Goal: Task Accomplishment & Management: Complete application form

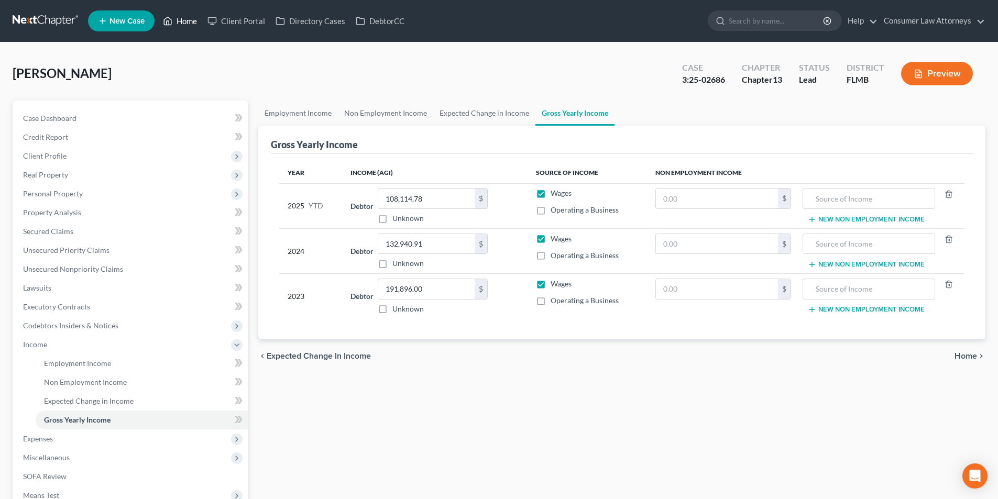
click at [193, 26] on link "Home" at bounding box center [180, 21] width 45 height 19
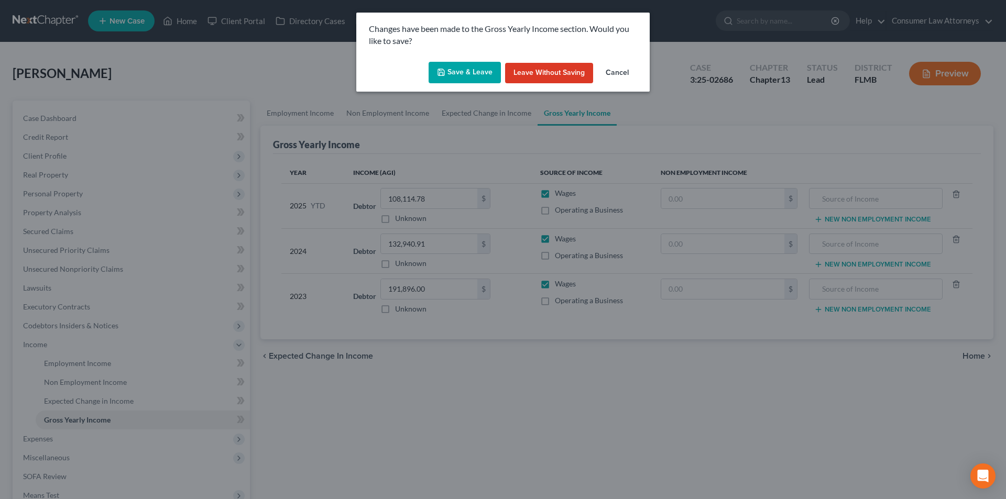
click at [474, 67] on button "Save & Leave" at bounding box center [465, 73] width 72 height 22
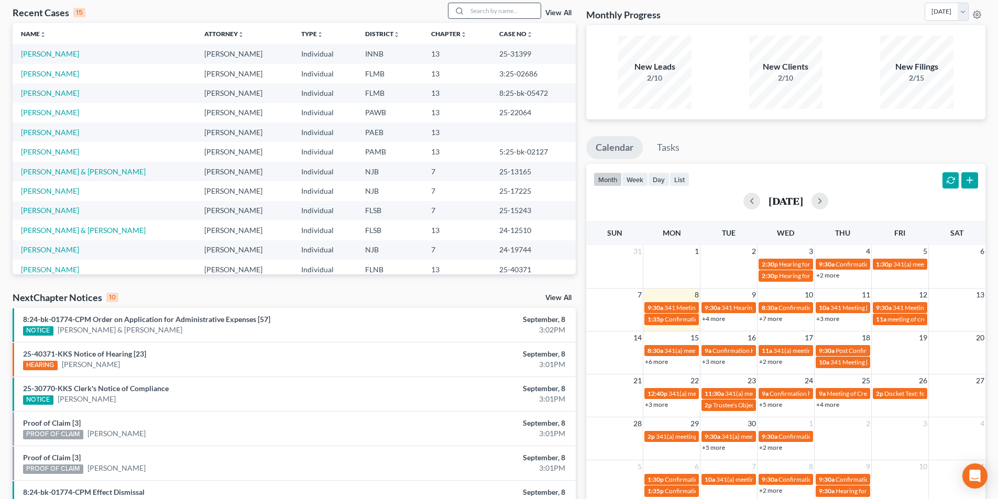
click at [504, 13] on input "search" at bounding box center [503, 10] width 73 height 15
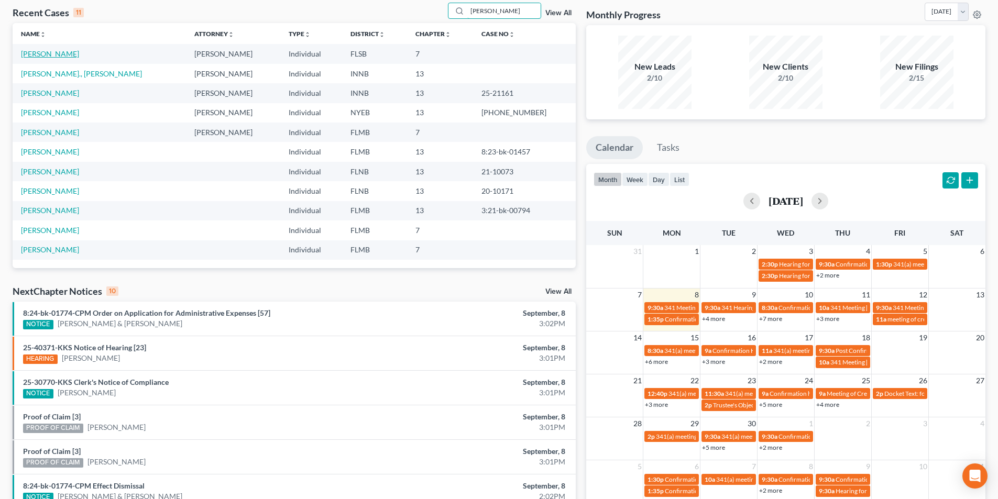
type input "jones"
click at [57, 54] on link "[PERSON_NAME]" at bounding box center [50, 53] width 58 height 9
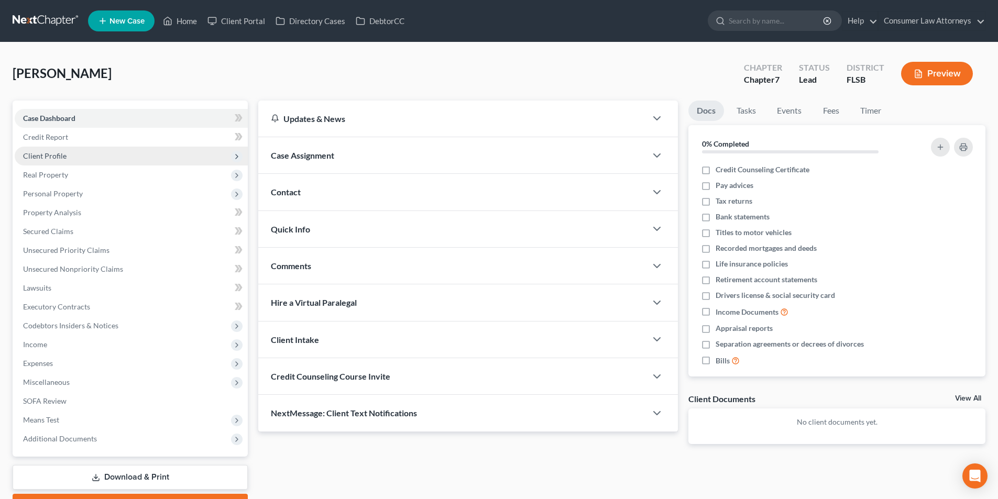
click at [72, 159] on span "Client Profile" at bounding box center [131, 156] width 233 height 19
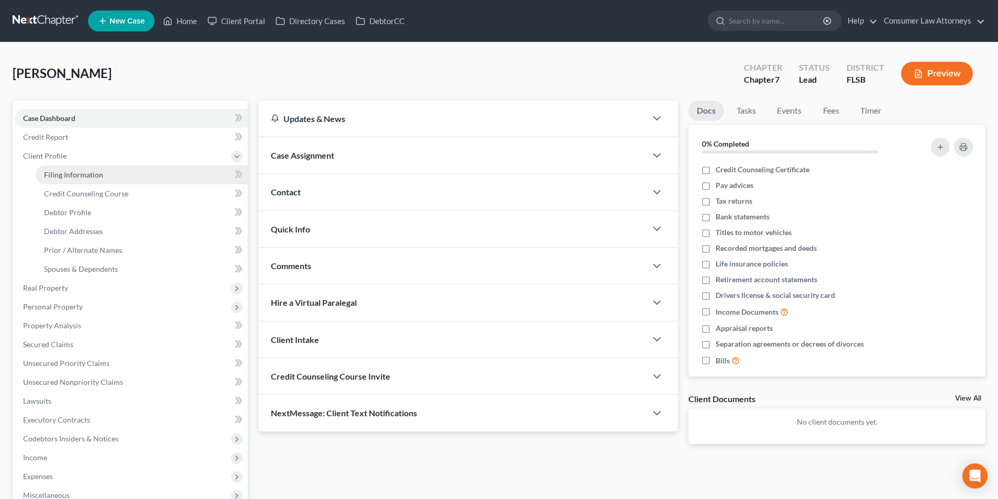
click at [91, 174] on span "Filing Information" at bounding box center [73, 174] width 59 height 9
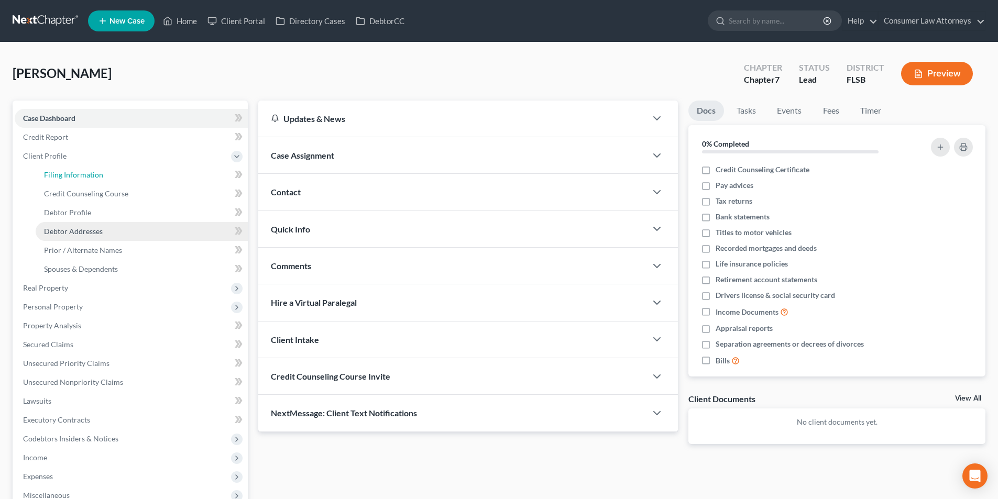
select select "1"
select select "0"
select select "1"
select select "9"
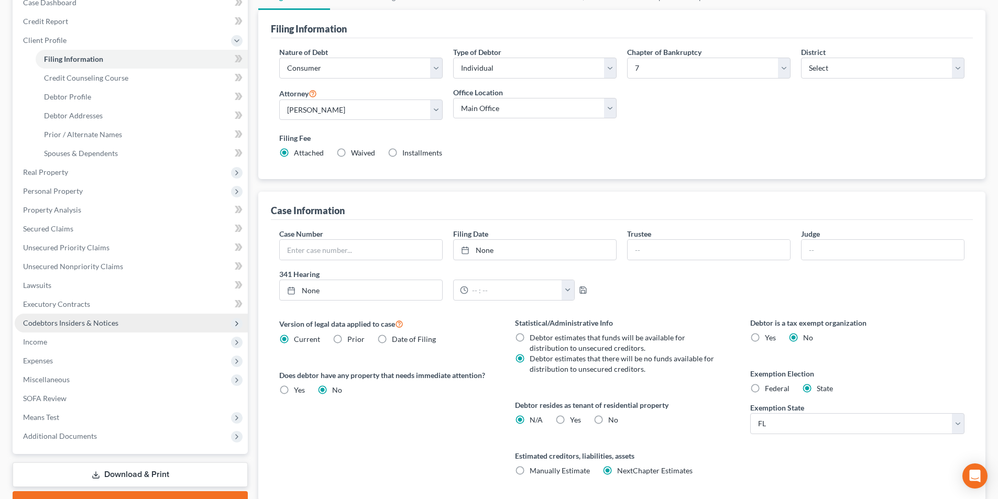
scroll to position [52, 0]
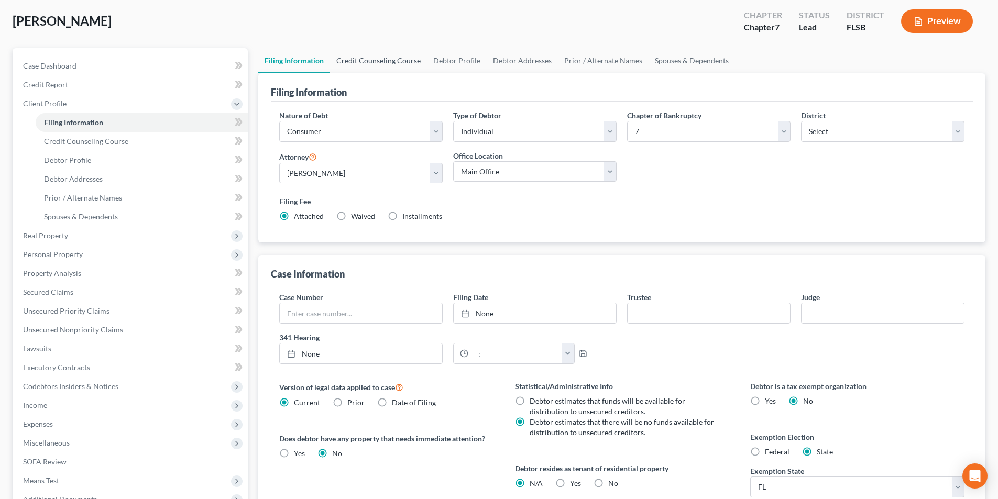
click at [383, 58] on link "Credit Counseling Course" at bounding box center [378, 60] width 97 height 25
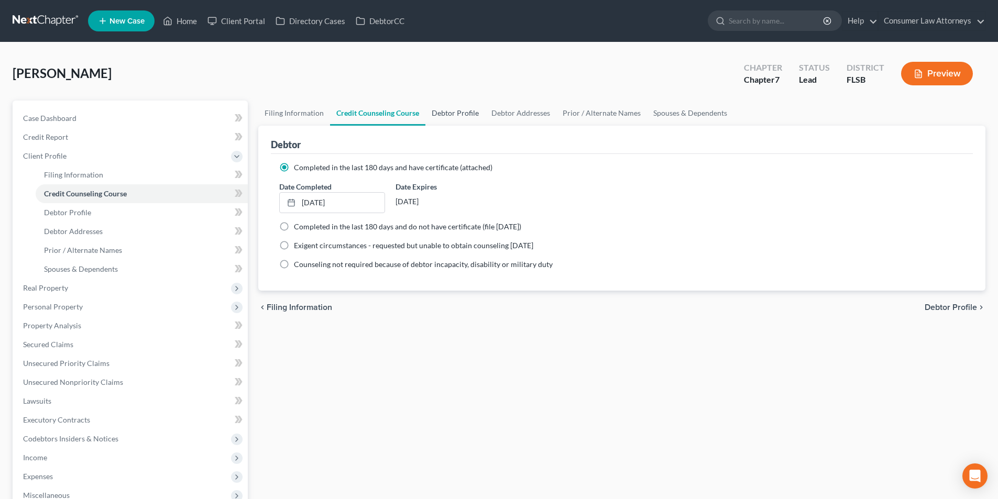
click at [472, 111] on link "Debtor Profile" at bounding box center [455, 113] width 60 height 25
select select "1"
select select "4"
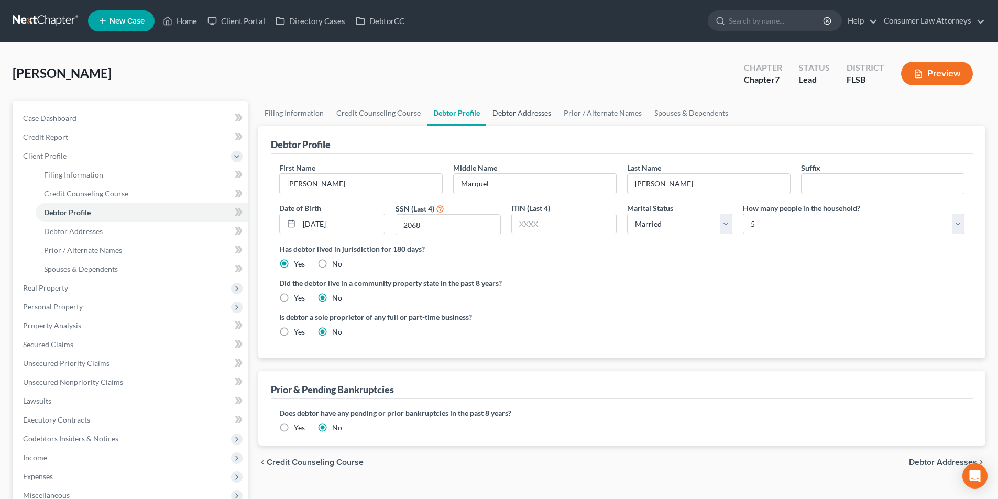
click at [528, 113] on link "Debtor Addresses" at bounding box center [521, 113] width 71 height 25
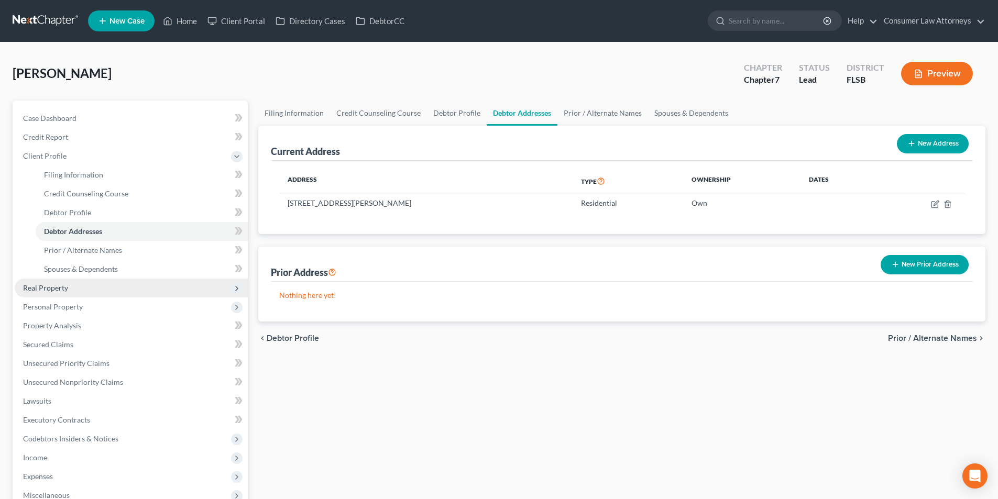
click at [63, 286] on span "Real Property" at bounding box center [45, 287] width 45 height 9
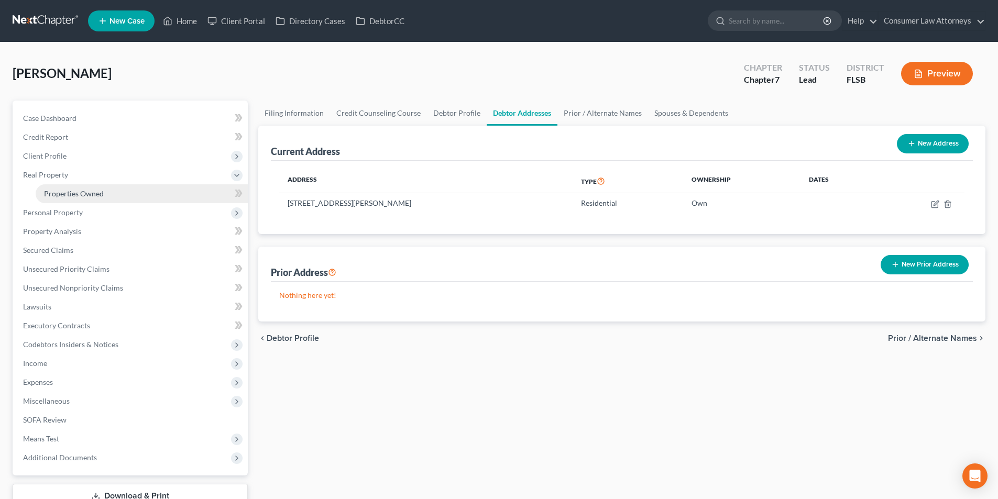
click at [96, 190] on span "Properties Owned" at bounding box center [74, 193] width 60 height 9
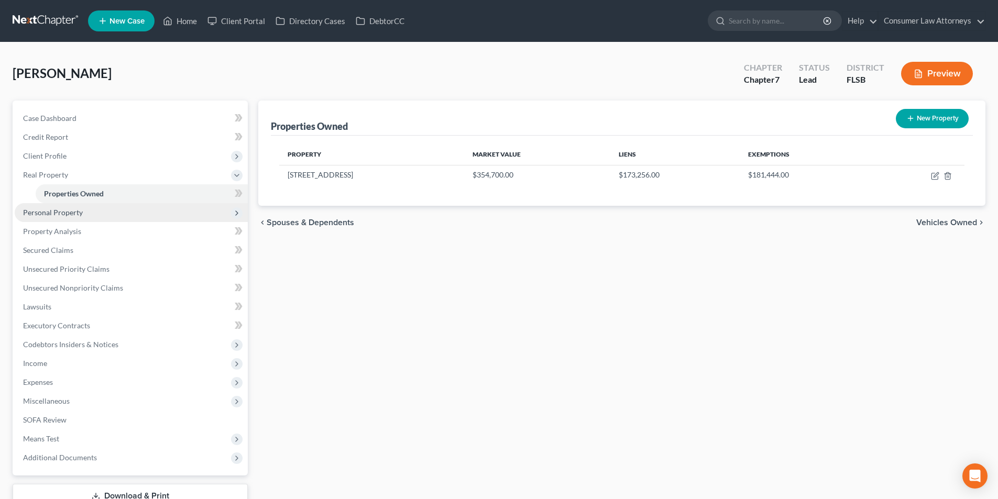
click at [62, 216] on span "Personal Property" at bounding box center [53, 212] width 60 height 9
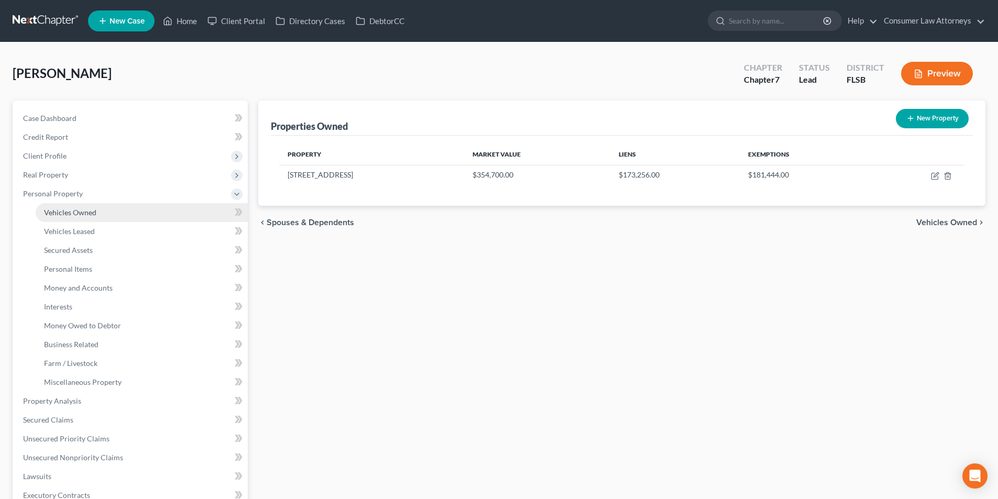
click at [82, 213] on span "Vehicles Owned" at bounding box center [70, 212] width 52 height 9
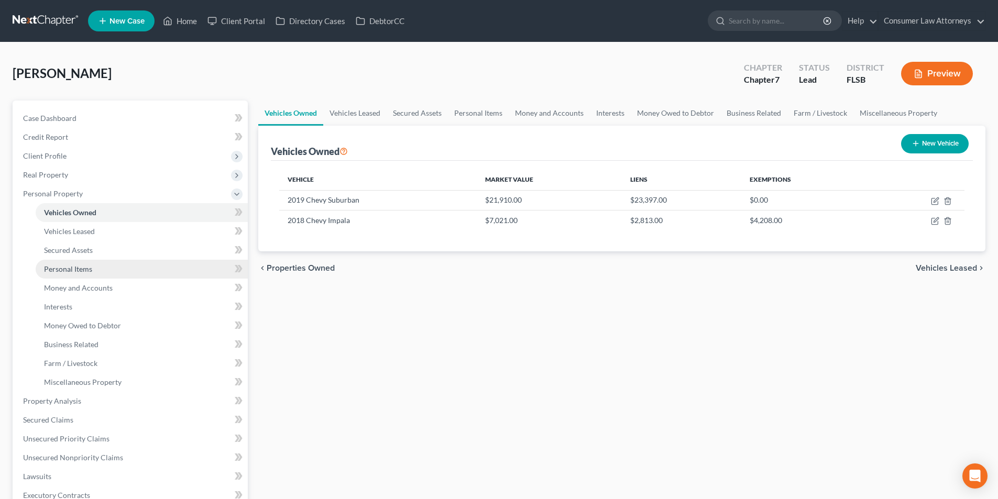
click at [80, 265] on span "Personal Items" at bounding box center [68, 269] width 48 height 9
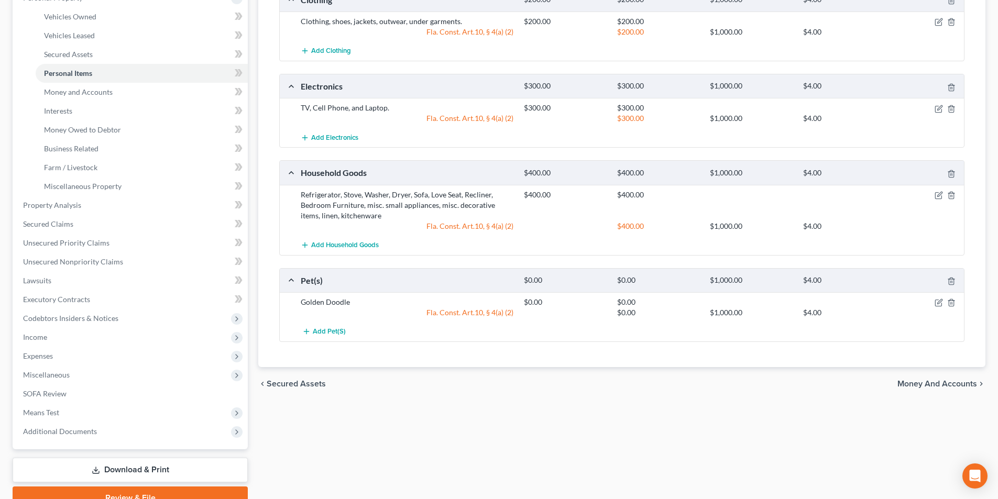
scroll to position [210, 0]
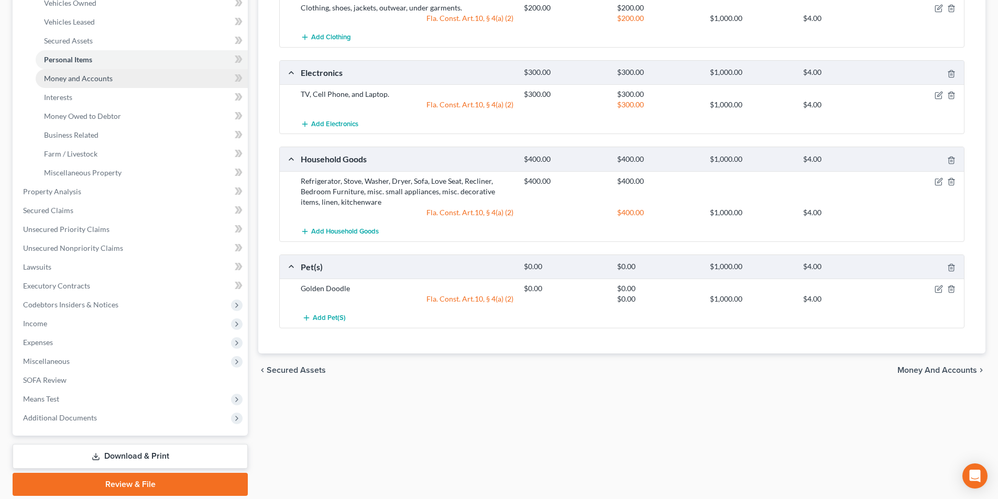
click at [89, 77] on span "Money and Accounts" at bounding box center [78, 78] width 69 height 9
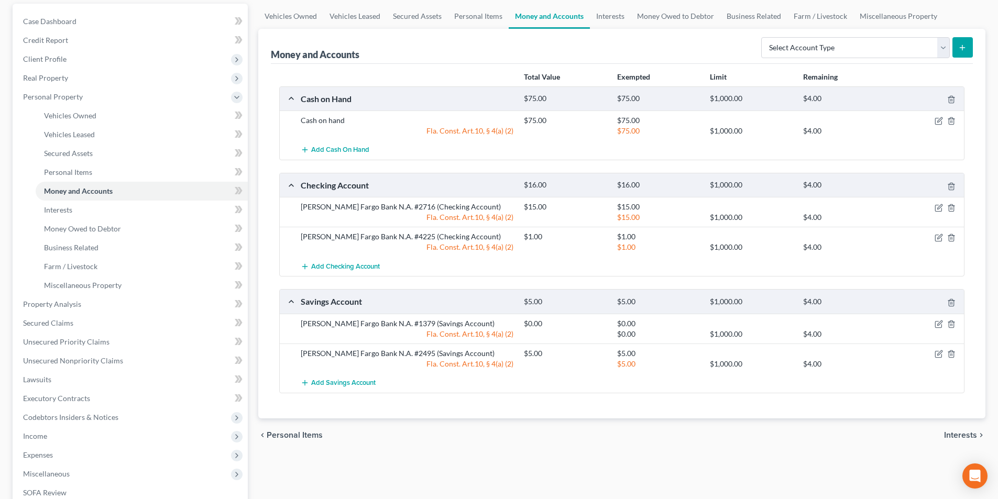
scroll to position [105, 0]
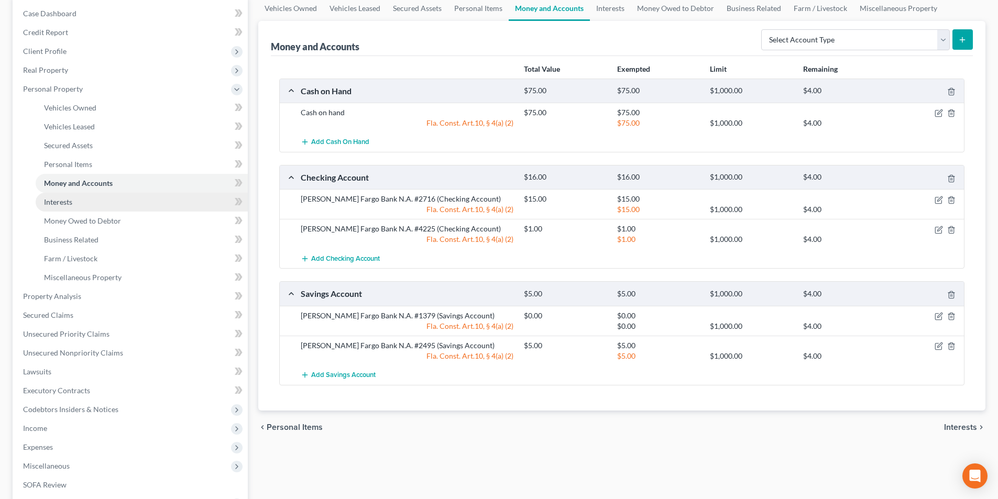
click at [77, 206] on link "Interests" at bounding box center [142, 202] width 212 height 19
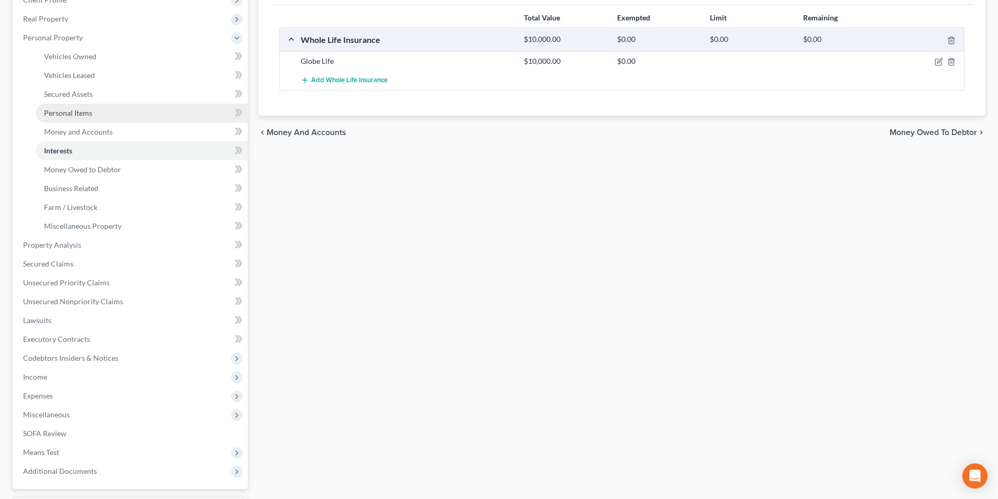
scroll to position [157, 0]
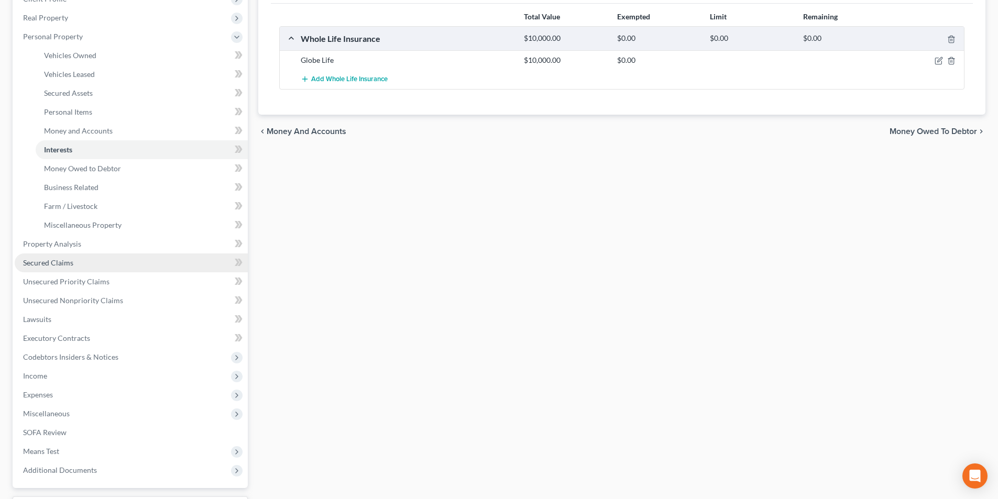
click at [68, 263] on span "Secured Claims" at bounding box center [48, 262] width 50 height 9
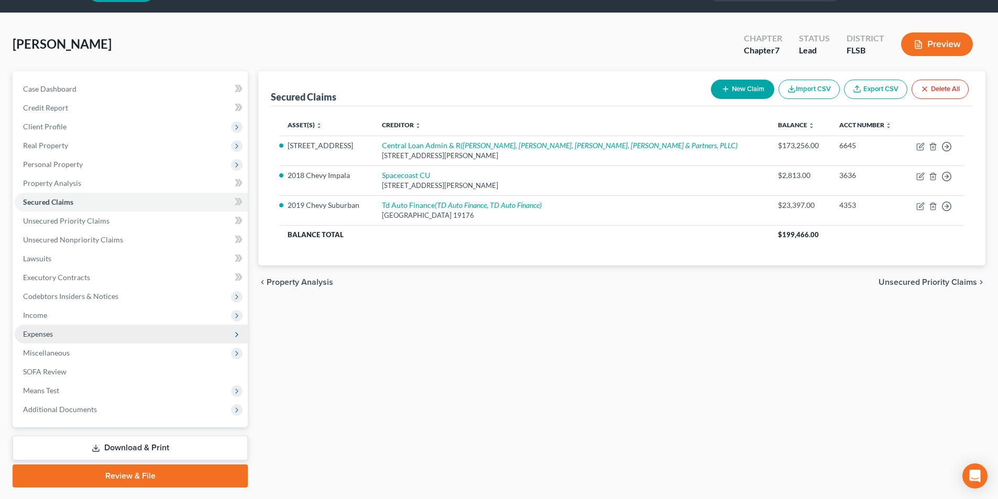
scroll to position [52, 0]
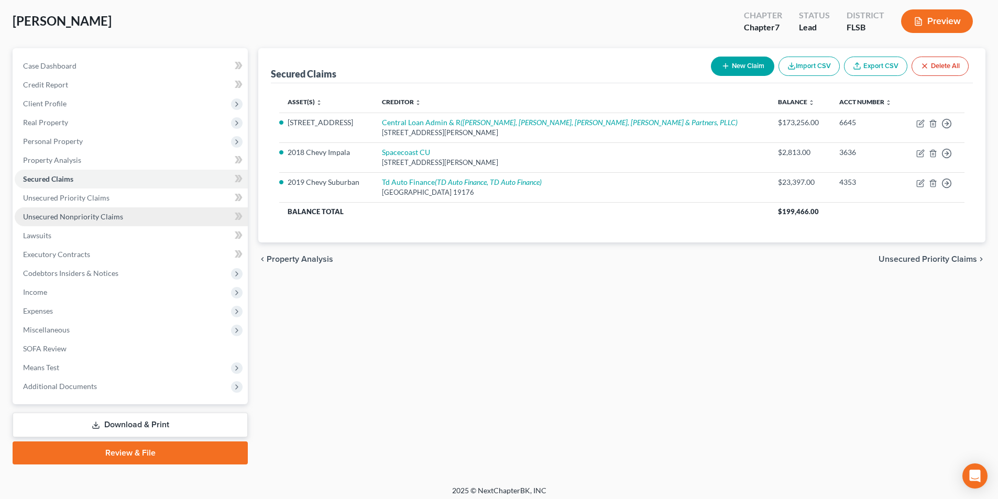
click at [74, 211] on link "Unsecured Nonpriority Claims" at bounding box center [131, 217] width 233 height 19
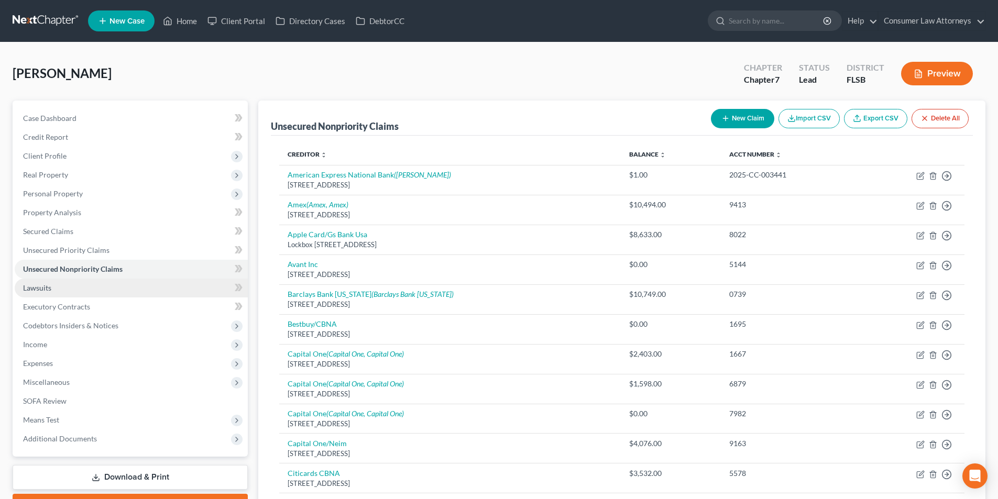
click at [49, 290] on span "Lawsuits" at bounding box center [37, 287] width 28 height 9
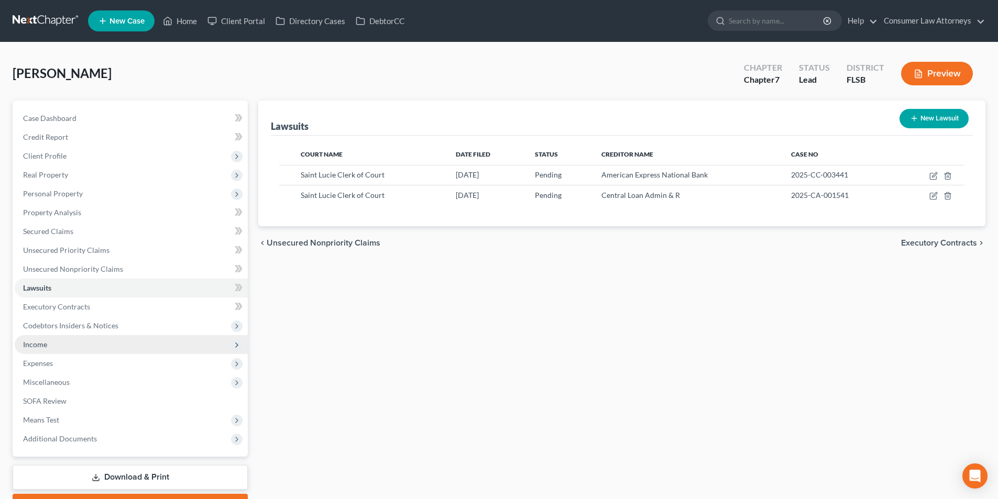
click at [40, 343] on span "Income" at bounding box center [35, 344] width 24 height 9
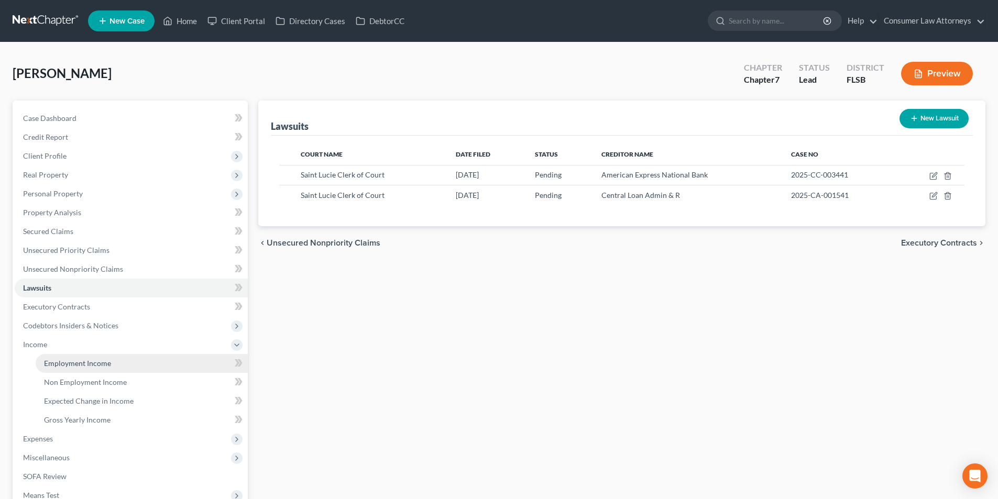
click at [91, 363] on span "Employment Income" at bounding box center [77, 363] width 67 height 9
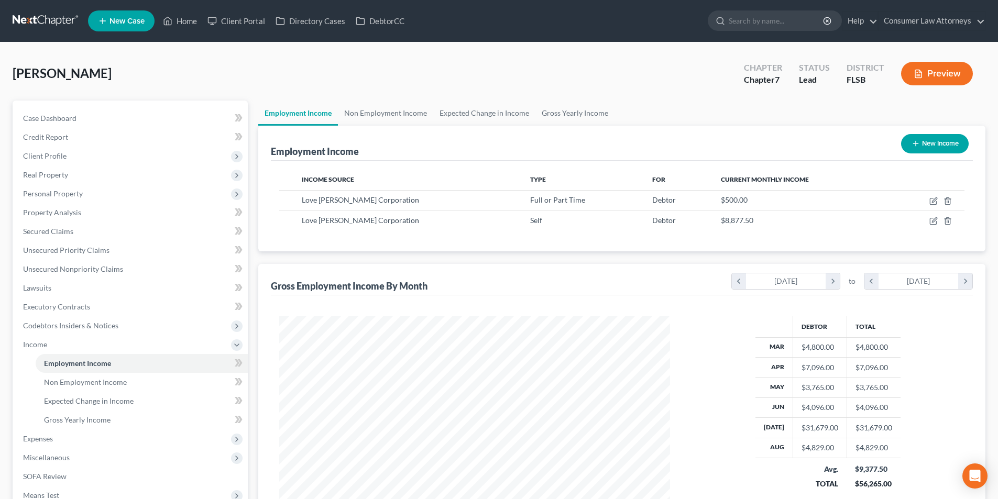
scroll to position [195, 412]
click at [571, 115] on link "Gross Yearly Income" at bounding box center [575, 113] width 79 height 25
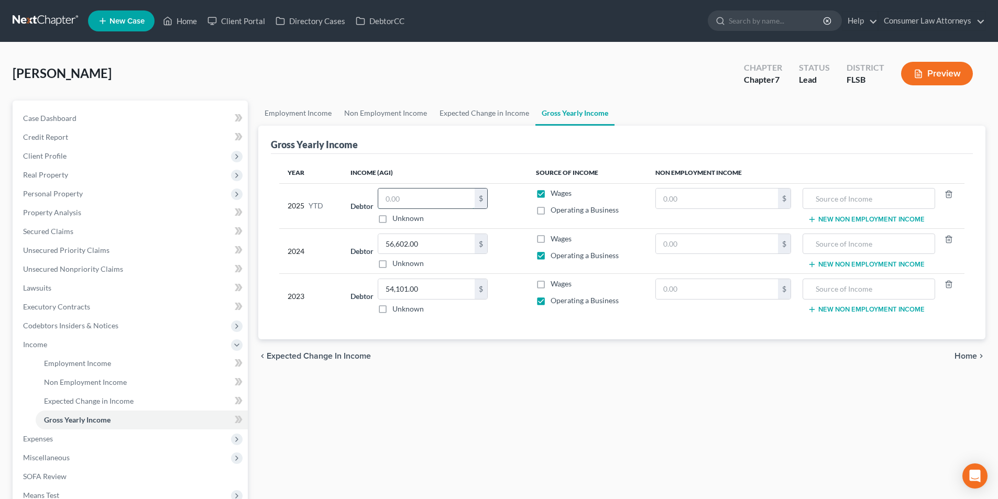
click at [421, 201] on input "text" at bounding box center [426, 199] width 96 height 20
type input "40,000"
click at [551, 207] on label "Operating a Business" at bounding box center [585, 210] width 68 height 10
click at [555, 207] on input "Operating a Business" at bounding box center [558, 208] width 7 height 7
checkbox input "true"
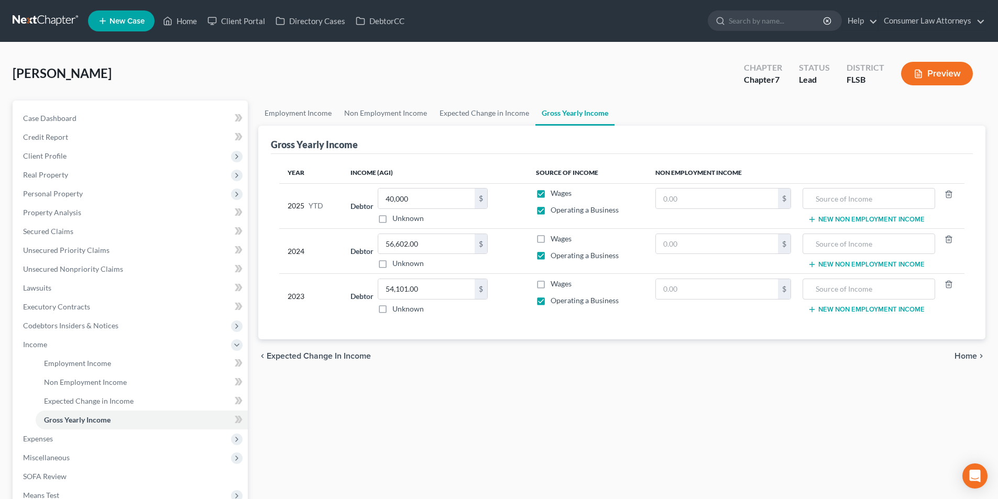
click at [551, 192] on label "Wages" at bounding box center [561, 193] width 21 height 10
click at [555, 192] on input "Wages" at bounding box center [558, 191] width 7 height 7
checkbox input "false"
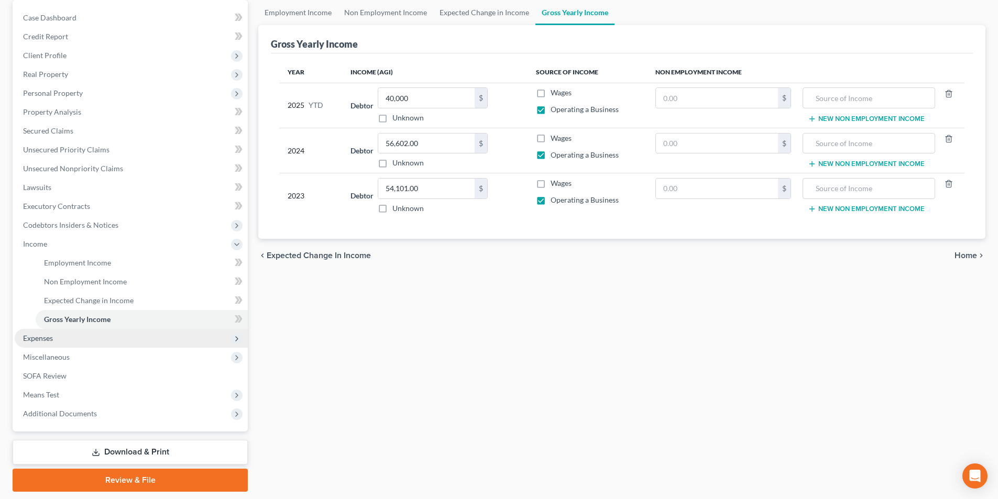
scroll to position [105, 0]
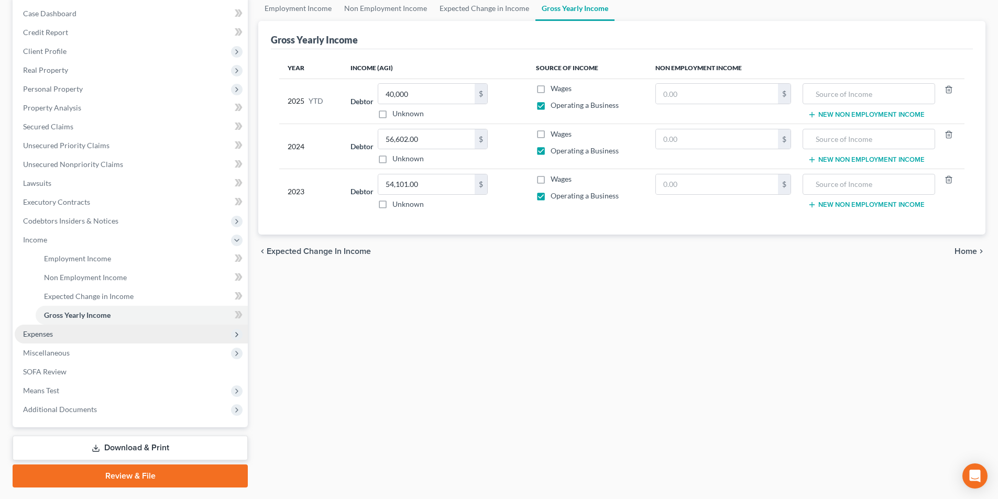
click at [63, 335] on span "Expenses" at bounding box center [131, 334] width 233 height 19
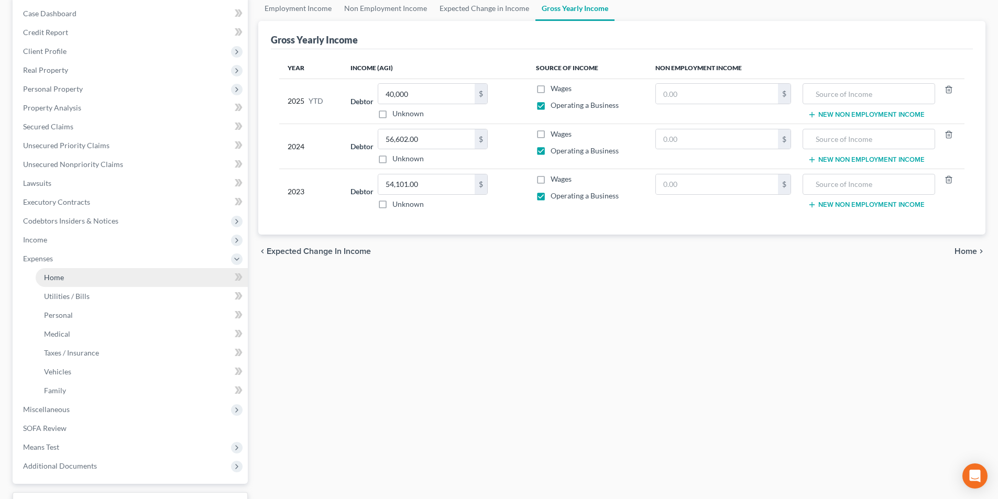
click at [69, 280] on link "Home" at bounding box center [142, 277] width 212 height 19
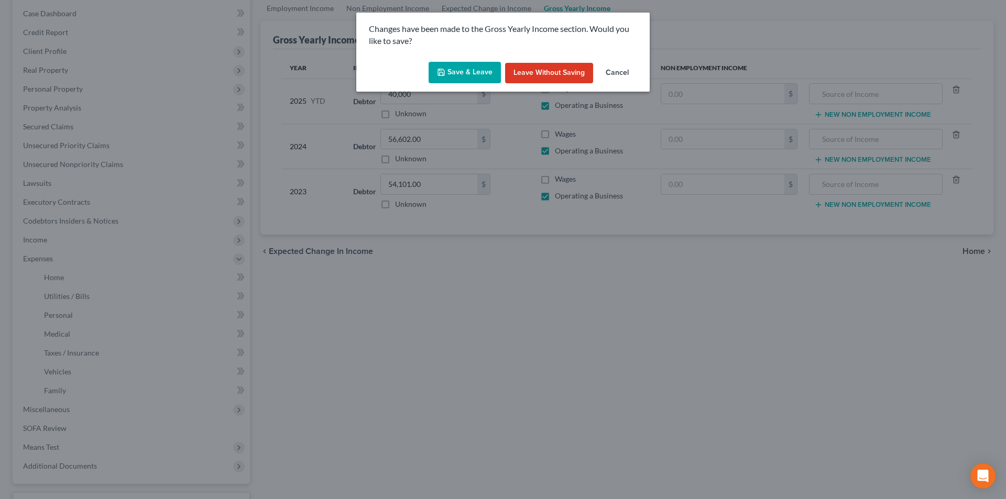
click at [480, 65] on button "Save & Leave" at bounding box center [465, 73] width 72 height 22
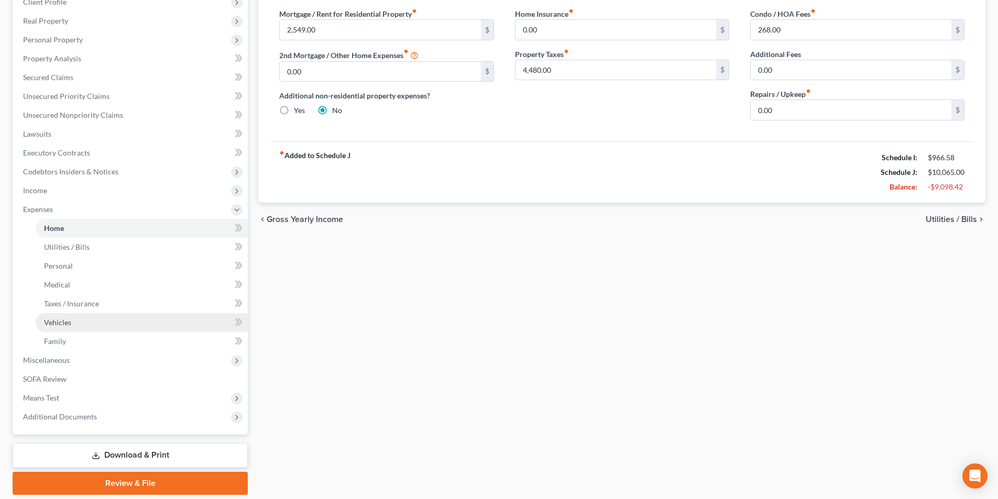
scroll to position [157, 0]
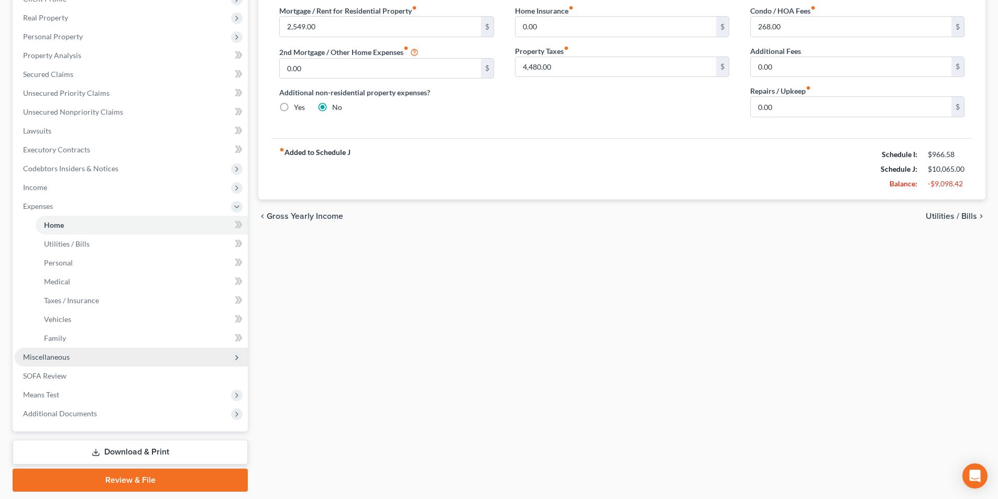
click at [53, 359] on span "Miscellaneous" at bounding box center [46, 357] width 47 height 9
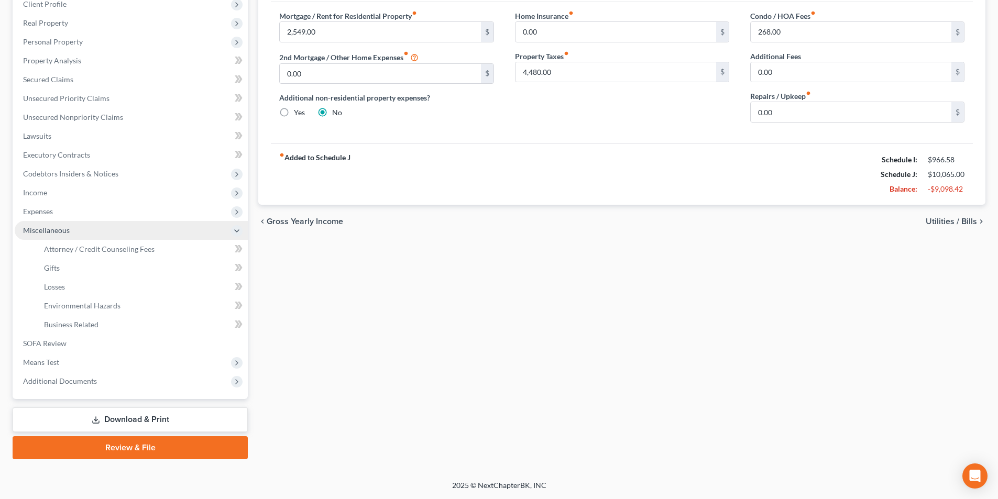
scroll to position [152, 0]
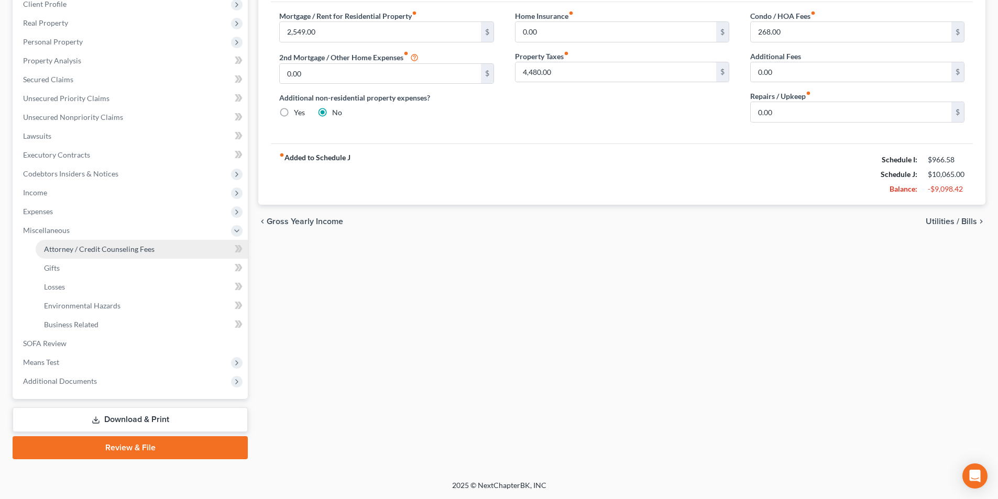
click at [92, 252] on span "Attorney / Credit Counseling Fees" at bounding box center [99, 249] width 111 height 9
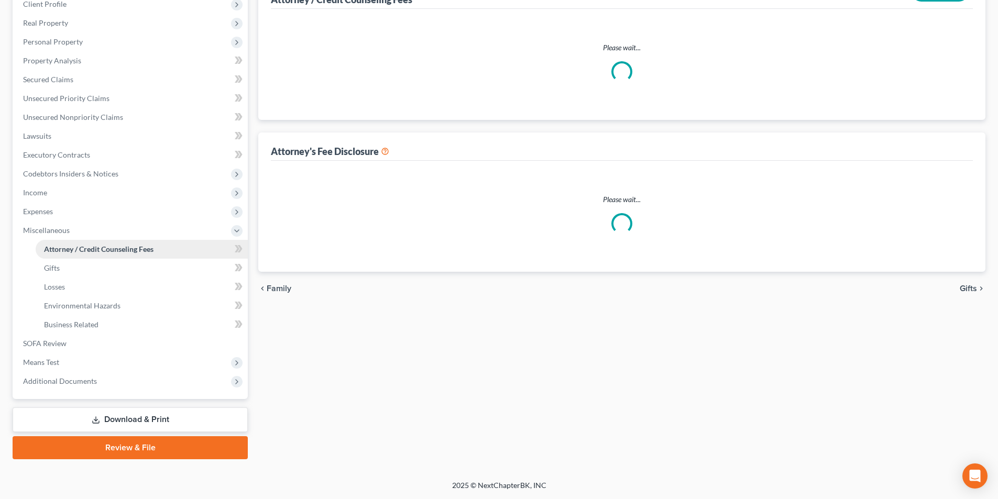
scroll to position [99, 0]
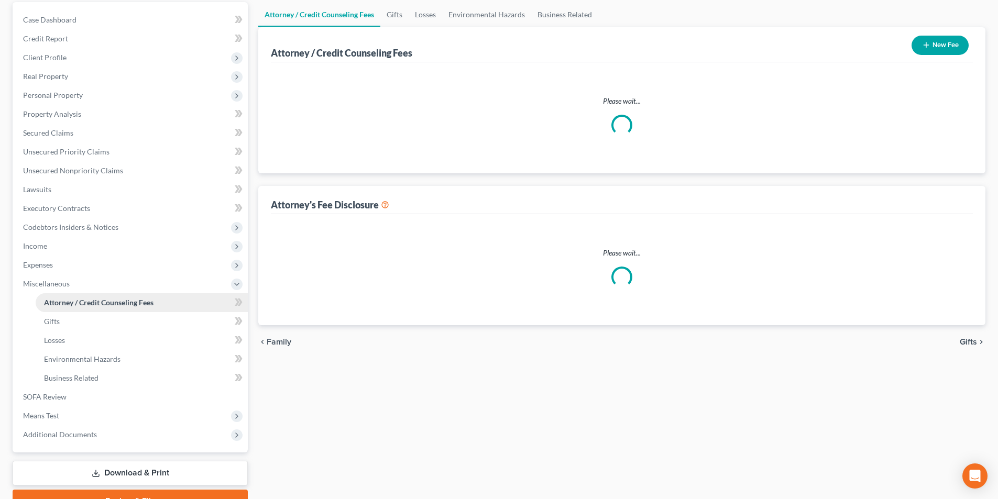
select select "2"
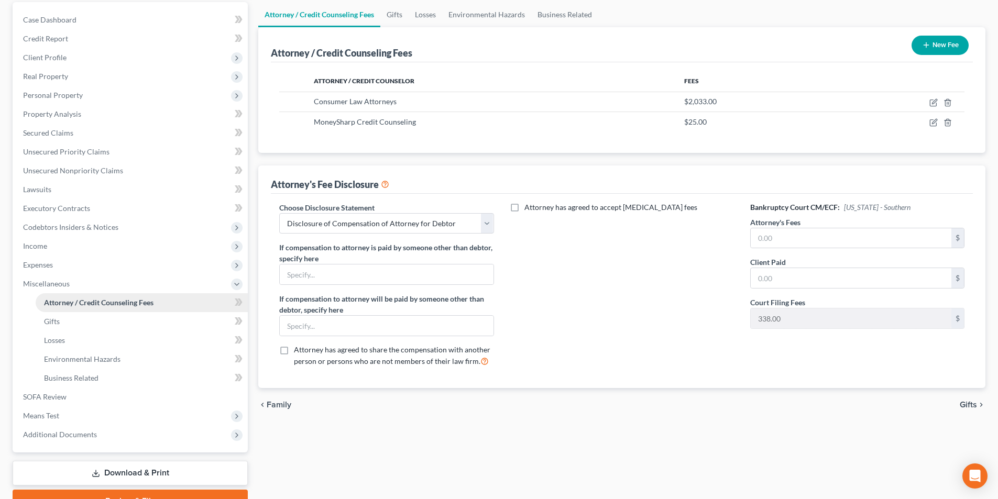
scroll to position [0, 0]
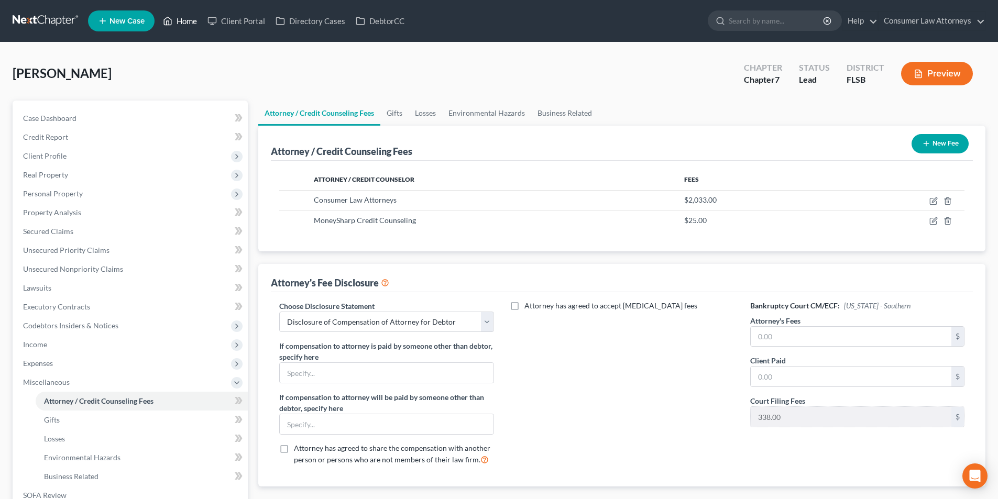
click at [189, 22] on link "Home" at bounding box center [180, 21] width 45 height 19
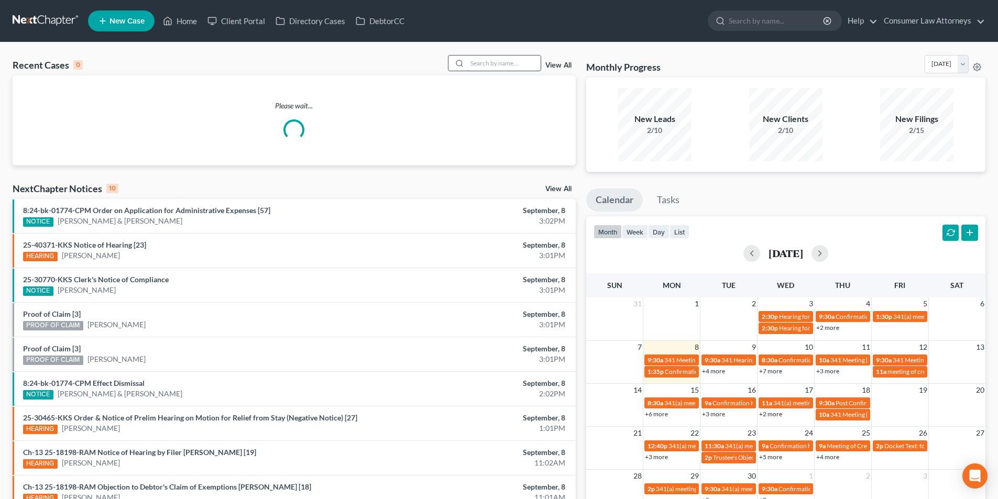
click at [511, 66] on input "search" at bounding box center [503, 63] width 73 height 15
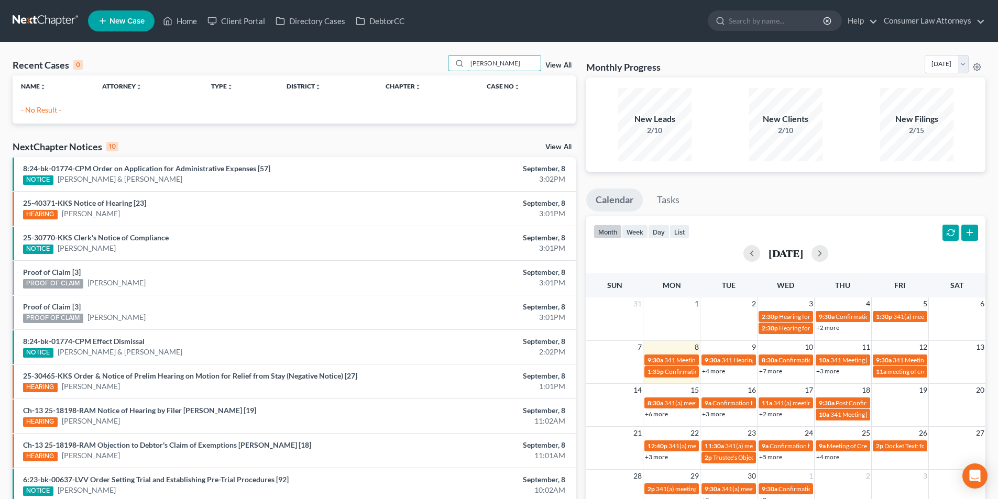
type input "lapp"
click at [133, 24] on span "New Case" at bounding box center [127, 21] width 35 height 8
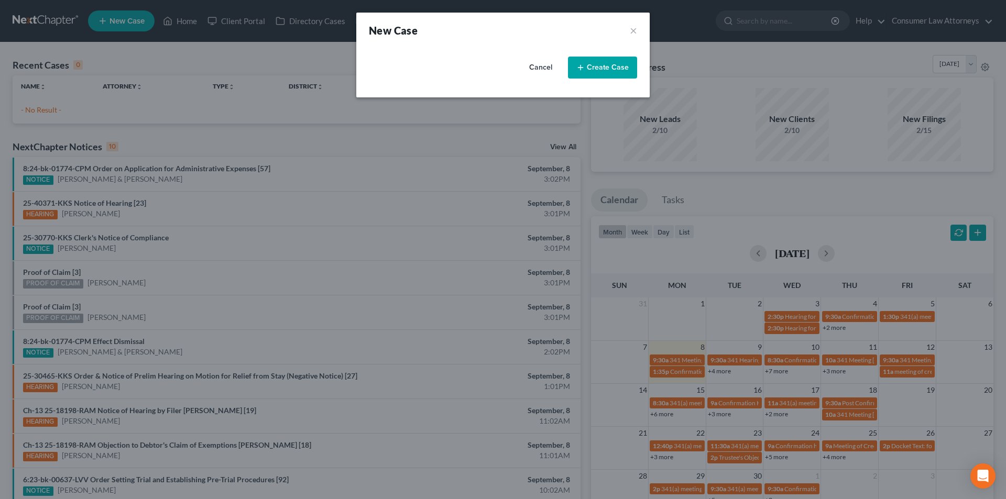
select select "15"
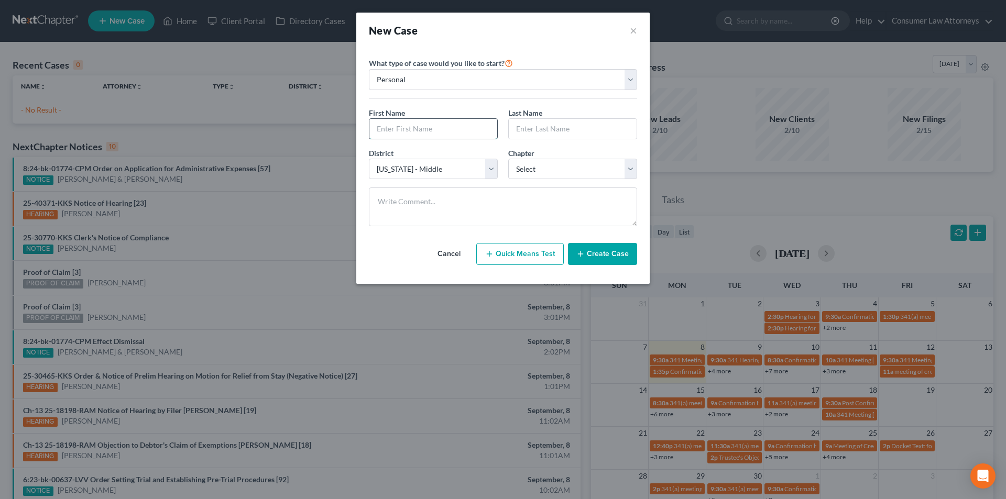
click at [446, 133] on input "text" at bounding box center [433, 129] width 128 height 20
type input "[PERSON_NAME]"
click at [438, 171] on select "Select Alabama - Middle Alabama - Northern Alabama - Southern Alaska Arizona Ar…" at bounding box center [433, 169] width 129 height 21
click at [541, 163] on select "Select 7 11 12 13" at bounding box center [572, 169] width 129 height 21
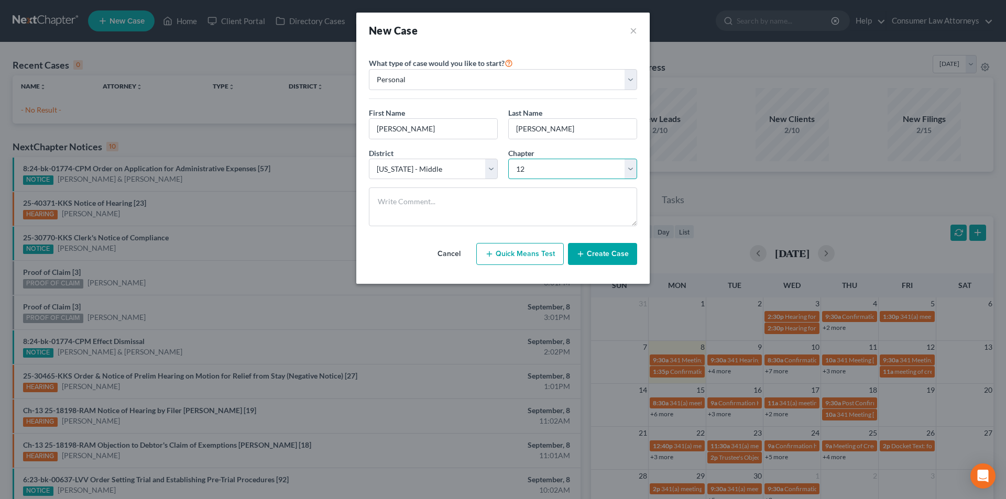
click at [508, 159] on select "Select 7 11 12 13" at bounding box center [572, 169] width 129 height 21
drag, startPoint x: 540, startPoint y: 171, endPoint x: 540, endPoint y: 177, distance: 5.8
click at [540, 171] on select "Select 7 11 12 13" at bounding box center [572, 169] width 129 height 21
select select "3"
click at [508, 159] on select "Select 7 11 12 13" at bounding box center [572, 169] width 129 height 21
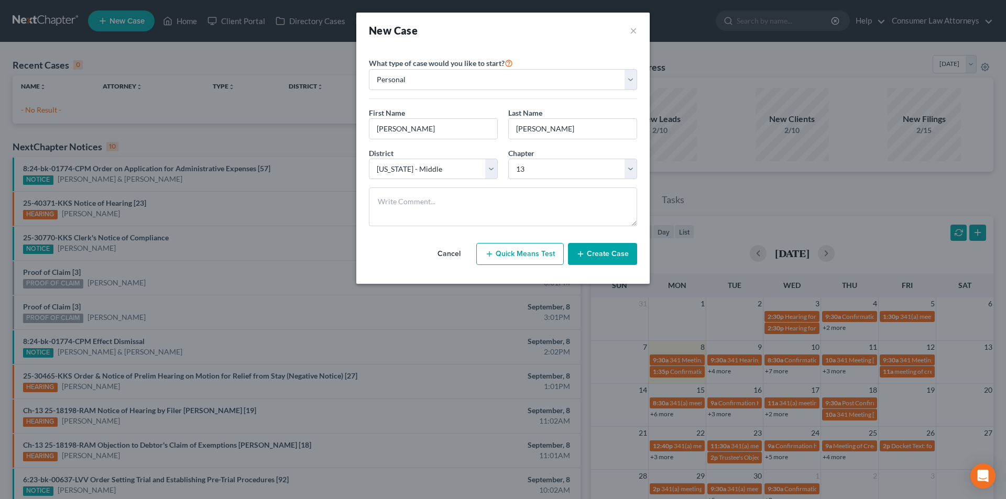
click at [606, 252] on button "Create Case" at bounding box center [602, 254] width 69 height 22
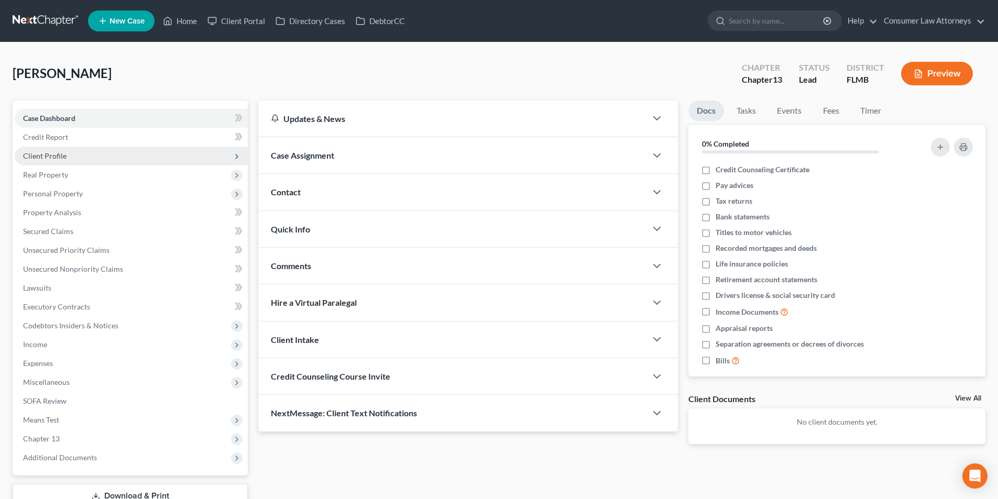
click at [52, 155] on span "Client Profile" at bounding box center [44, 155] width 43 height 9
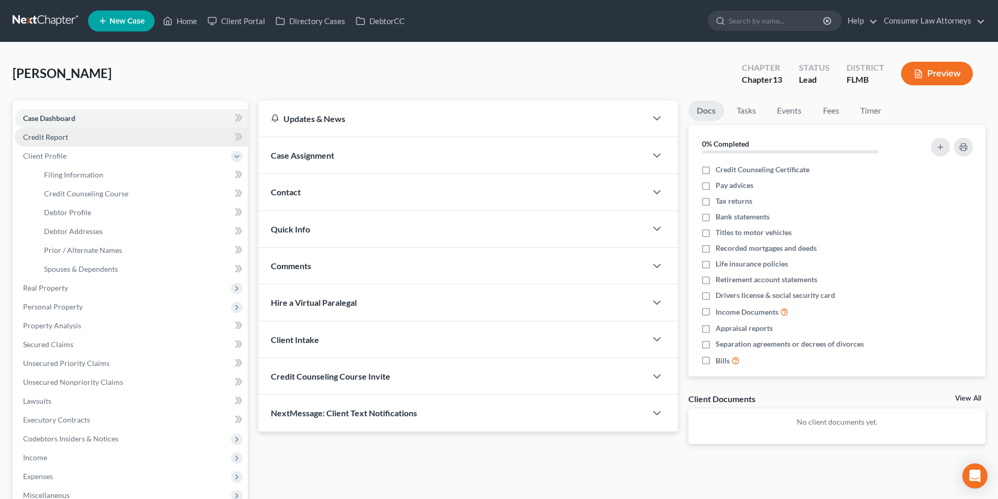
click at [57, 138] on span "Credit Report" at bounding box center [45, 137] width 45 height 9
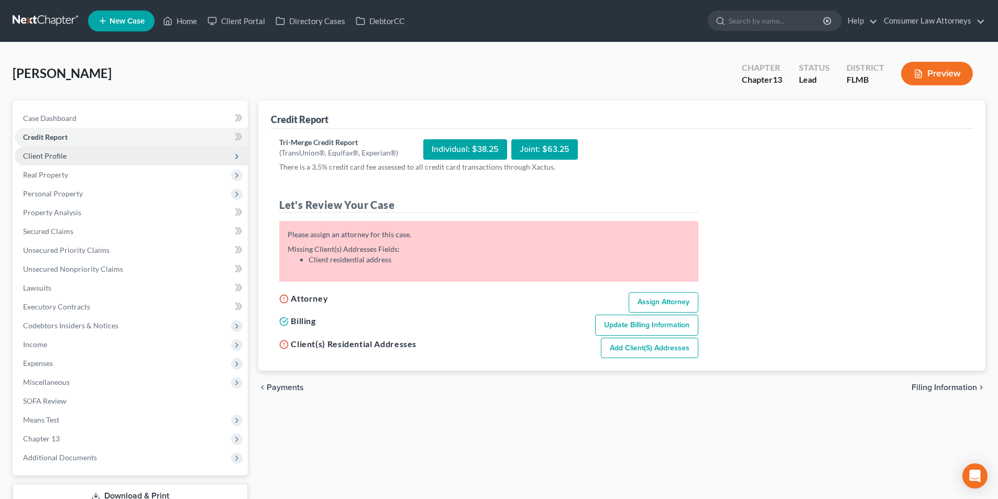
click at [63, 159] on span "Client Profile" at bounding box center [44, 155] width 43 height 9
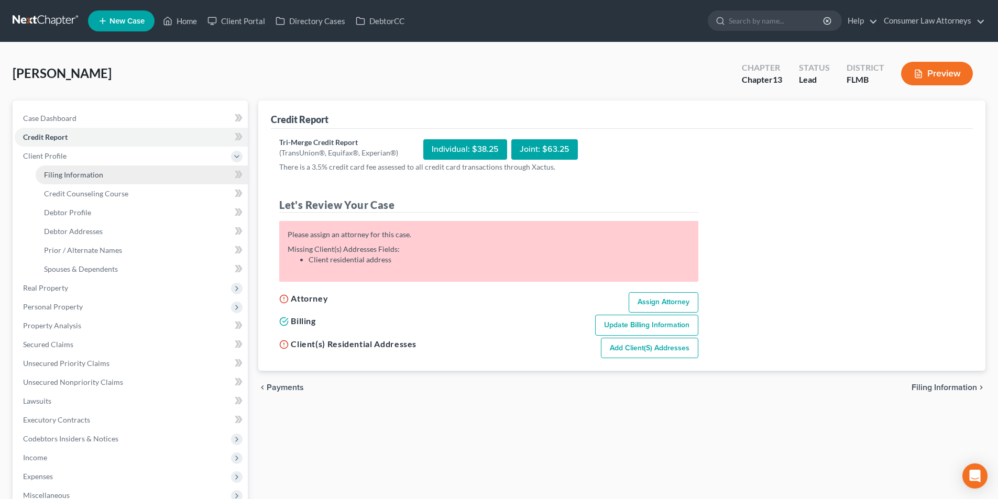
click at [89, 177] on span "Filing Information" at bounding box center [73, 174] width 59 height 9
select select "1"
select select "0"
select select "3"
select select "15"
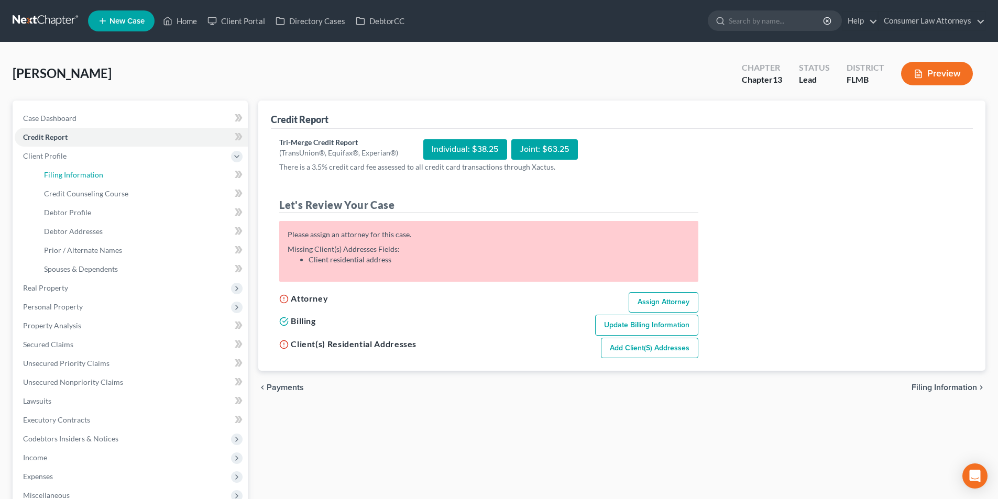
select select "9"
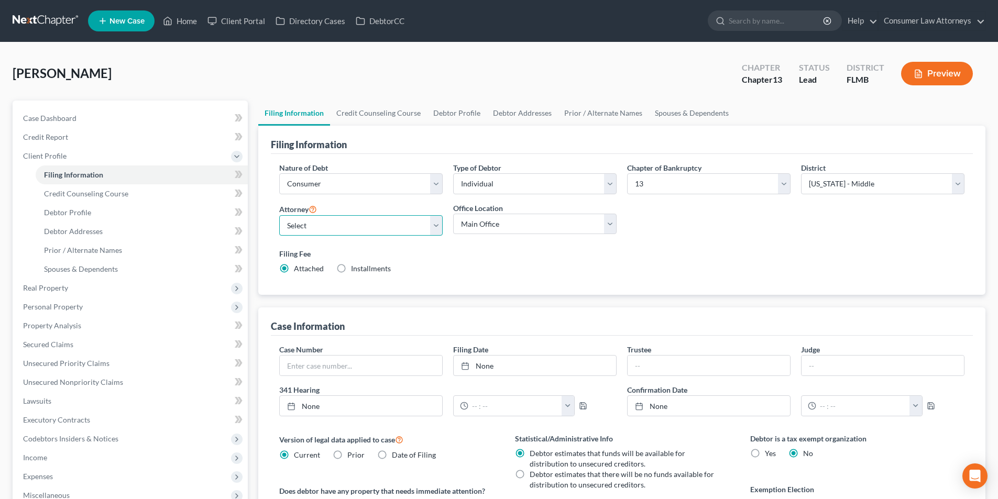
click at [346, 221] on select "Select Young Kim - FLMB Young Kim - FLSB Young Kim - FLNB Lesley Hoenig - ILNB …" at bounding box center [360, 225] width 163 height 21
select select "0"
click at [279, 215] on select "Select Young Kim - FLMB Young Kim - FLSB Young Kim - FLNB Lesley Hoenig - ILNB …" at bounding box center [360, 225] width 163 height 21
click at [377, 116] on link "Credit Counseling Course" at bounding box center [378, 113] width 97 height 25
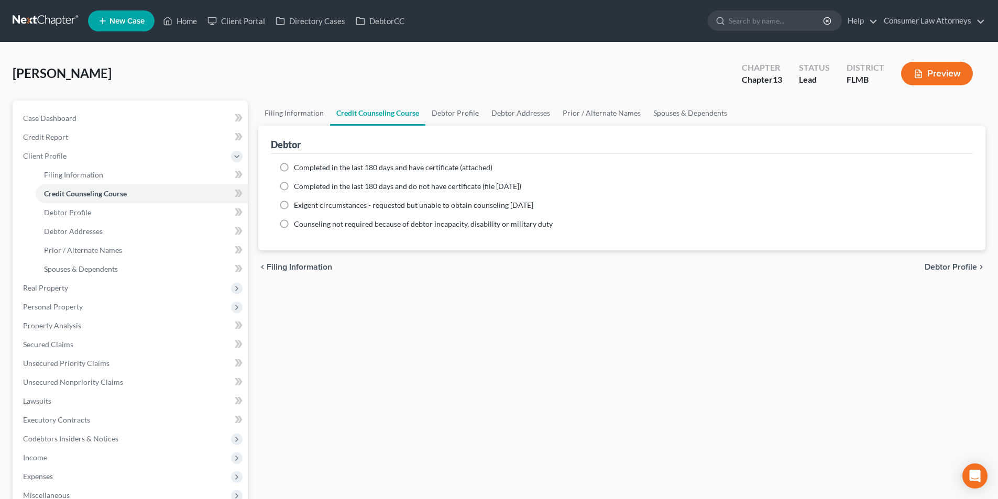
click at [294, 166] on label "Completed in the last 180 days and have certificate (attached)" at bounding box center [393, 167] width 199 height 10
click at [298, 166] on input "Completed in the last 180 days and have certificate (attached)" at bounding box center [301, 165] width 7 height 7
radio input "true"
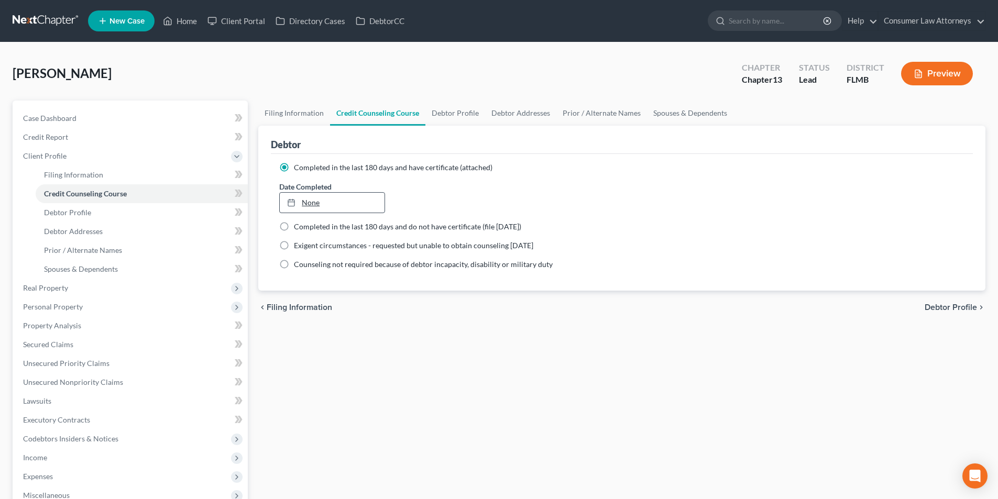
click at [345, 200] on link "None" at bounding box center [332, 203] width 104 height 20
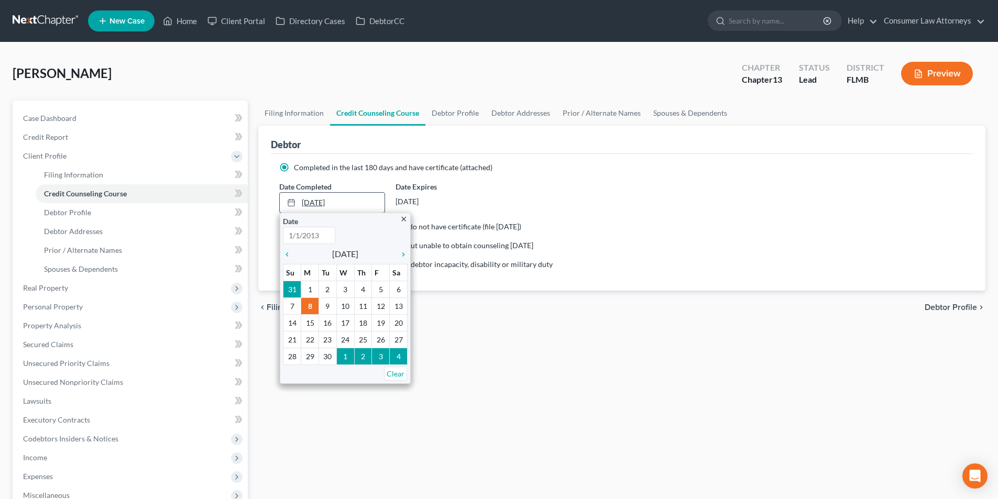
type input "9/8/2025"
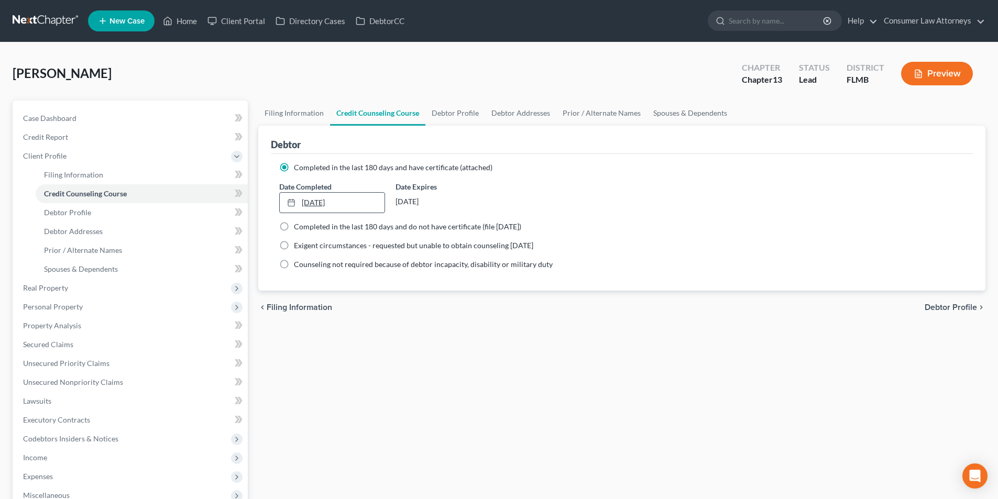
click at [329, 204] on link "9/26/2025" at bounding box center [332, 203] width 104 height 20
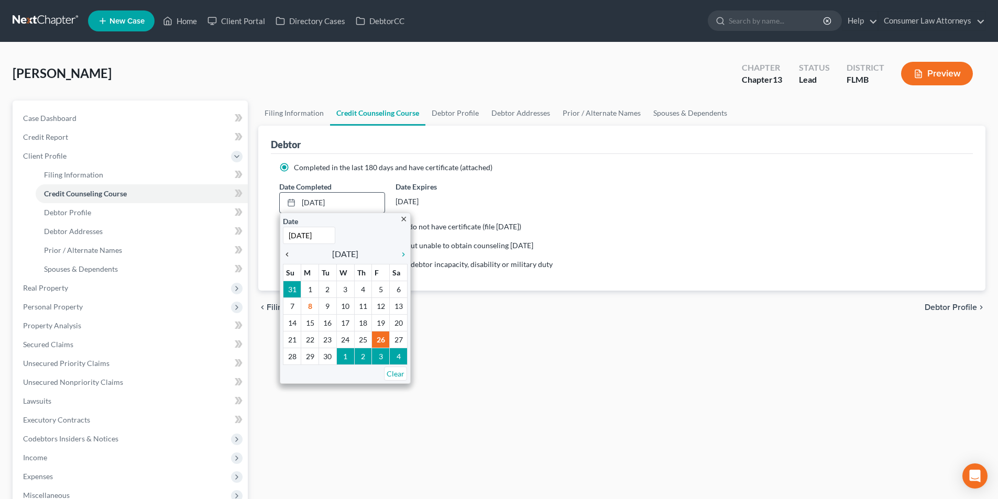
click at [288, 255] on icon "chevron_left" at bounding box center [290, 254] width 14 height 8
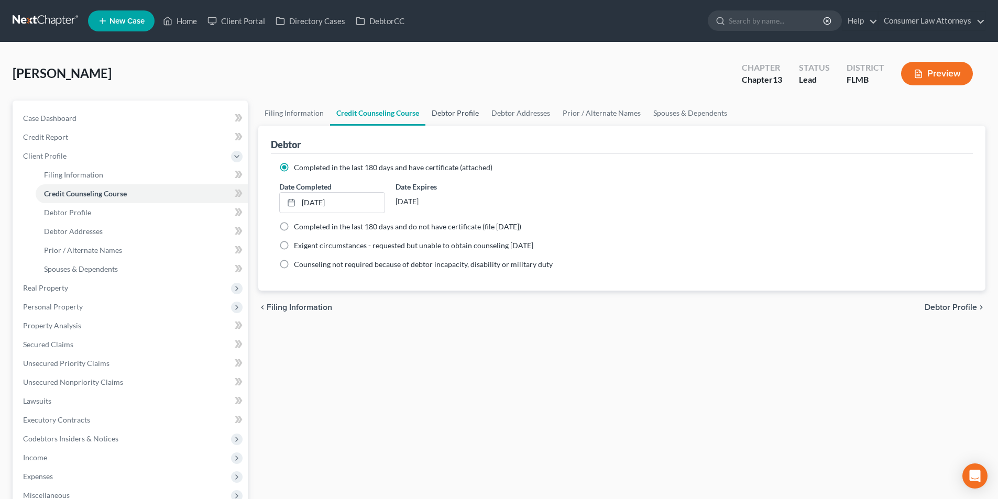
click at [455, 114] on link "Debtor Profile" at bounding box center [455, 113] width 60 height 25
select select "0"
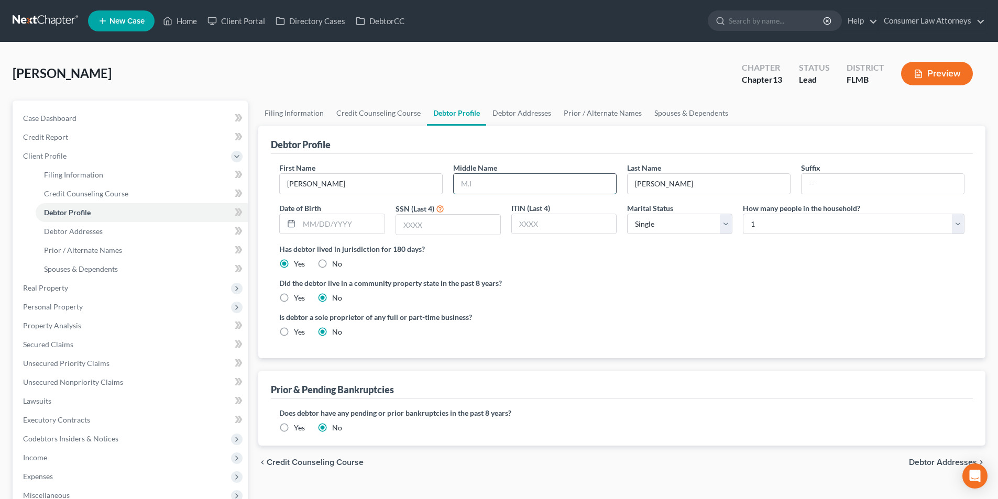
click at [486, 180] on input "text" at bounding box center [535, 184] width 162 height 20
type input "[PERSON_NAME]"
click at [364, 222] on input "text" at bounding box center [341, 224] width 85 height 20
type input "[DATE]"
click at [470, 230] on input "text" at bounding box center [448, 225] width 104 height 20
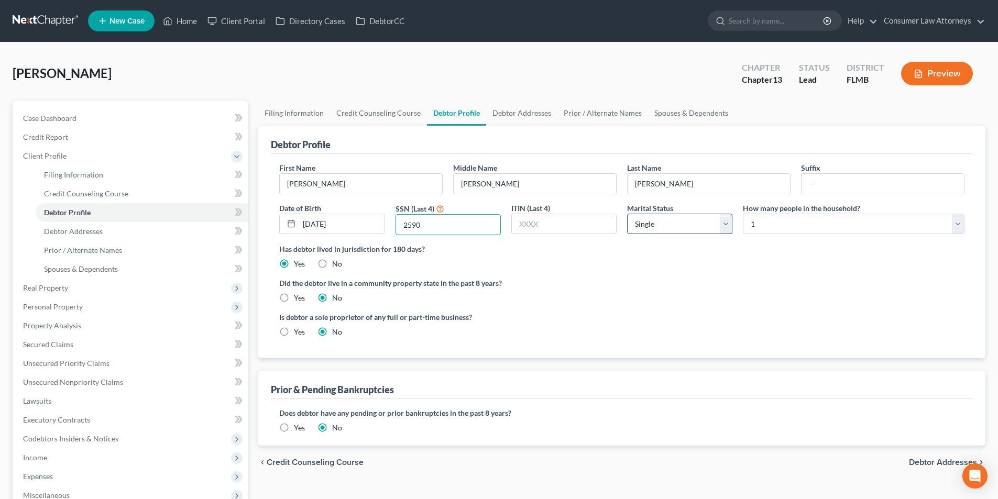
type input "2590"
drag, startPoint x: 696, startPoint y: 223, endPoint x: 693, endPoint y: 228, distance: 5.7
click at [696, 223] on select "Select Single Married Separated Divorced Widowed" at bounding box center [679, 224] width 105 height 21
select select "1"
click at [627, 214] on select "Select Single Married Separated Divorced Widowed" at bounding box center [679, 224] width 105 height 21
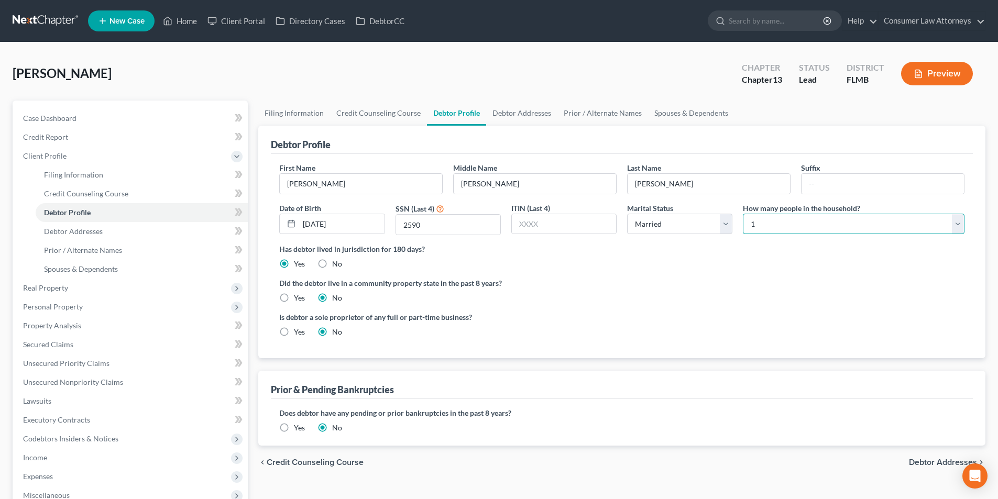
click at [781, 216] on select "Select 1 2 3 4 5 6 7 8 9 10 11 12 13 14 15 16 17 18 19 20" at bounding box center [854, 224] width 222 height 21
select select "4"
click at [743, 214] on select "Select 1 2 3 4 5 6 7 8 9 10 11 12 13 14 15 16 17 18 19 20" at bounding box center [854, 224] width 222 height 21
click at [521, 115] on link "Debtor Addresses" at bounding box center [521, 113] width 71 height 25
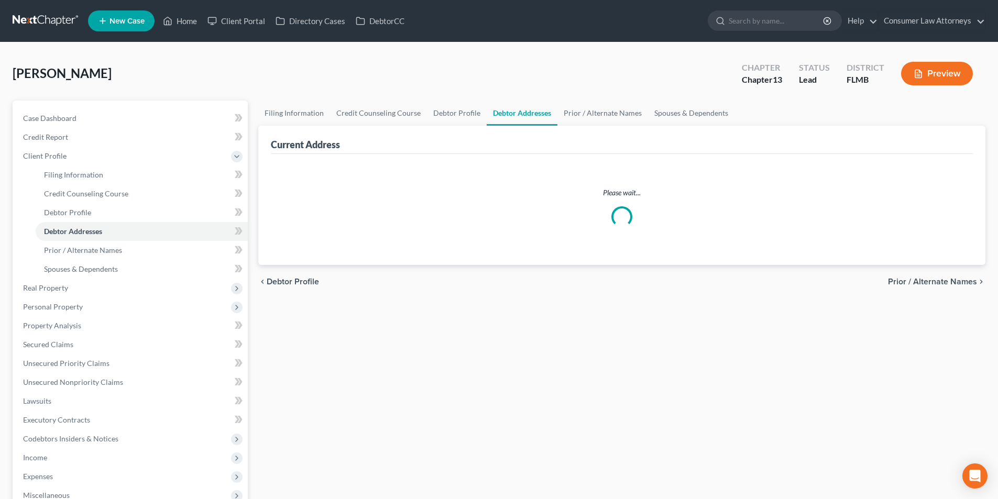
select select "0"
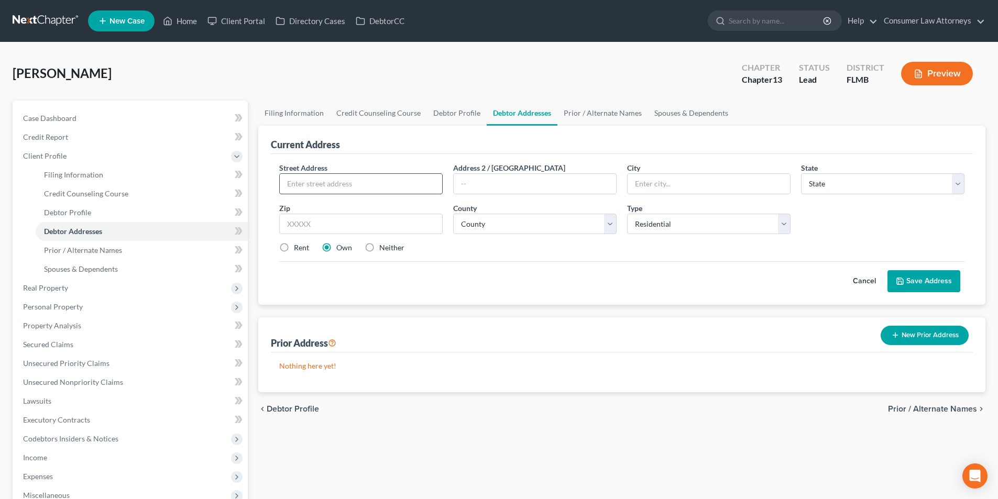
click at [391, 183] on input "text" at bounding box center [361, 184] width 162 height 20
type input "[STREET_ADDRESS]"
type input "Largo"
select select "9"
type input "33770"
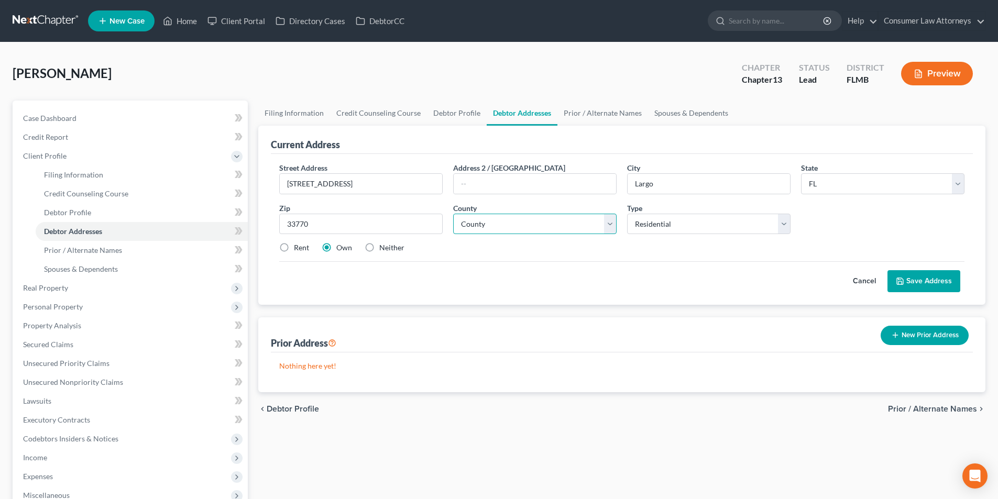
click at [548, 230] on select "County Alachua County Baker County Bay County Bradford County Brevard County Br…" at bounding box center [534, 224] width 163 height 21
select select "51"
click at [453, 214] on select "County Alachua County Baker County Bay County Bradford County Brevard County Br…" at bounding box center [534, 224] width 163 height 21
click at [944, 281] on button "Save Address" at bounding box center [924, 281] width 73 height 22
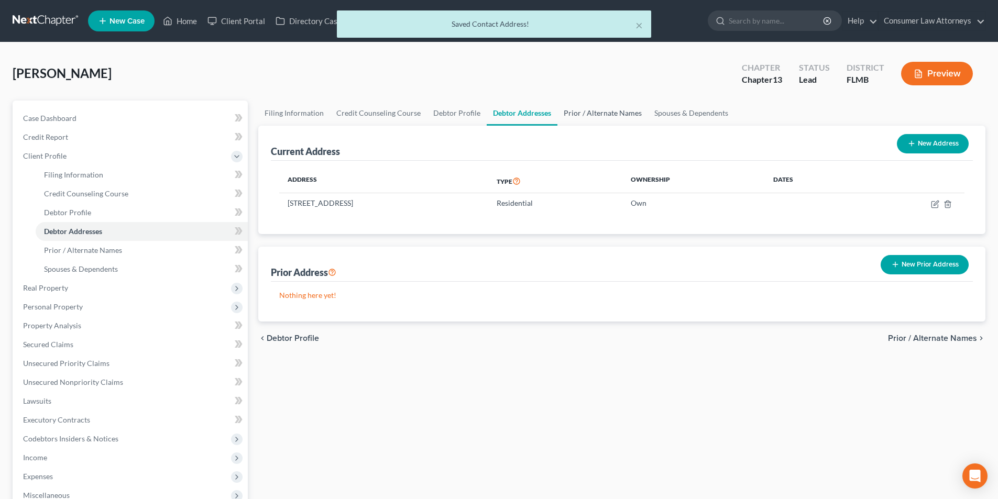
click at [595, 115] on link "Prior / Alternate Names" at bounding box center [603, 113] width 91 height 25
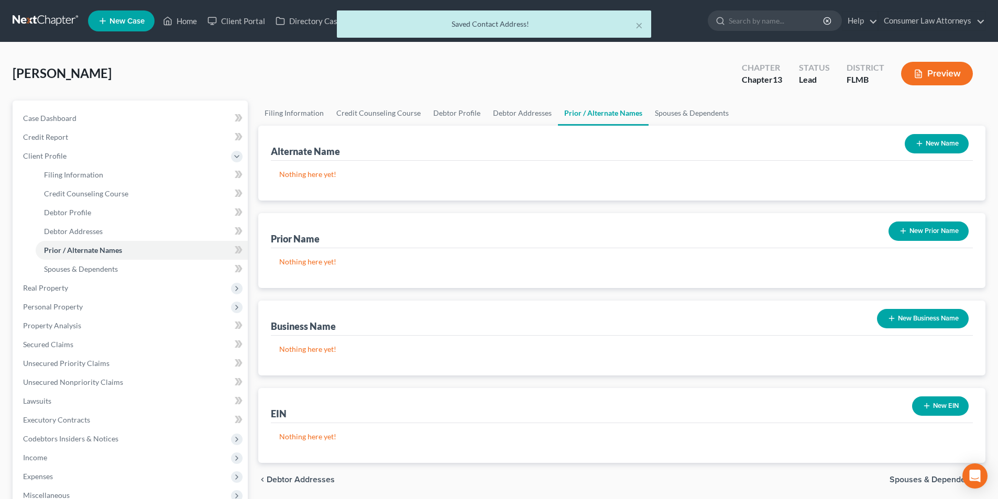
click at [949, 139] on button "New Name" at bounding box center [937, 143] width 64 height 19
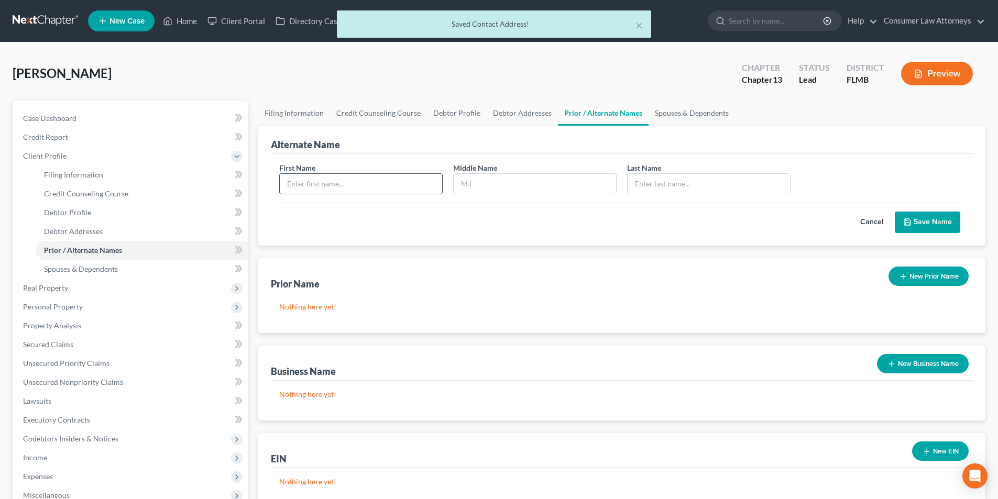
click at [364, 185] on input "text" at bounding box center [361, 184] width 162 height 20
type input "[PERSON_NAME]"
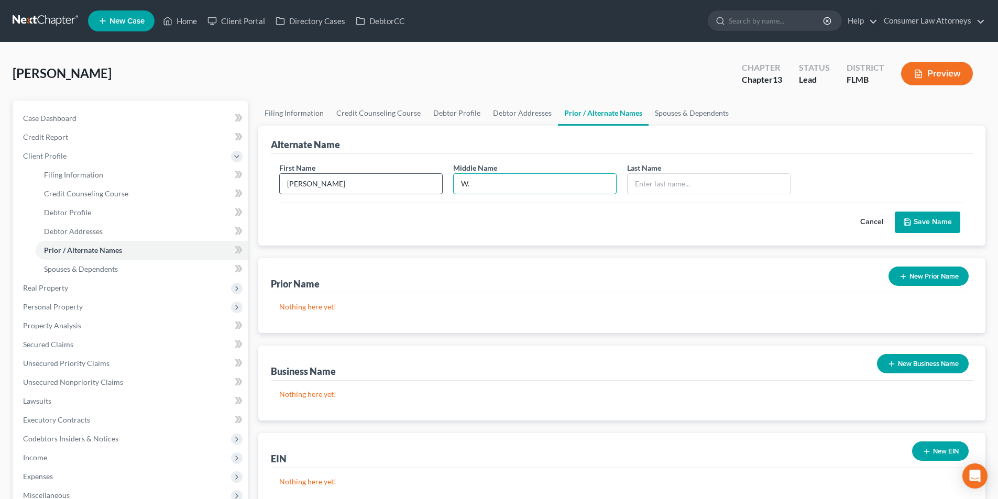
type input "W."
type input "[PERSON_NAME]"
click at [928, 212] on button "Save Name" at bounding box center [928, 223] width 66 height 22
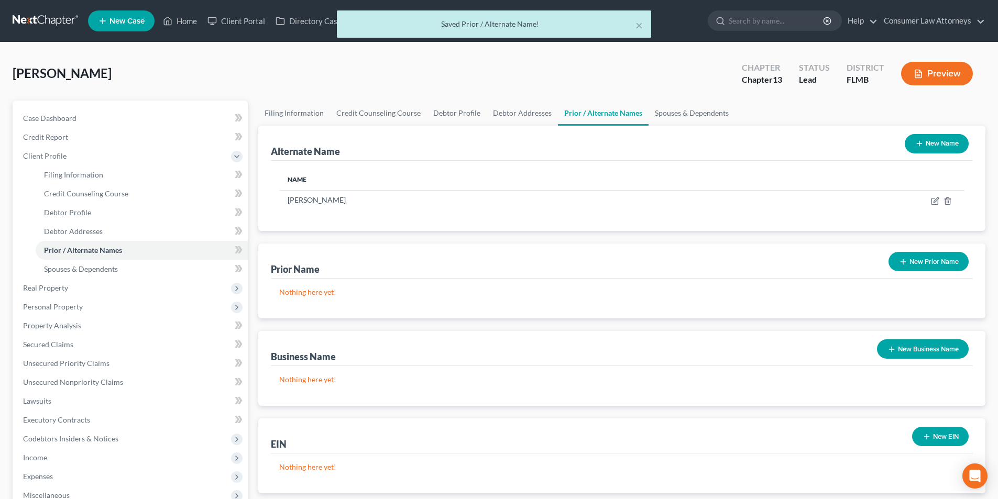
click at [945, 142] on button "New Name" at bounding box center [937, 143] width 64 height 19
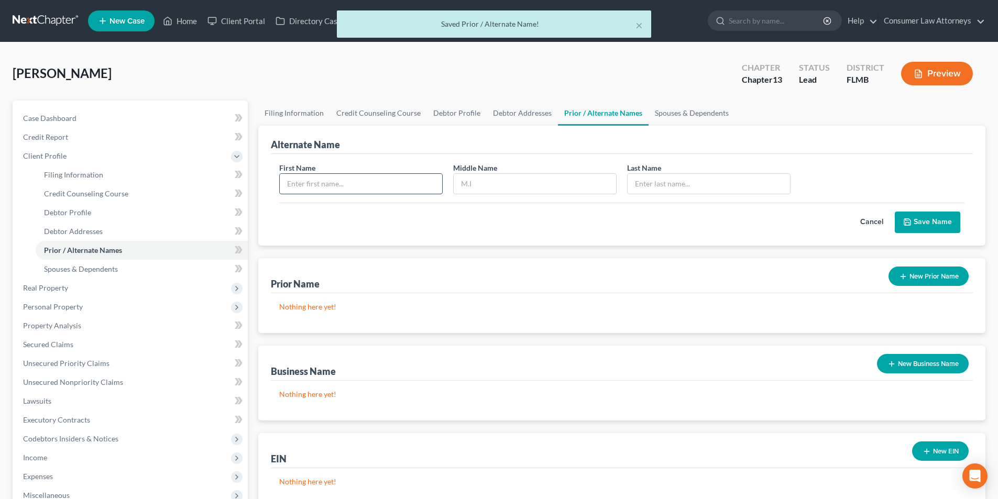
click at [366, 180] on input "text" at bounding box center [361, 184] width 162 height 20
type input "[PERSON_NAME]"
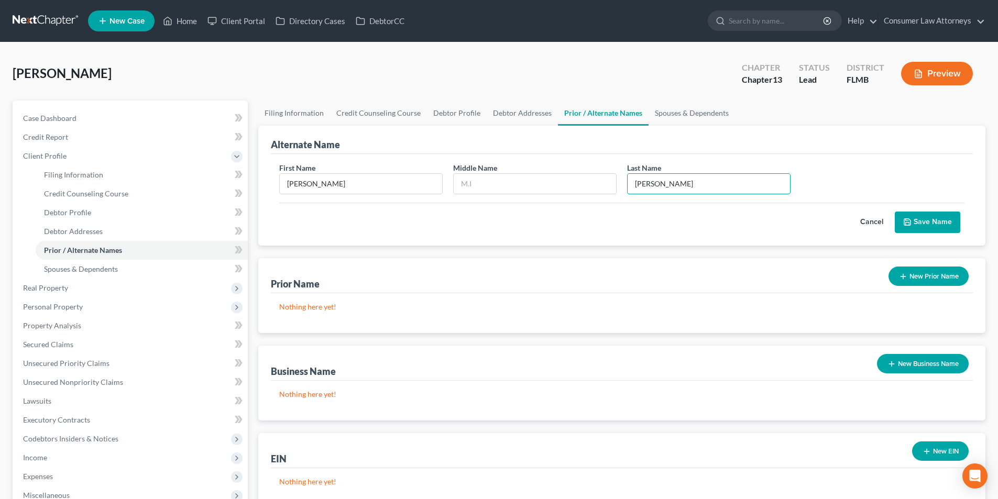
type input "[PERSON_NAME]"
click at [921, 219] on button "Save Name" at bounding box center [928, 223] width 66 height 22
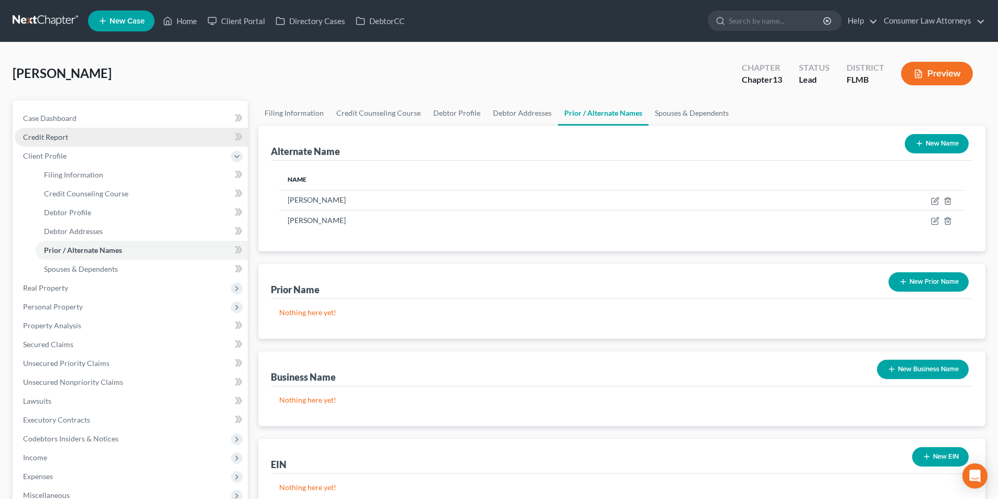
click at [65, 137] on span "Credit Report" at bounding box center [45, 137] width 45 height 9
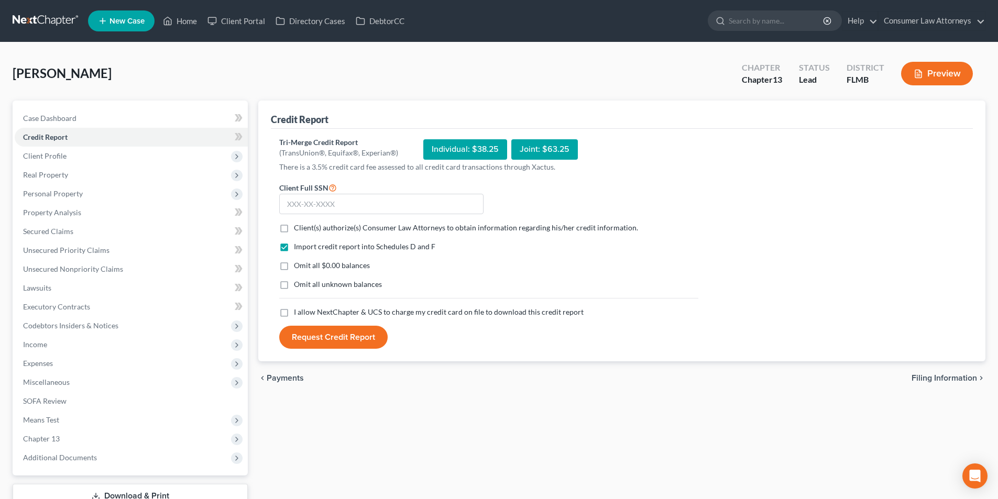
click at [294, 224] on label "Client(s) authorize(s) Consumer Law Attorneys to obtain information regarding h…" at bounding box center [466, 228] width 344 height 10
click at [298, 224] on input "Client(s) authorize(s) Consumer Law Attorneys to obtain information regarding h…" at bounding box center [301, 226] width 7 height 7
checkbox input "true"
click at [294, 310] on label "I allow NextChapter & UCS to charge my credit card on file to download this cre…" at bounding box center [439, 312] width 290 height 10
click at [298, 310] on input "I allow NextChapter & UCS to charge my credit card on file to download this cre…" at bounding box center [301, 310] width 7 height 7
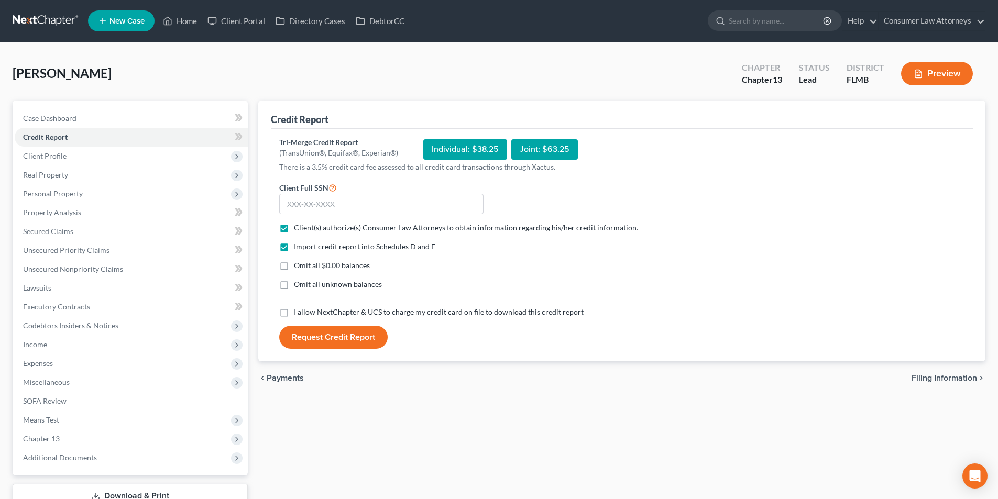
checkbox input "true"
click at [332, 201] on input "text" at bounding box center [381, 204] width 204 height 21
click at [373, 211] on input "text" at bounding box center [381, 204] width 204 height 21
type input "135-52-2590"
click at [350, 338] on button "Request Credit Report" at bounding box center [333, 337] width 108 height 23
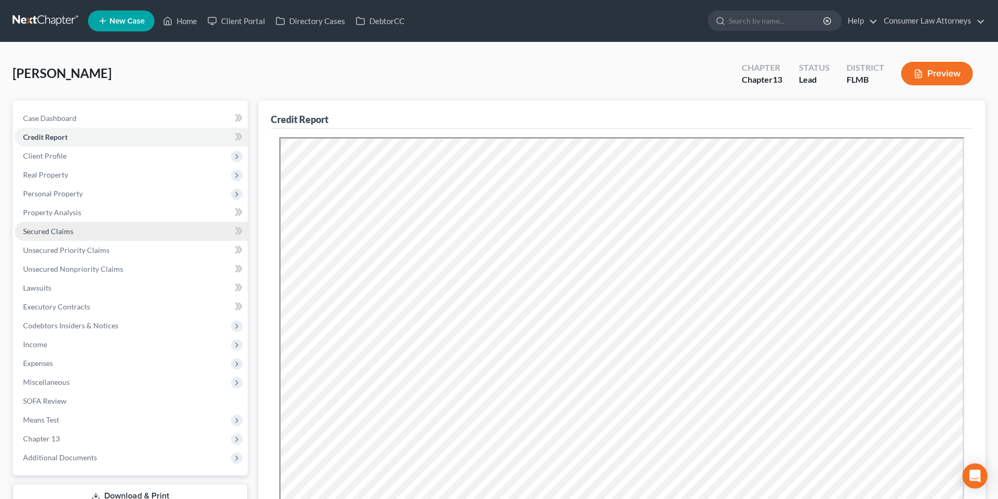
click at [68, 231] on span "Secured Claims" at bounding box center [48, 231] width 50 height 9
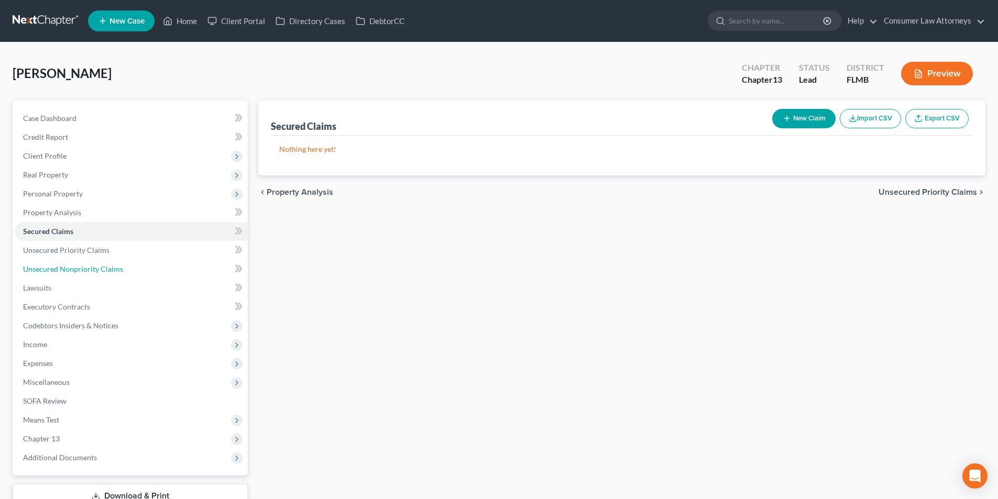
drag, startPoint x: 75, startPoint y: 270, endPoint x: 361, endPoint y: 283, distance: 285.9
click at [75, 270] on span "Unsecured Nonpriority Claims" at bounding box center [73, 269] width 100 height 9
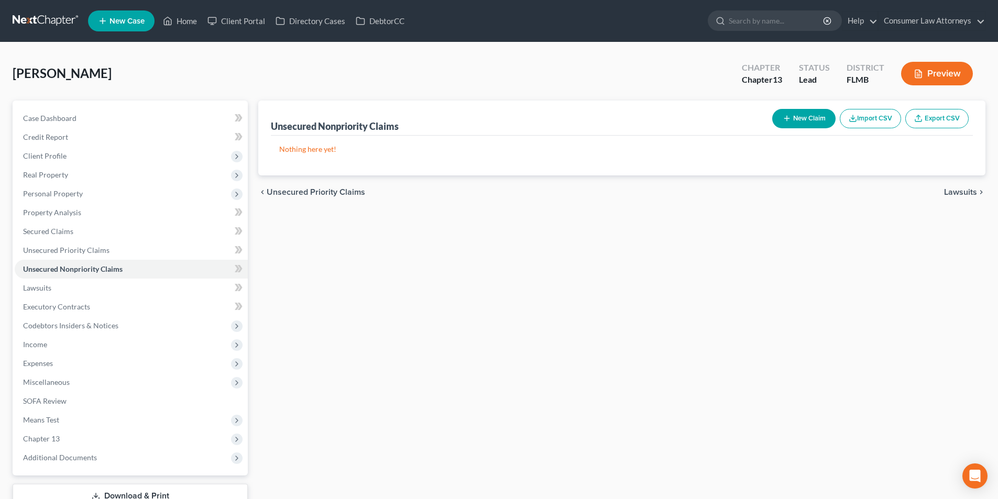
click at [804, 121] on button "New Claim" at bounding box center [803, 118] width 63 height 19
select select "0"
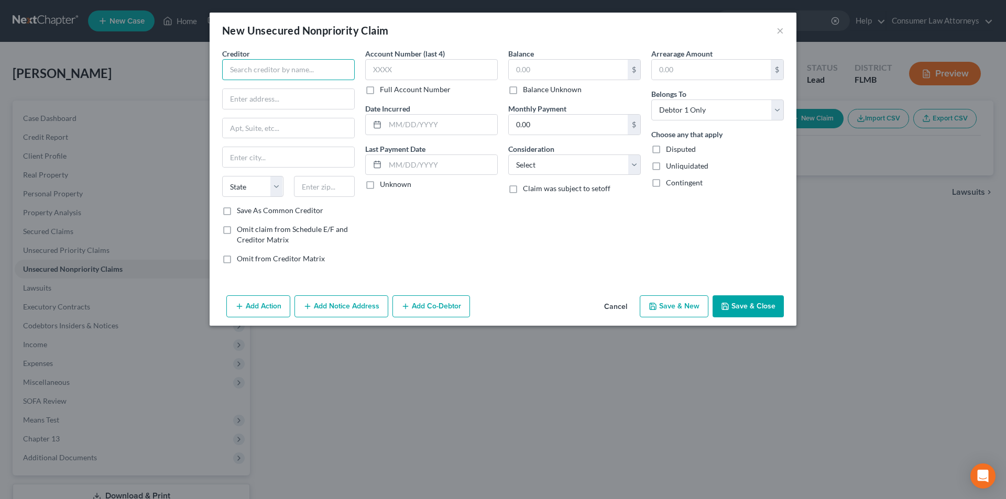
click at [307, 71] on input "text" at bounding box center [288, 69] width 133 height 21
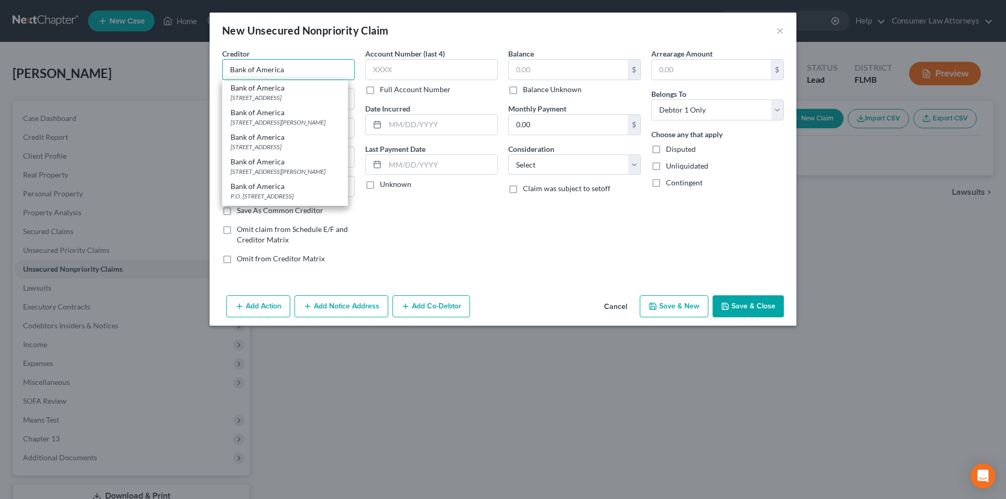
type input "Bank of America"
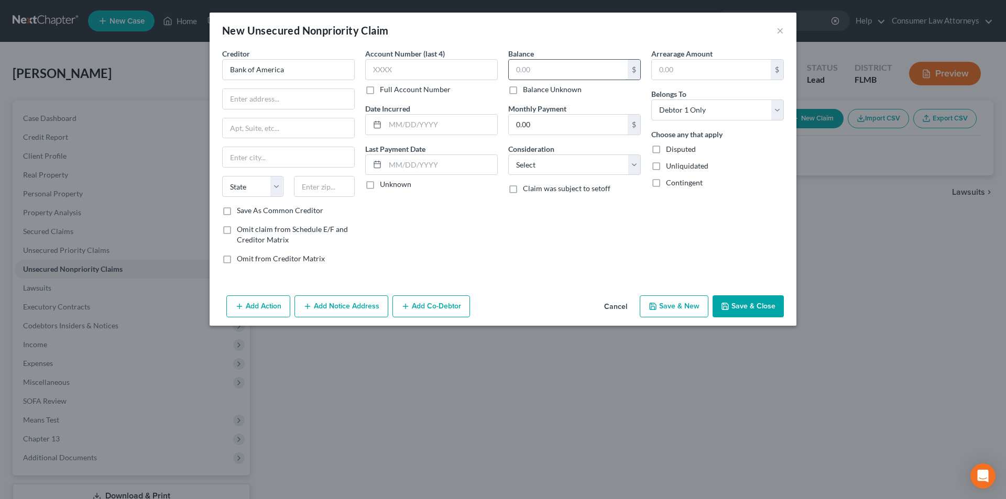
click at [530, 68] on input "text" at bounding box center [568, 70] width 119 height 20
type input "122,200.69"
click at [674, 73] on input "text" at bounding box center [711, 70] width 119 height 20
type input "29,273.91"
click at [408, 128] on input "text" at bounding box center [441, 125] width 112 height 20
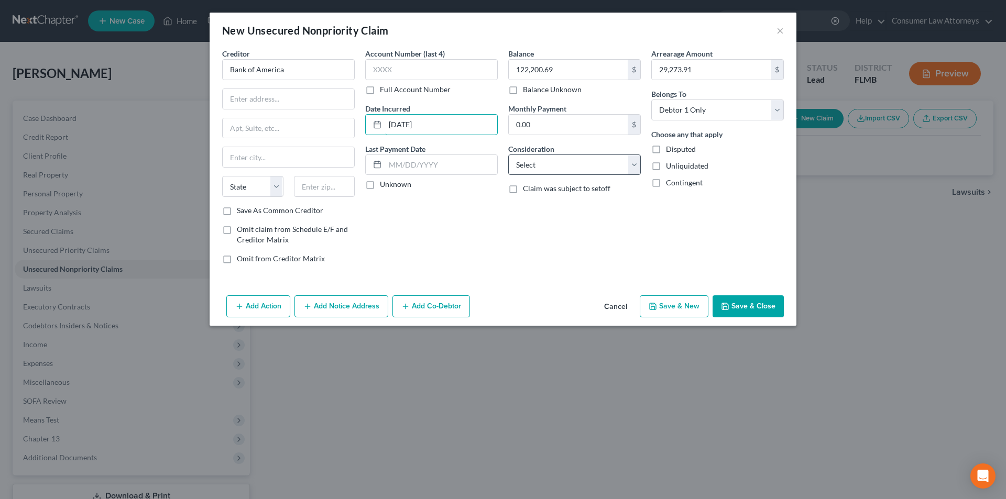
type input "01/12/2006"
click at [551, 164] on select "Select Cable / Satellite Services Collection Agency Credit Card Debt Debt Couns…" at bounding box center [574, 165] width 133 height 21
select select "11"
click at [508, 155] on select "Select Cable / Satellite Services Collection Agency Credit Card Debt Debt Couns…" at bounding box center [574, 165] width 133 height 21
click at [718, 112] on select "Select Debtor 1 Only Debtor 2 Only Debtor 1 And Debtor 2 Only At Least One Of T…" at bounding box center [717, 110] width 133 height 21
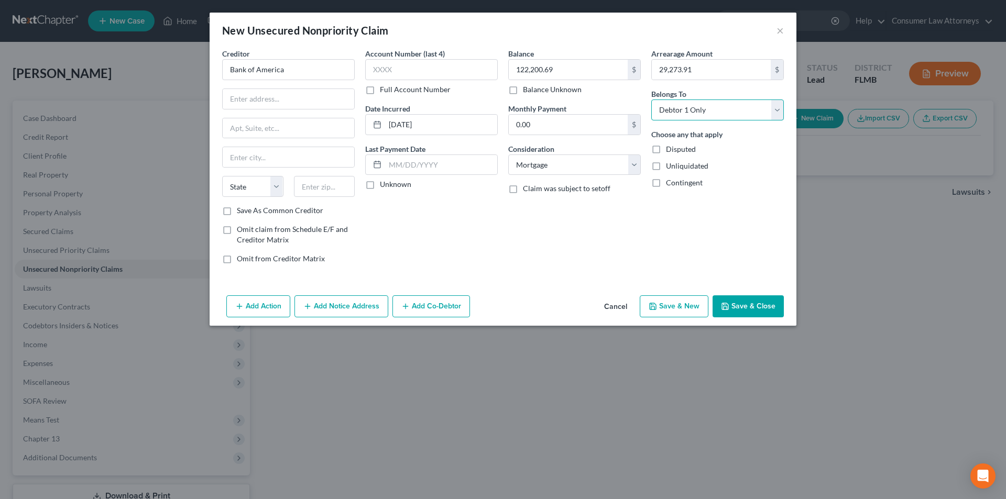
select select "3"
click at [651, 100] on select "Select Debtor 1 Only Debtor 2 Only Debtor 1 And Debtor 2 Only At Least One Of T…" at bounding box center [717, 110] width 133 height 21
click at [269, 102] on input "text" at bounding box center [289, 99] width 132 height 20
paste input "100 North Tryon Street,"
type input "100 North Tryon Street,"
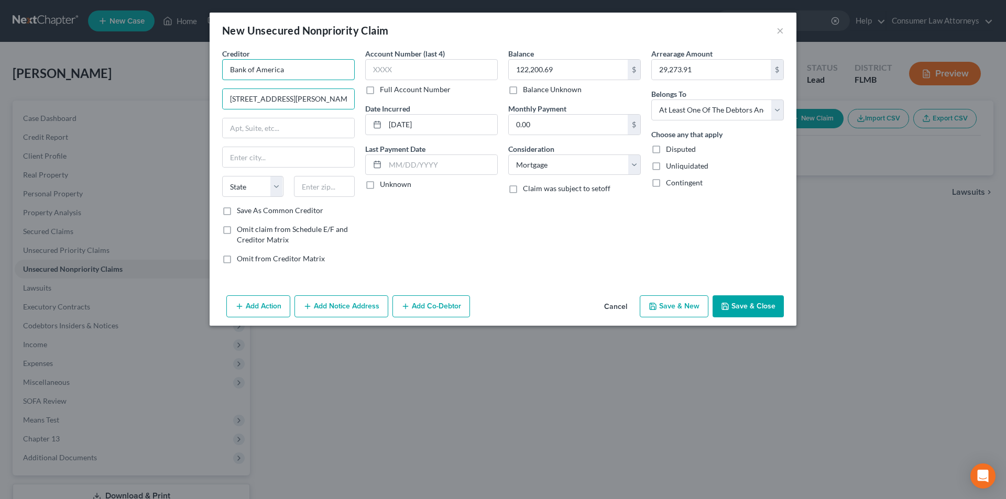
click at [326, 66] on input "Bank of America" at bounding box center [288, 69] width 133 height 21
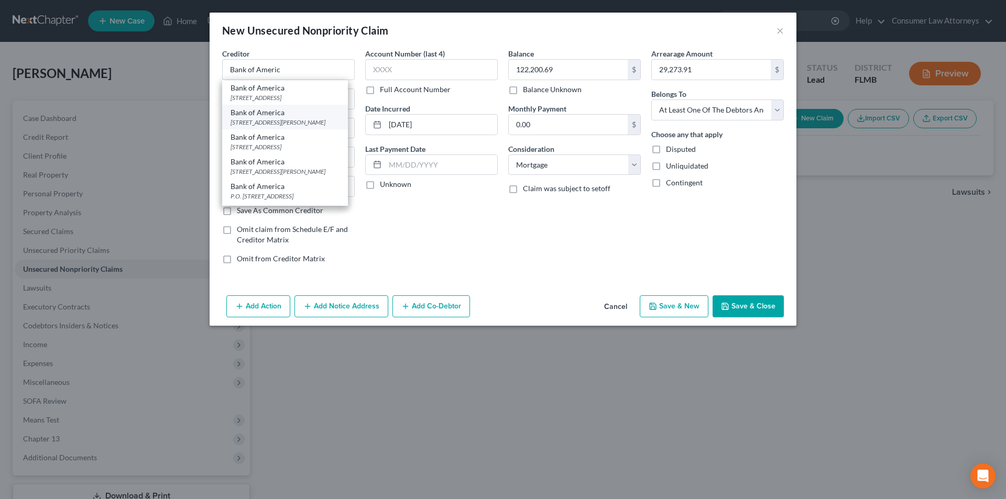
click at [279, 113] on div "Bank of America" at bounding box center [285, 112] width 109 height 10
type input "Bank of America"
type input "100 N Tryon St"
type input "Charlotte"
select select "28"
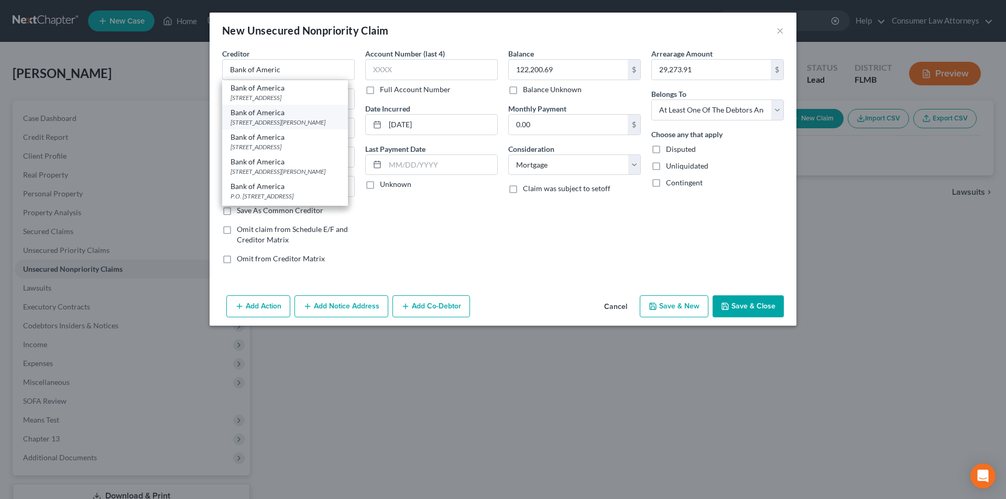
type input "28255"
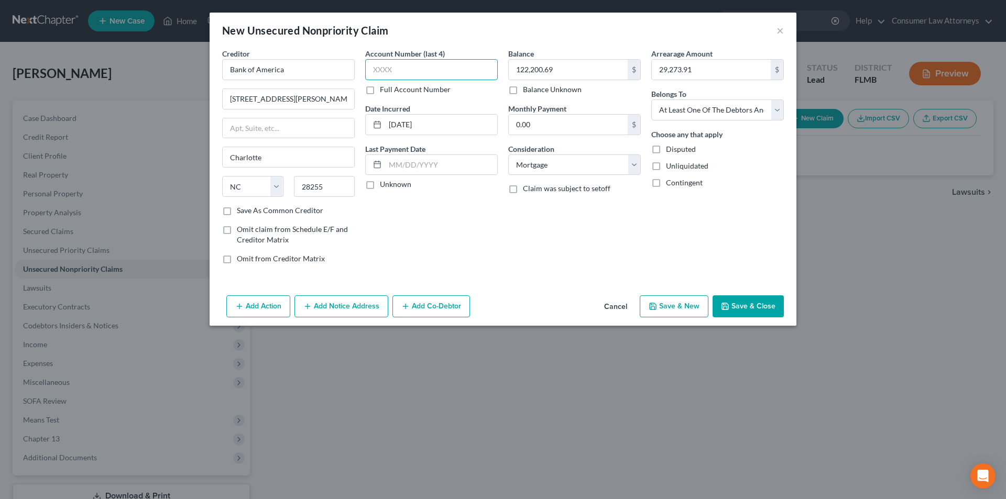
click at [413, 73] on input "text" at bounding box center [431, 69] width 133 height 21
type input "2590"
click at [359, 303] on button "Add Notice Address" at bounding box center [341, 307] width 94 height 22
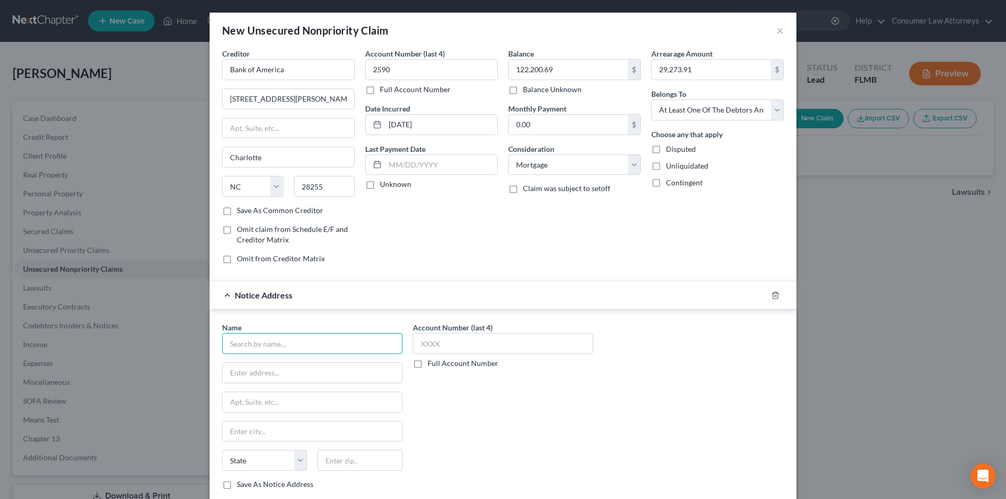
click at [288, 342] on input "text" at bounding box center [312, 343] width 180 height 21
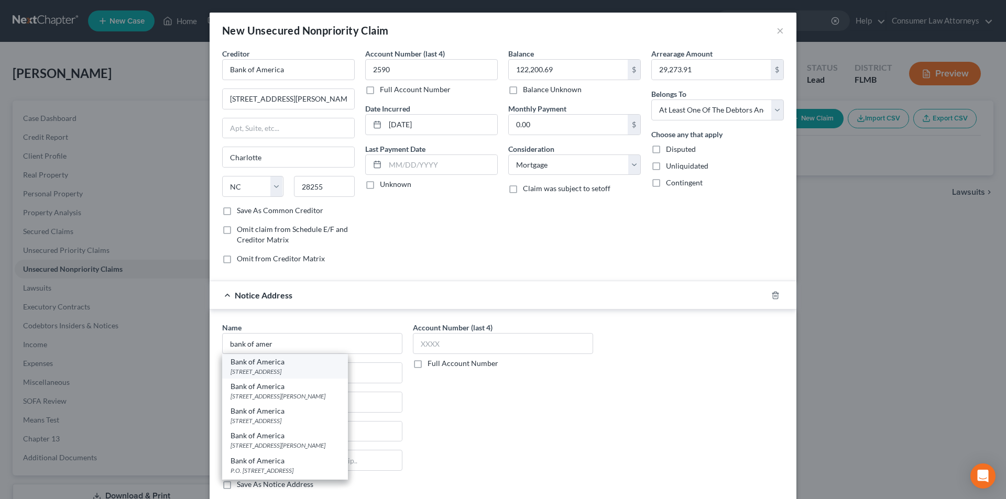
click at [288, 363] on div "Bank of America" at bounding box center [285, 362] width 109 height 10
type input "Bank of America"
type input "PO Box 15026"
type input "Wilmington"
select select "7"
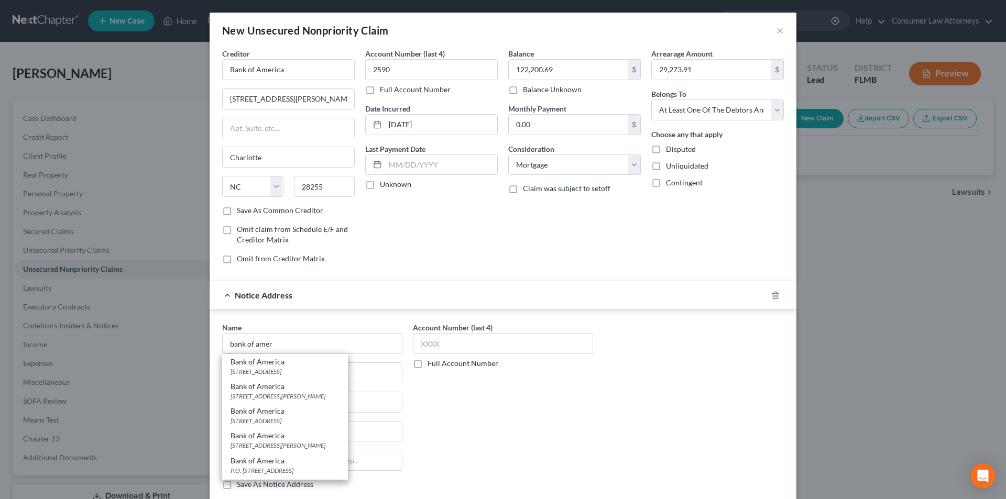
type input "19801"
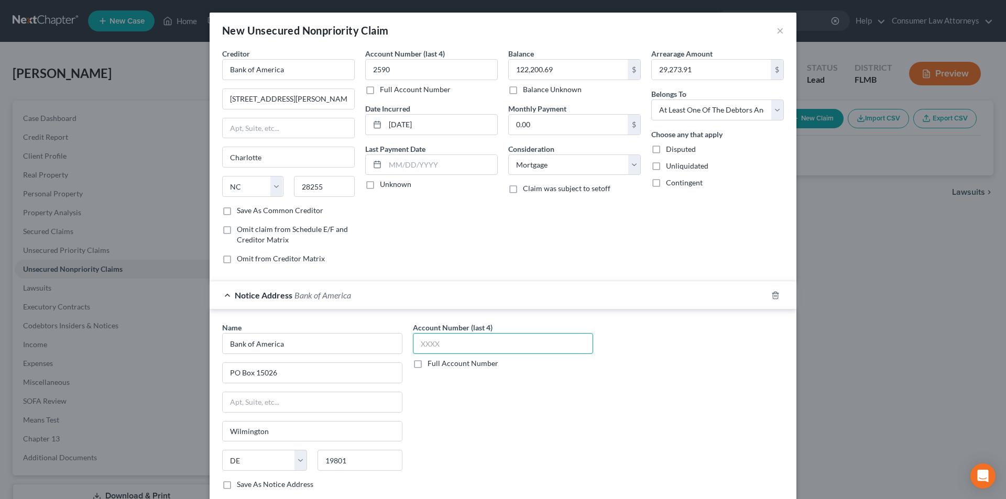
click at [440, 350] on input "text" at bounding box center [503, 343] width 180 height 21
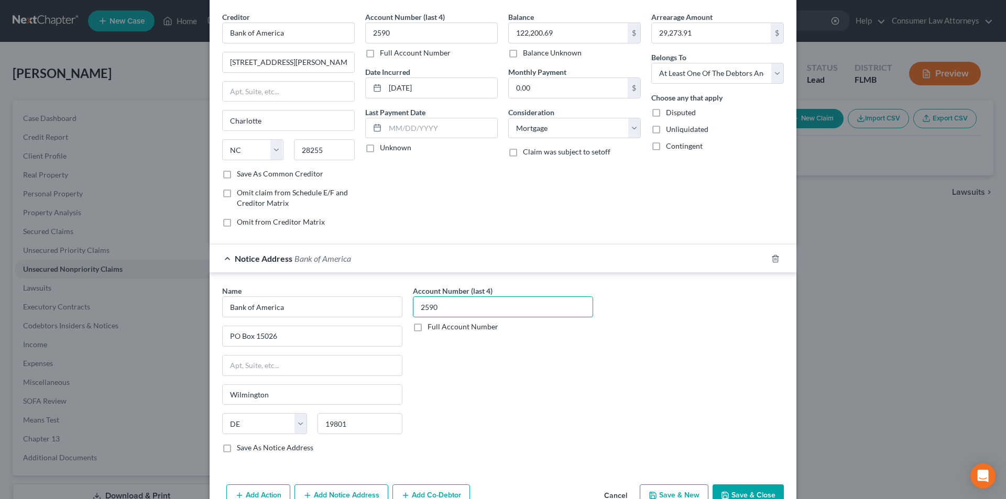
scroll to position [65, 0]
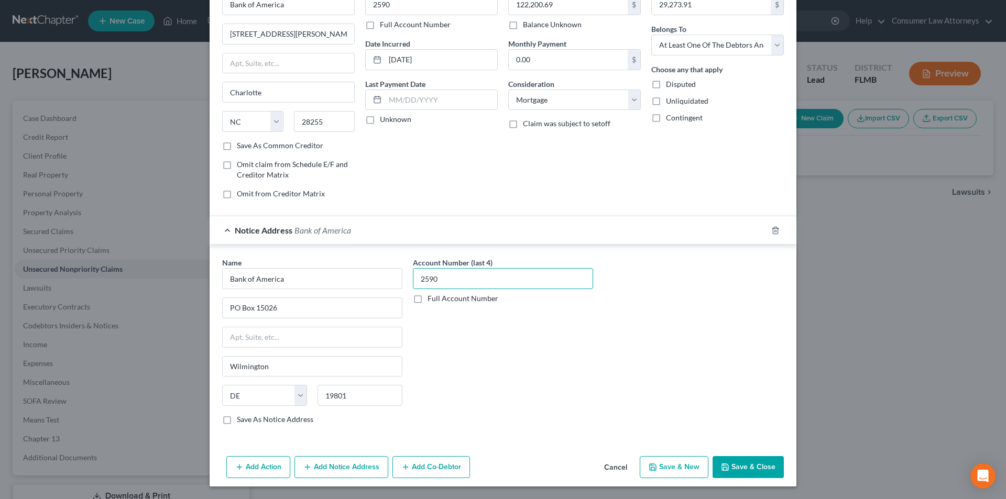
type input "2590"
click at [239, 476] on button "Add Action" at bounding box center [258, 467] width 64 height 22
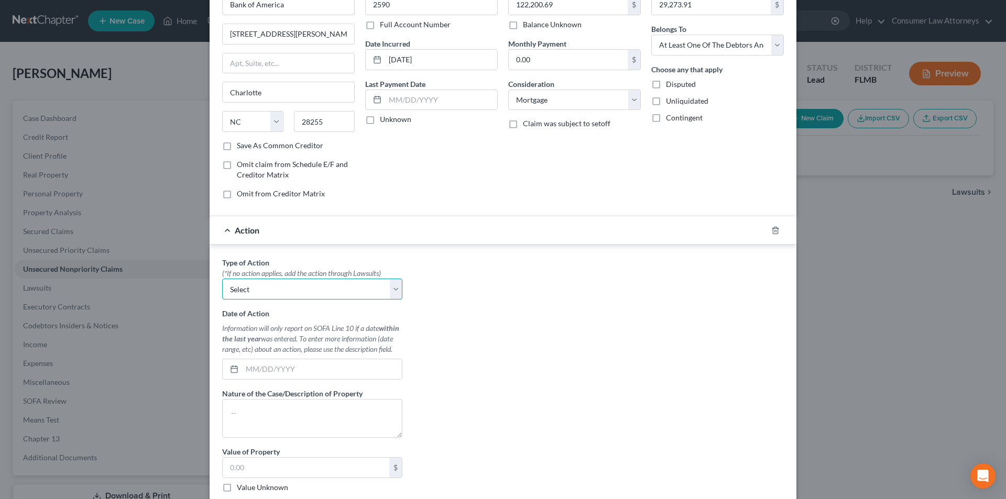
click at [287, 284] on select "Select Repossession Garnishment Foreclosure Personal Injury Attached, Seized, O…" at bounding box center [312, 289] width 180 height 21
select select "2"
click at [222, 279] on select "Select Repossession Garnishment Foreclosure Personal Injury Attached, Seized, O…" at bounding box center [312, 289] width 180 height 21
click at [276, 362] on input "text" at bounding box center [322, 369] width 160 height 20
type input "[DATE]"
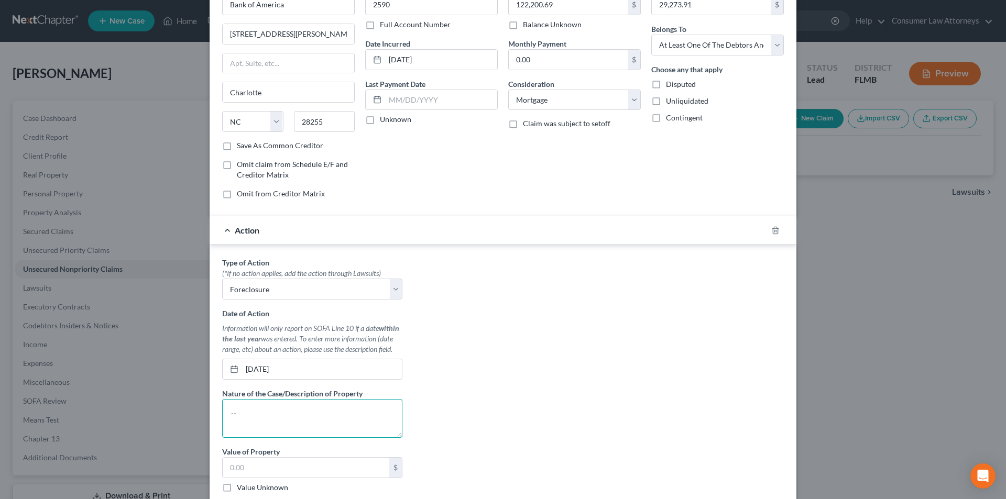
click at [259, 424] on textarea at bounding box center [312, 418] width 180 height 39
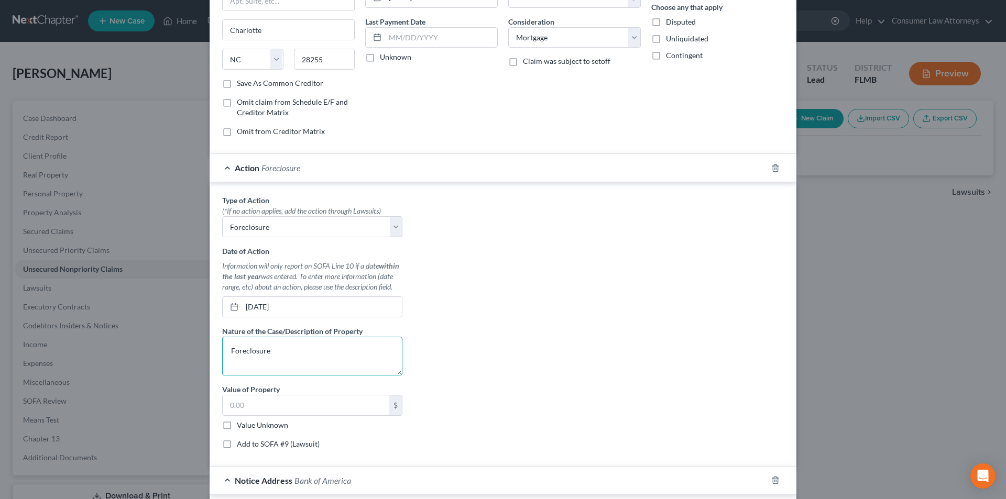
scroll to position [170, 0]
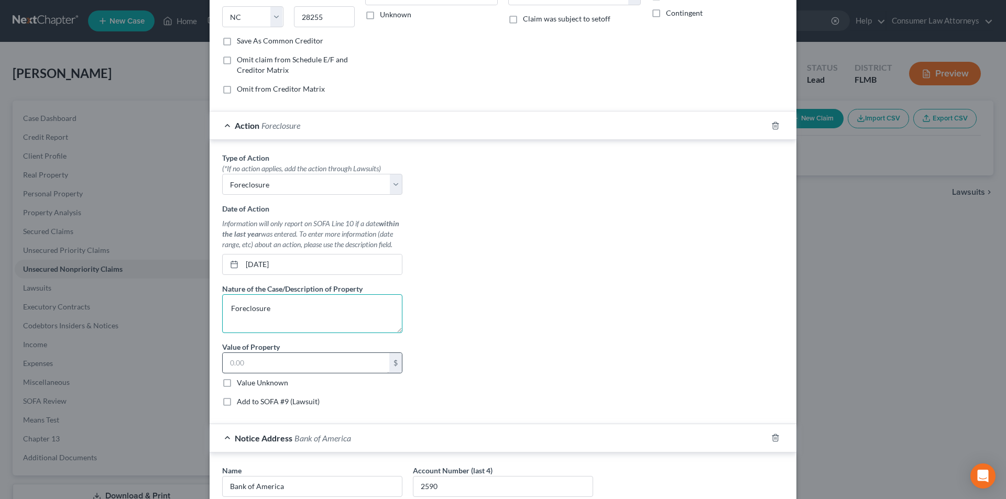
type textarea "Foreclosure"
click at [256, 362] on input "text" at bounding box center [306, 363] width 167 height 20
type input "434,200.00"
click at [237, 402] on label "Add to SOFA #9 (Lawsuit)" at bounding box center [278, 402] width 83 height 10
click at [241, 402] on input "Add to SOFA #9 (Lawsuit)" at bounding box center [244, 400] width 7 height 7
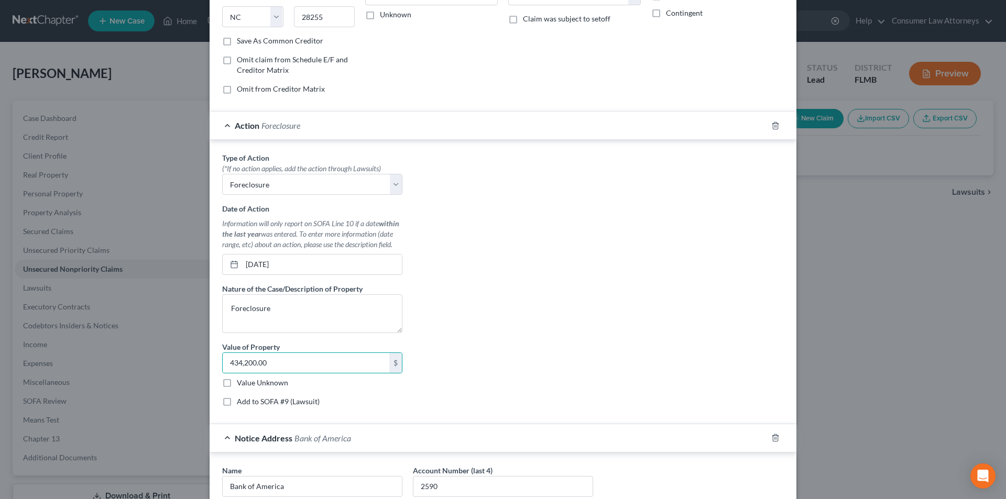
checkbox input "true"
select select "0"
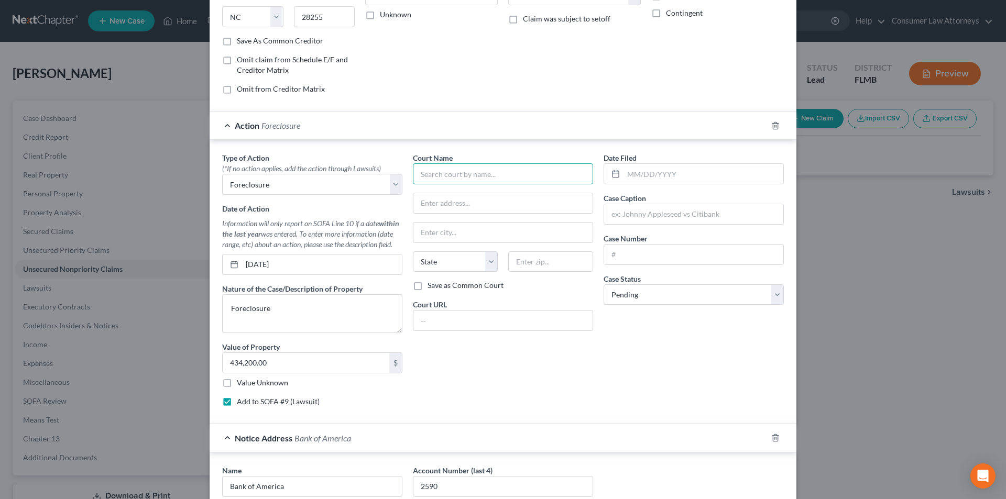
click at [460, 174] on input "text" at bounding box center [503, 173] width 180 height 21
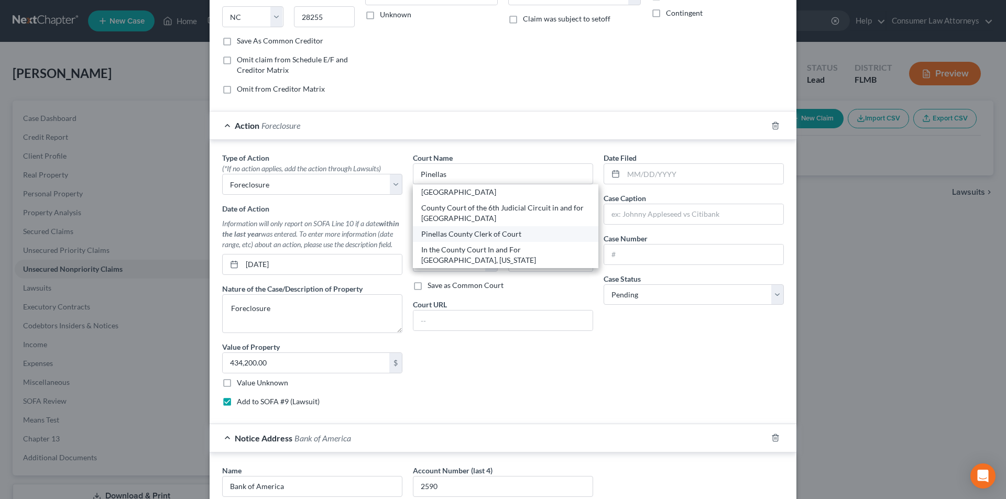
click at [456, 232] on div "Pinellas County Clerk of Court" at bounding box center [505, 234] width 169 height 10
type input "Pinellas County Clerk of Court"
type input "545 1st Ave N"
type input "Saint Petersburg"
select select "9"
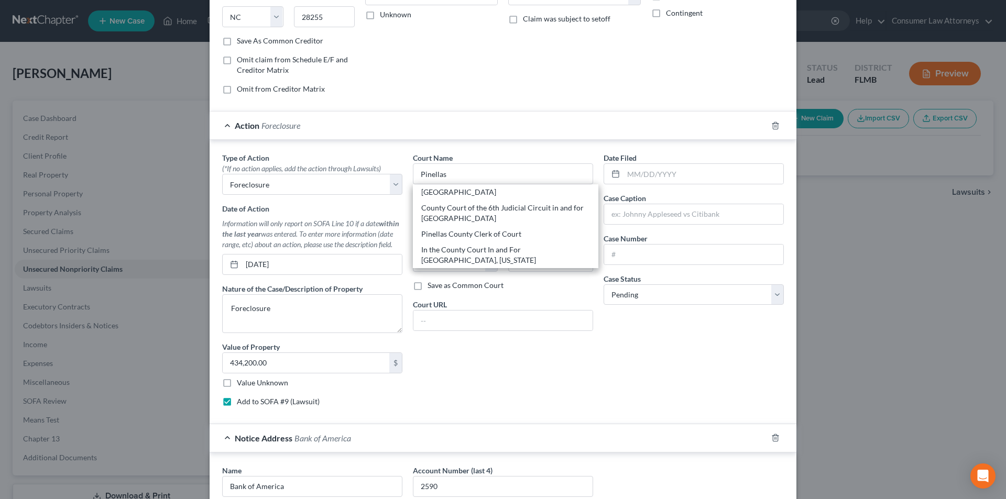
type input "33701"
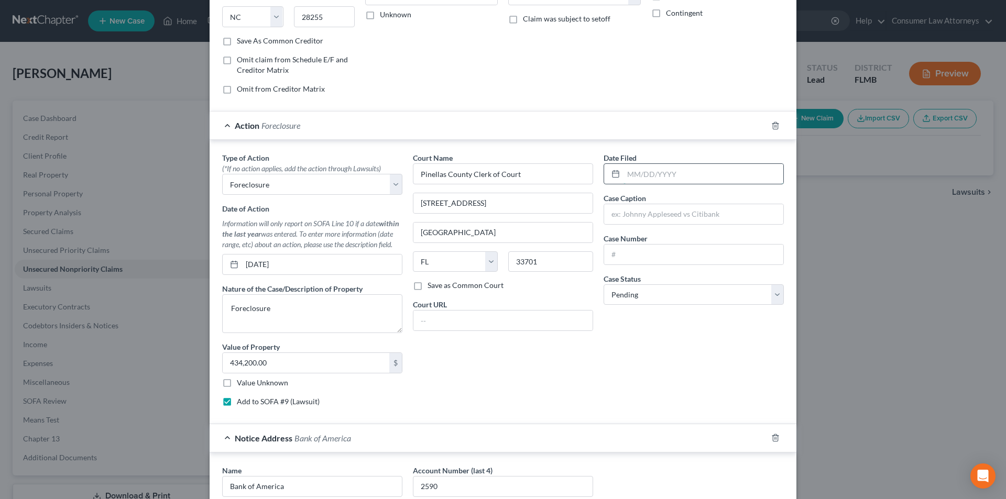
click at [664, 178] on input "text" at bounding box center [704, 174] width 160 height 20
type input "[DATE]"
click at [663, 212] on input "text" at bounding box center [693, 214] width 179 height 20
type input "Bank of America, N.A., vs. [PERSON_NAME]"
click at [642, 258] on input "text" at bounding box center [693, 255] width 179 height 20
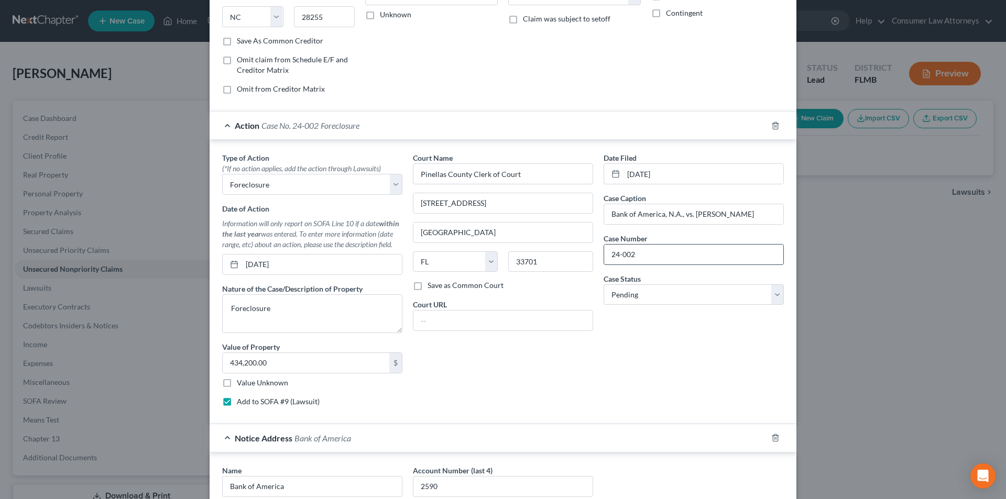
type input "24-002"
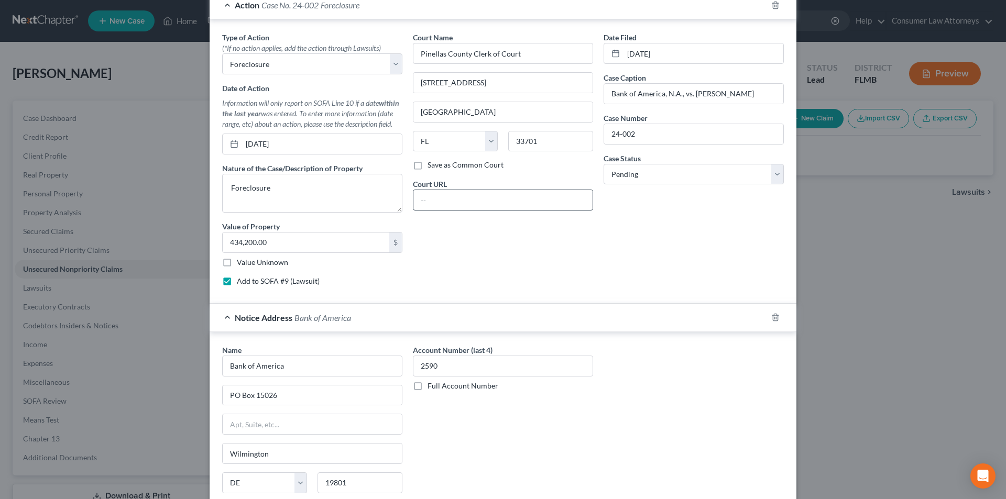
scroll to position [377, 0]
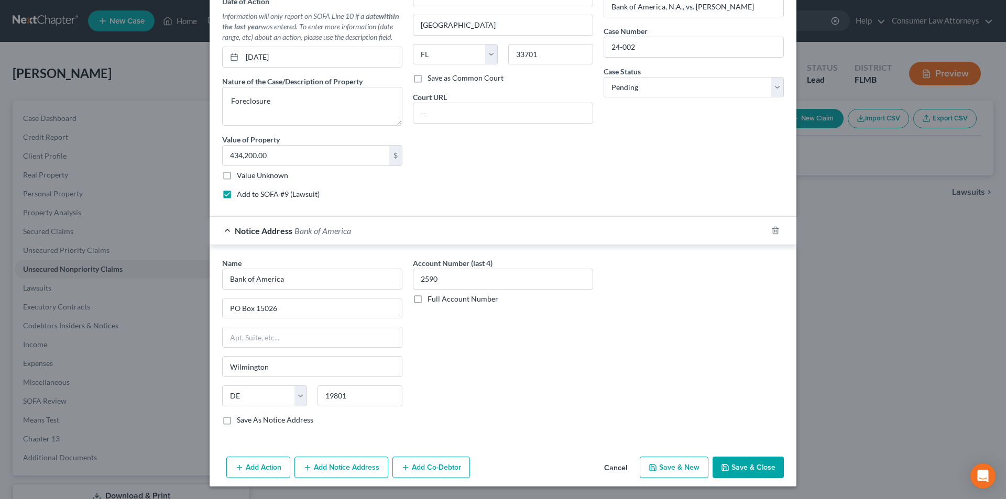
drag, startPoint x: 342, startPoint y: 473, endPoint x: 991, endPoint y: 358, distance: 658.7
click at [342, 473] on button "Add Notice Address" at bounding box center [341, 468] width 94 height 22
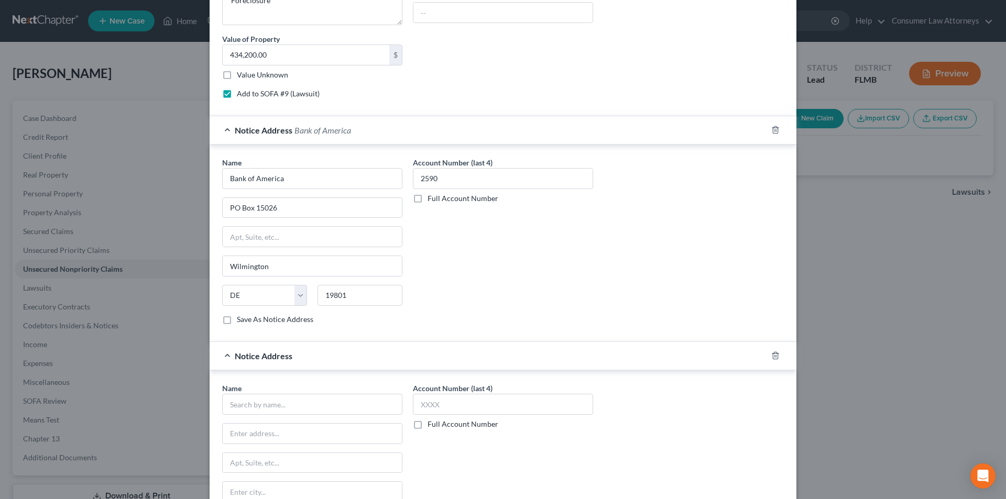
scroll to position [604, 0]
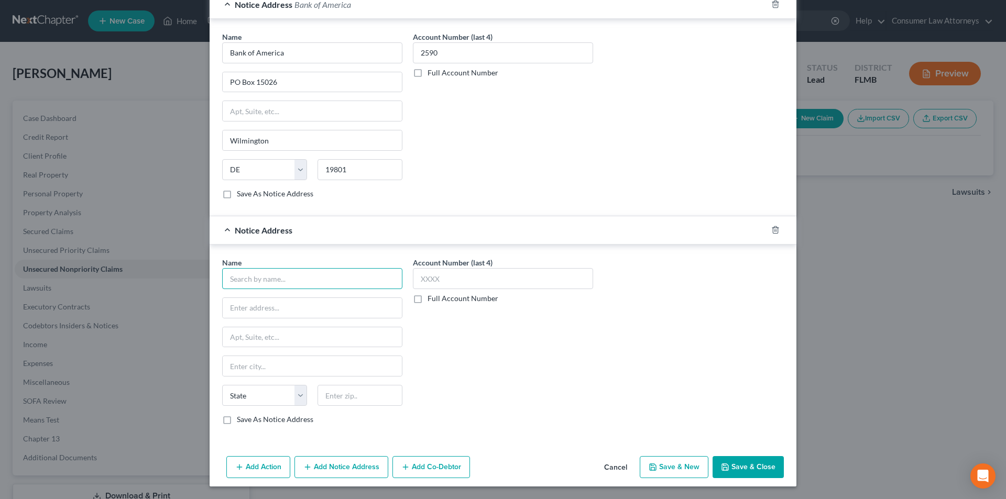
click at [311, 283] on input "text" at bounding box center [312, 278] width 180 height 21
type input "Tromberg, Morris & Poulin, PLLC"
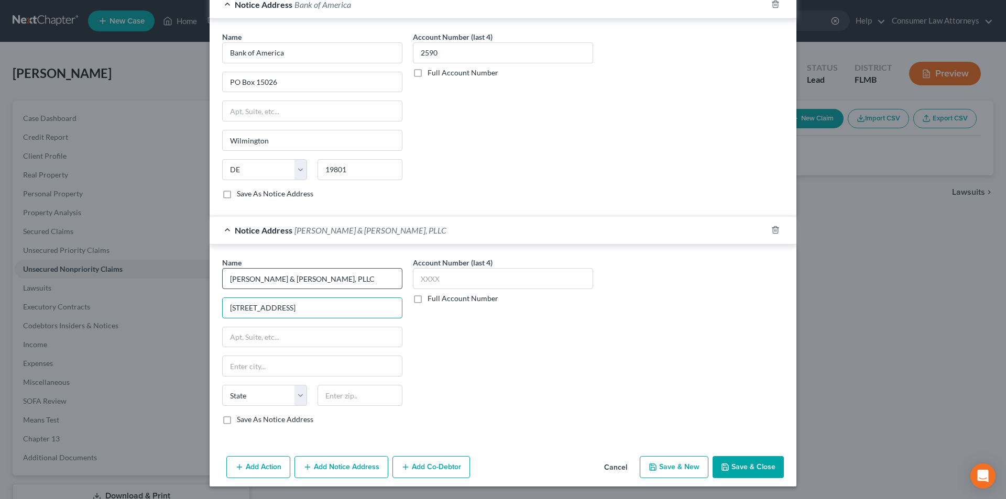
type input "600 West Hillsboro Boulevard Suite 600"
type input "Deerfield Beach"
click at [275, 396] on select "State [US_STATE] AK AR AZ CA CO CT DE DC [GEOGRAPHIC_DATA] [GEOGRAPHIC_DATA] GU…" at bounding box center [264, 395] width 85 height 21
select select "9"
click at [222, 385] on select "State [US_STATE] AK AR AZ CA CO CT DE DC [GEOGRAPHIC_DATA] [GEOGRAPHIC_DATA] GU…" at bounding box center [264, 395] width 85 height 21
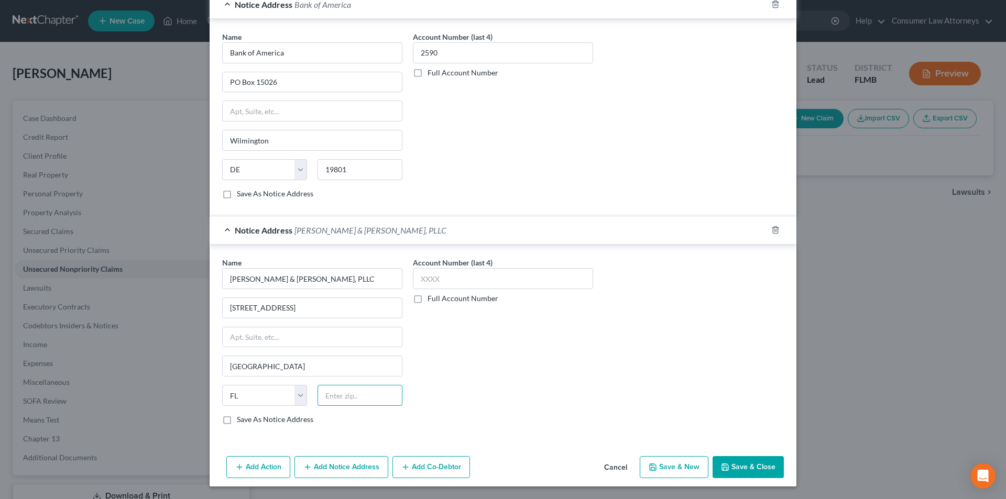
click at [364, 402] on input "text" at bounding box center [360, 395] width 85 height 21
type input "33441"
click at [237, 422] on label "Save As Notice Address" at bounding box center [275, 419] width 77 height 10
click at [241, 421] on input "Save As Notice Address" at bounding box center [244, 417] width 7 height 7
checkbox input "true"
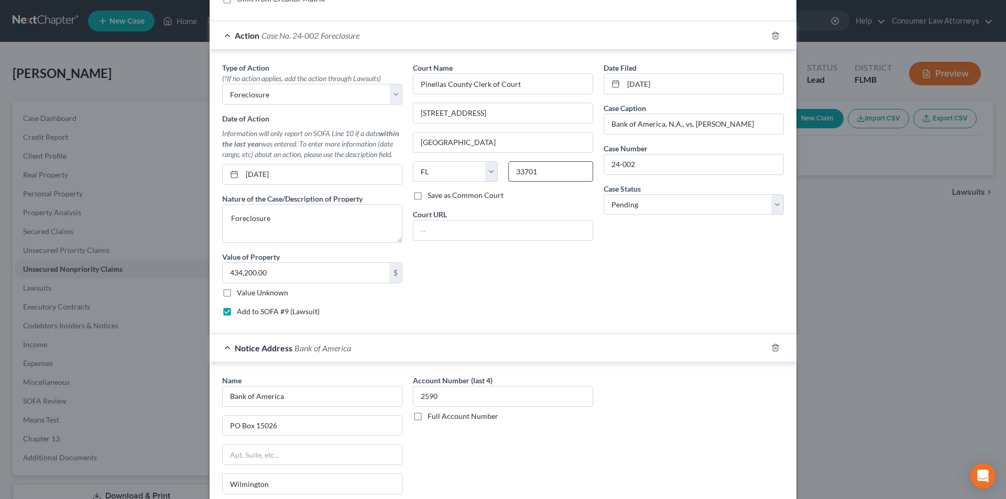
scroll to position [237, 0]
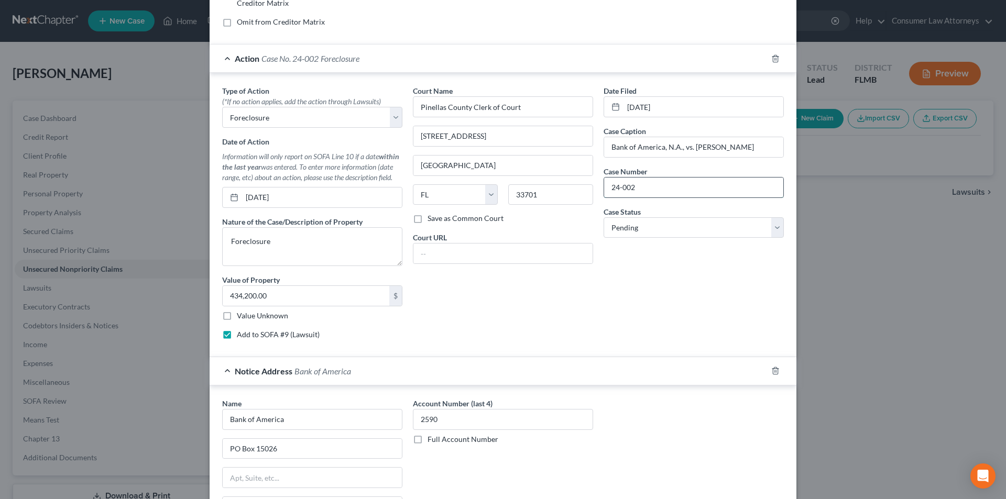
click at [650, 187] on input "24-002" at bounding box center [693, 188] width 179 height 20
click at [674, 189] on input "24-002" at bounding box center [693, 188] width 179 height 20
drag, startPoint x: 674, startPoint y: 189, endPoint x: 618, endPoint y: 187, distance: 55.6
click at [587, 188] on div "Type of Action * (*If no action applies, add the action through Lawsuits) Selec…" at bounding box center [503, 216] width 572 height 263
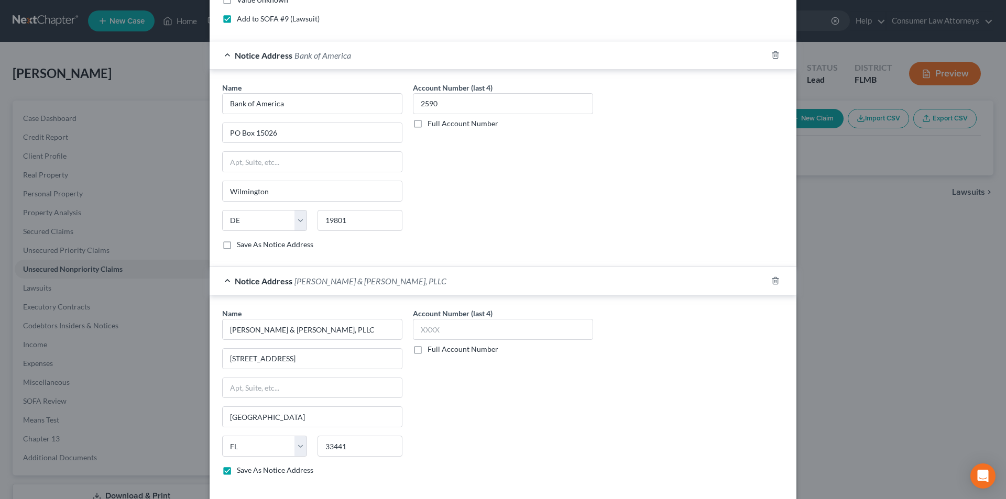
scroll to position [604, 0]
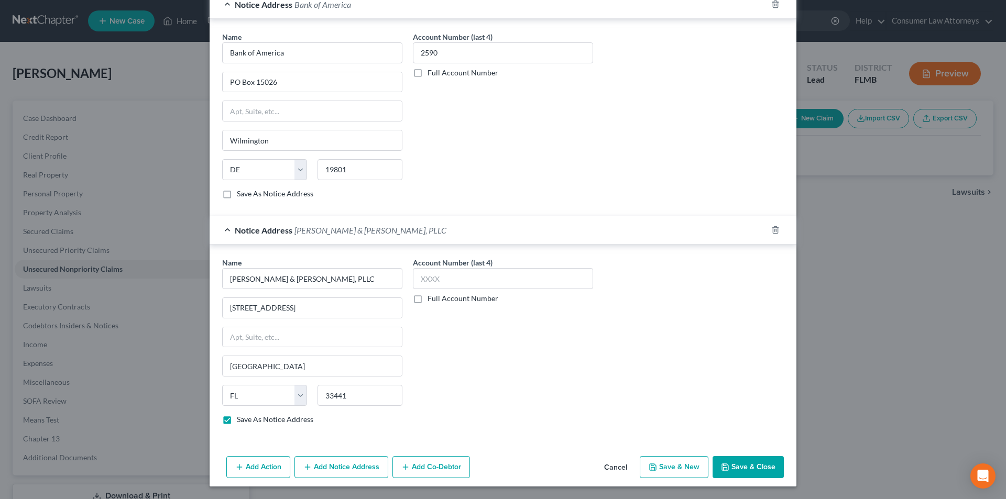
type input "24-002085-CI"
click at [428, 301] on label "Full Account Number" at bounding box center [463, 298] width 71 height 10
click at [432, 300] on input "Full Account Number" at bounding box center [435, 296] width 7 height 7
click at [448, 279] on input "text" at bounding box center [503, 278] width 180 height 21
paste input "24-002085-CI"
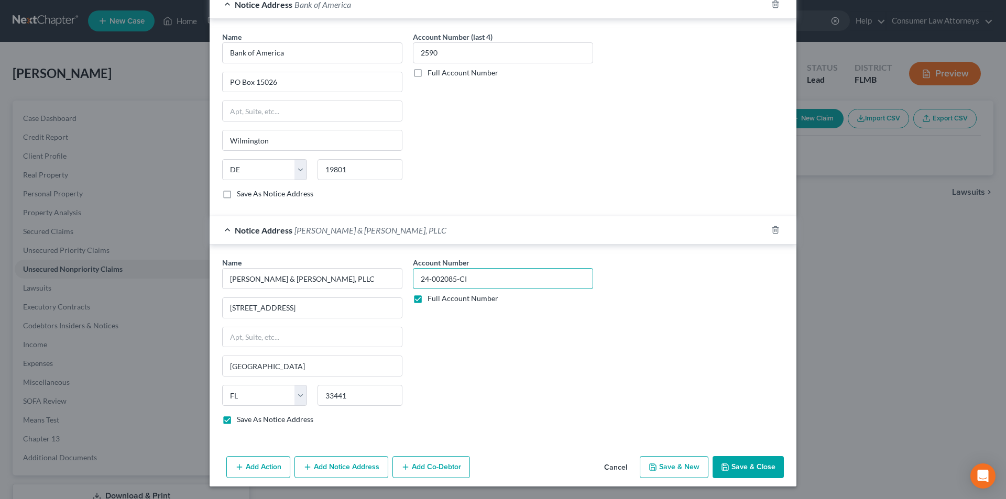
type input "24-002085-CI"
click at [433, 467] on button "Add Co-Debtor" at bounding box center [431, 467] width 78 height 22
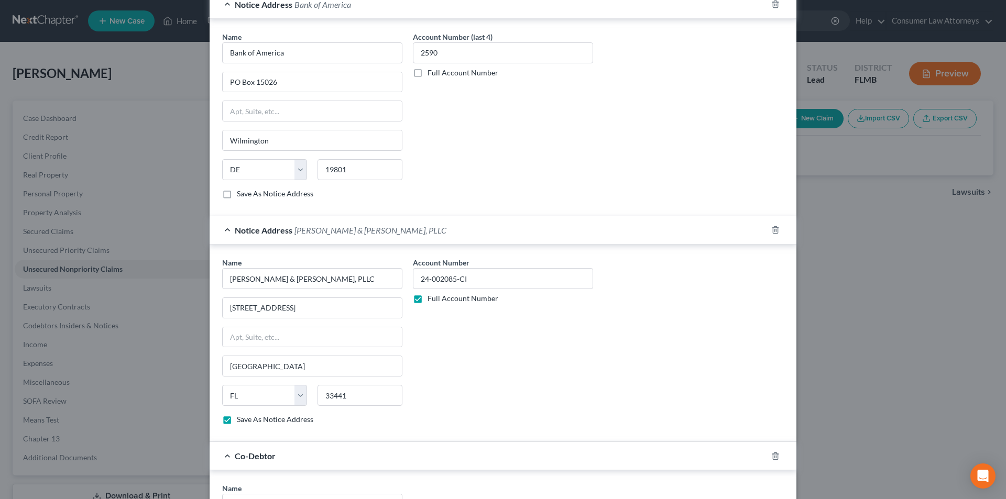
scroll to position [848, 0]
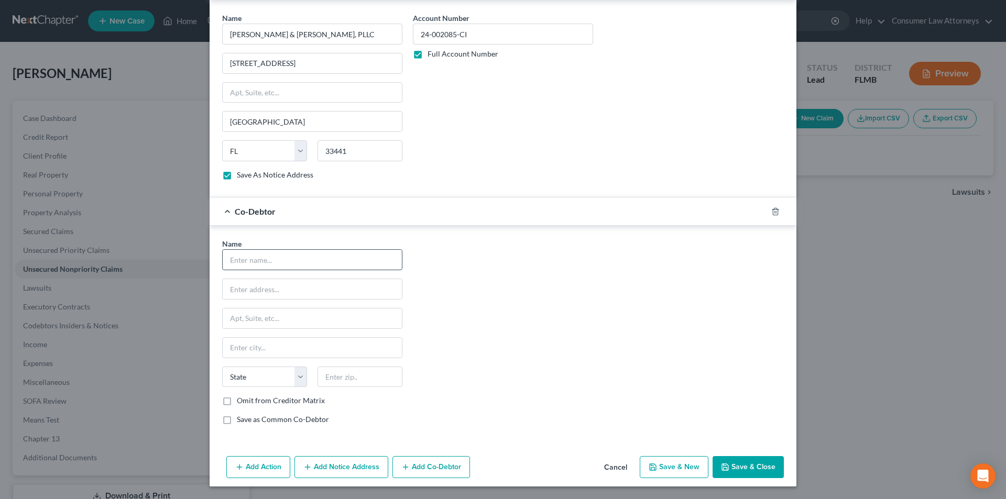
click at [317, 266] on input "text" at bounding box center [312, 260] width 179 height 20
type input "Robin Lapp"
click at [291, 296] on input "text" at bounding box center [312, 289] width 179 height 20
type input "[STREET_ADDRESS]"
click at [363, 379] on input "text" at bounding box center [360, 377] width 85 height 21
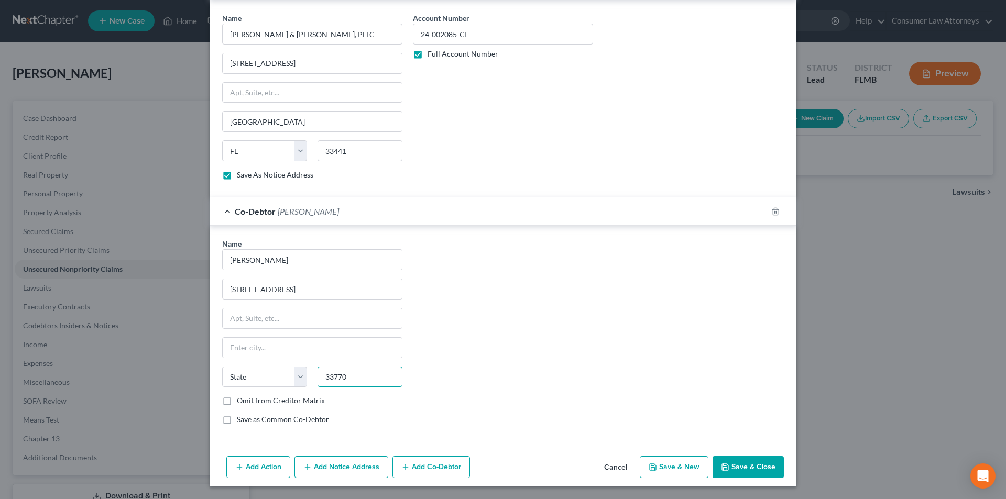
type input "33770"
click at [431, 383] on div "Name * Robin Lapp 2540 Sunny Breeze Avenue State AL AK AR AZ CA CO CT DE DC FL …" at bounding box center [503, 335] width 572 height 195
type input "Largo"
select select "9"
click at [747, 472] on button "Save & Close" at bounding box center [748, 467] width 71 height 22
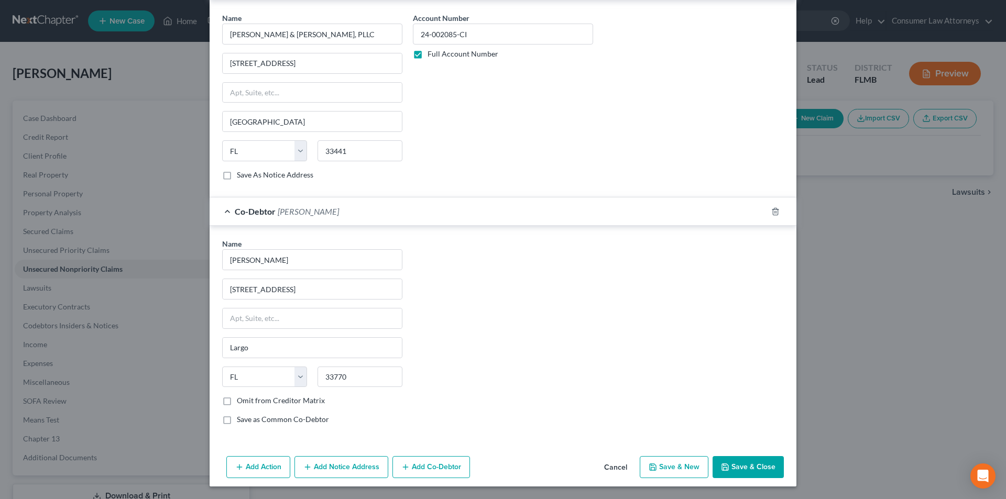
checkbox input "false"
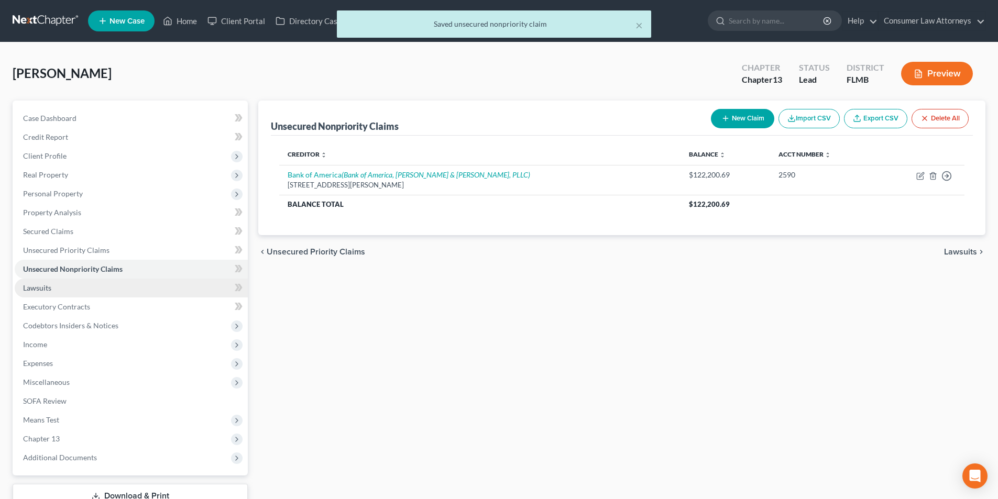
click at [58, 293] on link "Lawsuits" at bounding box center [131, 288] width 233 height 19
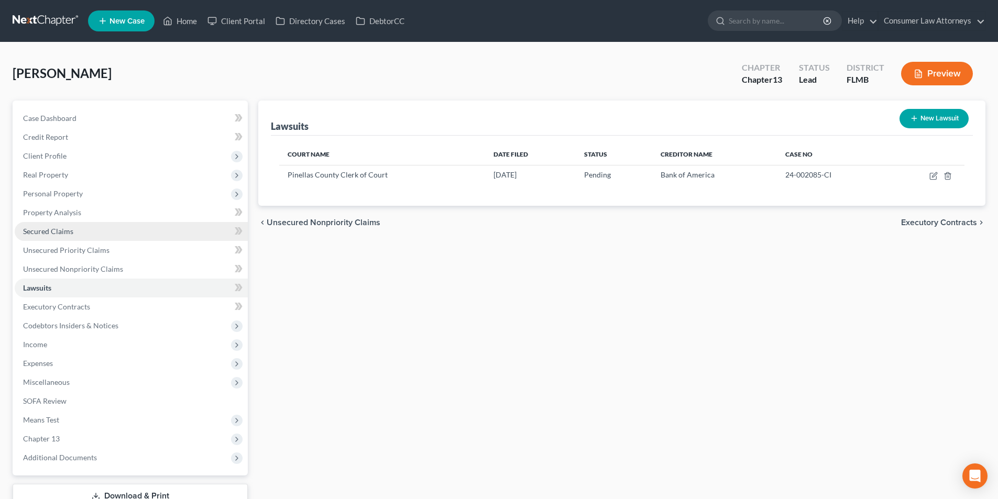
click at [63, 225] on link "Secured Claims" at bounding box center [131, 231] width 233 height 19
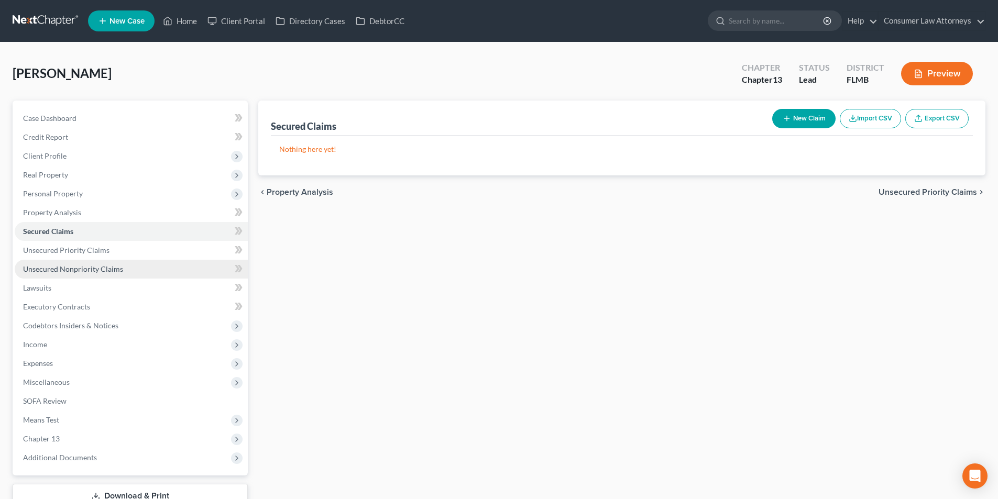
click at [104, 265] on span "Unsecured Nonpriority Claims" at bounding box center [73, 269] width 100 height 9
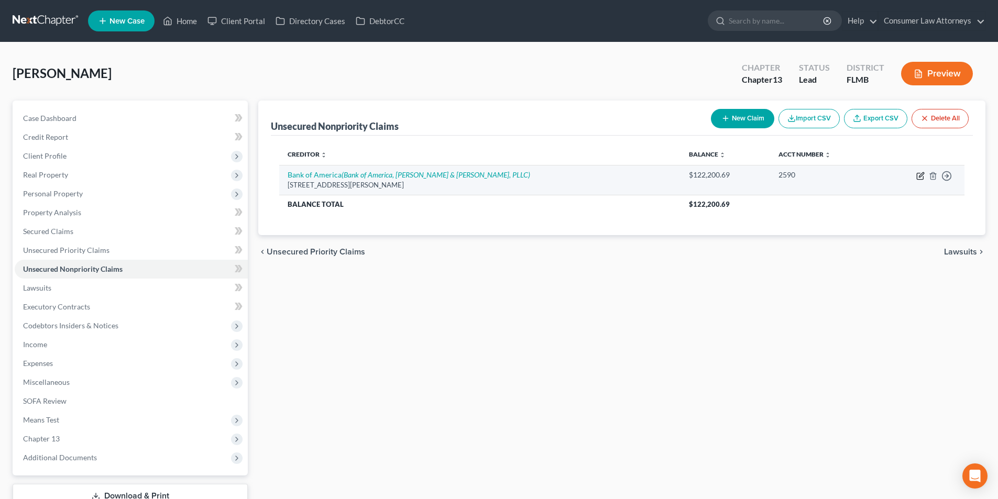
click at [921, 178] on icon "button" at bounding box center [920, 176] width 8 height 8
select select "28"
select select "11"
select select "3"
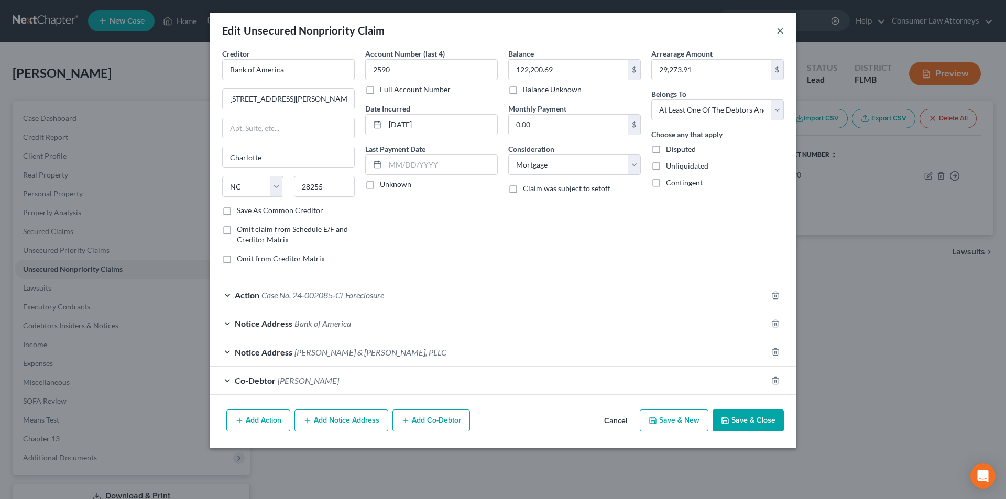
click at [777, 30] on button "×" at bounding box center [780, 30] width 7 height 13
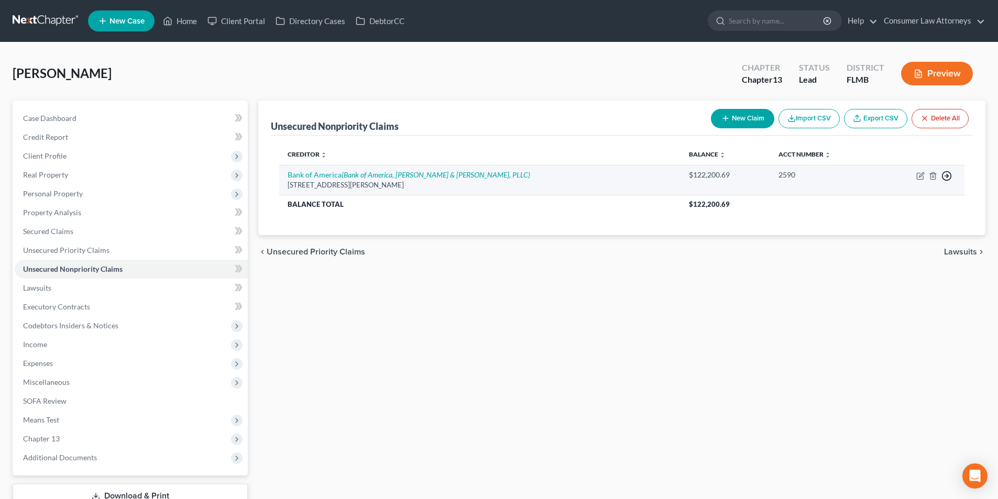
click at [948, 175] on polyline "button" at bounding box center [948, 176] width 2 height 4
click at [893, 186] on link "Move to D" at bounding box center [899, 183] width 88 height 18
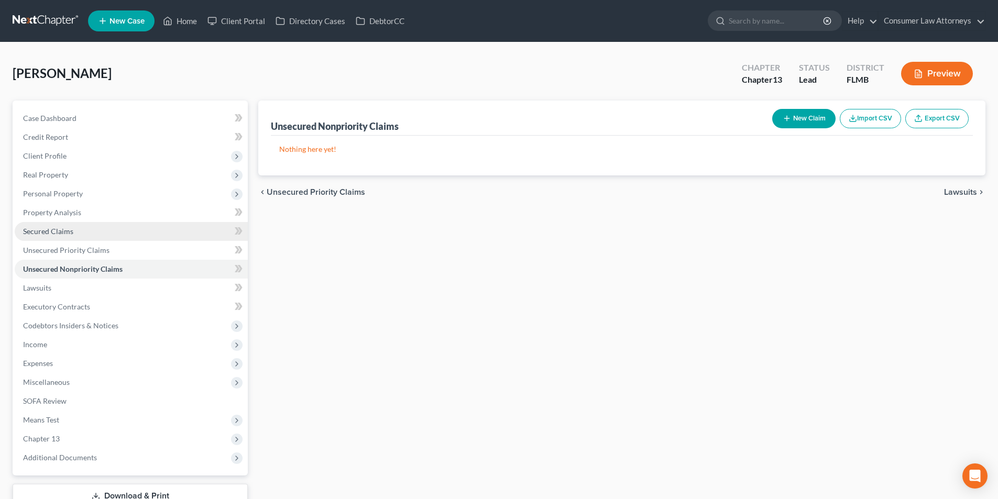
click at [68, 230] on span "Secured Claims" at bounding box center [48, 231] width 50 height 9
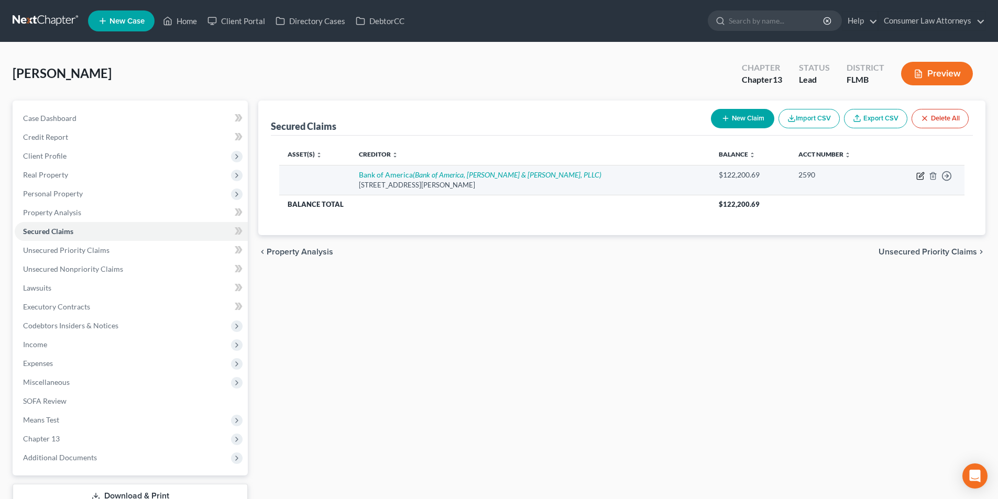
click at [923, 177] on icon "button" at bounding box center [920, 176] width 8 height 8
select select "28"
select select "0"
select select "3"
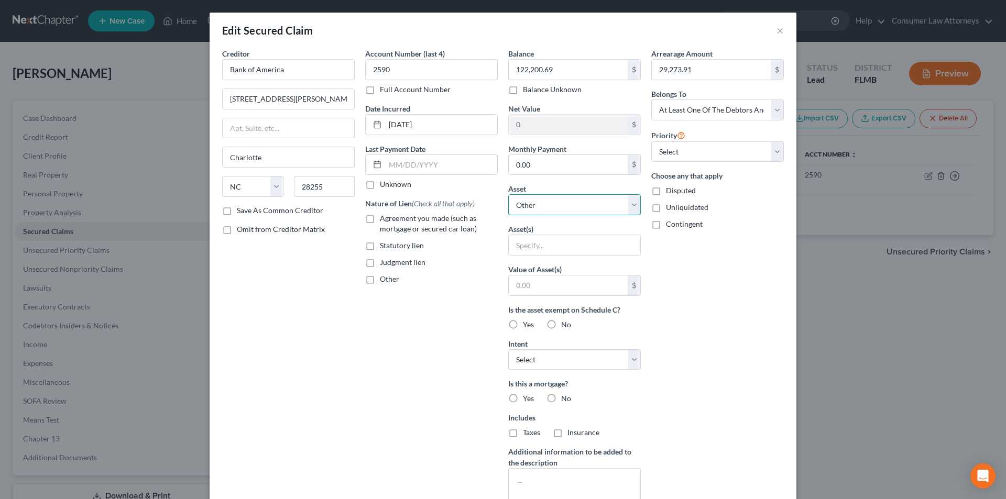
click at [552, 205] on select "Select Other Multiple Assets 2540 Sunny Breeze Avenue - $0.0" at bounding box center [574, 204] width 133 height 21
select select "2"
click at [508, 194] on select "Select Other Multiple Assets 2540 Sunny Breeze Avenue - $0.0" at bounding box center [574, 204] width 133 height 21
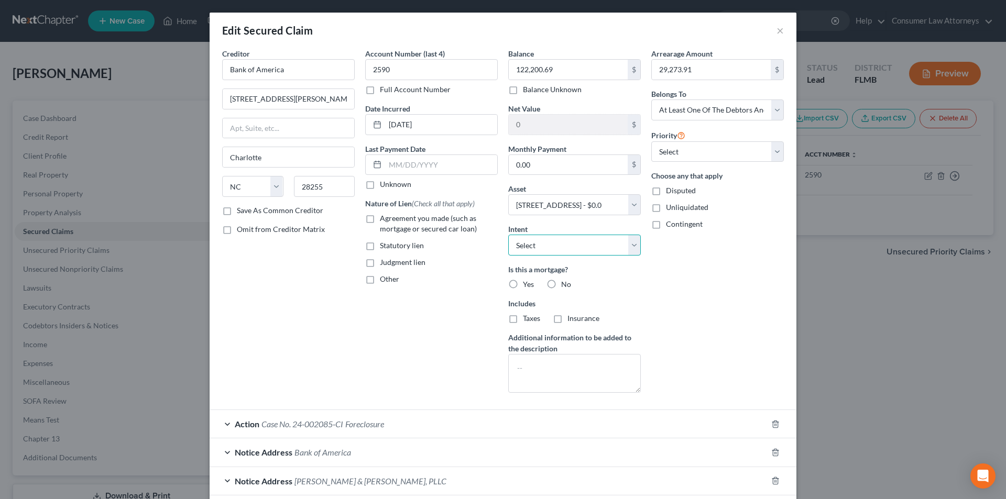
click at [543, 249] on select "Select Surrender Redeem Reaffirm Avoid Other" at bounding box center [574, 245] width 133 height 21
select select "2"
click at [508, 235] on select "Select Surrender Redeem Reaffirm Avoid Other" at bounding box center [574, 245] width 133 height 21
click at [523, 284] on label "Yes" at bounding box center [528, 284] width 11 height 10
click at [527, 284] on input "Yes" at bounding box center [530, 282] width 7 height 7
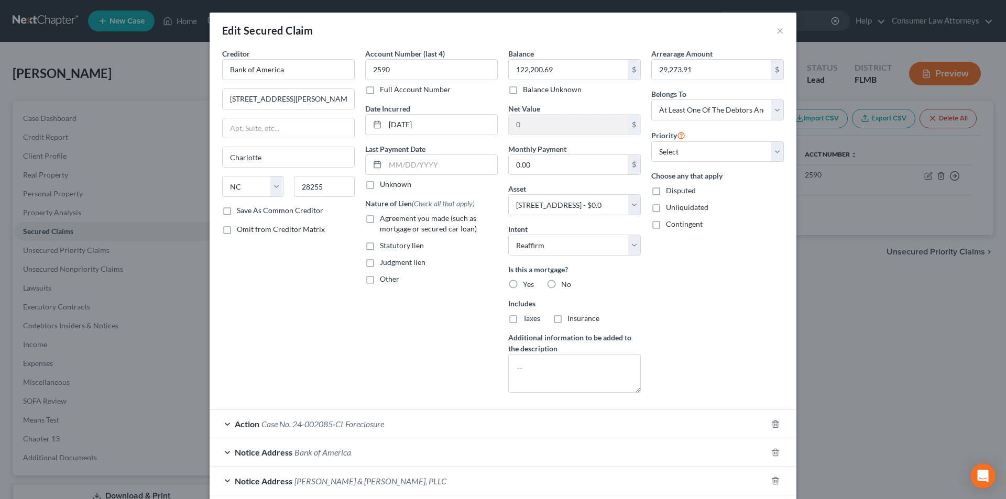
radio input "true"
click at [523, 318] on label "Taxes" at bounding box center [531, 318] width 17 height 10
click at [527, 318] on input "Taxes" at bounding box center [530, 316] width 7 height 7
checkbox input "true"
click at [567, 318] on label "Insurance" at bounding box center [583, 318] width 32 height 10
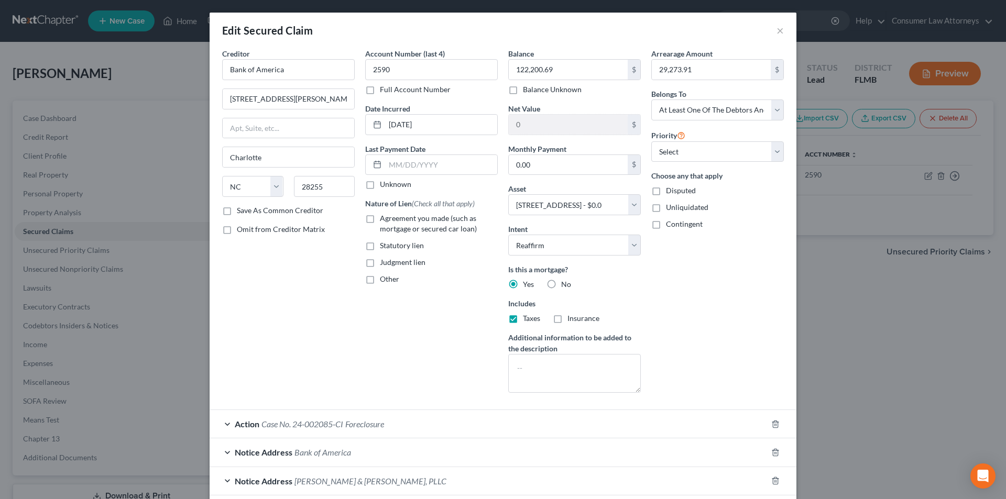
click at [572, 318] on input "Insurance" at bounding box center [575, 316] width 7 height 7
checkbox input "true"
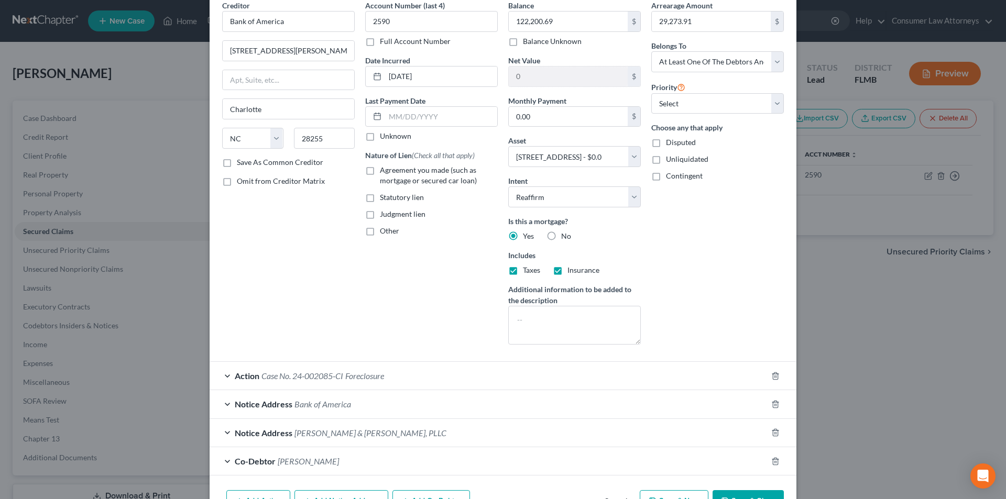
scroll to position [91, 0]
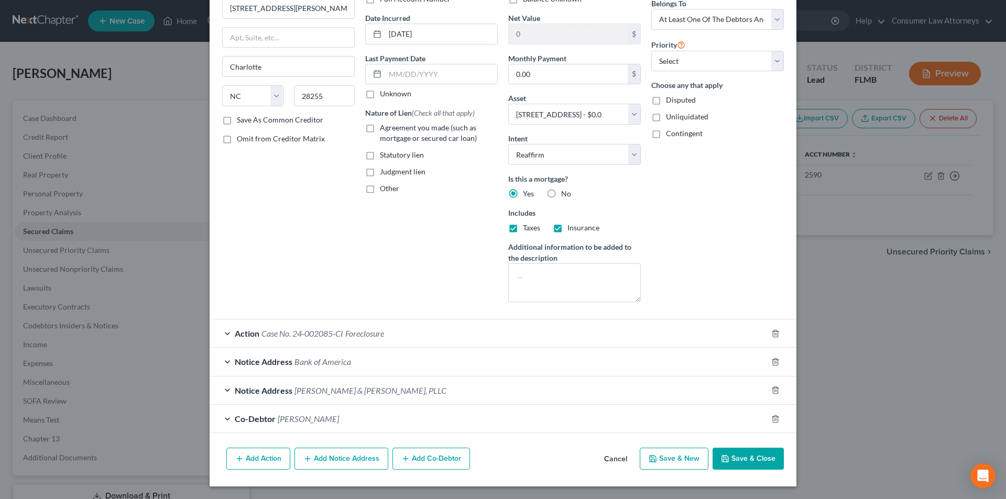
click at [743, 460] on button "Save & Close" at bounding box center [748, 459] width 71 height 22
select select
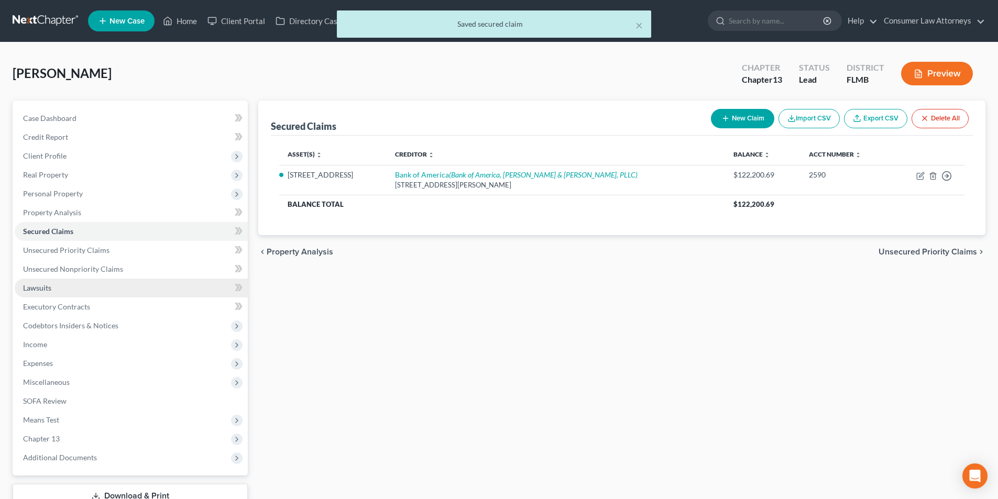
click at [46, 285] on span "Lawsuits" at bounding box center [37, 287] width 28 height 9
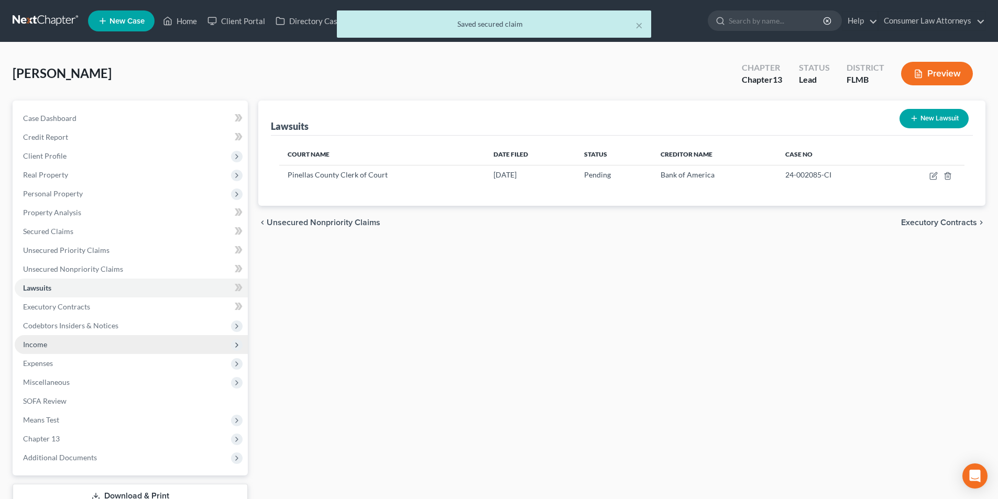
click at [48, 341] on span "Income" at bounding box center [131, 344] width 233 height 19
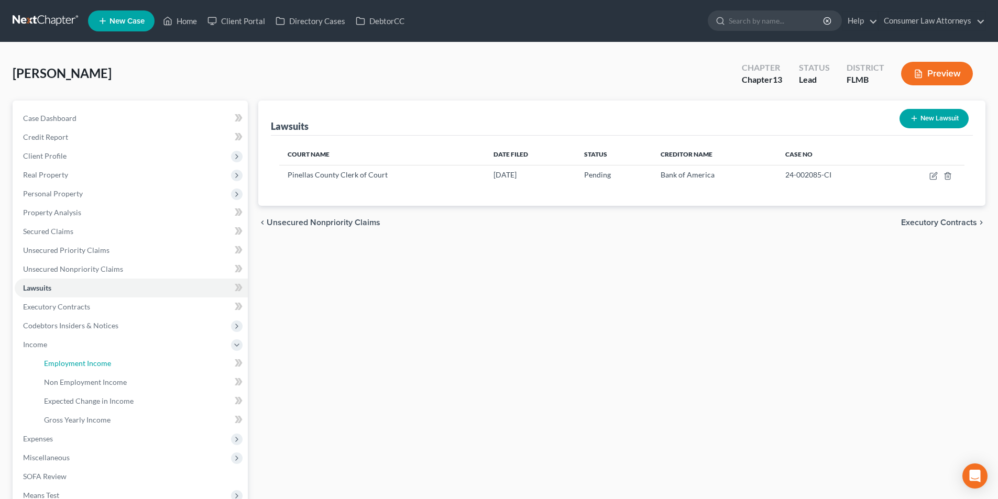
drag, startPoint x: 70, startPoint y: 362, endPoint x: 740, endPoint y: 339, distance: 670.6
click at [70, 362] on span "Employment Income" at bounding box center [77, 363] width 67 height 9
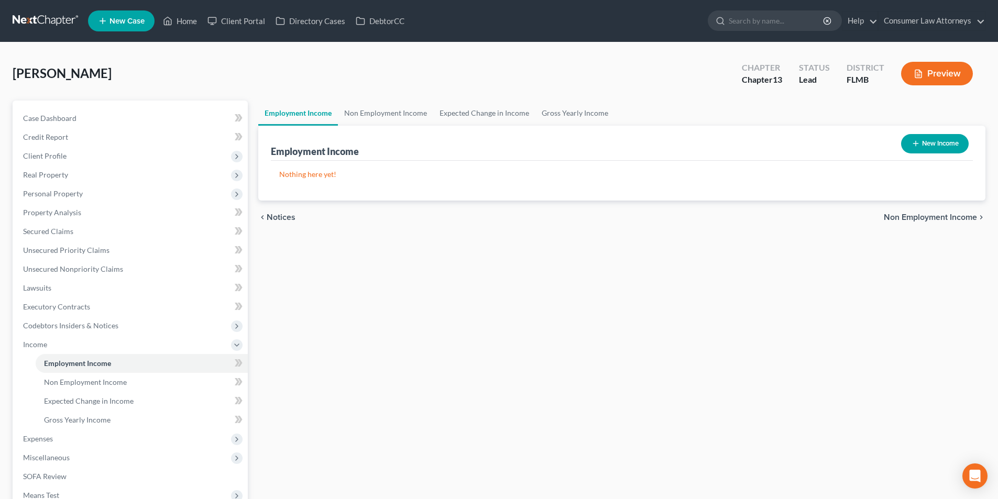
click at [909, 138] on button "New Income" at bounding box center [935, 143] width 68 height 19
select select "0"
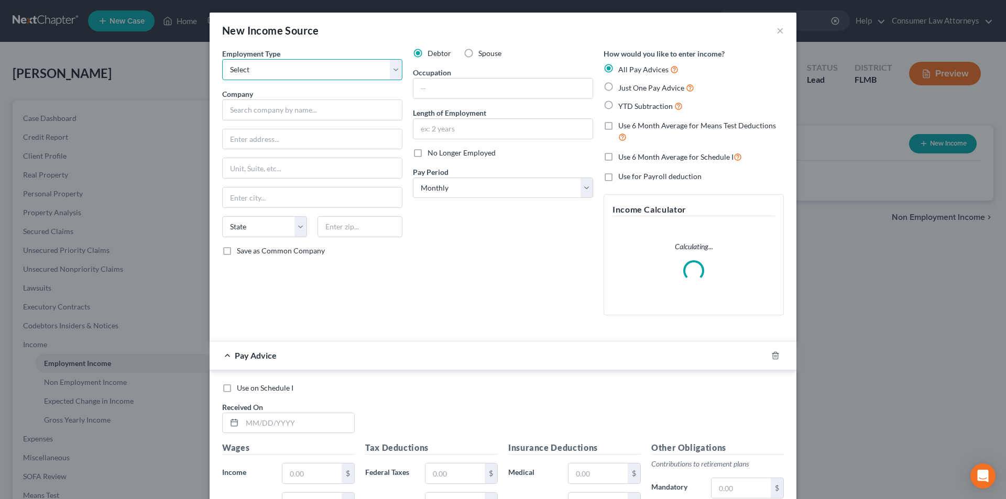
drag, startPoint x: 318, startPoint y: 68, endPoint x: 313, endPoint y: 70, distance: 5.4
click at [318, 68] on select "Select Full or Part Time Employment Self Employment" at bounding box center [312, 69] width 180 height 21
click at [309, 72] on select "Select Full or Part Time Employment Self Employment" at bounding box center [312, 69] width 180 height 21
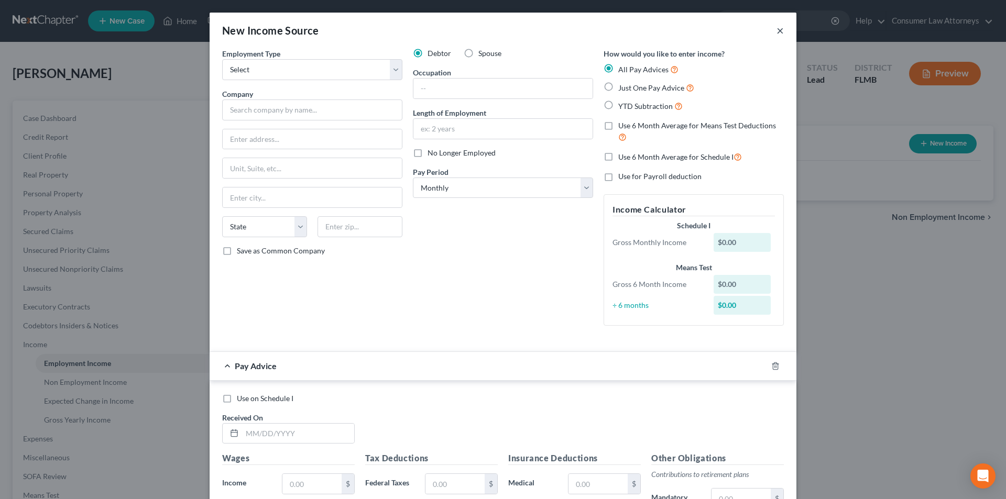
click at [778, 30] on button "×" at bounding box center [780, 30] width 7 height 13
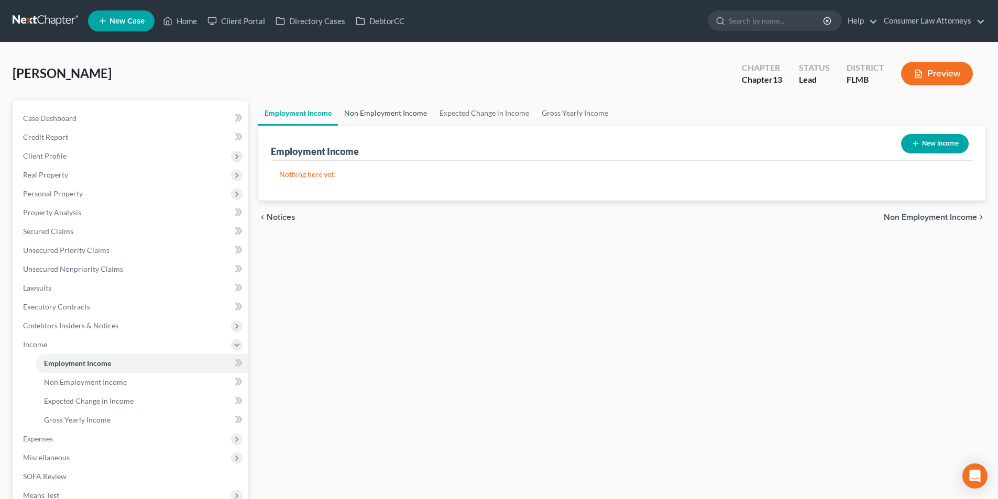
click at [395, 114] on link "Non Employment Income" at bounding box center [385, 113] width 95 height 25
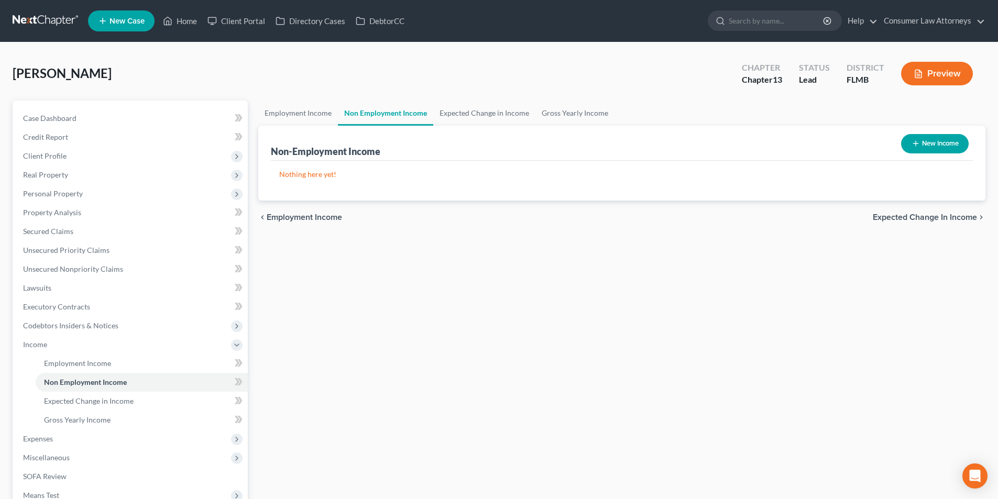
click at [955, 149] on button "New Income" at bounding box center [935, 143] width 68 height 19
select select "0"
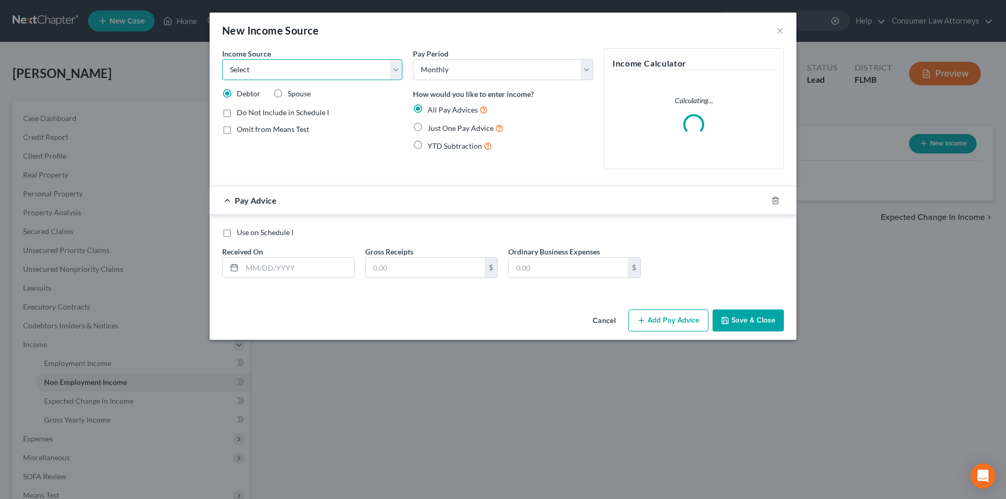
click at [289, 73] on select "Select Unemployment Disability (from employer) Pension Retirement Social Securi…" at bounding box center [312, 69] width 180 height 21
select select "4"
click at [222, 59] on select "Select Unemployment Disability (from employer) Pension Retirement Social Securi…" at bounding box center [312, 69] width 180 height 21
click at [428, 128] on label "Just One Pay Advice" at bounding box center [466, 128] width 76 height 12
click at [432, 128] on input "Just One Pay Advice" at bounding box center [435, 125] width 7 height 7
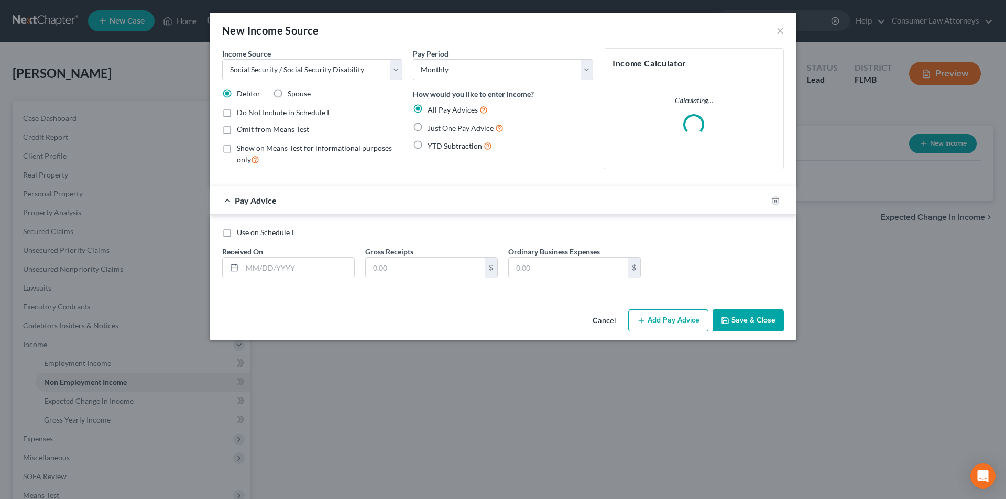
radio input "true"
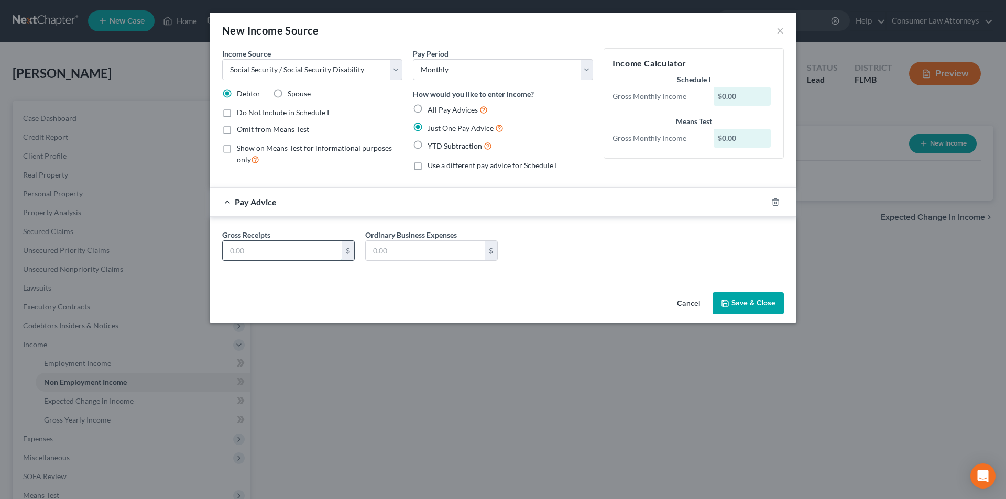
click at [269, 253] on input "text" at bounding box center [282, 251] width 119 height 20
type input "1,297.00"
click at [762, 302] on button "Save & Close" at bounding box center [748, 303] width 71 height 22
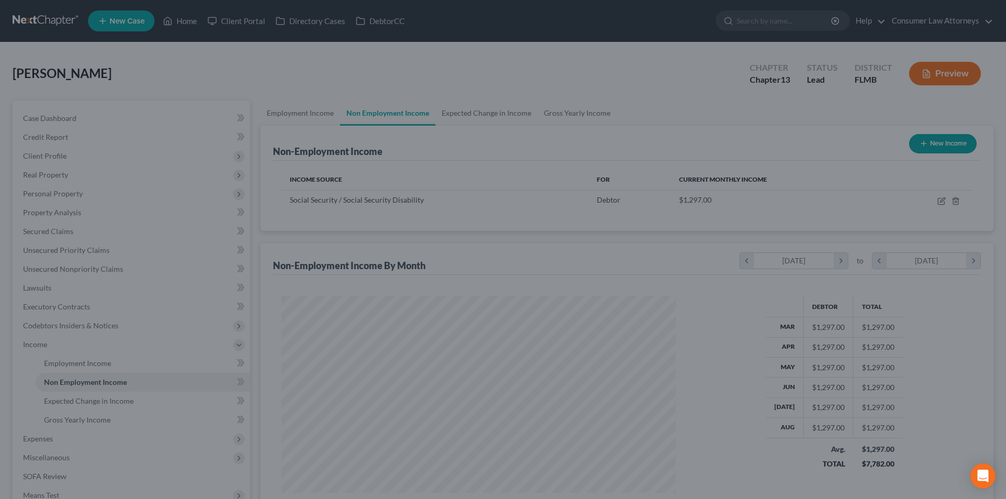
scroll to position [195, 412]
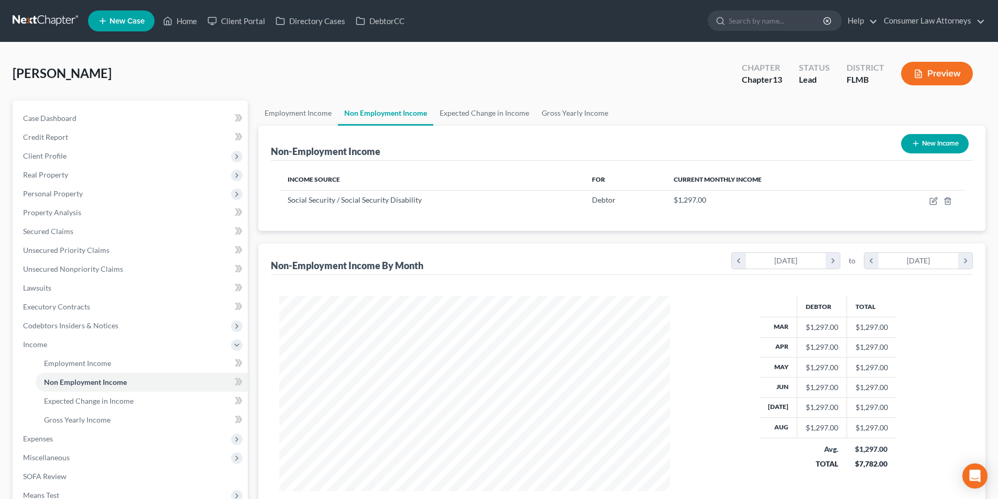
click at [938, 145] on button "New Income" at bounding box center [935, 143] width 68 height 19
select select "0"
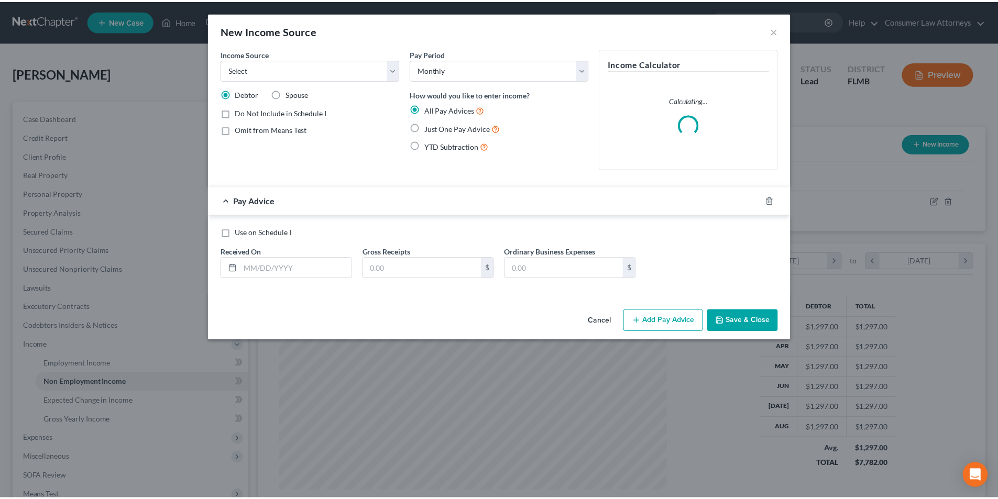
scroll to position [197, 416]
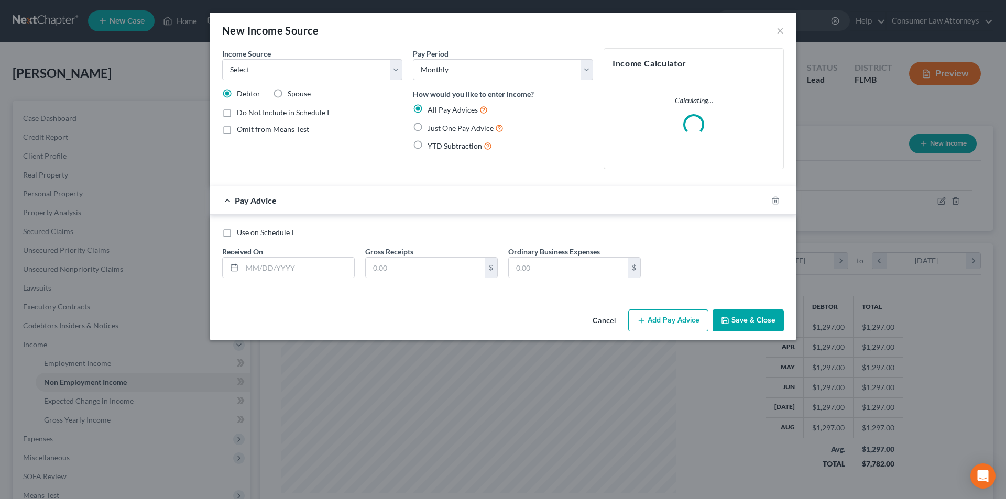
click at [288, 95] on label "Spouse" at bounding box center [299, 94] width 23 height 10
click at [292, 95] on input "Spouse" at bounding box center [295, 92] width 7 height 7
radio input "true"
drag, startPoint x: 285, startPoint y: 68, endPoint x: 285, endPoint y: 76, distance: 7.9
click at [285, 68] on select "Select Unemployment Disability (from employer) Pension Retirement Social Securi…" at bounding box center [312, 69] width 180 height 21
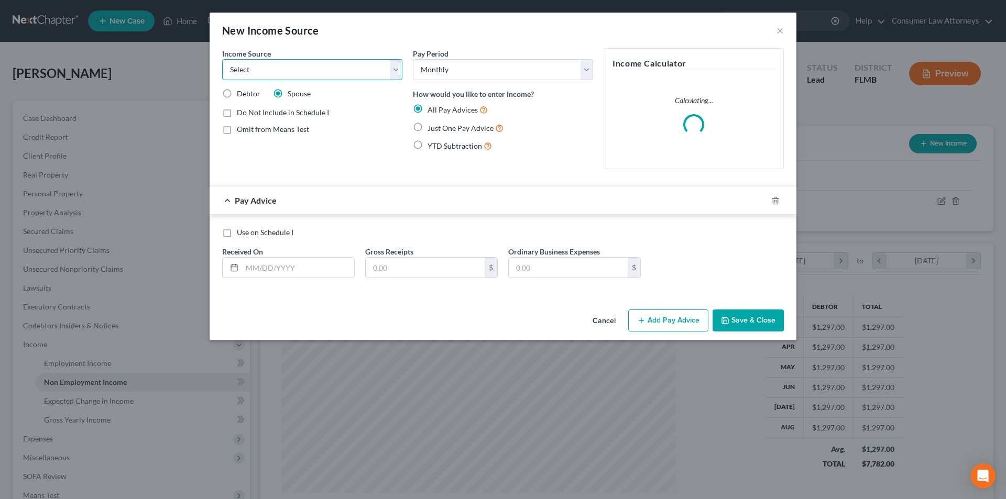
select select "4"
click at [222, 59] on select "Select Unemployment Disability (from employer) Pension Retirement Social Securi…" at bounding box center [312, 69] width 180 height 21
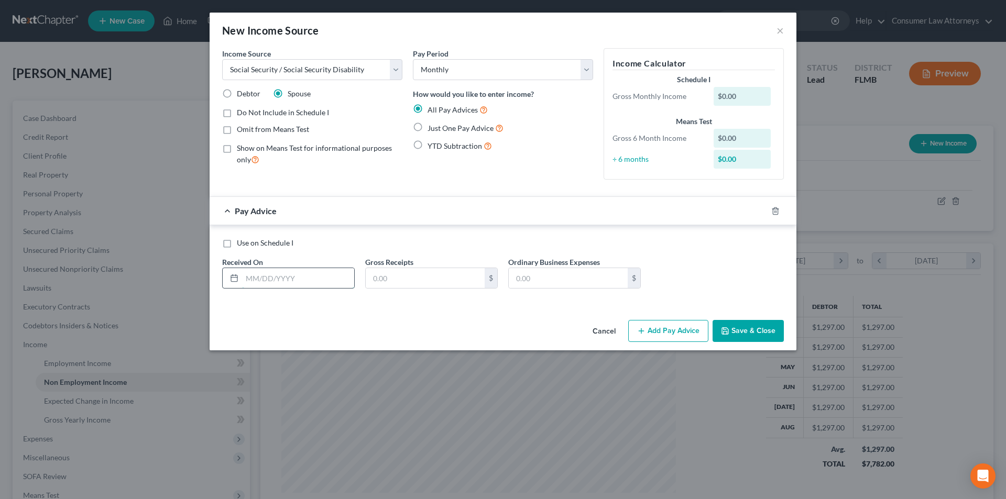
click at [297, 275] on input "text" at bounding box center [298, 278] width 112 height 20
type input "889.00"
click at [428, 125] on label "Just One Pay Advice" at bounding box center [466, 128] width 76 height 12
click at [432, 125] on input "Just One Pay Advice" at bounding box center [435, 125] width 7 height 7
radio input "true"
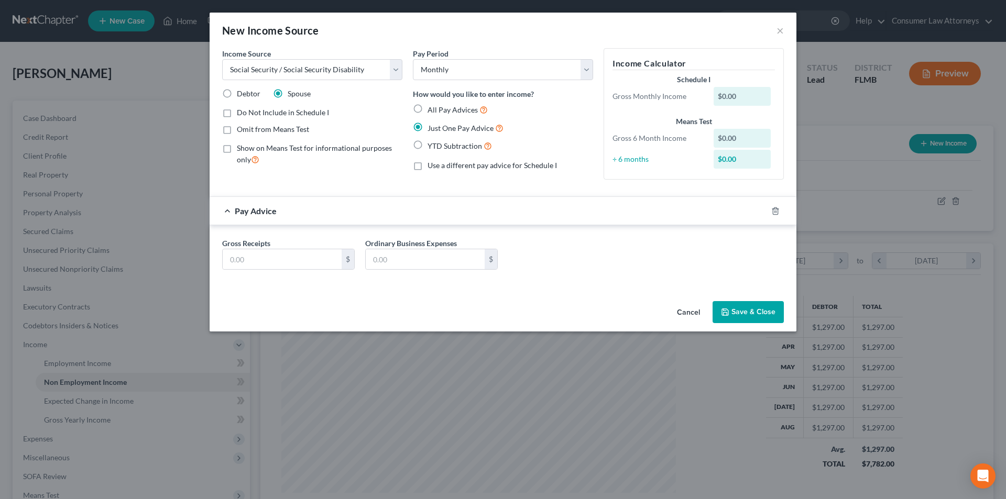
click at [287, 246] on div "Gross Receipts $" at bounding box center [288, 254] width 143 height 32
drag, startPoint x: 284, startPoint y: 265, endPoint x: 300, endPoint y: 261, distance: 16.7
click at [285, 265] on input "text" at bounding box center [282, 259] width 119 height 20
type input "889.00"
click at [750, 315] on button "Save & Close" at bounding box center [748, 312] width 71 height 22
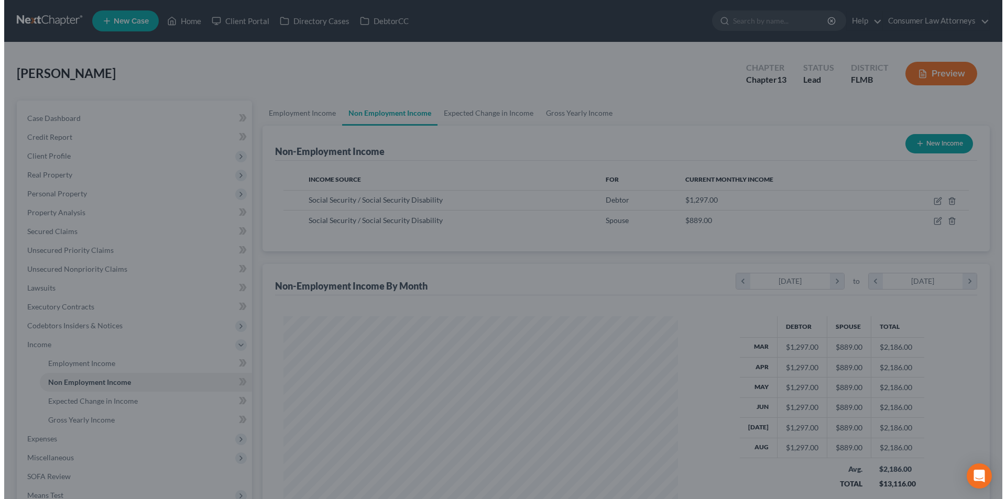
scroll to position [523809, 523593]
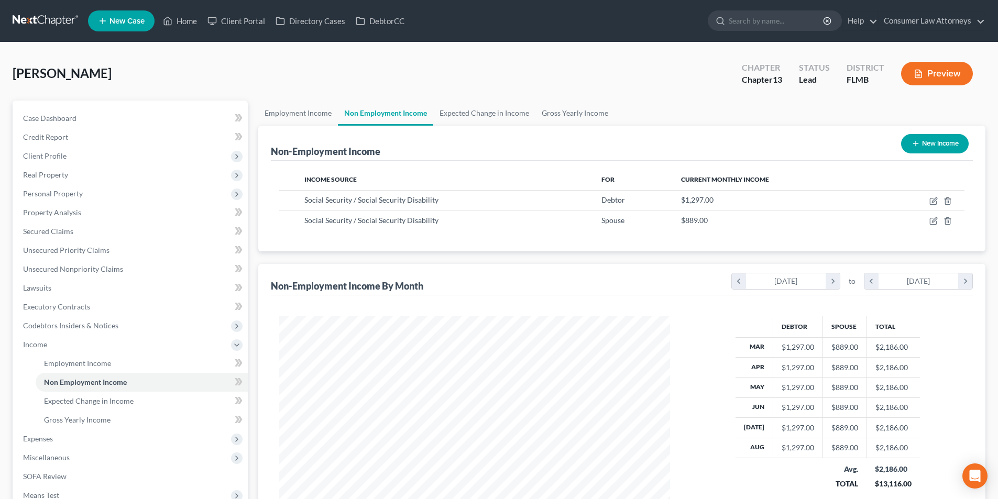
click at [940, 149] on button "New Income" at bounding box center [935, 143] width 68 height 19
select select "0"
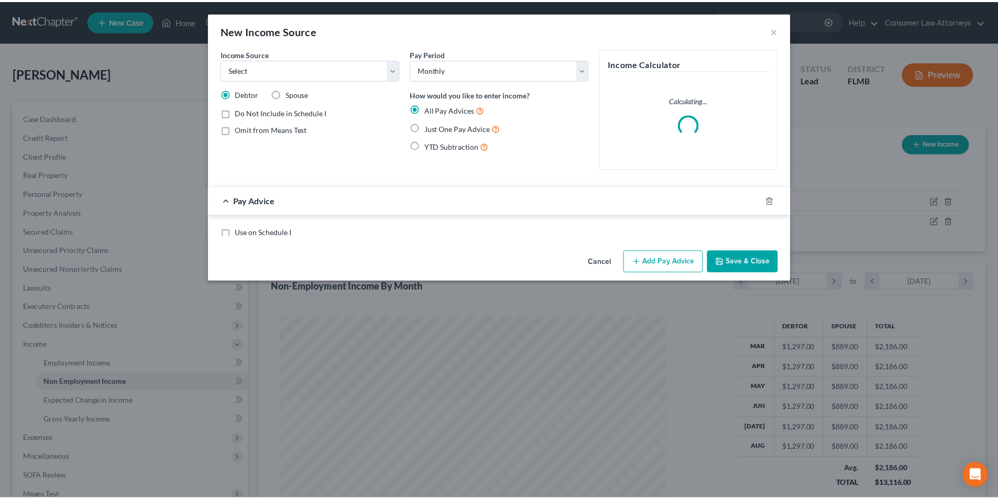
scroll to position [197, 416]
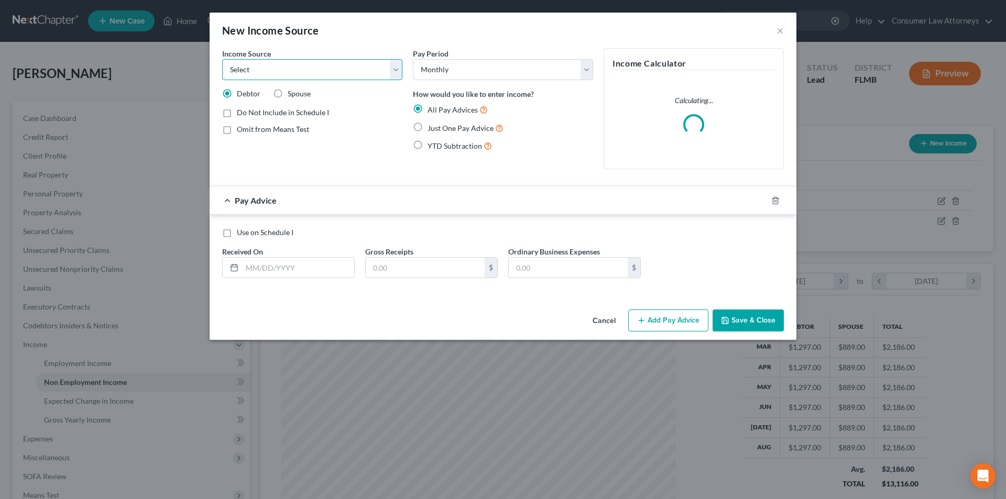
click at [305, 74] on select "Select Unemployment Disability (from employer) Pension Retirement Social Securi…" at bounding box center [312, 69] width 180 height 21
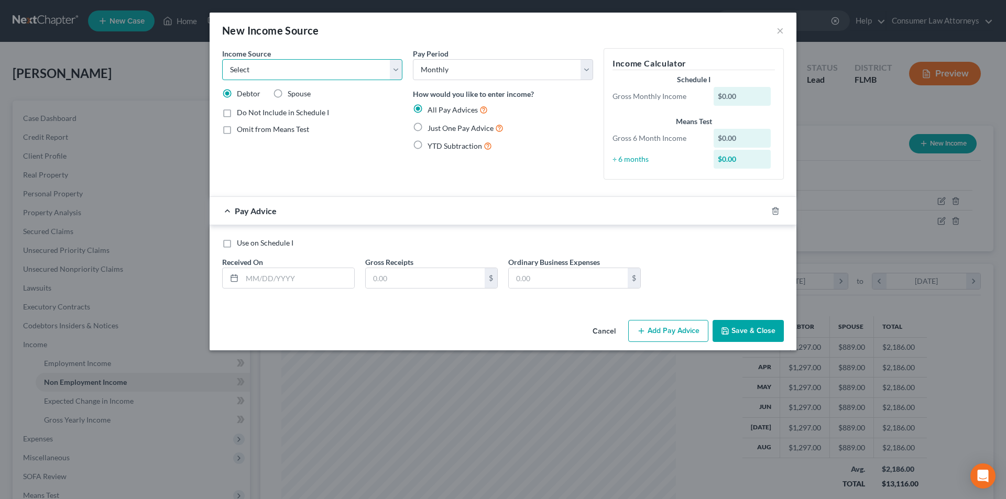
select select "8"
click at [222, 59] on select "Select Unemployment Disability (from employer) Pension Retirement Social Securi…" at bounding box center [312, 69] width 180 height 21
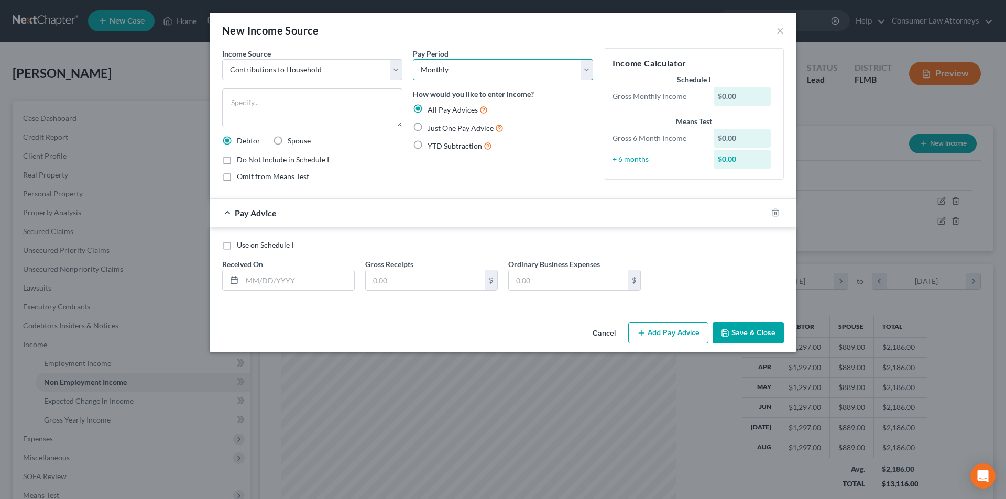
click at [454, 68] on select "Select Monthly Twice Monthly Every Other Week Weekly" at bounding box center [503, 69] width 180 height 21
click at [428, 125] on label "Just One Pay Advice" at bounding box center [466, 128] width 76 height 12
click at [432, 125] on input "Just One Pay Advice" at bounding box center [435, 125] width 7 height 7
radio input "true"
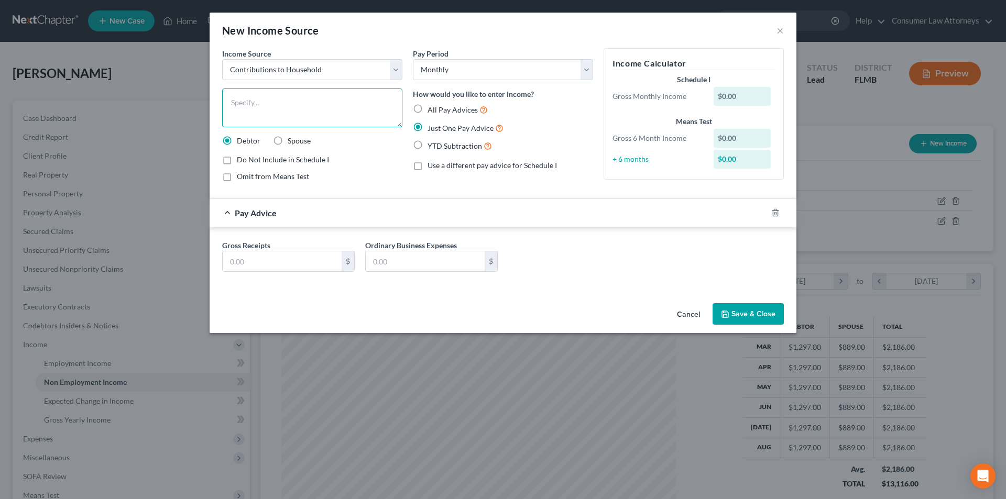
click at [320, 113] on textarea at bounding box center [312, 108] width 180 height 39
click at [281, 111] on textarea at bounding box center [312, 108] width 180 height 39
type textarea "Contribution Letter from Gary (Son)"
click at [290, 265] on input "text" at bounding box center [282, 262] width 119 height 20
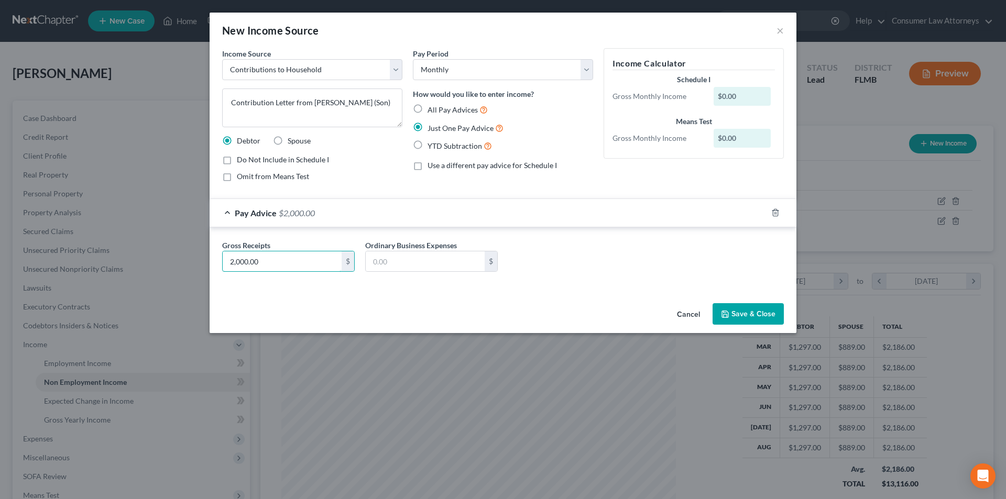
type input "2,000.00"
click at [757, 313] on button "Save & Close" at bounding box center [748, 314] width 71 height 22
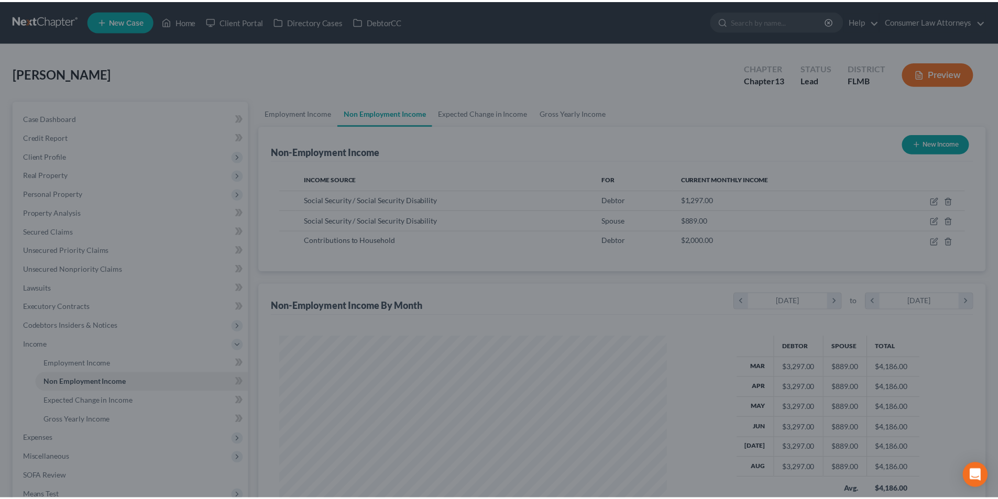
scroll to position [523809, 523593]
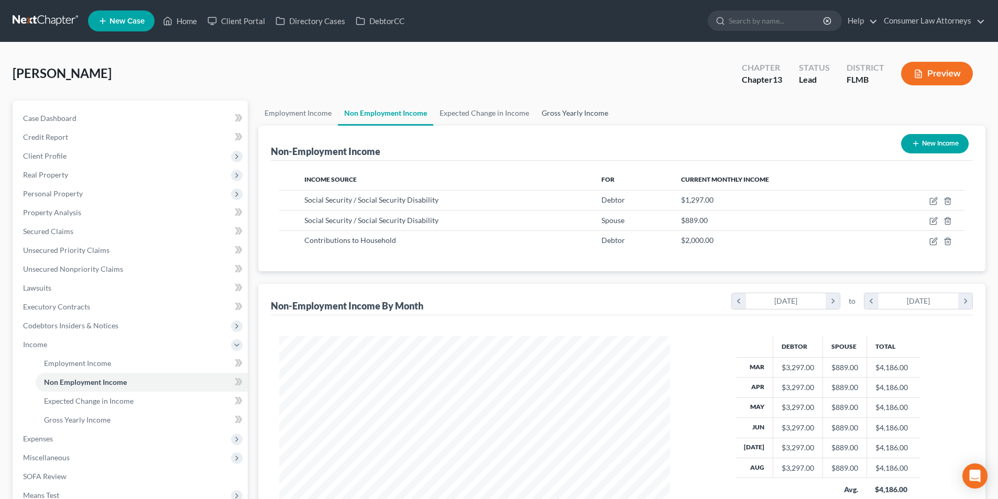
click at [587, 111] on link "Gross Yearly Income" at bounding box center [575, 113] width 79 height 25
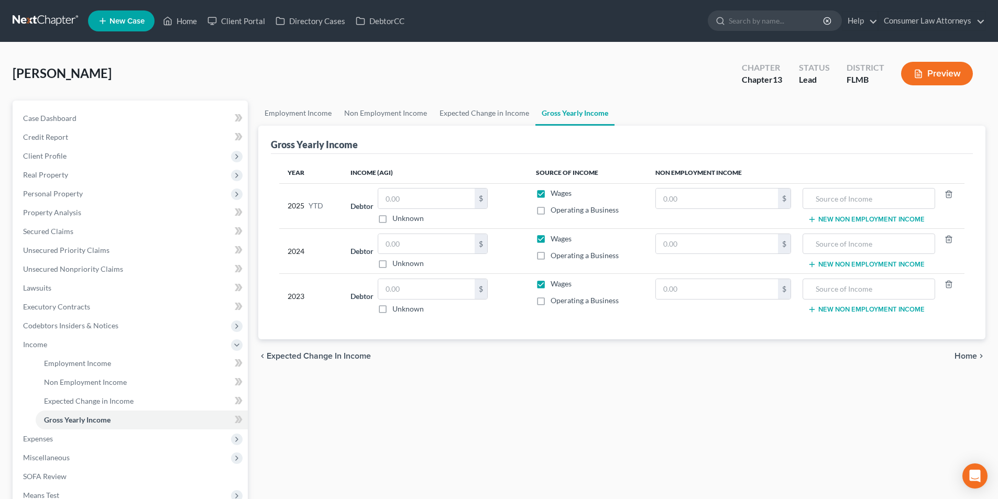
click at [865, 218] on button "New Non Employment Income" at bounding box center [866, 219] width 117 height 8
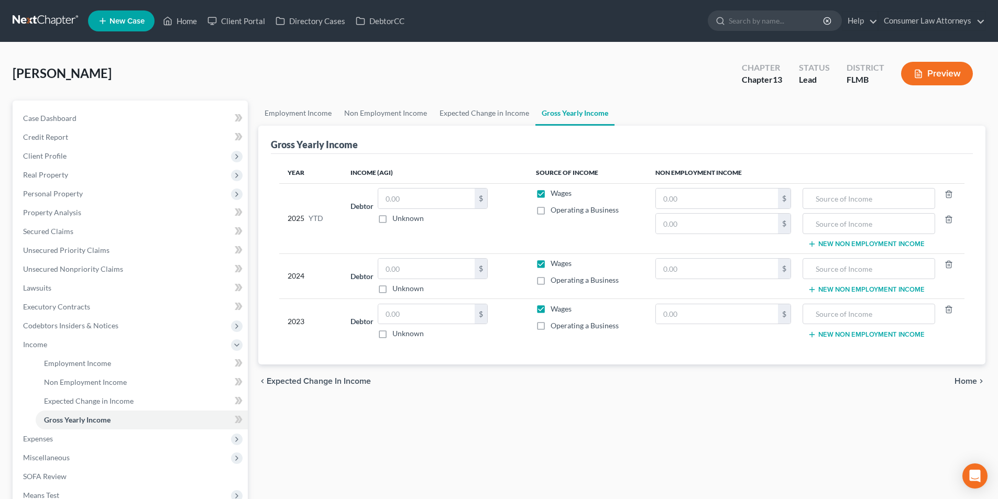
click at [856, 244] on button "New Non Employment Income" at bounding box center [866, 244] width 117 height 8
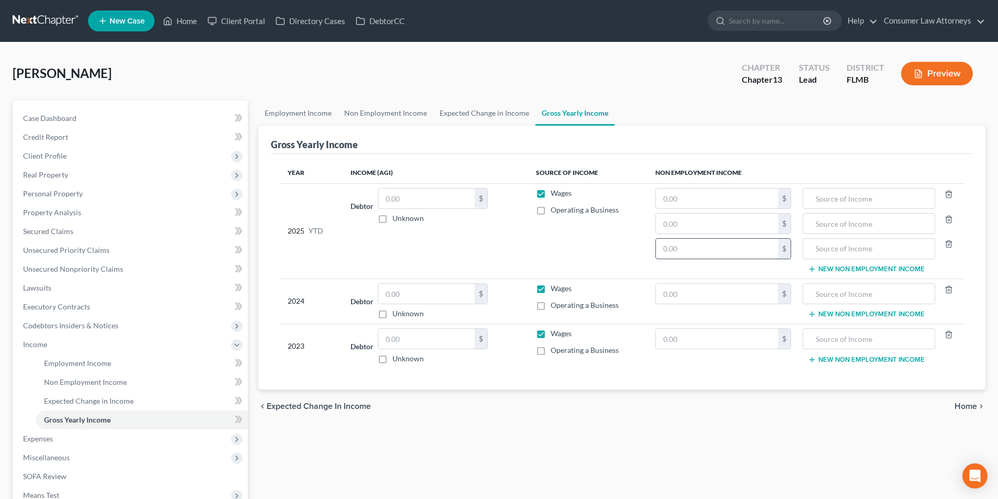
click at [752, 252] on input "text" at bounding box center [717, 249] width 122 height 20
type input "18,000.00"
click at [882, 253] on input "text" at bounding box center [869, 249] width 121 height 20
type input "Contribution from Son"
click at [734, 195] on input "text" at bounding box center [717, 199] width 122 height 20
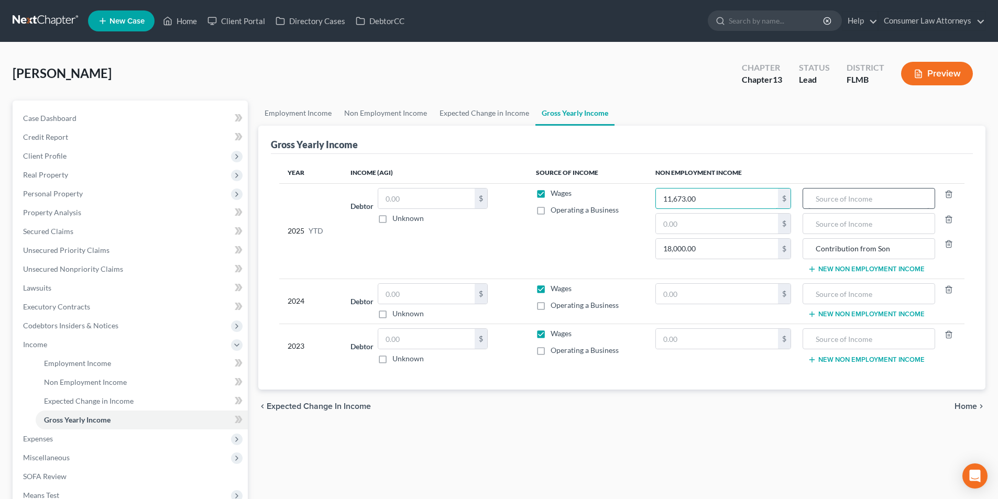
type input "11,673.00"
click at [878, 199] on input "text" at bounding box center [869, 199] width 121 height 20
type input "Social Security Benefits"
click at [708, 233] on input "text" at bounding box center [717, 224] width 122 height 20
type input "8,001.00"
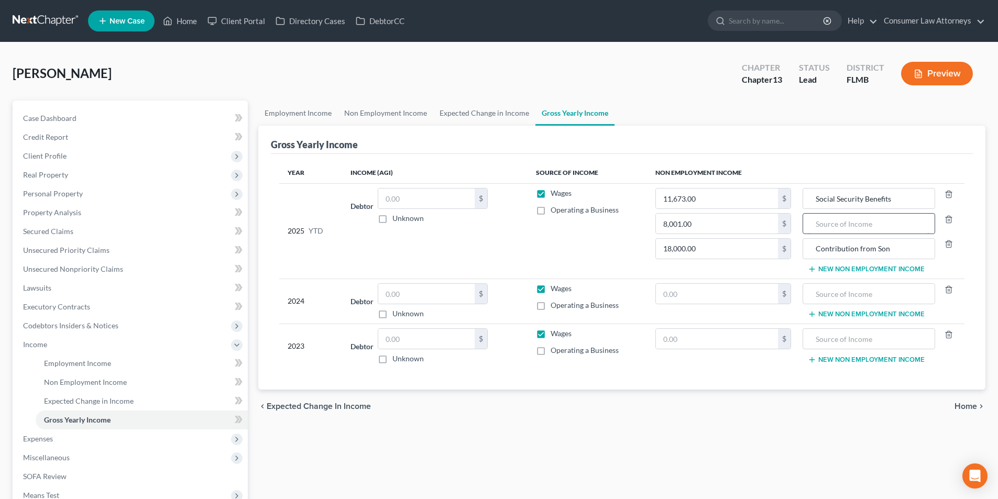
click at [825, 230] on input "text" at bounding box center [869, 224] width 121 height 20
type input "Spouse's Social Security Benefits"
click at [822, 314] on button "New Non Employment Income" at bounding box center [866, 314] width 117 height 8
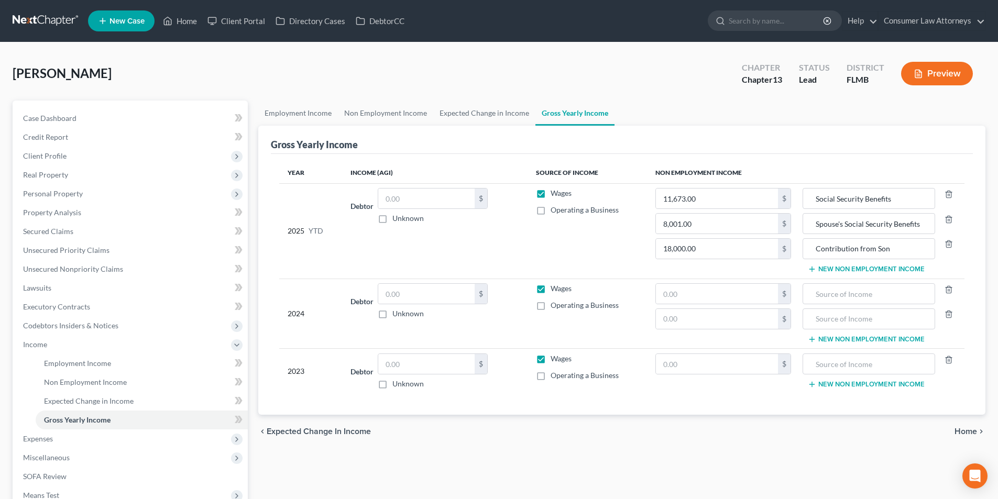
click at [709, 332] on td "$ $" at bounding box center [723, 314] width 152 height 70
click at [705, 326] on input "text" at bounding box center [717, 319] width 122 height 20
type input "10,404.00"
click at [820, 320] on input "text" at bounding box center [869, 319] width 121 height 20
type input "Spouse's Social Security"
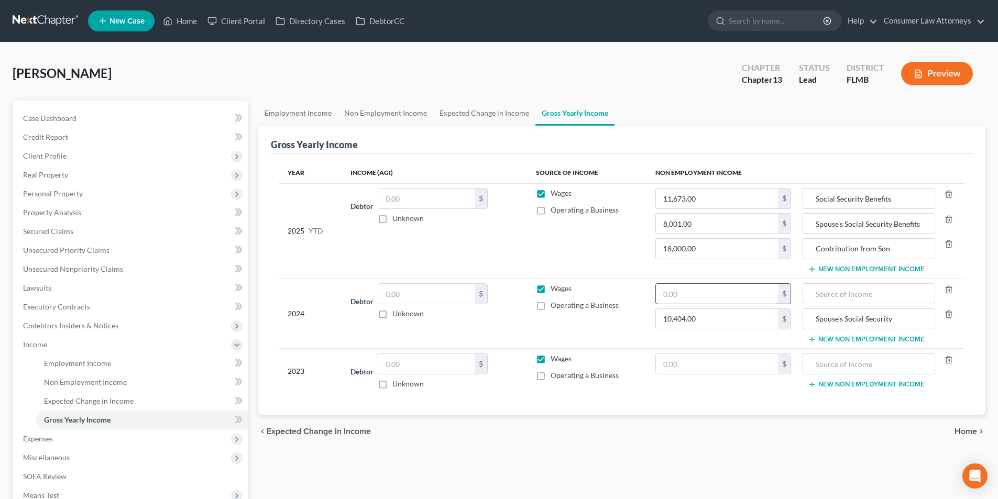
click at [707, 299] on input "text" at bounding box center [717, 294] width 122 height 20
type input "15,180.00"
click at [811, 290] on input "text" at bounding box center [869, 294] width 121 height 20
type input "Social Security"
click at [726, 364] on input "text" at bounding box center [717, 364] width 122 height 20
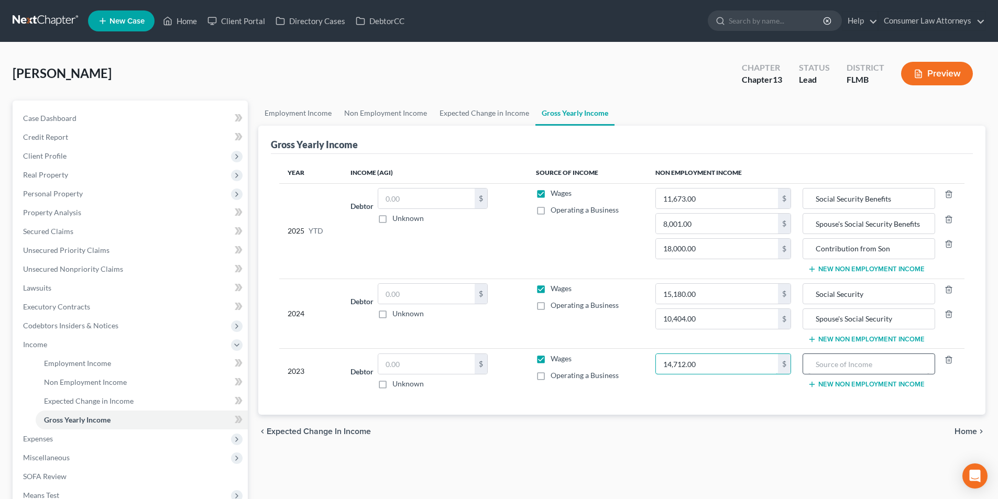
type input "14,712.00"
click at [843, 363] on input "text" at bounding box center [869, 364] width 121 height 20
type input "Social Security"
click at [846, 381] on button "New Non Employment Income" at bounding box center [866, 384] width 117 height 8
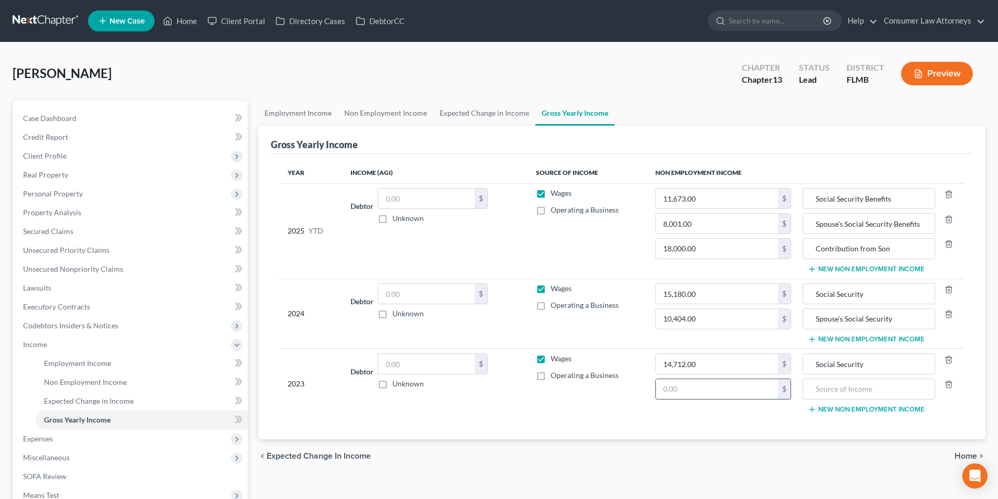
click at [702, 391] on input "text" at bounding box center [717, 389] width 122 height 20
type input "10,079.00"
click at [845, 391] on input "text" at bounding box center [869, 389] width 121 height 20
type input "Social Security"
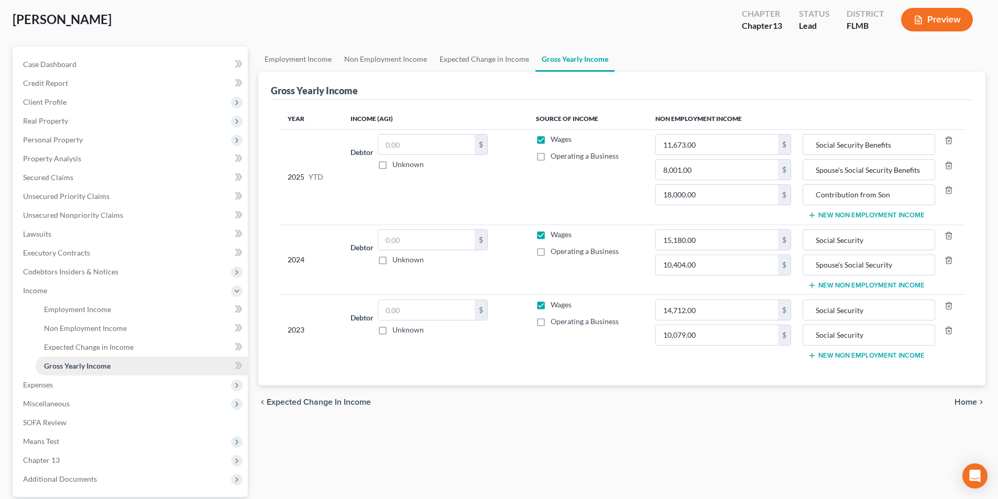
scroll to position [105, 0]
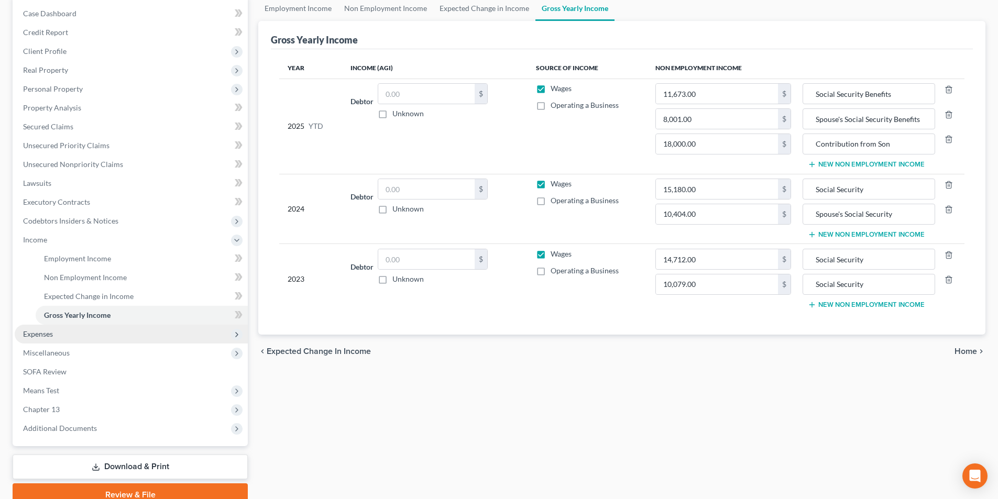
click at [46, 339] on span "Expenses" at bounding box center [131, 334] width 233 height 19
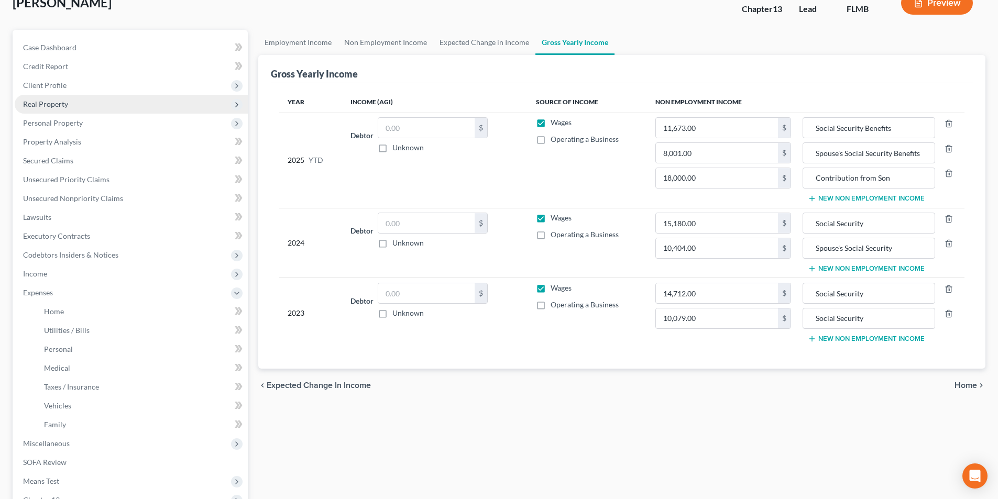
scroll to position [52, 0]
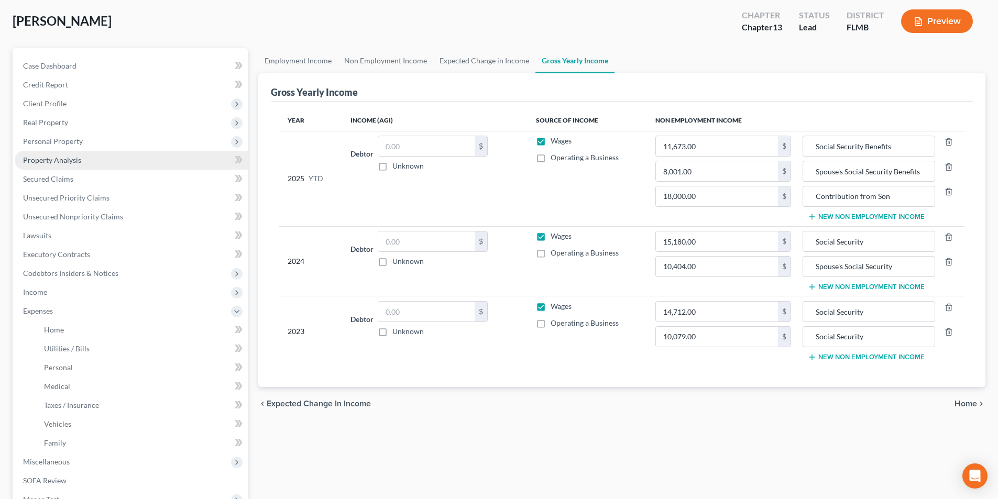
click at [51, 157] on span "Property Analysis" at bounding box center [52, 160] width 58 height 9
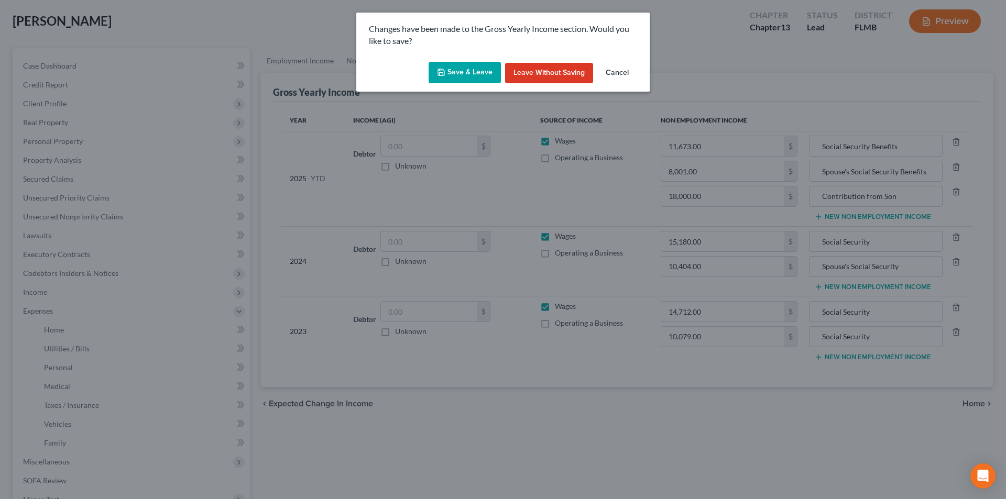
click at [454, 72] on button "Save & Leave" at bounding box center [465, 73] width 72 height 22
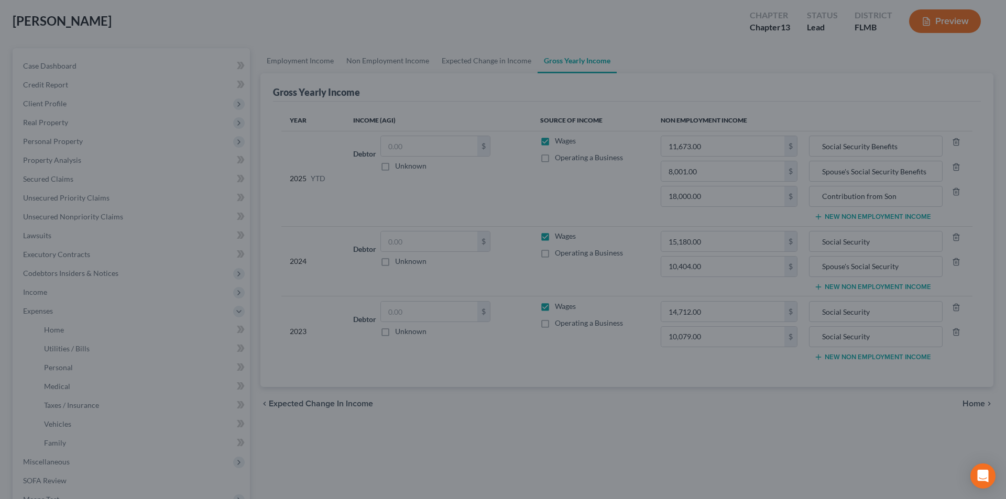
type input "10,404.00"
type input "Spouse's Social Security"
type input "8,001.00"
type input "Spouse's Social Security Benefits"
type input "10,079.00"
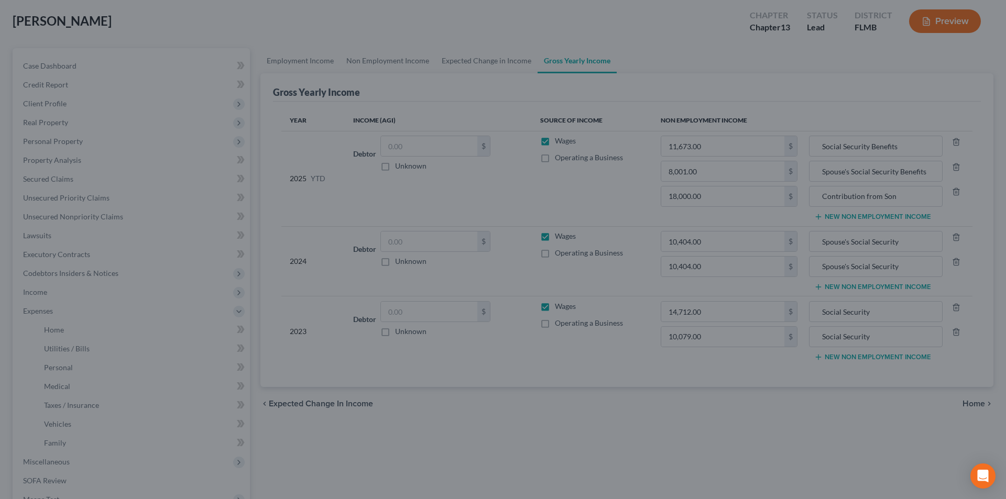
type input "18,000.00"
type input "Contribution from Son"
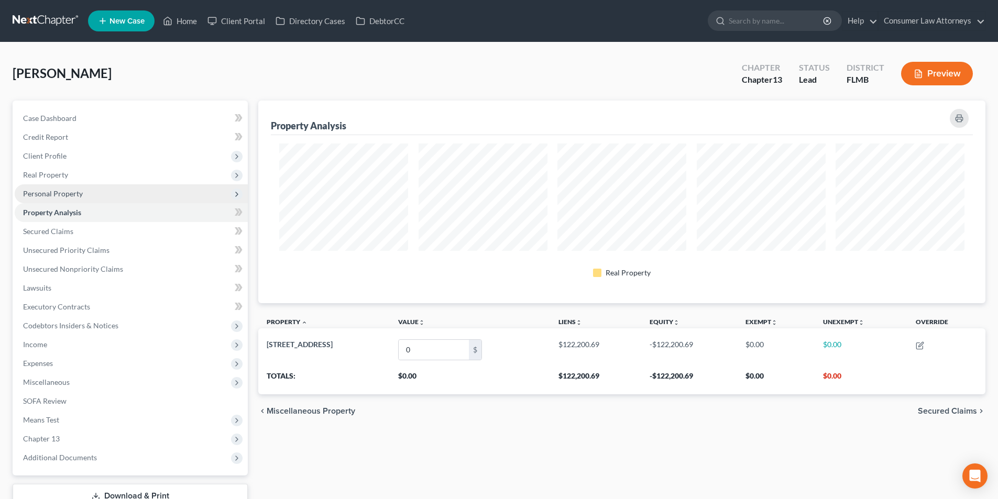
click at [69, 194] on span "Personal Property" at bounding box center [53, 193] width 60 height 9
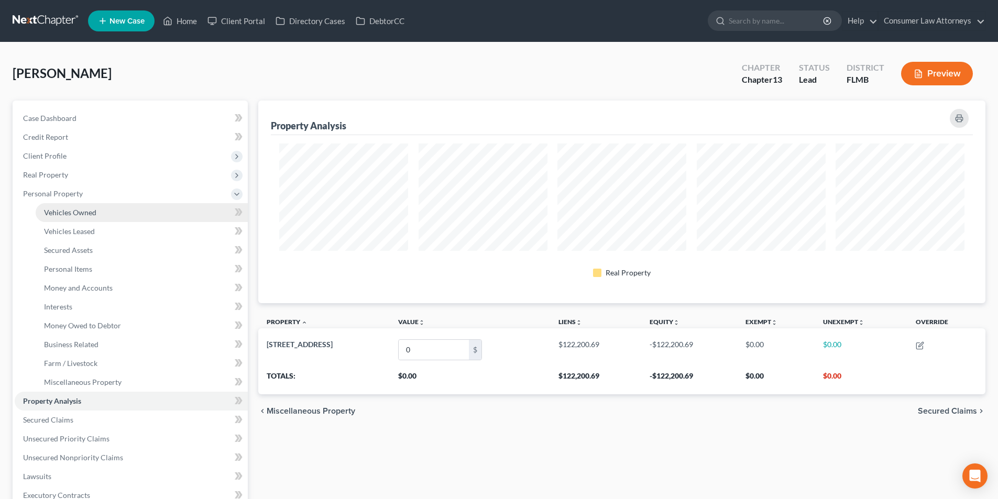
click at [70, 205] on link "Vehicles Owned" at bounding box center [142, 212] width 212 height 19
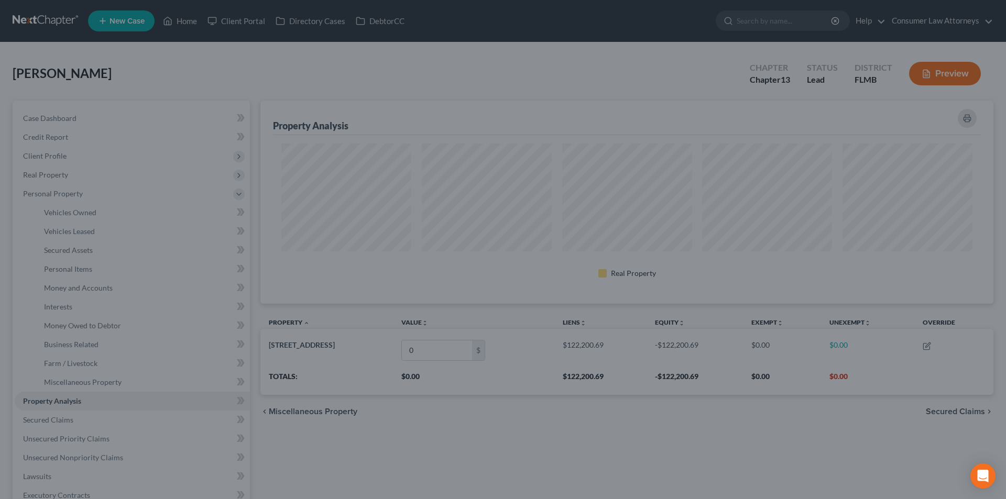
click at [65, 199] on div at bounding box center [503, 249] width 1006 height 499
click at [65, 211] on div at bounding box center [503, 249] width 1006 height 499
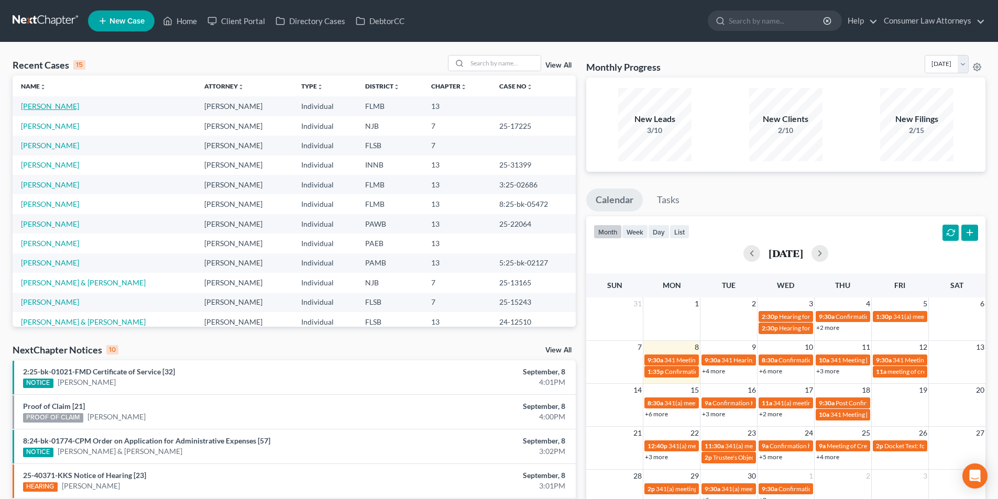
click at [46, 104] on link "[PERSON_NAME]" at bounding box center [50, 106] width 58 height 9
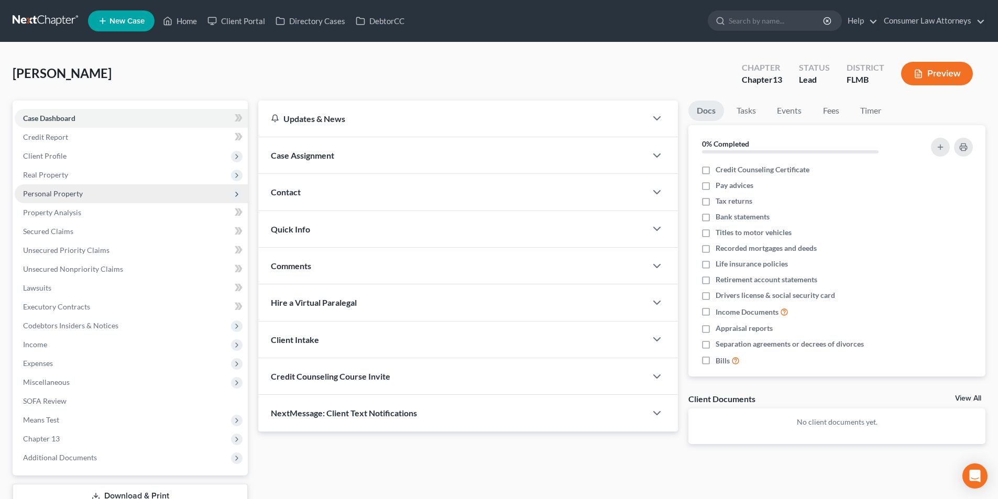
click at [64, 195] on span "Personal Property" at bounding box center [53, 193] width 60 height 9
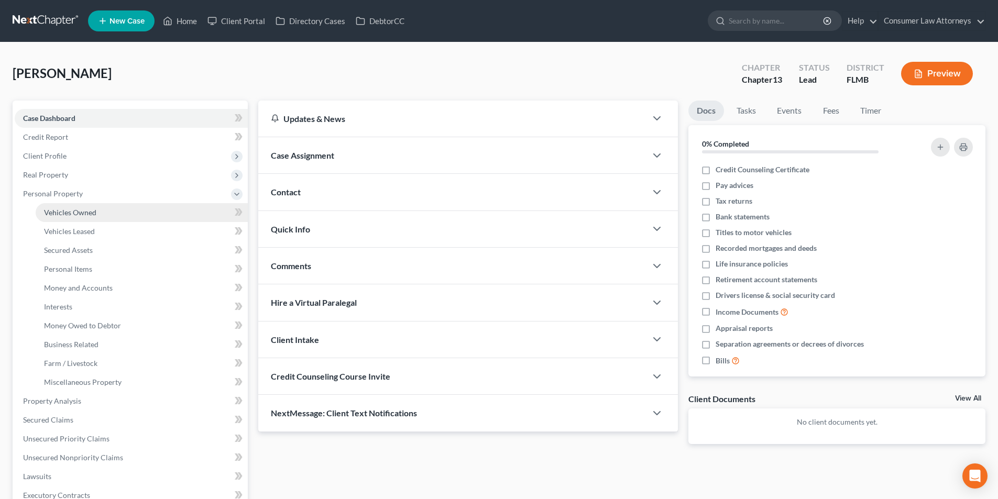
click at [98, 213] on link "Vehicles Owned" at bounding box center [142, 212] width 212 height 19
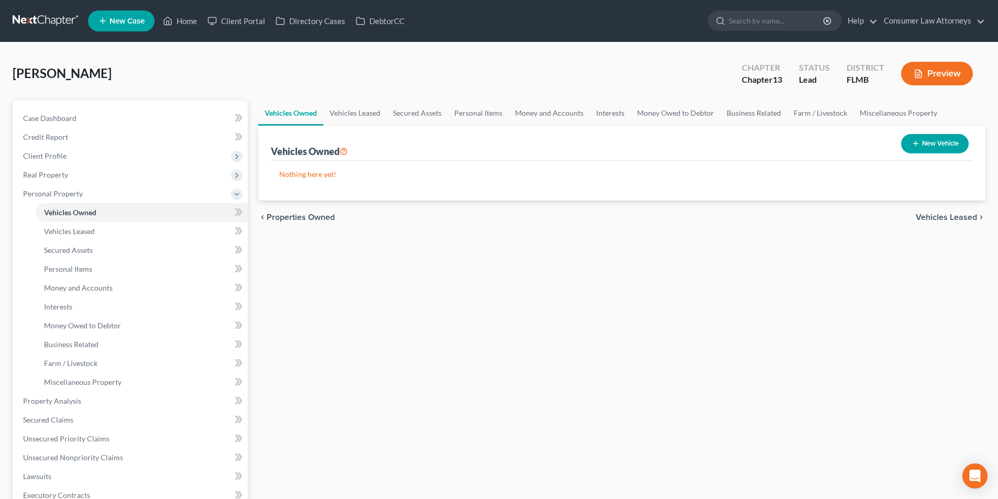
click at [945, 150] on button "New Vehicle" at bounding box center [935, 143] width 68 height 19
select select "0"
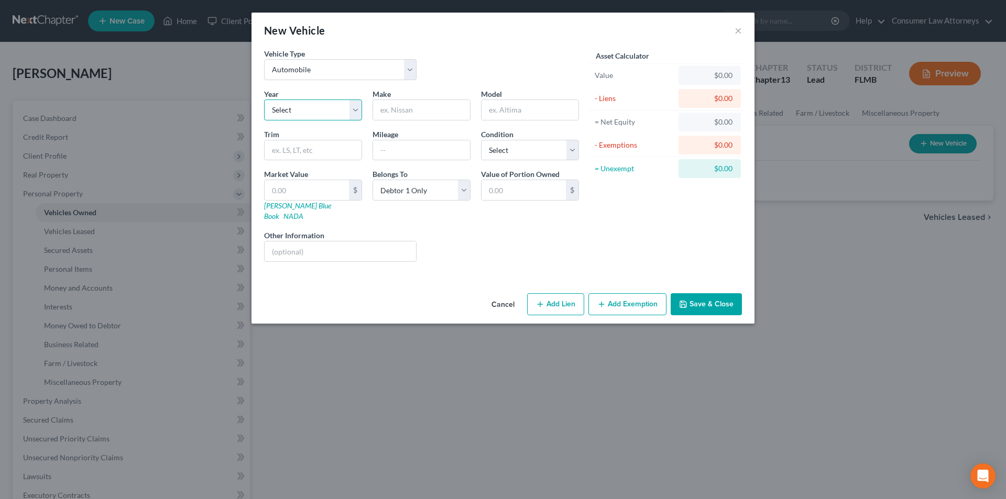
click at [331, 110] on select "Select 2026 2025 2024 2023 2022 2021 2020 2019 2018 2017 2016 2015 2014 2013 20…" at bounding box center [313, 110] width 98 height 21
select select "25"
click at [264, 100] on select "Select 2026 2025 2024 2023 2022 2021 2020 2019 2018 2017 2016 2015 2014 2013 20…" at bounding box center [313, 110] width 98 height 21
click at [419, 117] on input "text" at bounding box center [421, 110] width 97 height 20
type input "Cadillac"
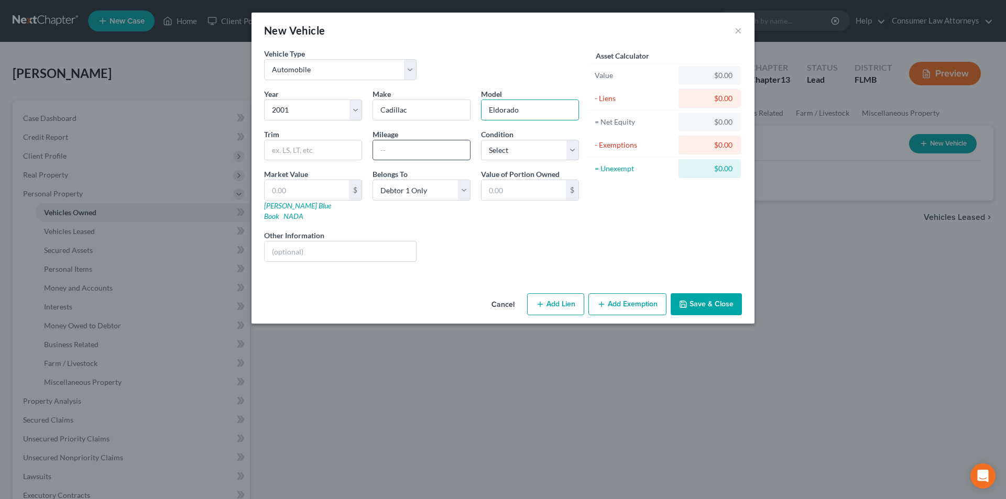
type input "Eldorado"
click at [418, 147] on input "text" at bounding box center [421, 150] width 97 height 20
type input "160000"
click at [511, 156] on select "Select Excellent Very Good Good Fair Poor" at bounding box center [530, 150] width 98 height 21
select select "4"
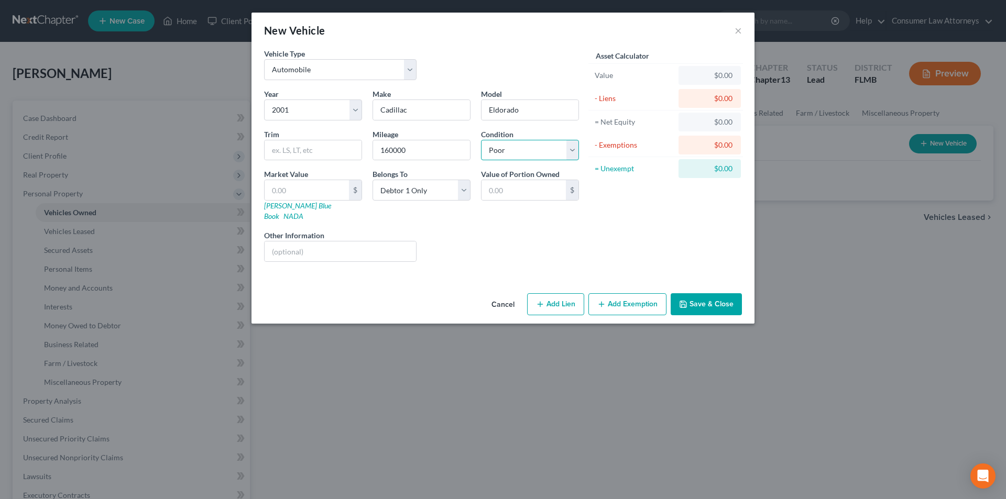
click at [481, 140] on select "Select Excellent Very Good Good Fair Poor" at bounding box center [530, 150] width 98 height 21
click at [348, 244] on input "text" at bounding box center [340, 252] width 151 height 20
drag, startPoint x: 374, startPoint y: 240, endPoint x: 299, endPoint y: 242, distance: 75.0
click at [299, 242] on input "Vin No. [US_VEHICLE_IDENTIFICATION_NUMBER]" at bounding box center [340, 252] width 151 height 20
type input "Vin No. [US_VEHICLE_IDENTIFICATION_NUMBER]"
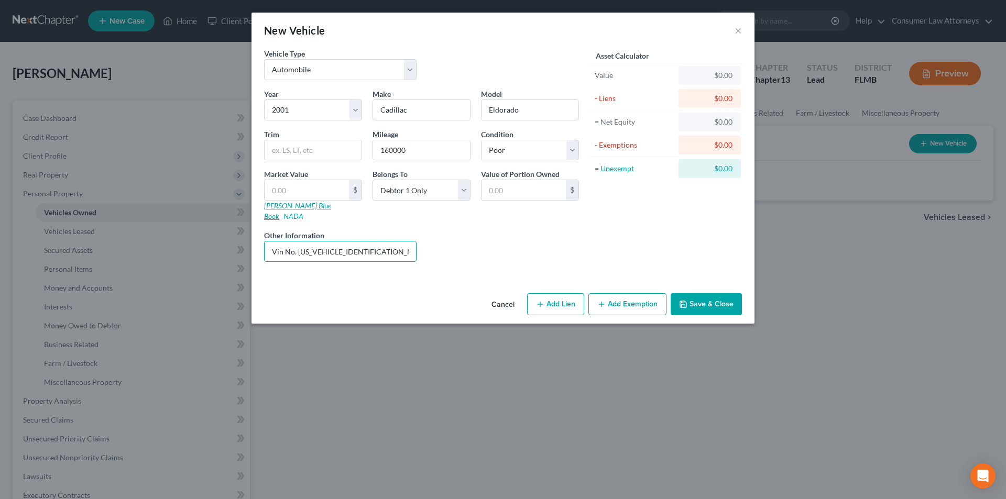
click at [301, 205] on link "[PERSON_NAME] Blue Book" at bounding box center [297, 210] width 67 height 19
click at [291, 157] on input "text" at bounding box center [313, 150] width 97 height 20
type input "1519.00"
click at [698, 293] on button "Save & Close" at bounding box center [706, 304] width 71 height 22
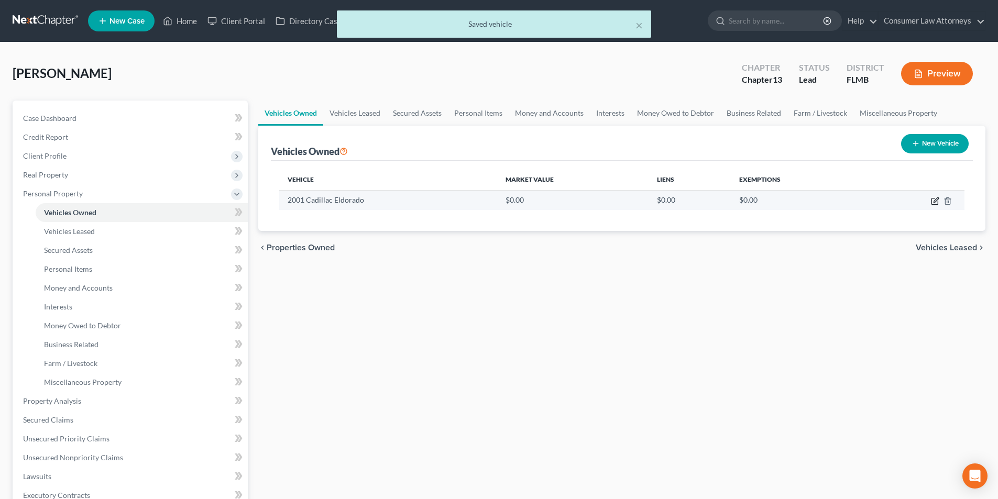
click at [932, 202] on icon "button" at bounding box center [935, 202] width 6 height 6
select select "0"
select select "25"
select select "4"
select select "0"
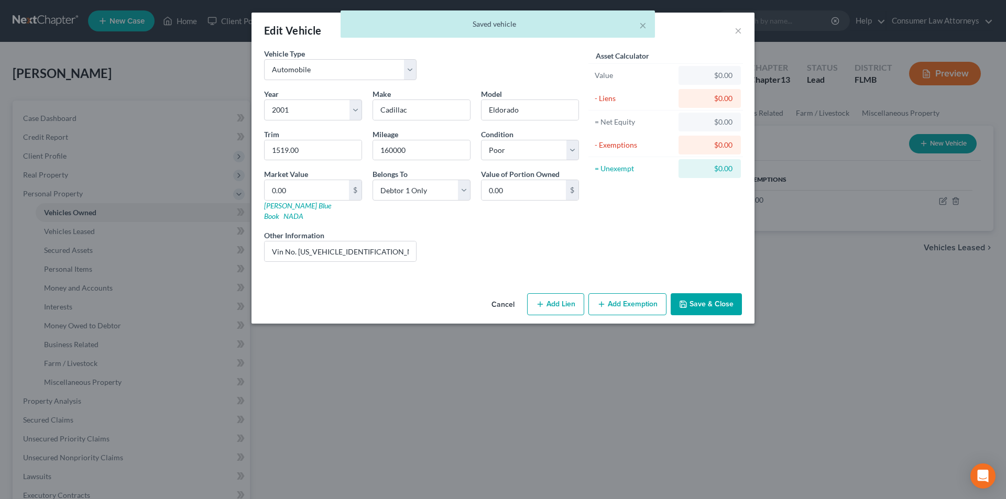
click at [618, 293] on button "Add Exemption" at bounding box center [627, 304] width 78 height 22
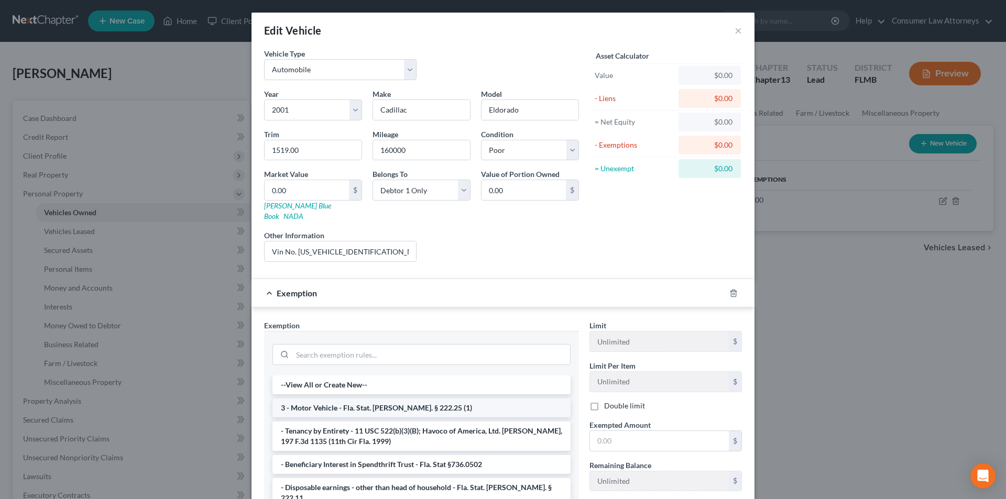
click at [340, 399] on li "3 - Motor Vehicle - Fla. Stat. [PERSON_NAME]. § 222.25 (1)" at bounding box center [421, 408] width 298 height 19
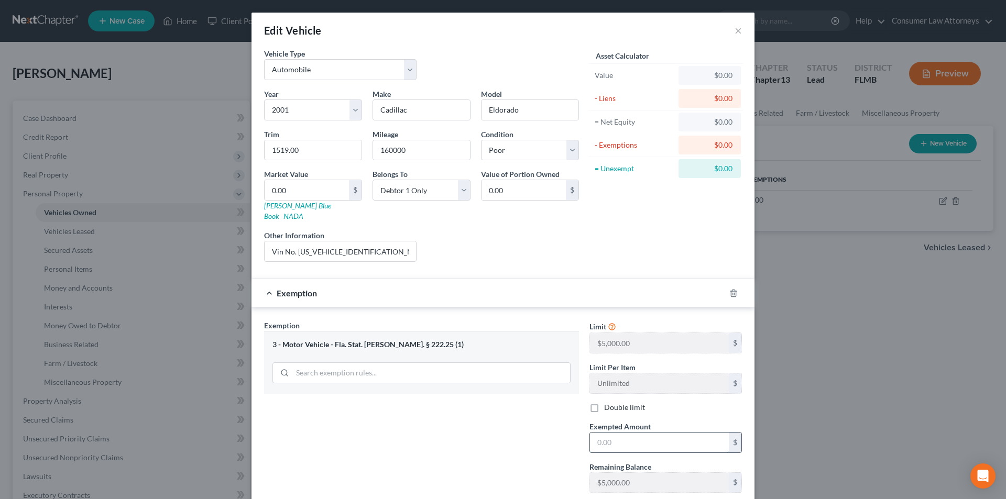
click at [605, 433] on input "text" at bounding box center [659, 443] width 139 height 20
type input "1"
drag, startPoint x: 307, startPoint y: 154, endPoint x: 201, endPoint y: 151, distance: 105.9
click at [206, 154] on div "Edit Vehicle × Vehicle Type Select Automobile Truck Trailer Watercraft Aircraft…" at bounding box center [503, 249] width 1006 height 499
click at [282, 185] on input "0.00" at bounding box center [307, 190] width 84 height 20
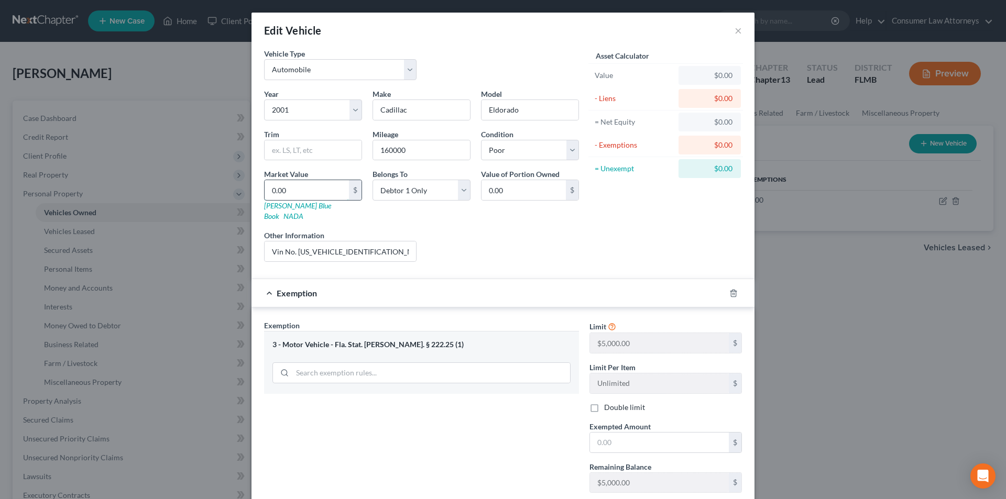
type input "1"
type input "1.00"
type input "15"
type input "15.00"
type input "151"
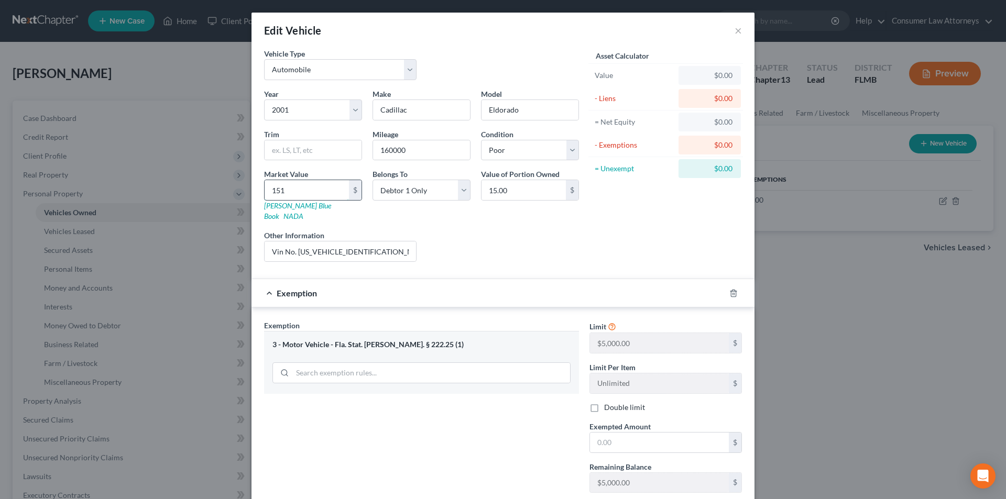
type input "151.00"
type input "1,519"
type input "1,519.00"
click at [609, 434] on input "text" at bounding box center [659, 443] width 139 height 20
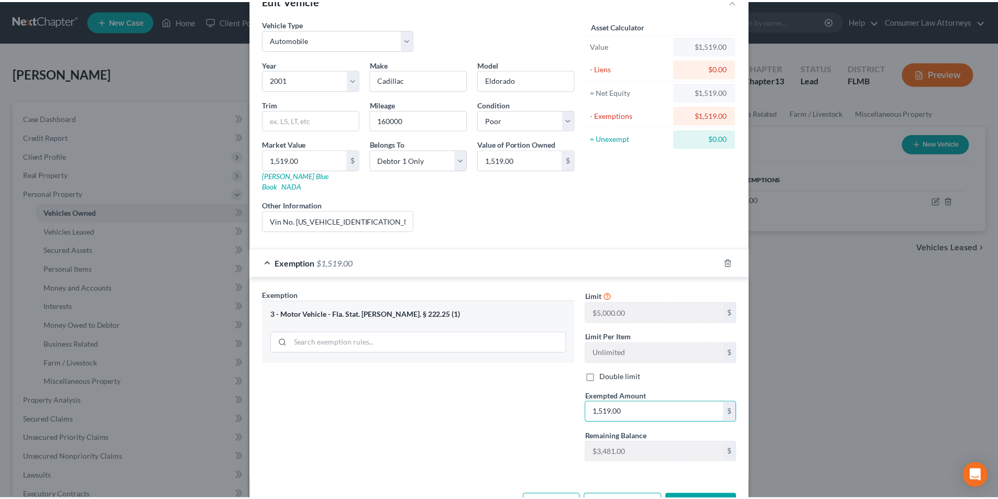
scroll to position [58, 0]
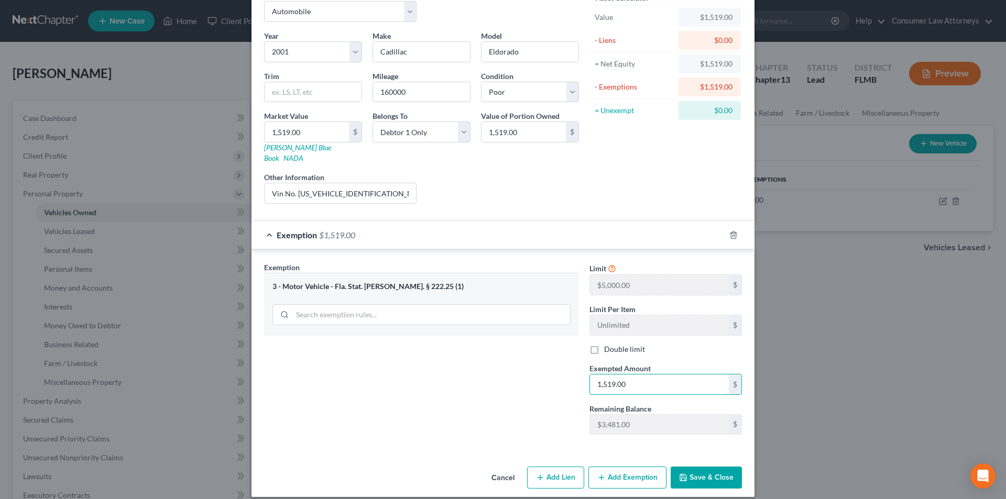
type input "1,519.00"
click at [690, 467] on button "Save & Close" at bounding box center [706, 478] width 71 height 22
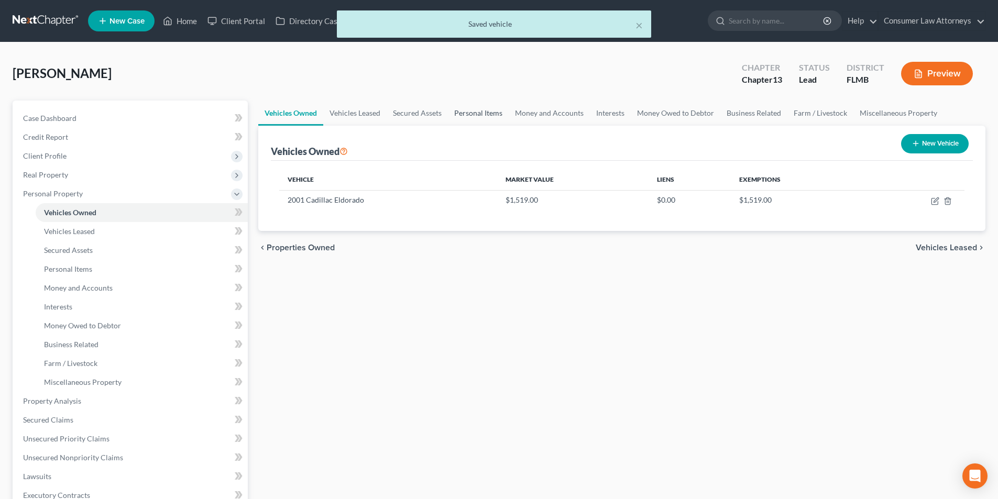
click at [468, 116] on link "Personal Items" at bounding box center [478, 113] width 61 height 25
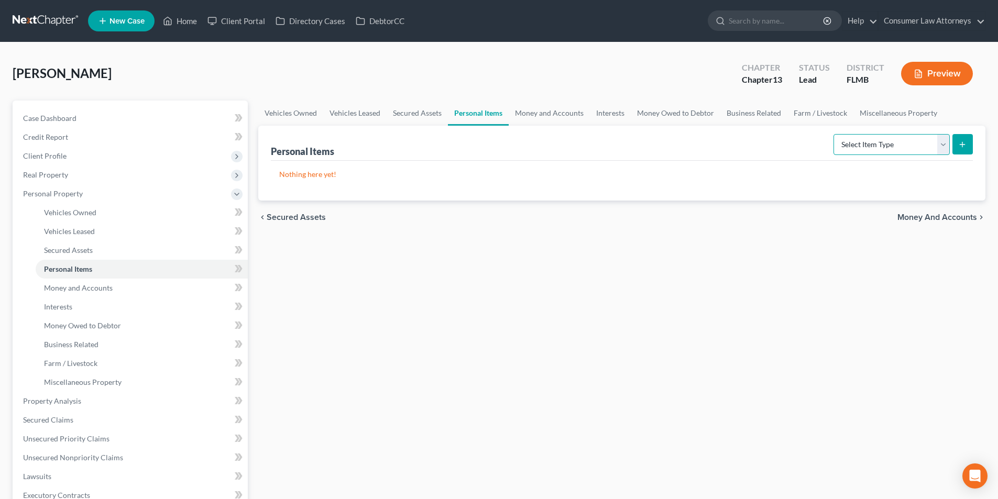
click at [886, 148] on select "Select Item Type Clothing Collectibles Of Value Electronics Firearms Household …" at bounding box center [892, 144] width 116 height 21
select select "clothing"
click at [835, 134] on select "Select Item Type Clothing Collectibles Of Value Electronics Firearms Household …" at bounding box center [892, 144] width 116 height 21
click at [959, 142] on icon "submit" at bounding box center [962, 144] width 8 height 8
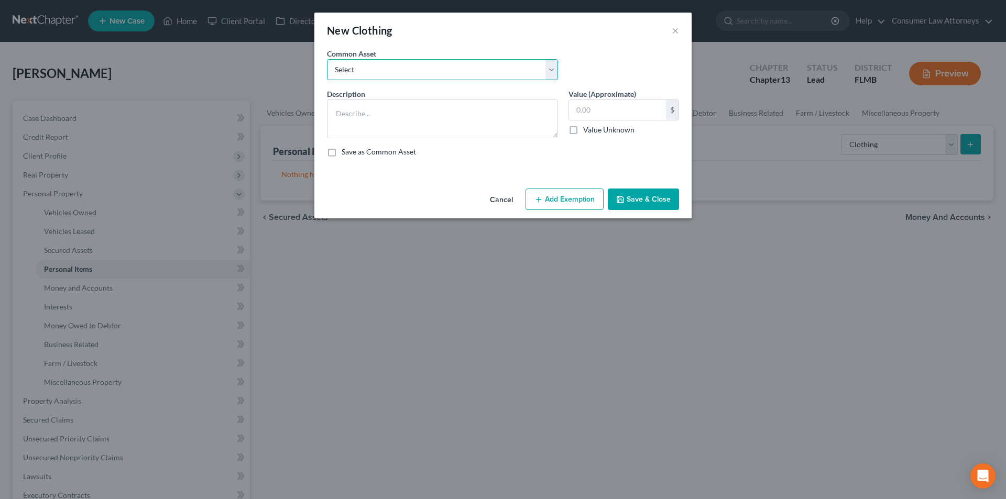
click at [367, 74] on select "Select Miscellaneous clothing and wearing apparel Clothing, shoes, jackets, out…" at bounding box center [442, 69] width 231 height 21
select select "3"
click at [327, 59] on select "Select Miscellaneous clothing and wearing apparel Clothing, shoes, jackets, out…" at bounding box center [442, 69] width 231 height 21
type textarea "Clothing, shoes, jackets, outwear, under garments."
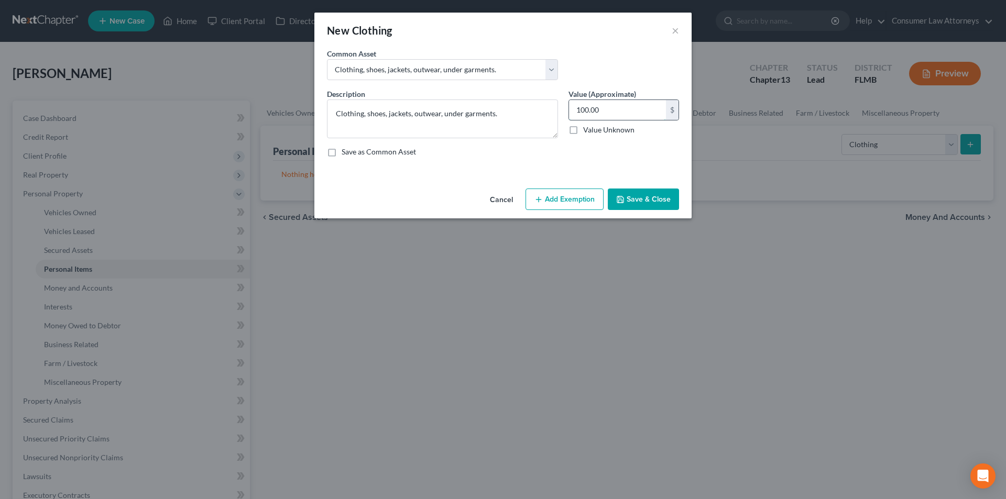
click at [616, 110] on input "100.00" at bounding box center [617, 110] width 97 height 20
type input "200.00"
click at [563, 190] on button "Add Exemption" at bounding box center [565, 200] width 78 height 22
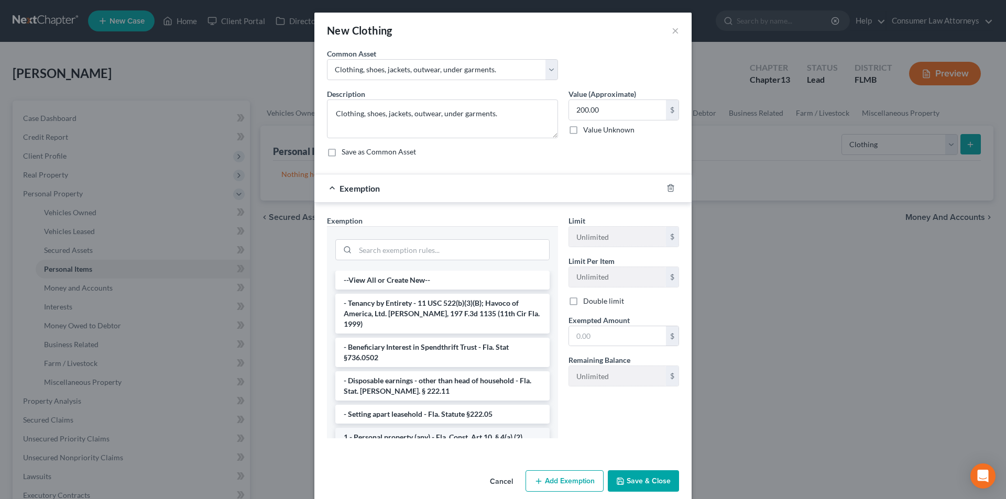
click at [379, 428] on li "1 - Personal property (any) - Fla. Const. Art.10, § 4(a) (2)" at bounding box center [442, 437] width 214 height 19
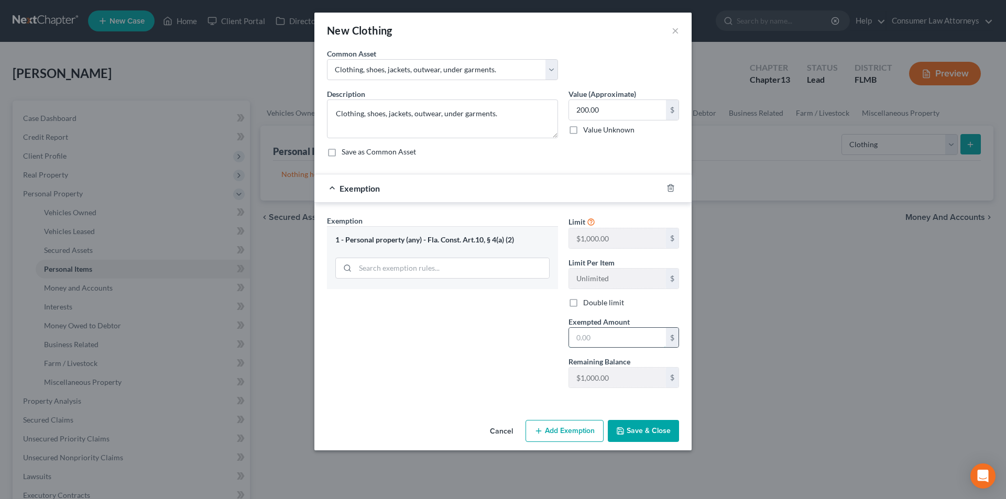
click at [599, 342] on input "text" at bounding box center [617, 338] width 97 height 20
type input "200.00"
click at [659, 432] on button "Save & Close" at bounding box center [643, 431] width 71 height 22
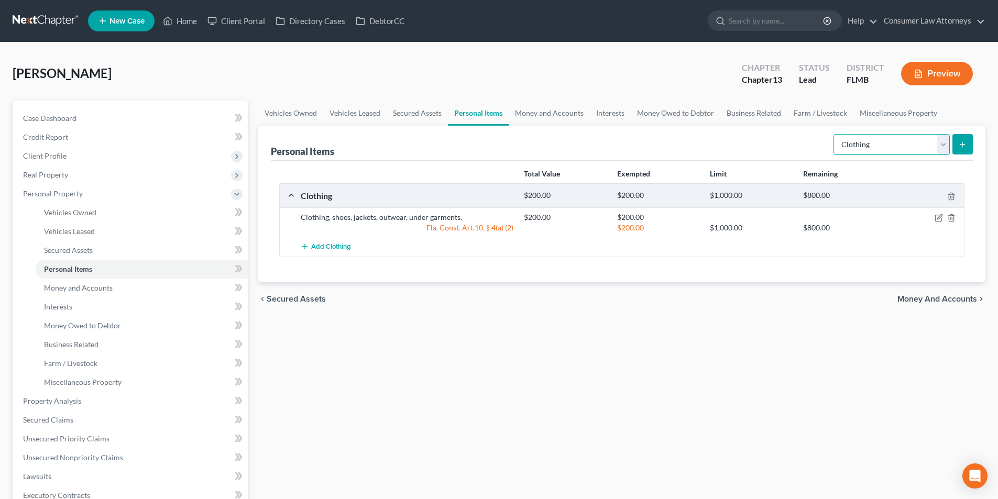
click at [878, 141] on select "Select Item Type Clothing Collectibles Of Value Electronics Firearms Household …" at bounding box center [892, 144] width 116 height 21
select select "electronics"
click at [835, 134] on select "Select Item Type Clothing Collectibles Of Value Electronics Firearms Household …" at bounding box center [892, 144] width 116 height 21
click at [961, 147] on icon "submit" at bounding box center [962, 144] width 8 height 8
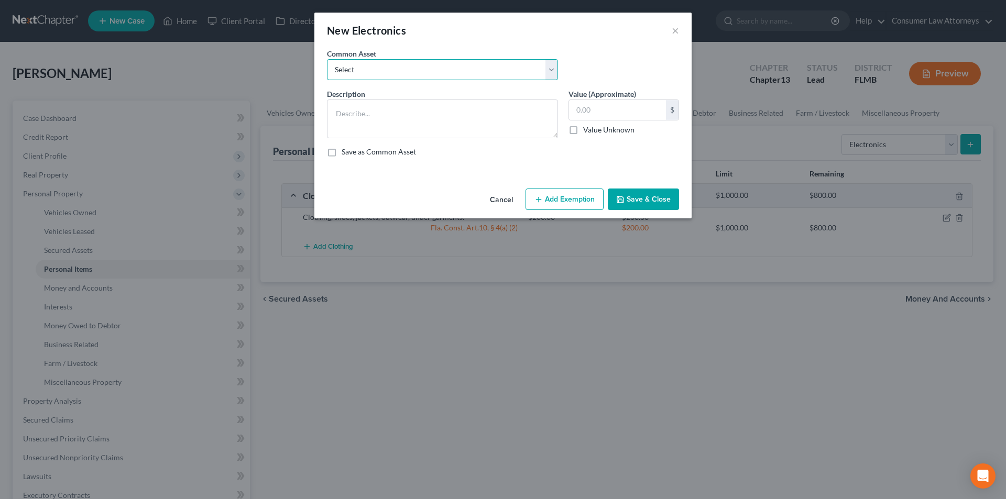
click at [408, 71] on select "Select Miscellaneous electronics Xbox Laptop Refrigerator Computer TV Cellphone…" at bounding box center [442, 69] width 231 height 21
select select "9"
click at [327, 59] on select "Select Miscellaneous electronics Xbox Laptop Refrigerator Computer TV Cellphone…" at bounding box center [442, 69] width 231 height 21
type textarea "TV, Cell Phone, and Laptop."
type input "300.00"
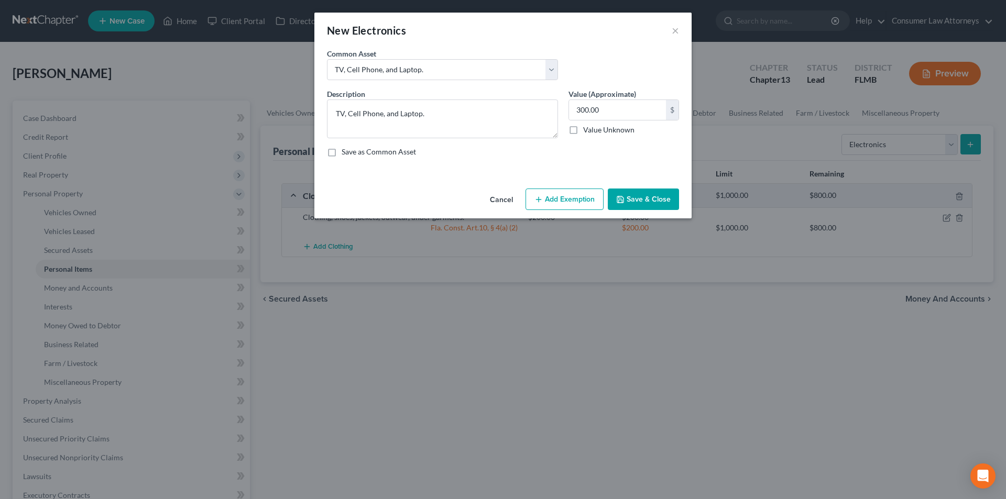
click at [565, 195] on button "Add Exemption" at bounding box center [565, 200] width 78 height 22
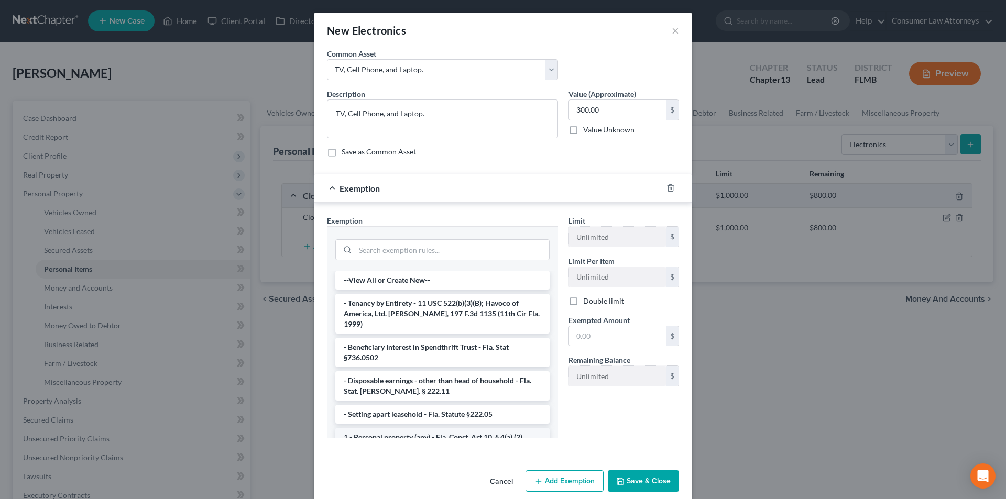
click at [386, 428] on li "1 - Personal property (any) - Fla. Const. Art.10, § 4(a) (2)" at bounding box center [442, 437] width 214 height 19
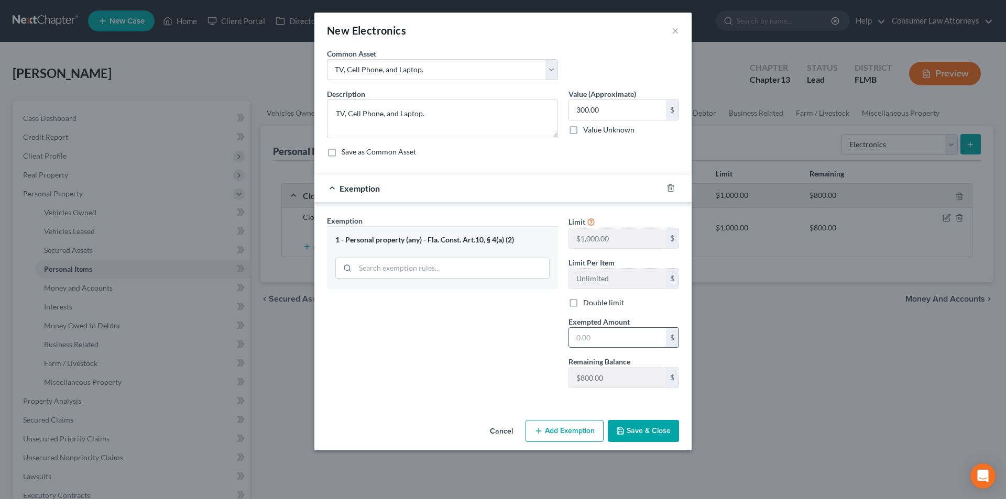
click at [586, 339] on input "text" at bounding box center [617, 338] width 97 height 20
type input "300.00"
click at [651, 432] on button "Save & Close" at bounding box center [643, 431] width 71 height 22
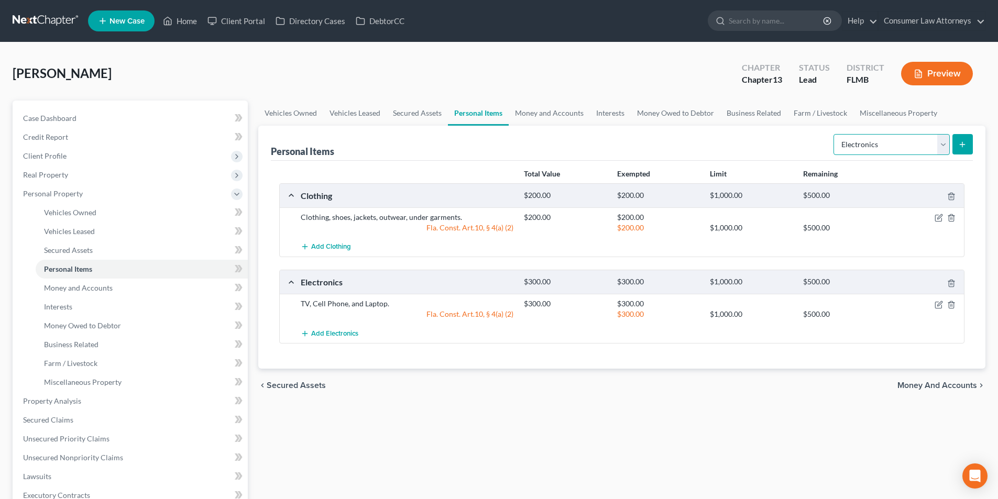
click at [918, 146] on select "Select Item Type Clothing Collectibles Of Value Electronics Firearms Household …" at bounding box center [892, 144] width 116 height 21
select select "household_goods"
click at [835, 134] on select "Select Item Type Clothing Collectibles Of Value Electronics Firearms Household …" at bounding box center [892, 144] width 116 height 21
click at [959, 147] on icon "submit" at bounding box center [962, 144] width 8 height 8
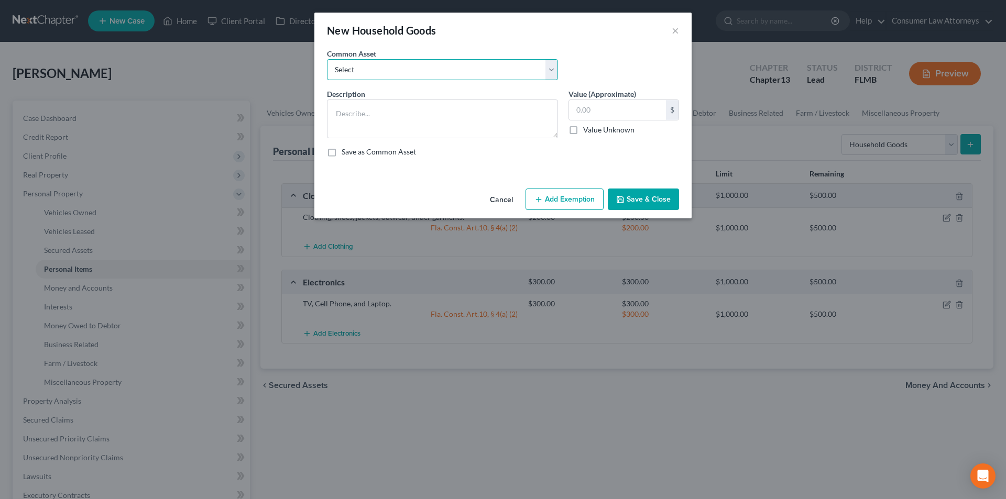
drag, startPoint x: 409, startPoint y: 75, endPoint x: 399, endPoint y: 80, distance: 10.5
click at [409, 75] on select "Select Miscellaneous household goods, furniture and furnishings freezer Dryer c…" at bounding box center [442, 69] width 231 height 21
select select "16"
click at [327, 59] on select "Select Miscellaneous household goods, furniture and furnishings freezer Dryer c…" at bounding box center [442, 69] width 231 height 21
type textarea "Refrigerator, Stove, Washer, Dryer, Sofa, Love Seat, Recliner, Bedroom Furnitur…"
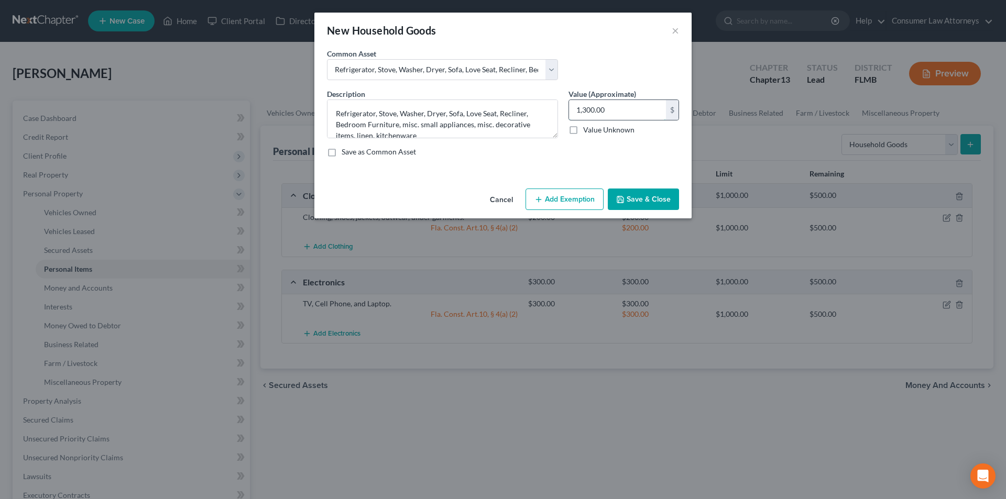
click at [612, 107] on input "1,300.00" at bounding box center [617, 110] width 97 height 20
type input "375.00"
click at [552, 201] on button "Add Exemption" at bounding box center [565, 200] width 78 height 22
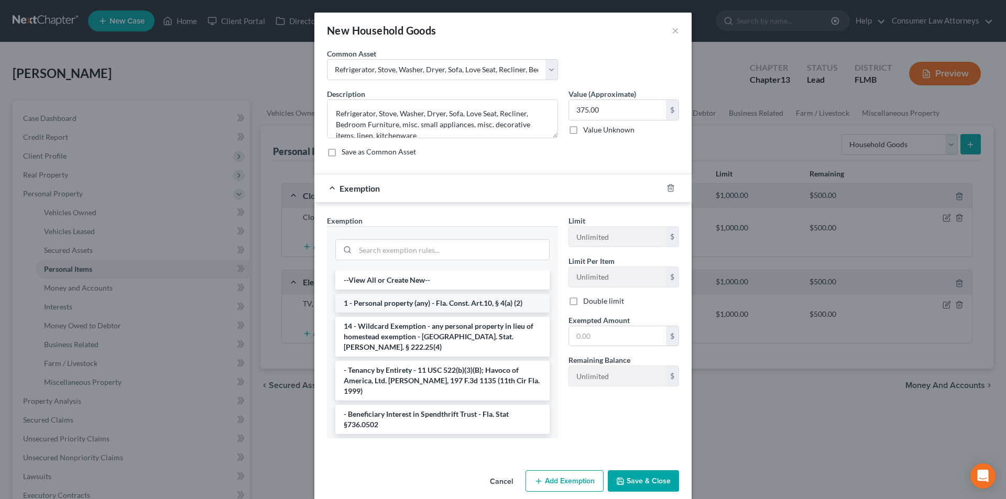
click at [418, 309] on li "1 - Personal property (any) - Fla. Const. Art.10, § 4(a) (2)" at bounding box center [442, 303] width 214 height 19
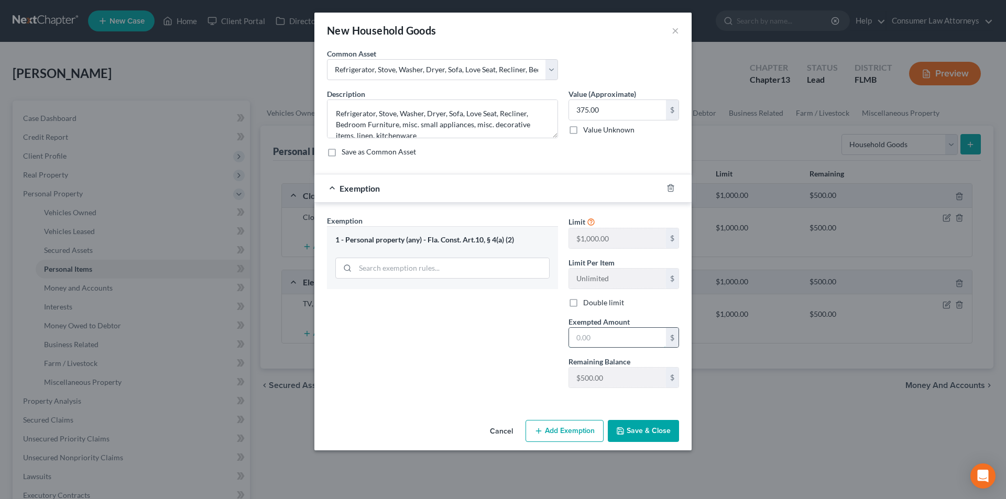
click at [621, 342] on input "text" at bounding box center [617, 338] width 97 height 20
type input "375.00"
click at [668, 435] on button "Save & Close" at bounding box center [643, 431] width 71 height 22
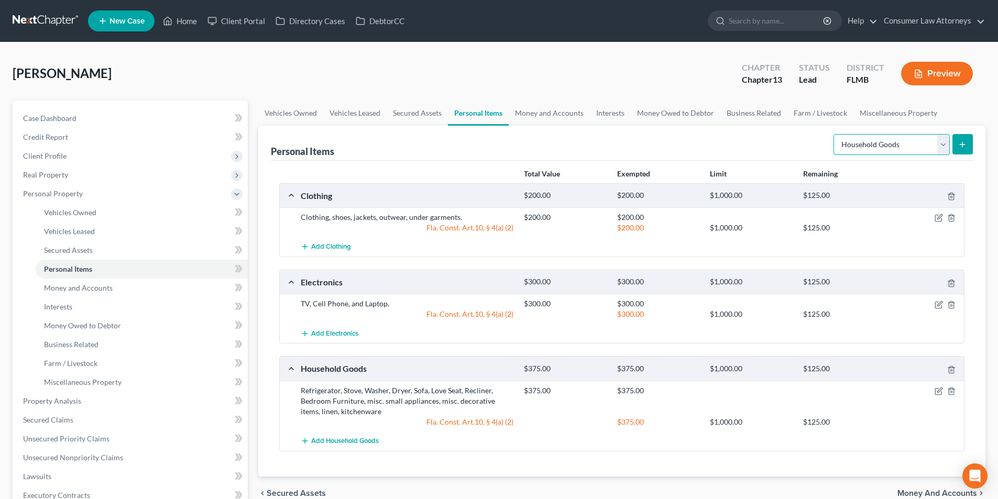
click at [886, 141] on select "Select Item Type Clothing Collectibles Of Value Electronics Firearms Household …" at bounding box center [892, 144] width 116 height 21
select select "pets"
click at [835, 134] on select "Select Item Type Clothing Collectibles Of Value Electronics Firearms Household …" at bounding box center [892, 144] width 116 height 21
click at [955, 146] on button "submit" at bounding box center [963, 144] width 20 height 20
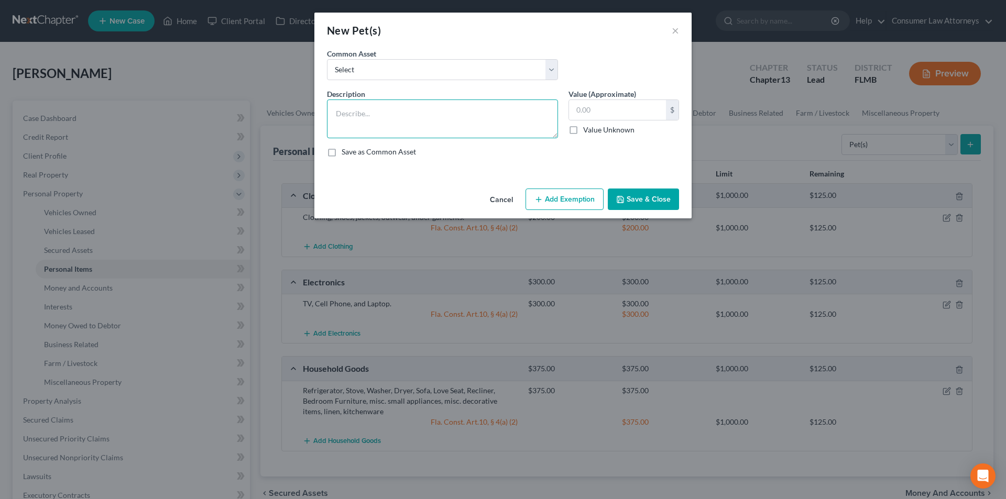
click at [414, 127] on textarea at bounding box center [442, 119] width 231 height 39
type textarea "M"
type textarea "Dog (Mutt)"
click at [627, 118] on input "text" at bounding box center [617, 110] width 97 height 20
type input "0.00"
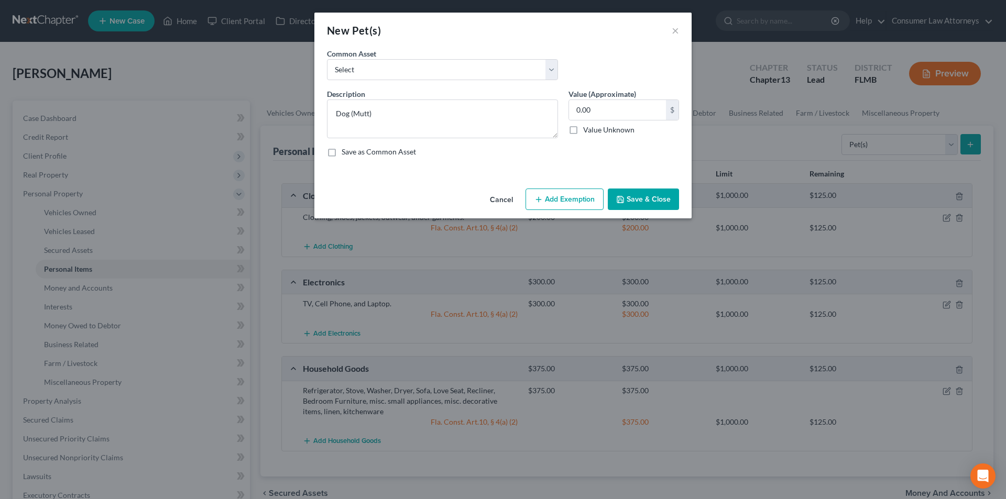
click at [579, 204] on button "Add Exemption" at bounding box center [565, 200] width 78 height 22
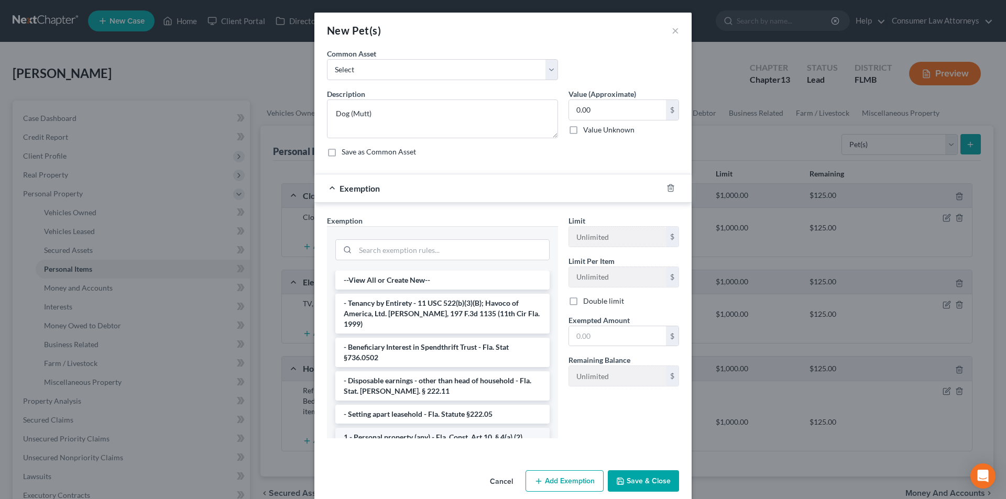
click at [387, 428] on li "1 - Personal property (any) - Fla. Const. Art.10, § 4(a) (2)" at bounding box center [442, 437] width 214 height 19
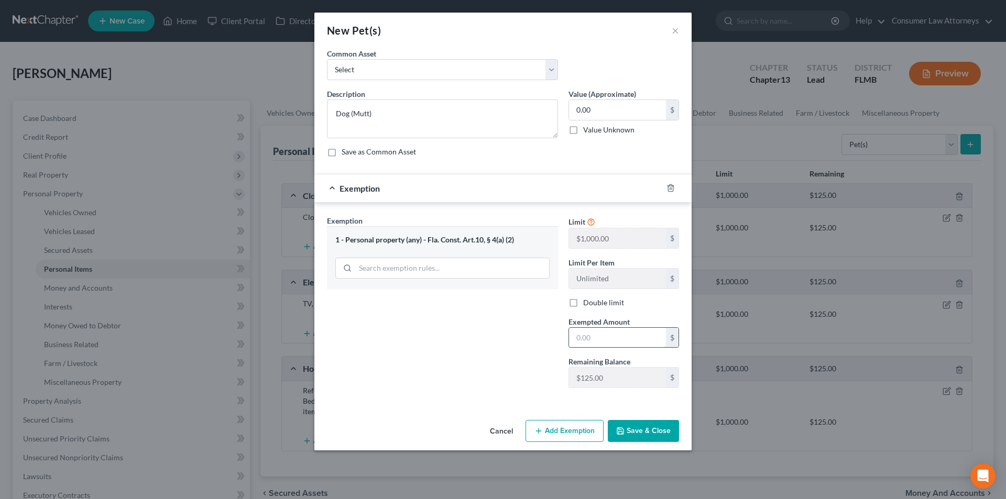
click at [607, 341] on input "text" at bounding box center [617, 338] width 97 height 20
type input "0.00"
click at [655, 429] on button "Save & Close" at bounding box center [643, 431] width 71 height 22
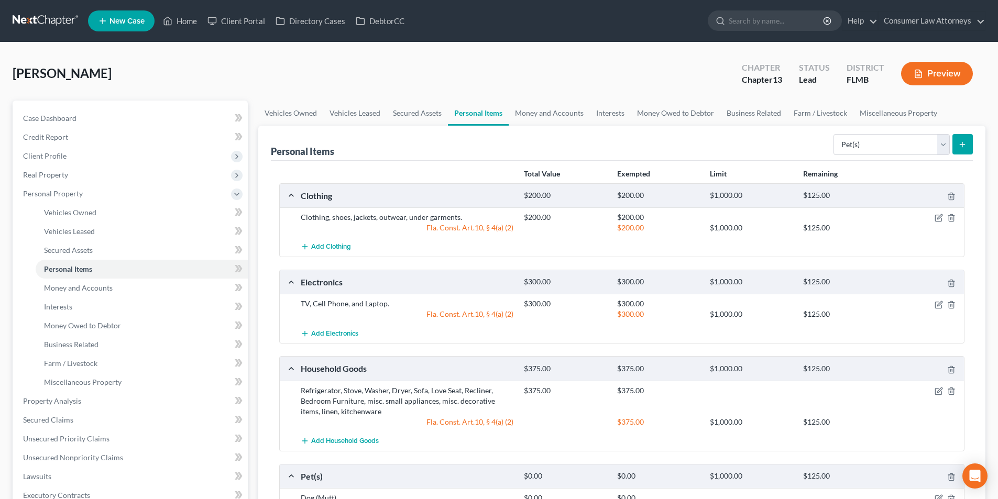
click at [966, 145] on icon "submit" at bounding box center [962, 144] width 8 height 8
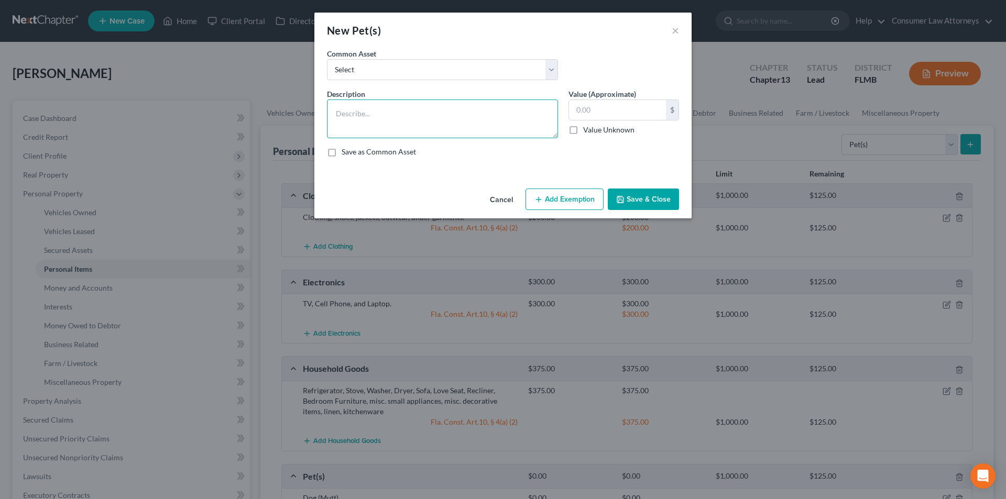
click at [406, 111] on textarea at bounding box center [442, 119] width 231 height 39
type textarea "Cats (2)"
click at [630, 114] on input "text" at bounding box center [617, 110] width 97 height 20
type input "0.00"
click at [561, 202] on button "Add Exemption" at bounding box center [565, 200] width 78 height 22
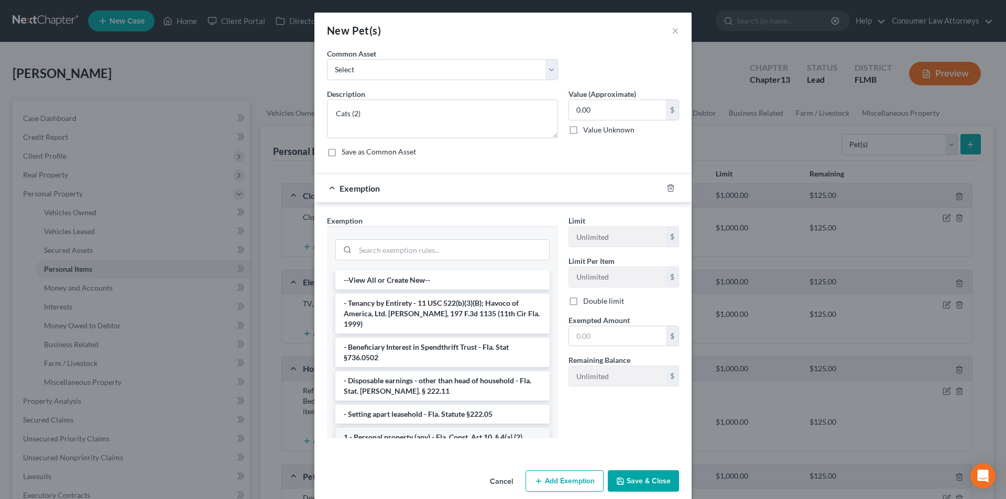
click at [398, 428] on li "1 - Personal property (any) - Fla. Const. Art.10, § 4(a) (2)" at bounding box center [442, 437] width 214 height 19
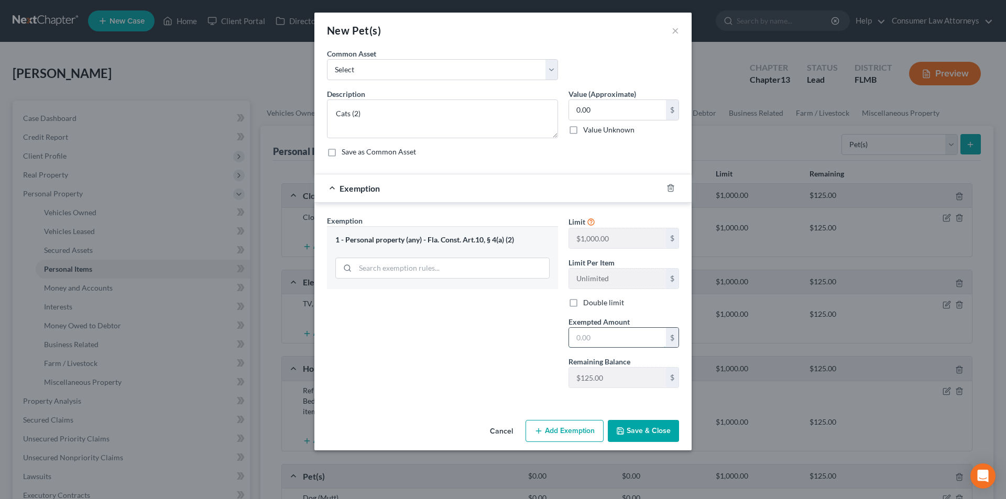
click at [613, 339] on input "text" at bounding box center [617, 338] width 97 height 20
type input "0.00"
click at [654, 431] on button "Save & Close" at bounding box center [643, 431] width 71 height 22
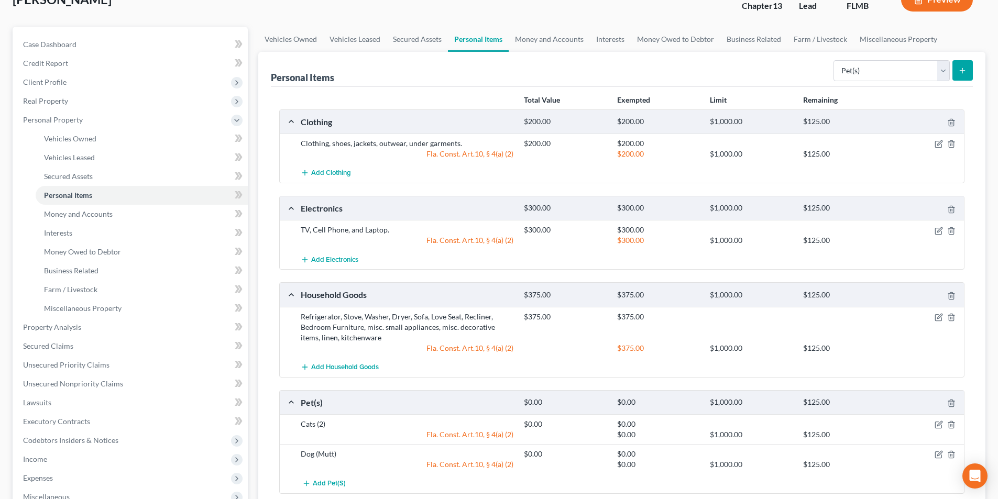
scroll to position [56, 0]
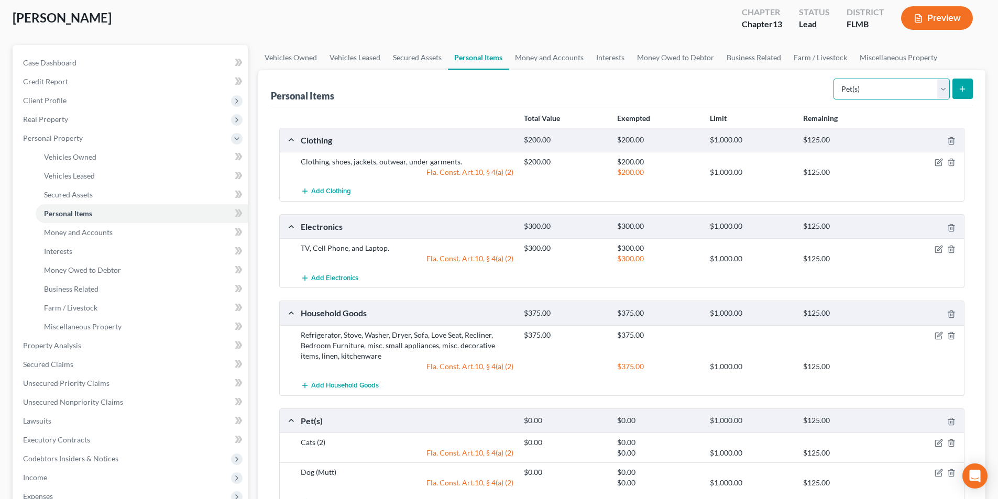
click at [867, 89] on select "Select Item Type Clothing Collectibles Of Value Electronics Firearms Household …" at bounding box center [892, 89] width 116 height 21
select select "jewelry"
click at [835, 79] on select "Select Item Type Clothing Collectibles Of Value Electronics Firearms Household …" at bounding box center [892, 89] width 116 height 21
click at [959, 89] on icon "submit" at bounding box center [962, 89] width 8 height 8
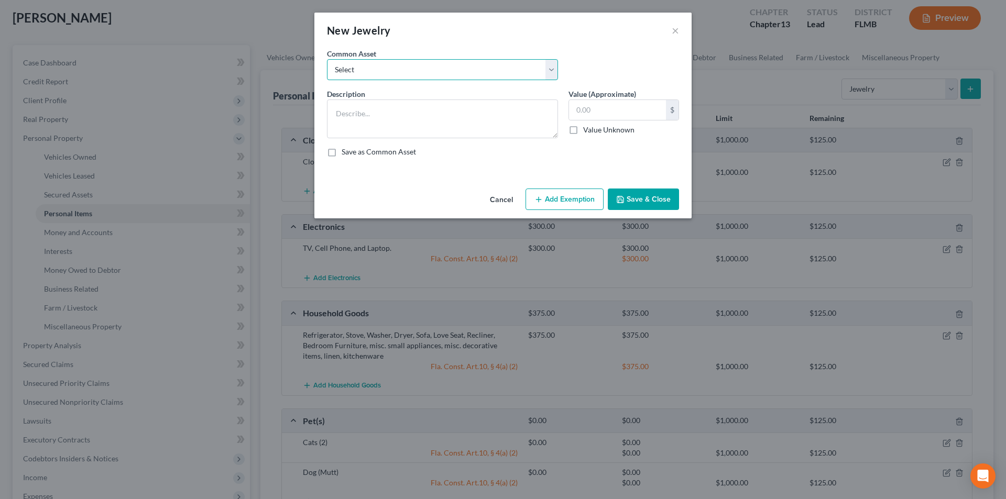
click at [382, 76] on select "Select Pearl Necklace Miscellaneous costume jewelry Diamond Ring Necklace Watch…" at bounding box center [442, 69] width 231 height 21
select select "7"
click at [327, 59] on select "Select Pearl Necklace Miscellaneous costume jewelry Diamond Ring Necklace Watch…" at bounding box center [442, 69] width 231 height 21
type textarea "Wedding Ring"
click at [607, 110] on input "300.00" at bounding box center [617, 110] width 97 height 20
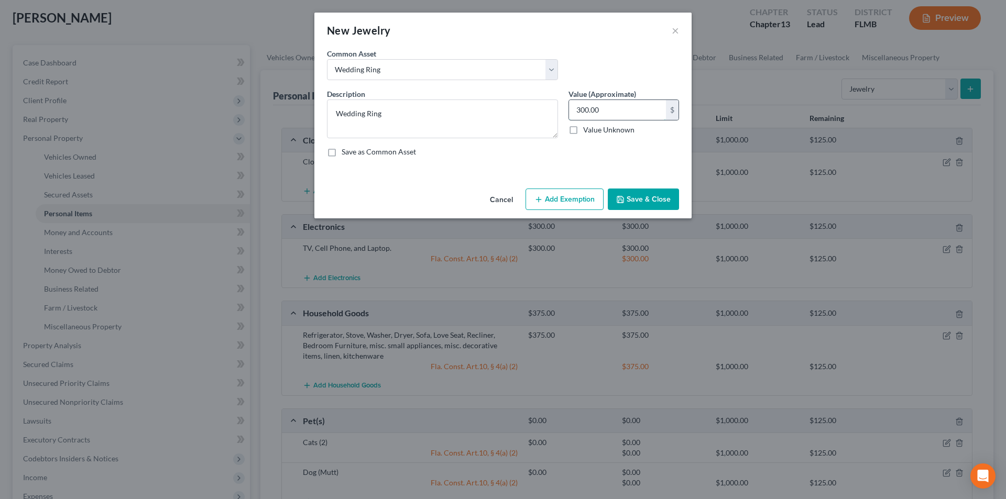
type input "2"
type input "10.00"
click at [571, 206] on button "Add Exemption" at bounding box center [565, 200] width 78 height 22
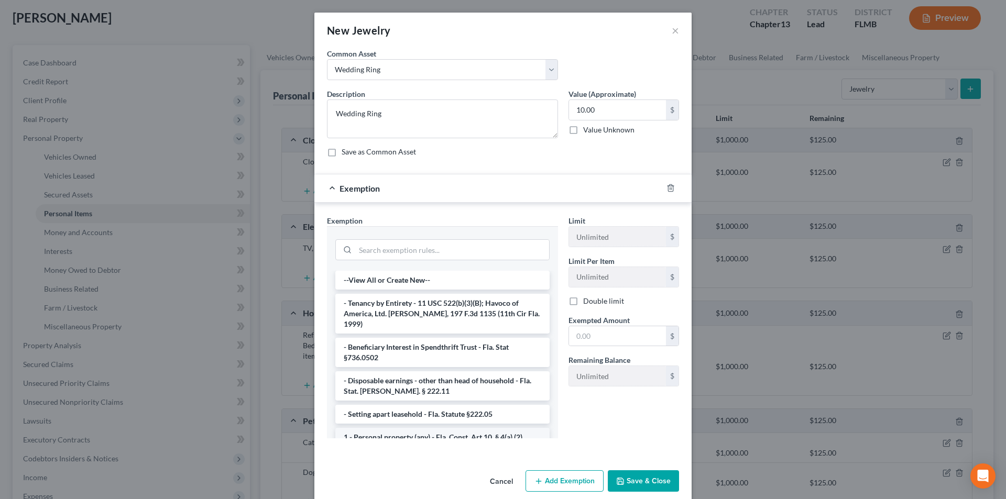
click at [385, 428] on li "1 - Personal property (any) - Fla. Const. Art.10, § 4(a) (2)" at bounding box center [442, 437] width 214 height 19
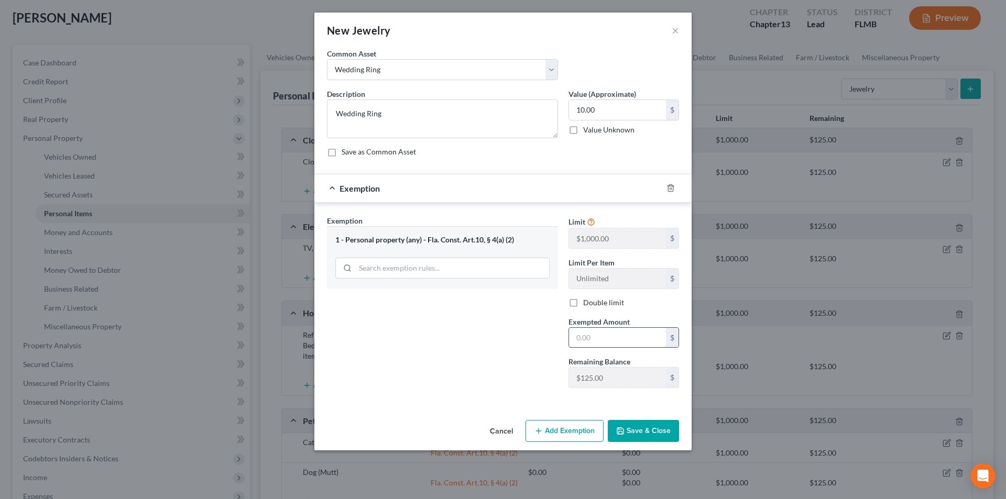
click at [609, 339] on input "text" at bounding box center [617, 338] width 97 height 20
type input "10.00"
click at [649, 430] on button "Save & Close" at bounding box center [643, 431] width 71 height 22
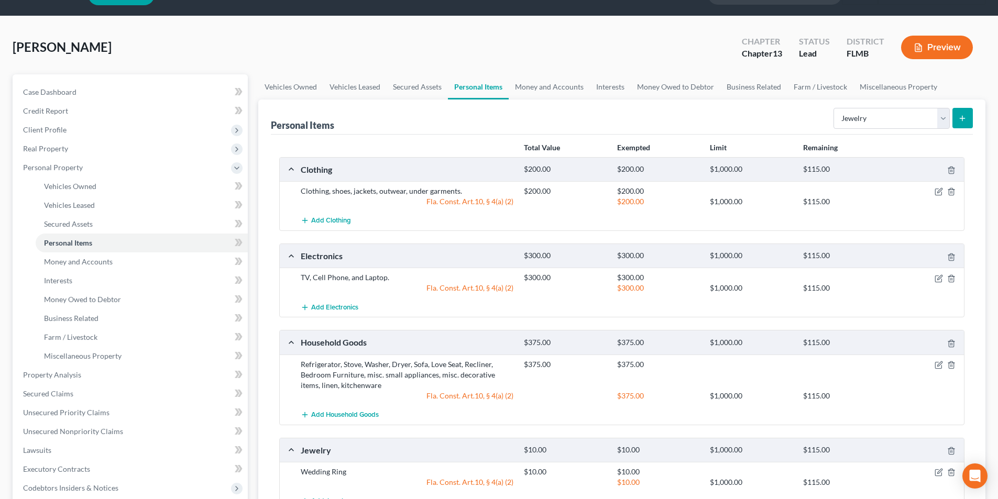
scroll to position [0, 0]
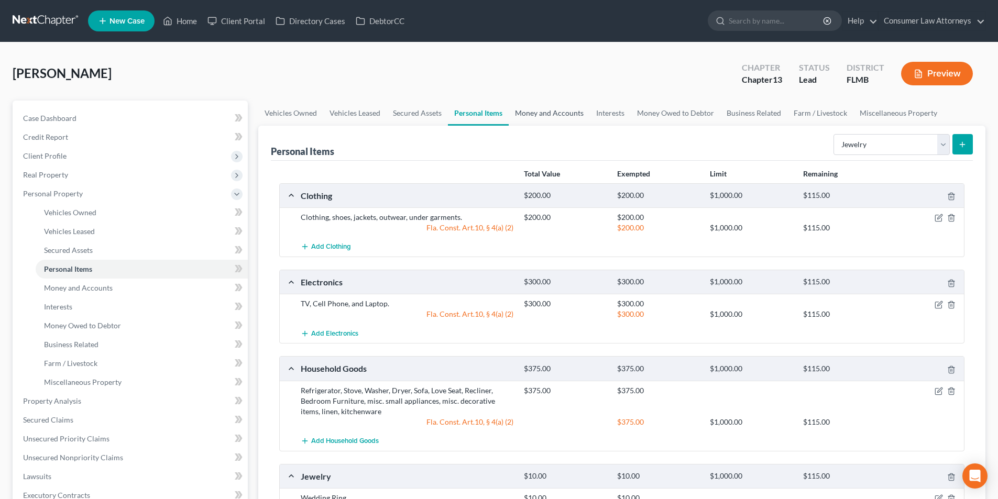
click at [567, 111] on link "Money and Accounts" at bounding box center [549, 113] width 81 height 25
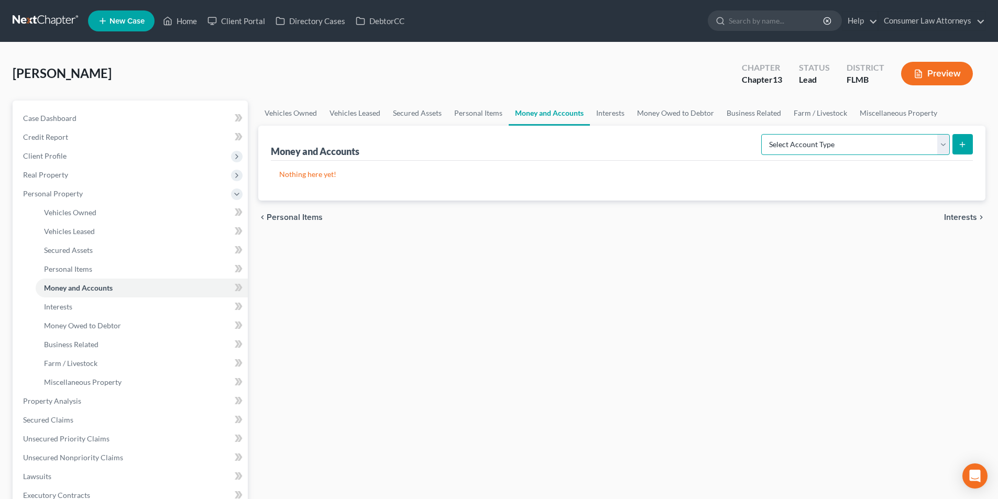
click at [842, 144] on select "Select Account Type Brokerage Cash on Hand Certificates of Deposit Checking Acc…" at bounding box center [855, 144] width 189 height 21
select select "cash_on_hand"
click at [763, 134] on select "Select Account Type Brokerage Cash on Hand Certificates of Deposit Checking Acc…" at bounding box center [855, 144] width 189 height 21
click at [965, 143] on icon "submit" at bounding box center [962, 144] width 8 height 8
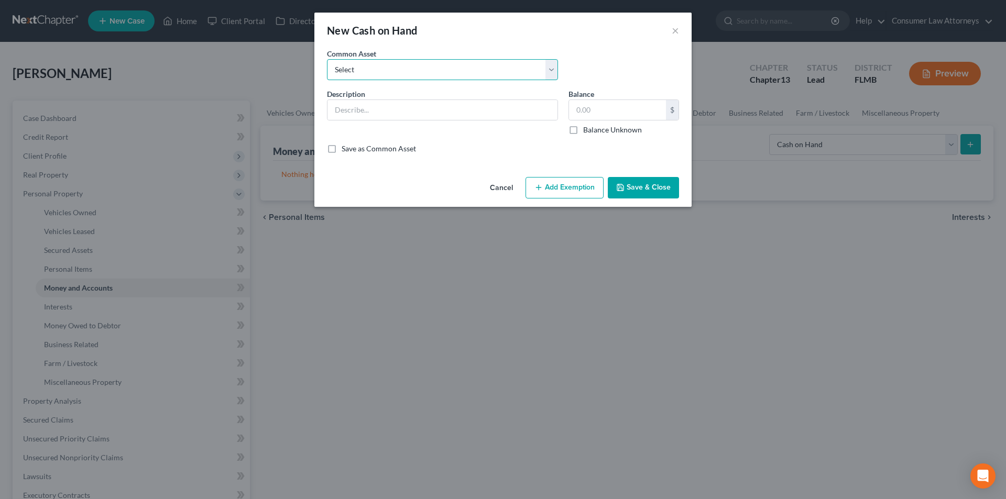
click at [455, 75] on select "Select Cash on hand" at bounding box center [442, 69] width 231 height 21
select select "0"
click at [327, 59] on select "Select Cash on hand" at bounding box center [442, 69] width 231 height 21
type input "Cash on hand"
click at [637, 112] on input "4,000.00" at bounding box center [617, 110] width 97 height 20
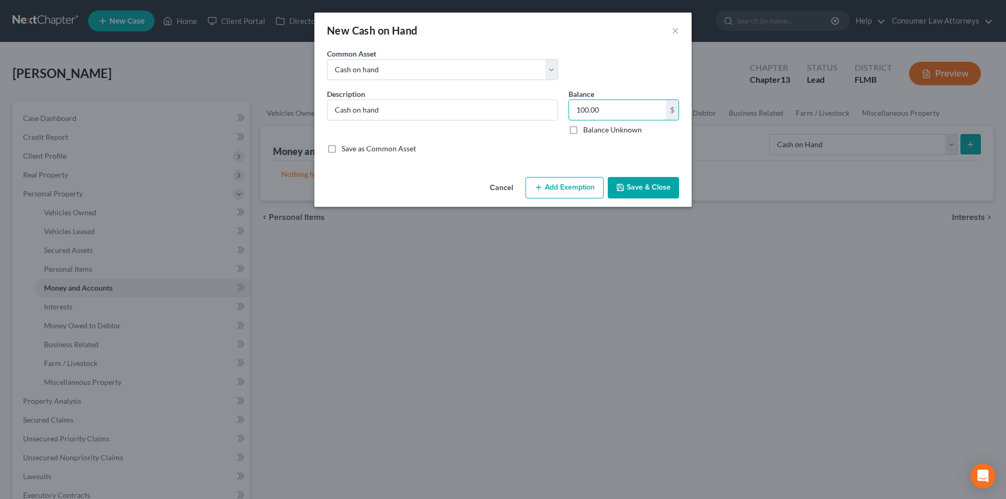
type input "100.00"
click at [570, 190] on button "Add Exemption" at bounding box center [565, 188] width 78 height 22
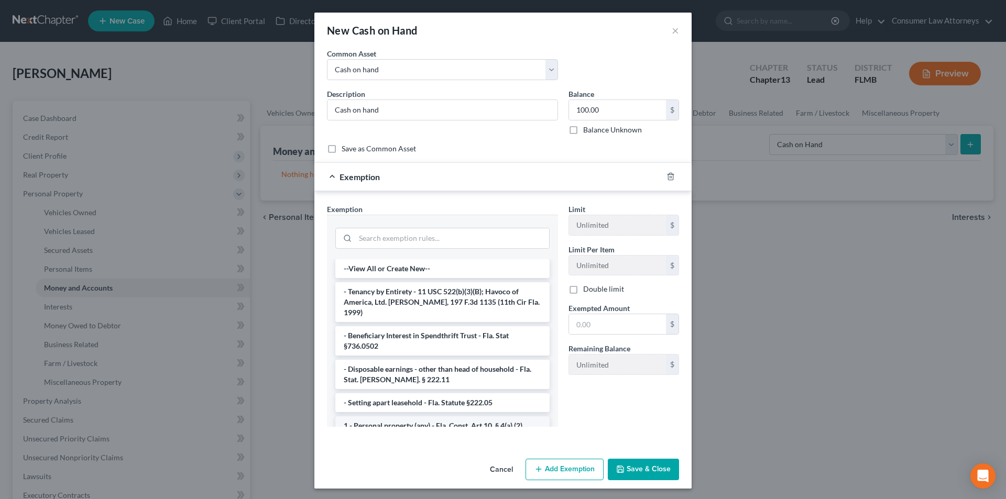
click at [389, 417] on li "1 - Personal property (any) - Fla. Const. Art.10, § 4(a) (2)" at bounding box center [442, 426] width 214 height 19
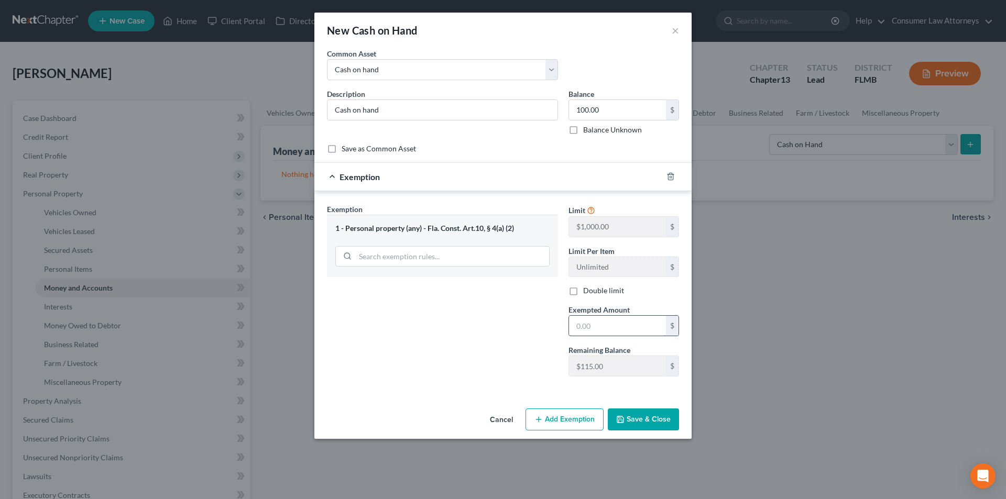
click at [606, 329] on input "text" at bounding box center [617, 326] width 97 height 20
type input "100.00"
click at [636, 422] on button "Save & Close" at bounding box center [643, 420] width 71 height 22
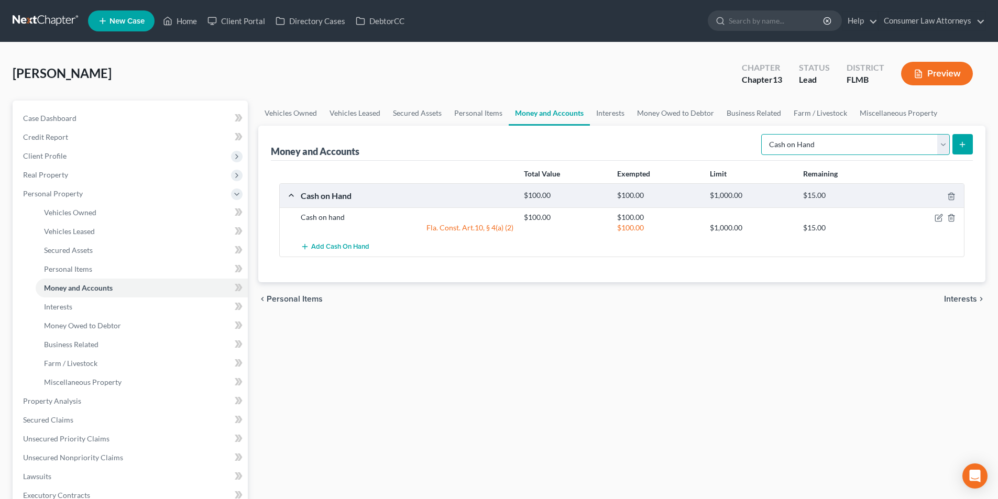
drag, startPoint x: 849, startPoint y: 148, endPoint x: 842, endPoint y: 155, distance: 10.0
click at [849, 148] on select "Select Account Type Brokerage Cash on Hand Certificates of Deposit Checking Acc…" at bounding box center [855, 144] width 189 height 21
select select "checking"
click at [763, 134] on select "Select Account Type Brokerage Cash on Hand Certificates of Deposit Checking Acc…" at bounding box center [855, 144] width 189 height 21
click at [970, 141] on button "submit" at bounding box center [963, 144] width 20 height 20
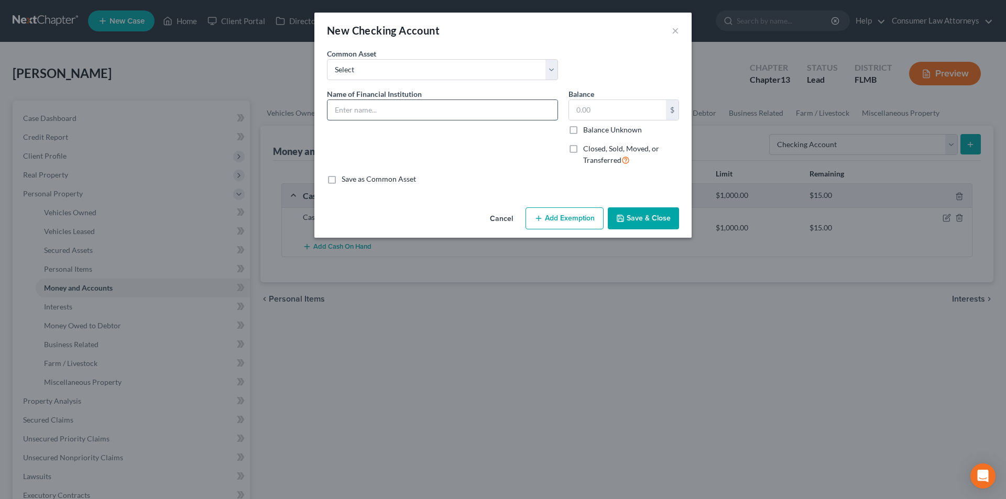
click at [403, 115] on input "text" at bounding box center [443, 110] width 230 height 20
drag, startPoint x: 357, startPoint y: 110, endPoint x: 367, endPoint y: 110, distance: 9.4
click at [367, 110] on input "Chase No. 9645" at bounding box center [443, 110] width 230 height 20
type input "Chase - #9645"
click at [625, 106] on input "text" at bounding box center [617, 110] width 97 height 20
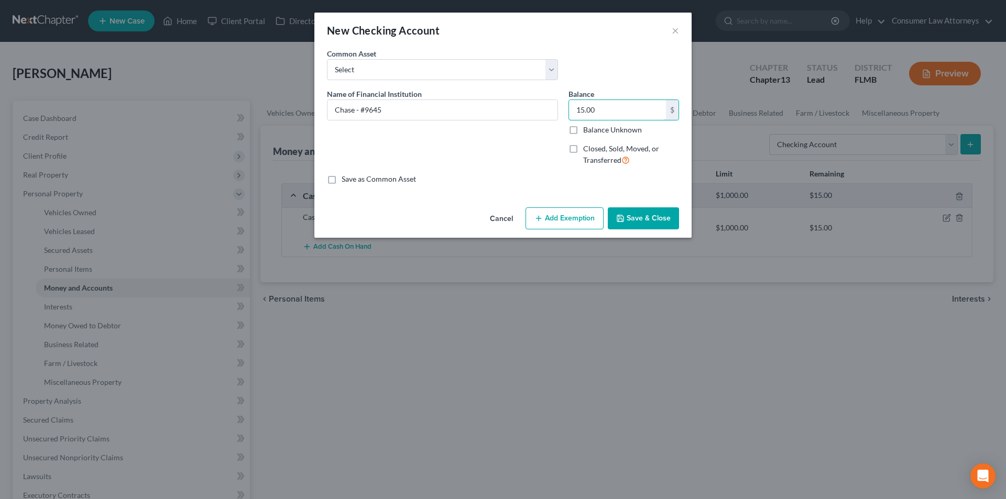
type input "15.00"
click at [569, 223] on button "Add Exemption" at bounding box center [565, 219] width 78 height 22
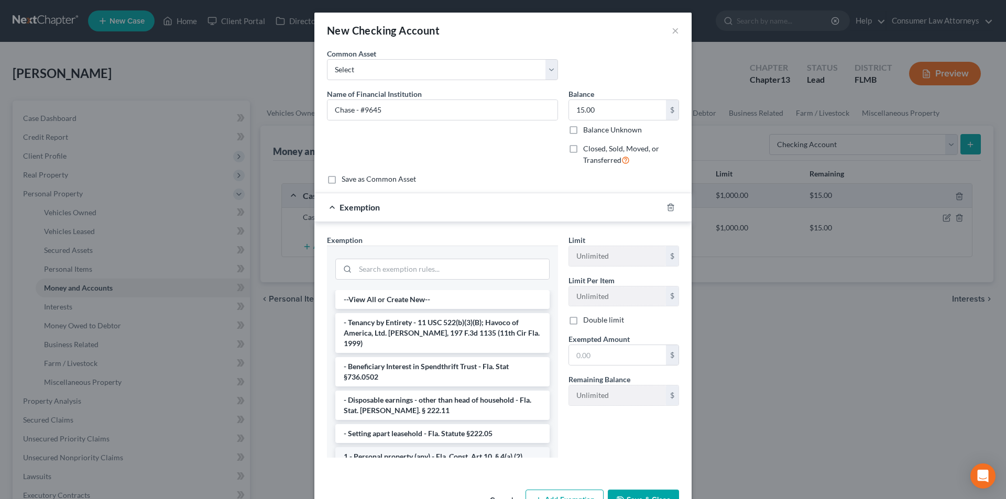
click at [384, 448] on li "1 - Personal property (any) - Fla. Const. Art.10, § 4(a) (2)" at bounding box center [442, 457] width 214 height 19
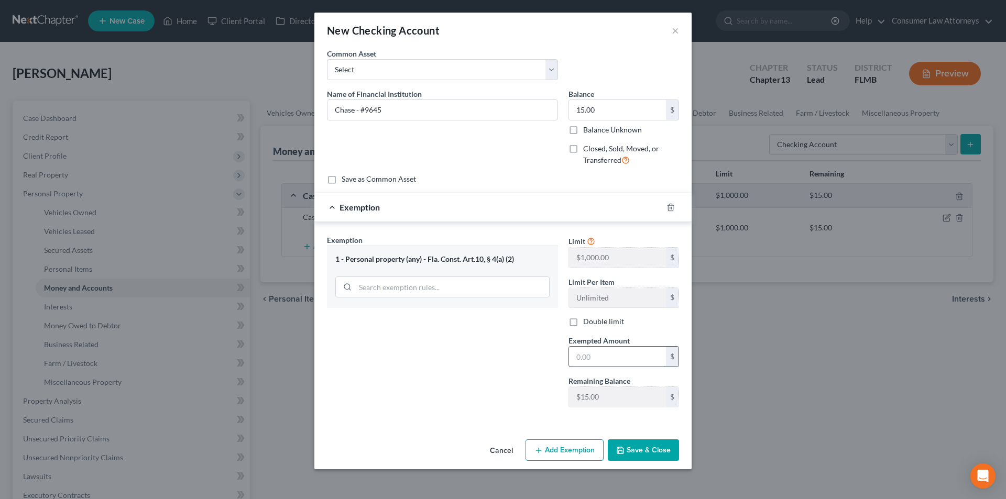
click at [581, 360] on input "text" at bounding box center [617, 357] width 97 height 20
type input "15.00"
click at [661, 450] on button "Save & Close" at bounding box center [643, 451] width 71 height 22
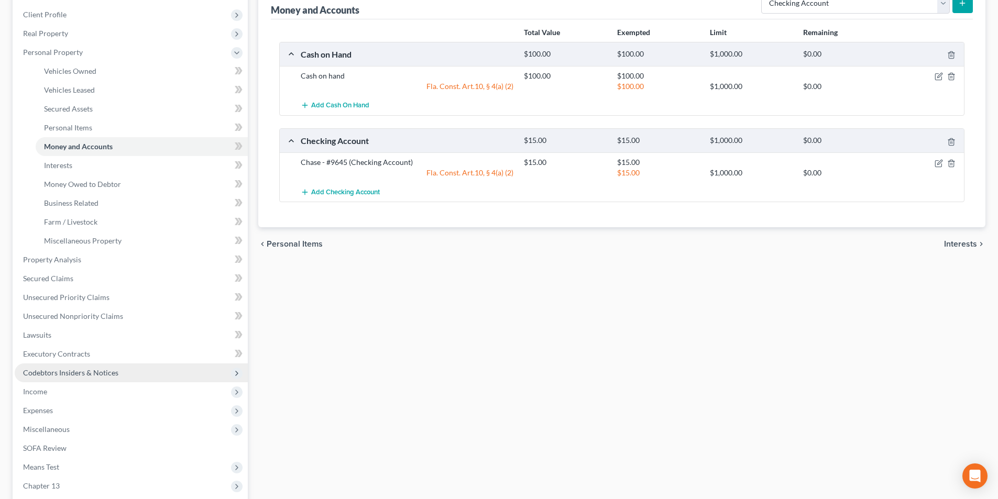
scroll to position [157, 0]
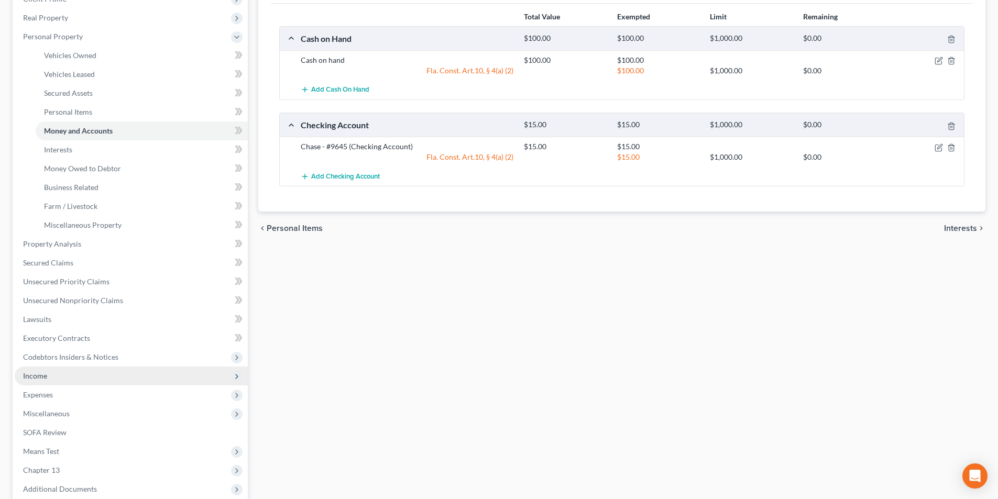
click at [45, 384] on span "Income" at bounding box center [131, 376] width 233 height 19
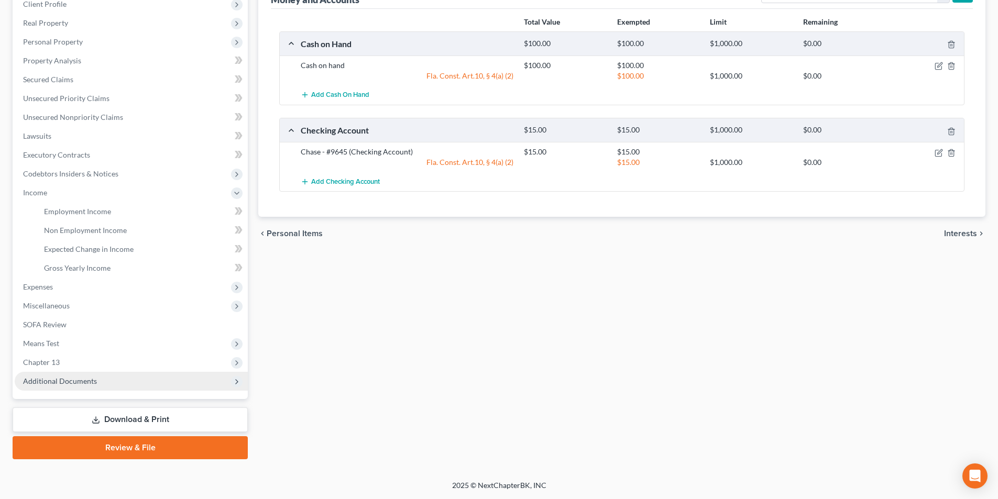
scroll to position [152, 0]
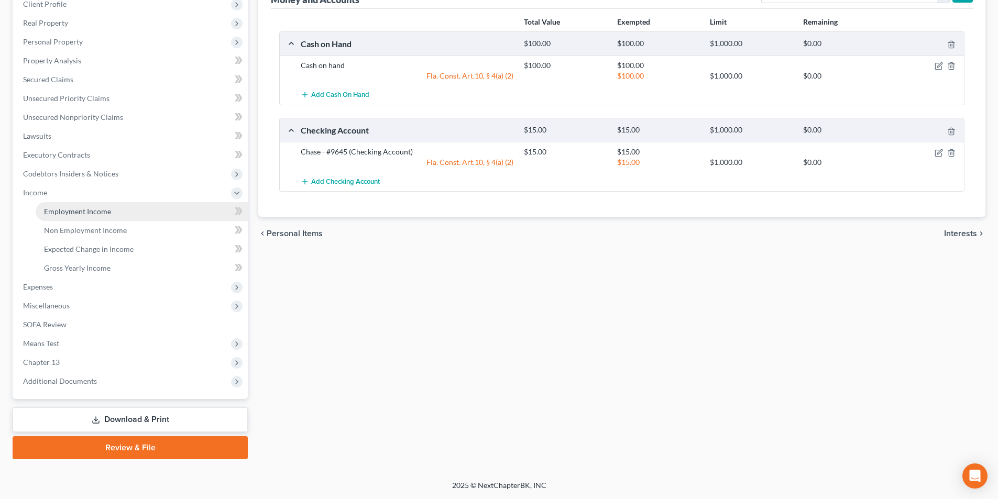
click at [72, 211] on span "Employment Income" at bounding box center [77, 211] width 67 height 9
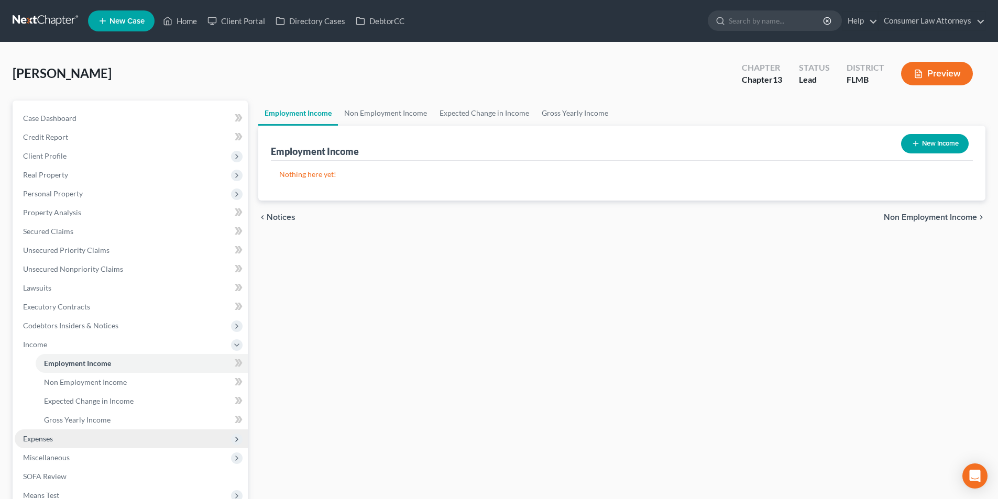
click at [52, 437] on span "Expenses" at bounding box center [38, 438] width 30 height 9
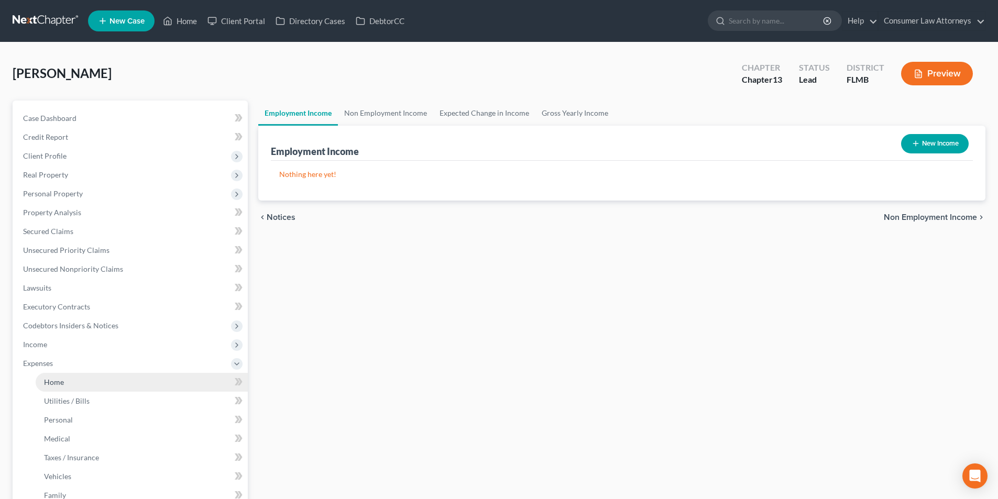
click at [58, 384] on span "Home" at bounding box center [54, 382] width 20 height 9
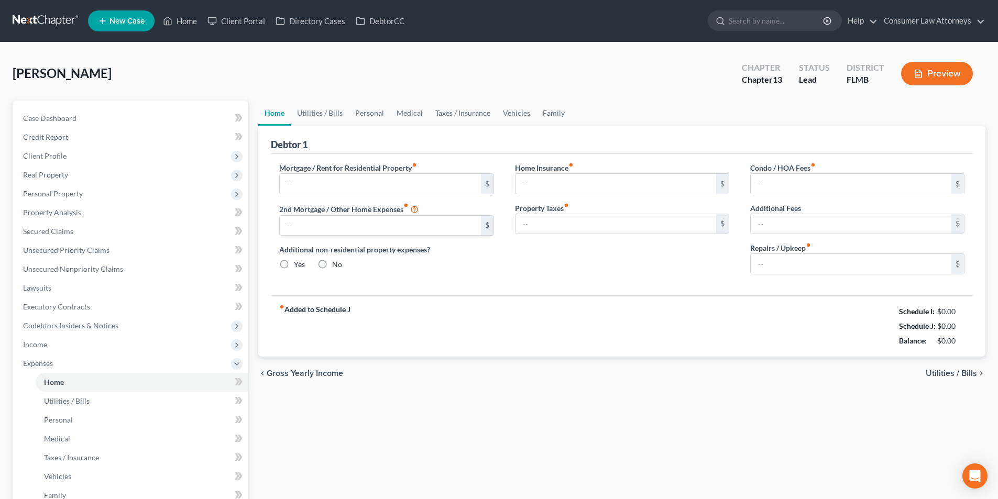
type input "0.00"
radio input "true"
type input "0.00"
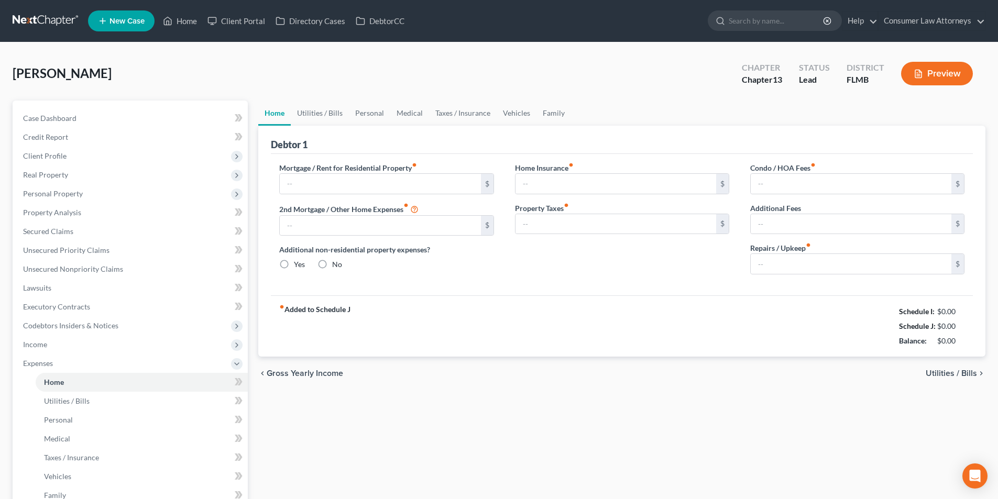
type input "0.00"
click at [341, 107] on link "Utilities / Bills" at bounding box center [320, 113] width 58 height 25
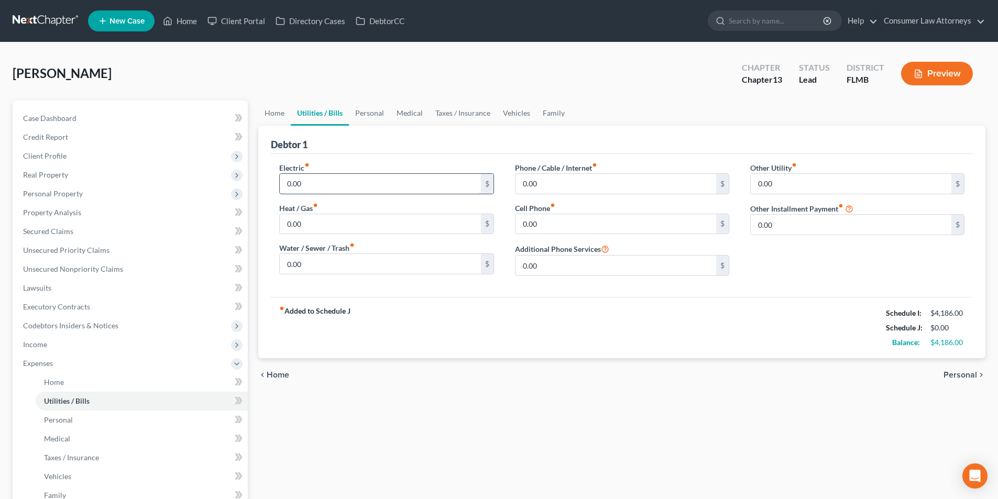
click at [340, 182] on input "0.00" at bounding box center [380, 184] width 201 height 20
type input "400.00"
click at [342, 226] on input "0.00" at bounding box center [380, 224] width 201 height 20
type input "160.00"
click at [377, 113] on link "Personal" at bounding box center [369, 113] width 41 height 25
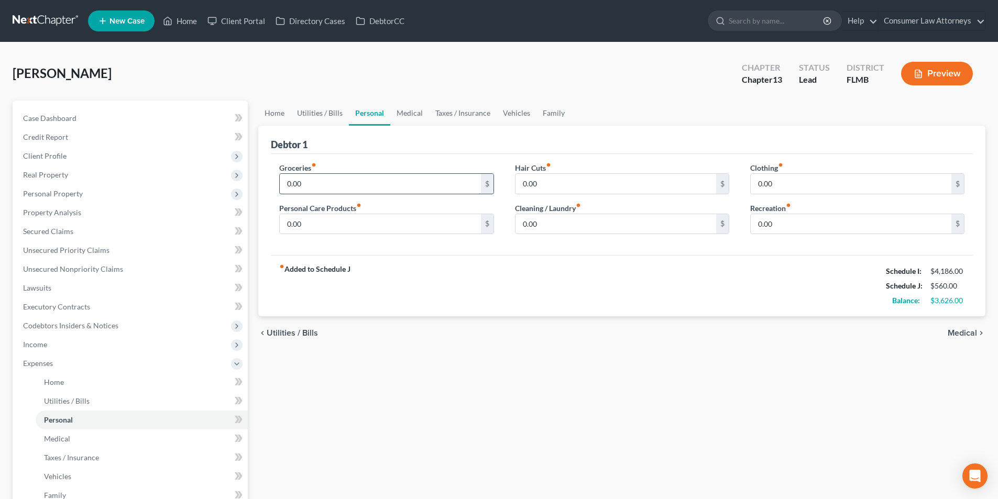
click at [341, 188] on input "0.00" at bounding box center [380, 184] width 201 height 20
type input "650.00"
click at [539, 188] on input "0.00" at bounding box center [616, 184] width 201 height 20
type input "2"
type input "40.00"
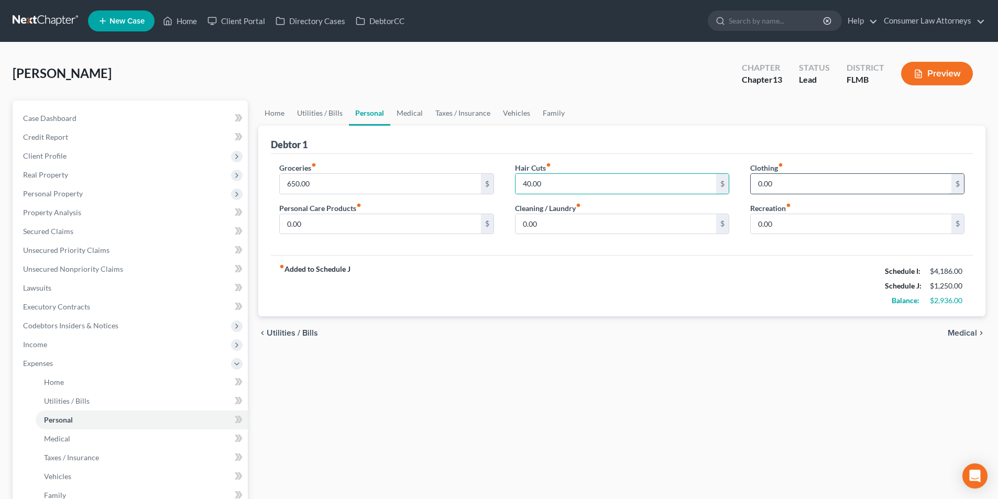
click at [794, 185] on input "0.00" at bounding box center [851, 184] width 201 height 20
type input "25.00"
click at [817, 228] on input "0.00" at bounding box center [851, 224] width 201 height 20
type input "100.00"
click at [346, 223] on input "0.00" at bounding box center [380, 224] width 201 height 20
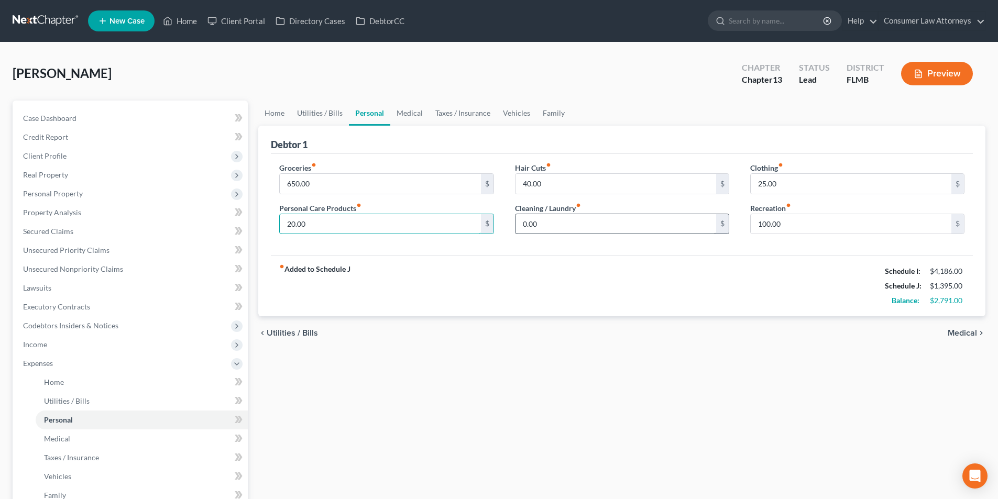
type input "20.00"
type input "15.00"
click at [318, 117] on link "Utilities / Bills" at bounding box center [320, 113] width 58 height 25
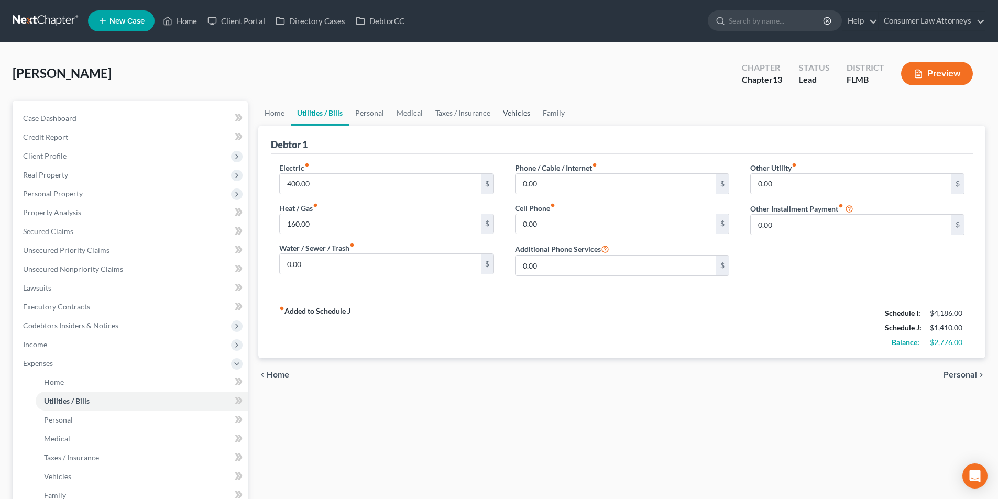
click at [529, 116] on link "Vehicles" at bounding box center [517, 113] width 40 height 25
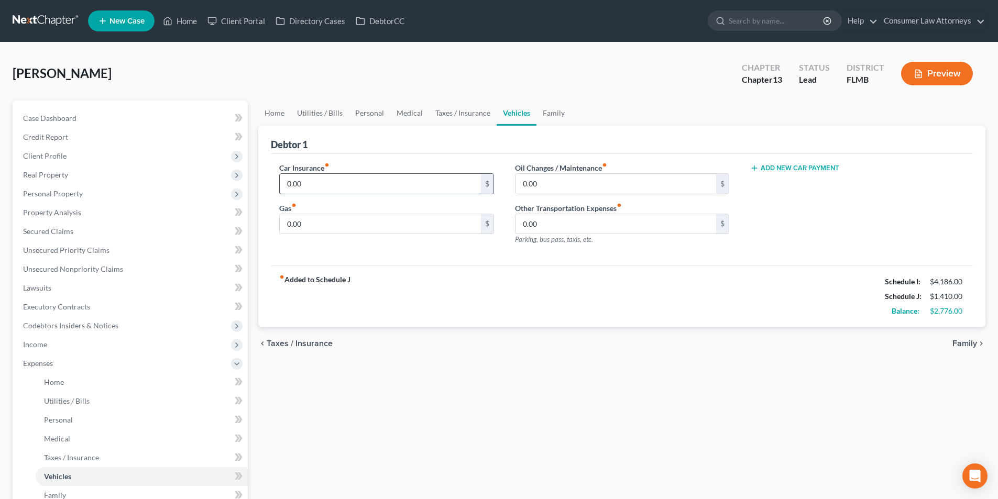
click at [349, 187] on input "0.00" at bounding box center [380, 184] width 201 height 20
type input "112.00"
click at [583, 183] on input "0.00" at bounding box center [616, 184] width 201 height 20
type input "20.00"
click at [386, 227] on input "0.00" at bounding box center [380, 224] width 201 height 20
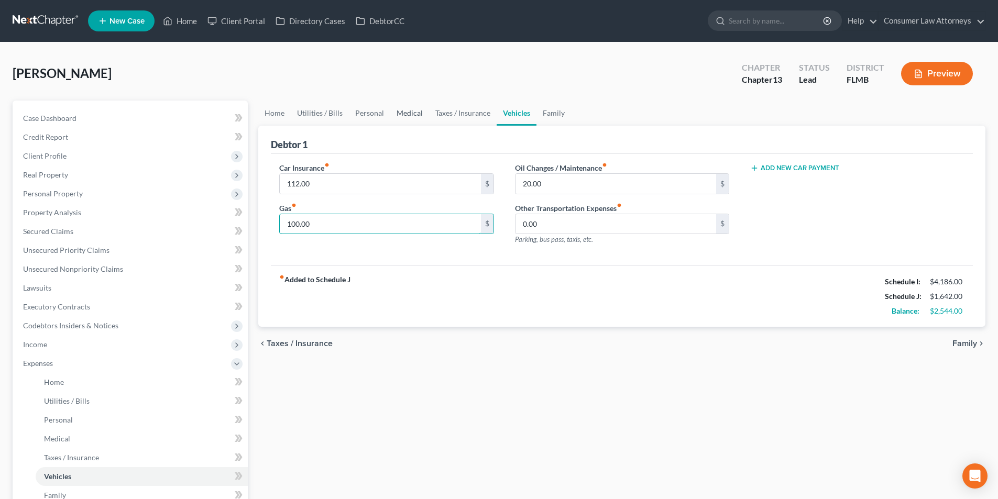
type input "100.00"
click at [418, 115] on link "Medical" at bounding box center [409, 113] width 39 height 25
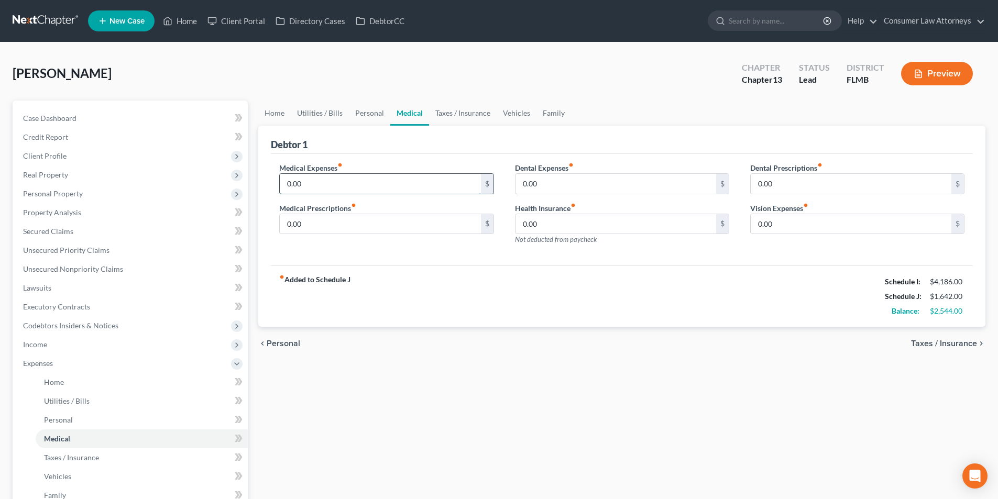
click at [356, 193] on input "0.00" at bounding box center [380, 184] width 201 height 20
type input "25.00"
click at [271, 112] on link "Home" at bounding box center [274, 113] width 32 height 25
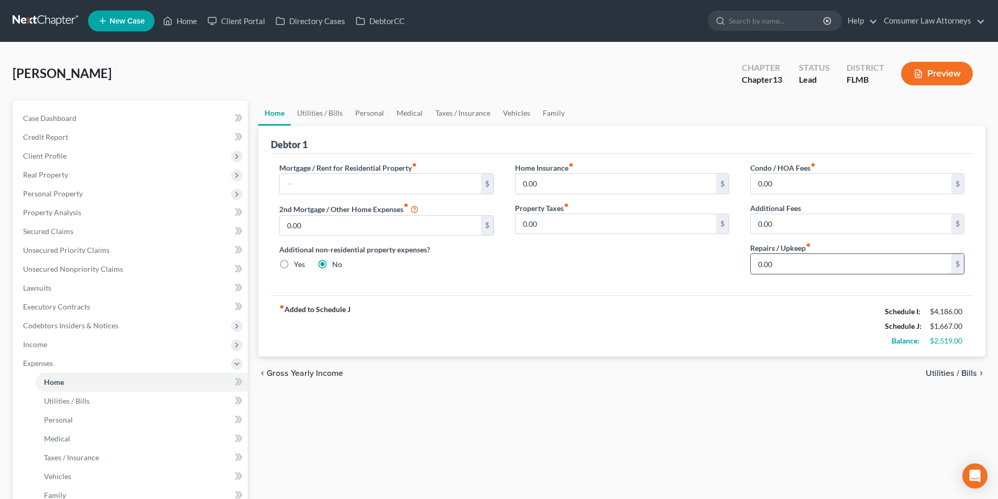
click at [799, 268] on input "0.00" at bounding box center [851, 264] width 201 height 20
type input "50.00"
click at [333, 118] on link "Utilities / Bills" at bounding box center [320, 113] width 58 height 25
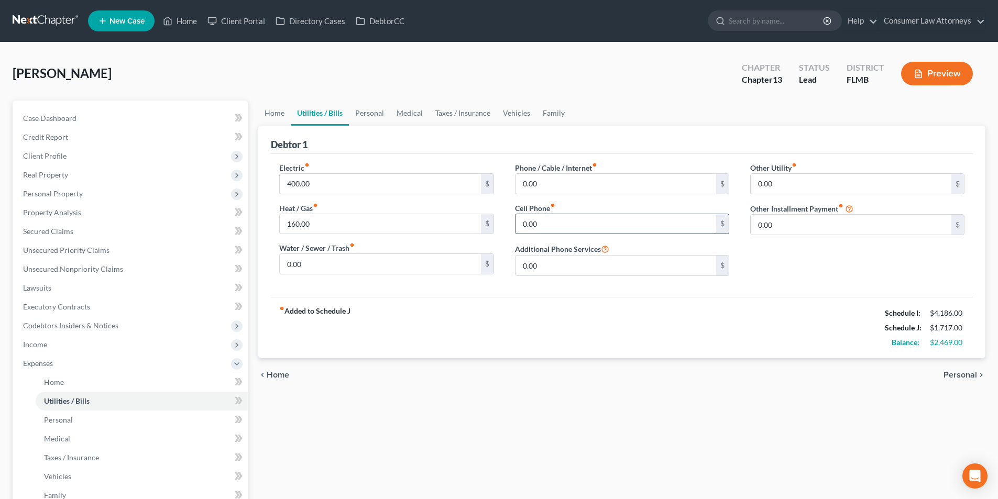
click at [559, 231] on input "0.00" at bounding box center [616, 224] width 201 height 20
type input "75.00"
click at [521, 115] on link "Vehicles" at bounding box center [517, 113] width 40 height 25
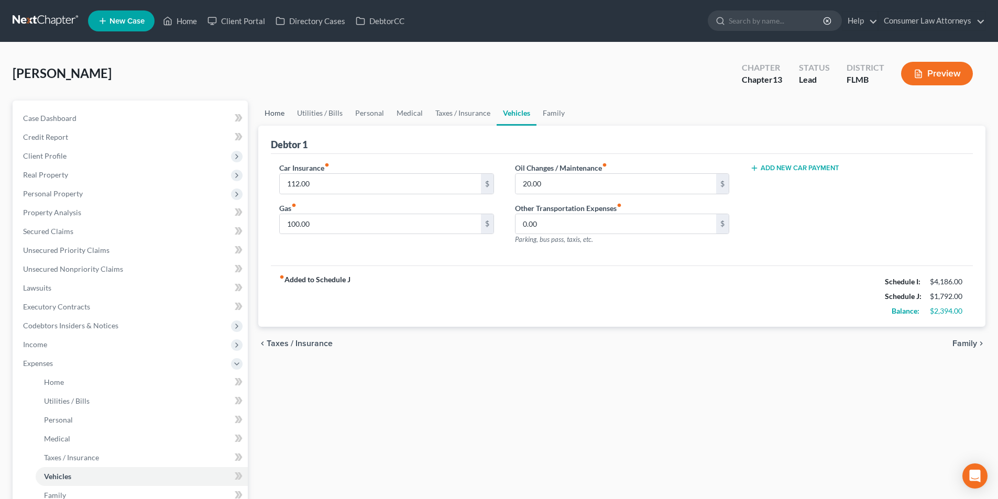
click at [276, 111] on link "Home" at bounding box center [274, 113] width 32 height 25
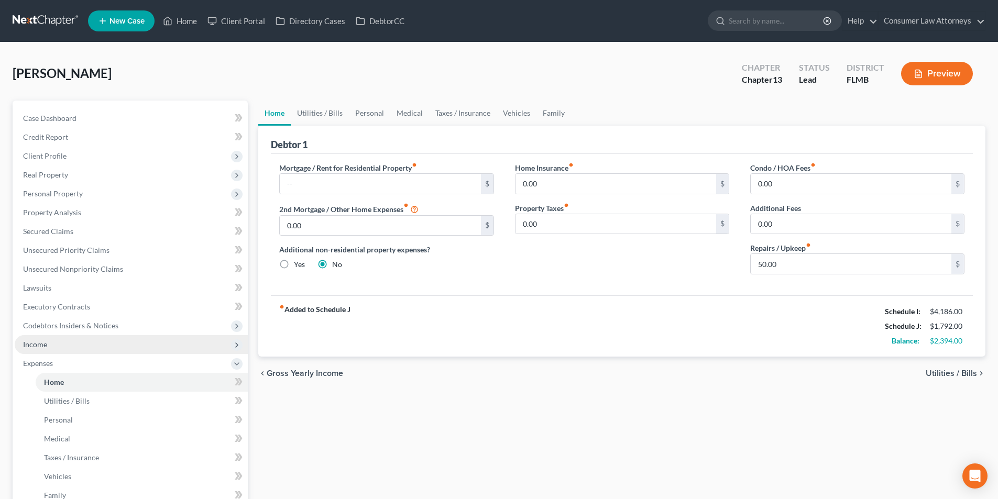
click at [56, 343] on span "Income" at bounding box center [131, 344] width 233 height 19
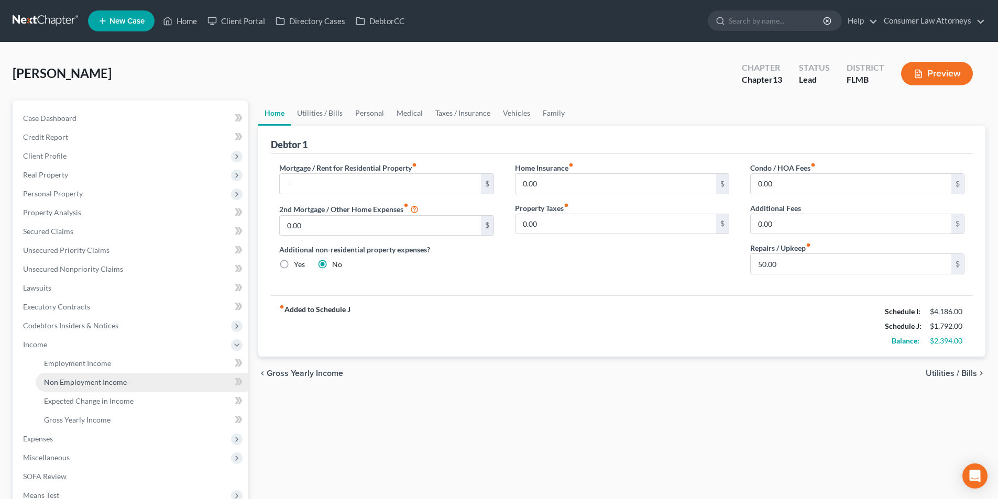
click at [104, 384] on span "Non Employment Income" at bounding box center [85, 382] width 83 height 9
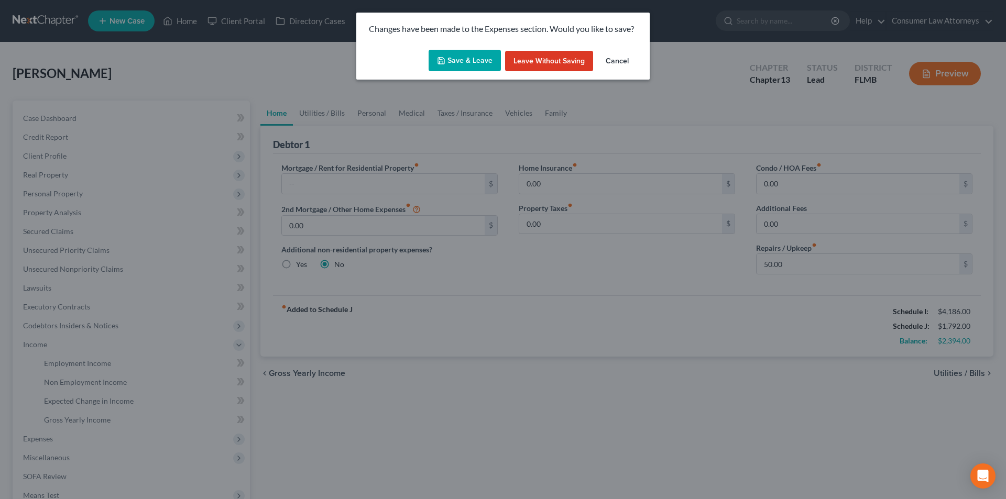
click at [478, 59] on button "Save & Leave" at bounding box center [465, 61] width 72 height 22
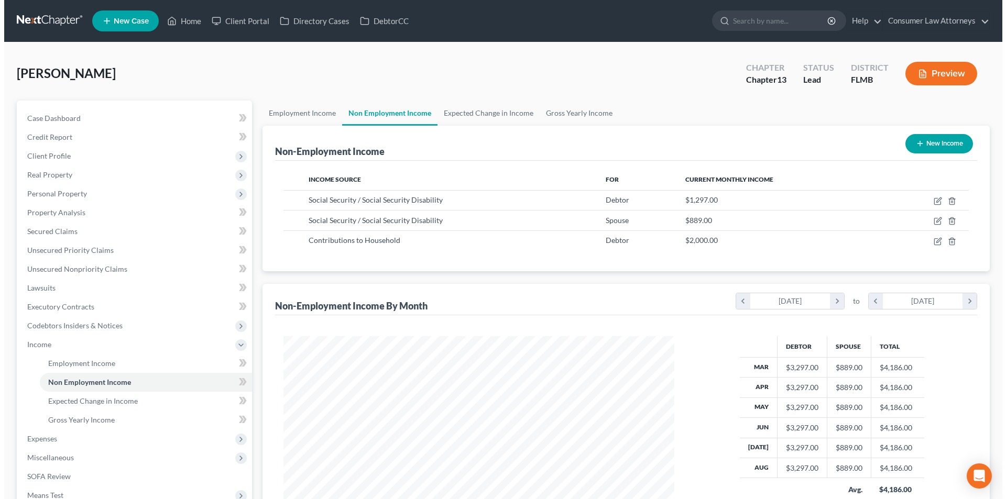
scroll to position [195, 412]
click at [938, 143] on button "New Income" at bounding box center [935, 143] width 68 height 19
select select "0"
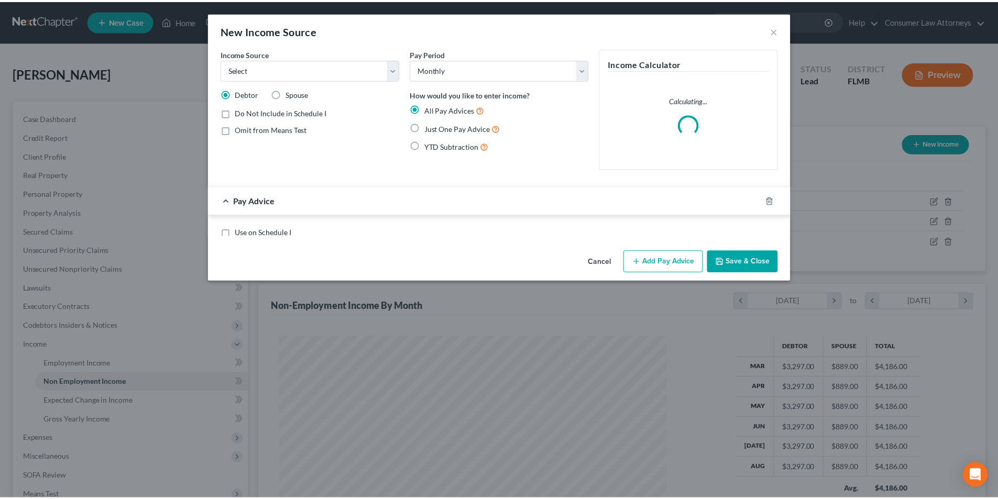
scroll to position [197, 416]
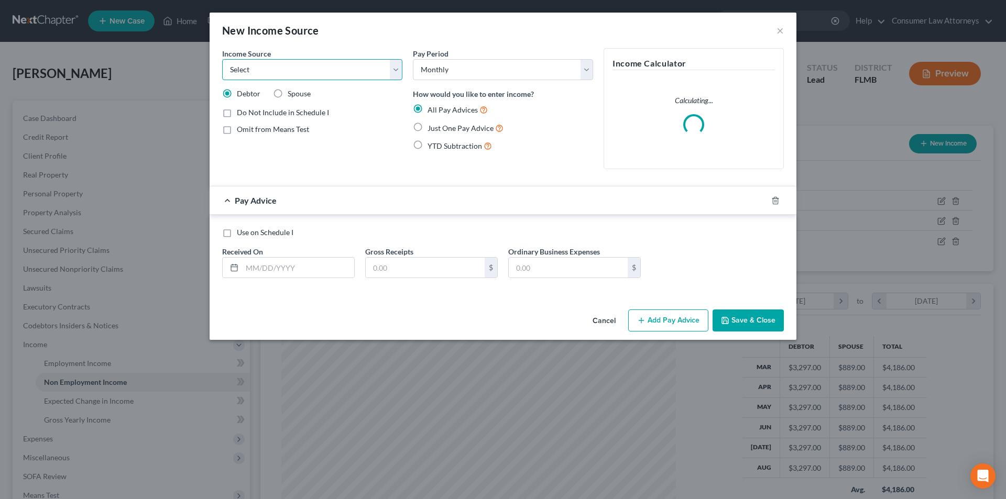
click at [292, 73] on select "Select Unemployment Disability (from employer) Pension Retirement Social Securi…" at bounding box center [312, 69] width 180 height 21
select select "5"
click at [222, 59] on select "Select Unemployment Disability (from employer) Pension Retirement Social Securi…" at bounding box center [312, 69] width 180 height 21
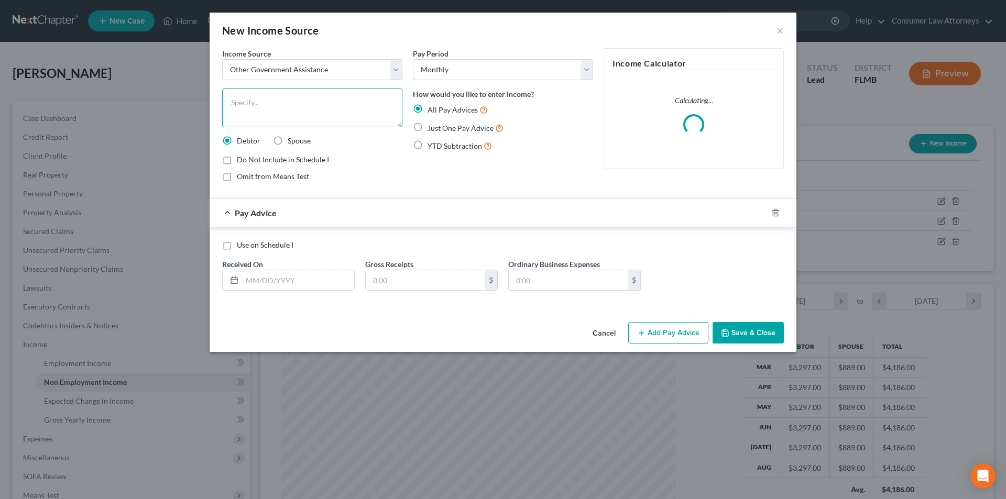
click at [293, 114] on textarea at bounding box center [312, 108] width 180 height 39
type textarea "Food Stamps"
click at [428, 127] on label "Just One Pay Advice" at bounding box center [466, 128] width 76 height 12
click at [432, 127] on input "Just One Pay Advice" at bounding box center [435, 125] width 7 height 7
radio input "true"
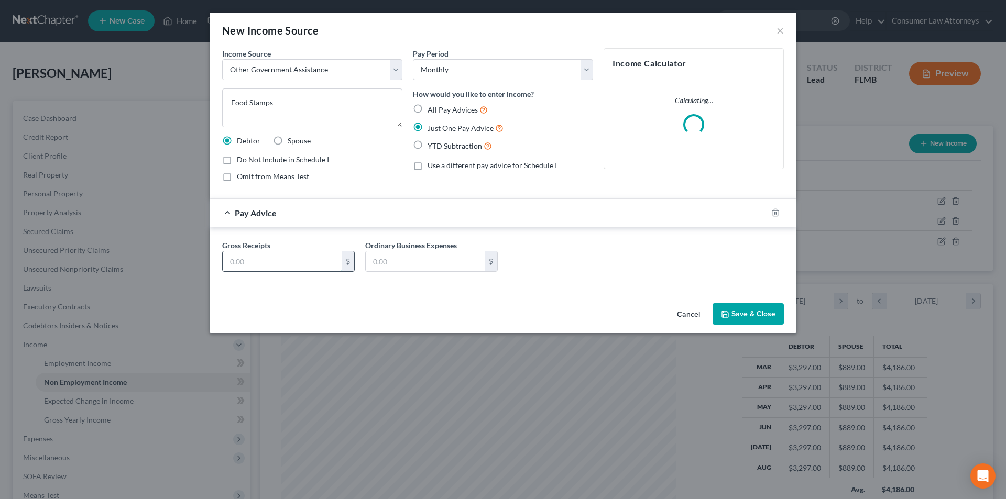
drag, startPoint x: 287, startPoint y: 262, endPoint x: 301, endPoint y: 258, distance: 14.6
click at [287, 263] on input "text" at bounding box center [282, 262] width 119 height 20
type input "149.00"
click at [763, 319] on button "Save & Close" at bounding box center [748, 314] width 71 height 22
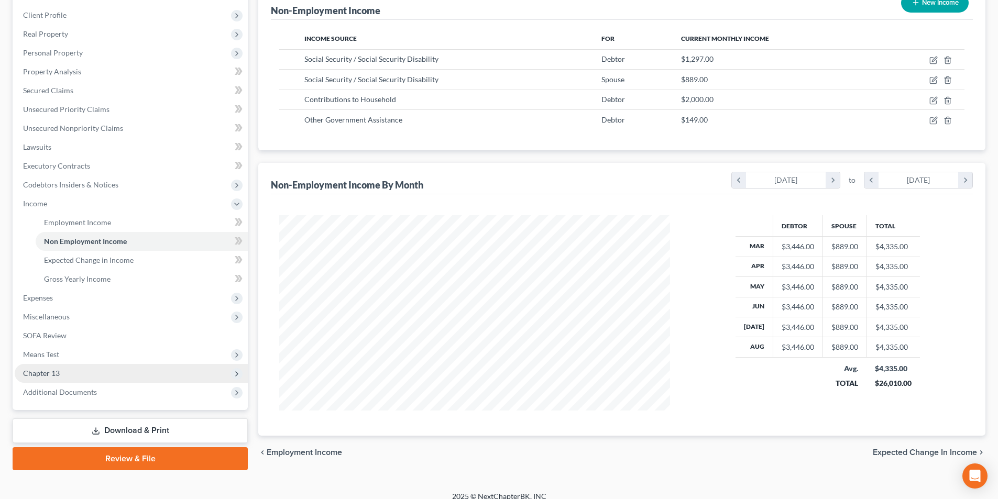
scroll to position [152, 0]
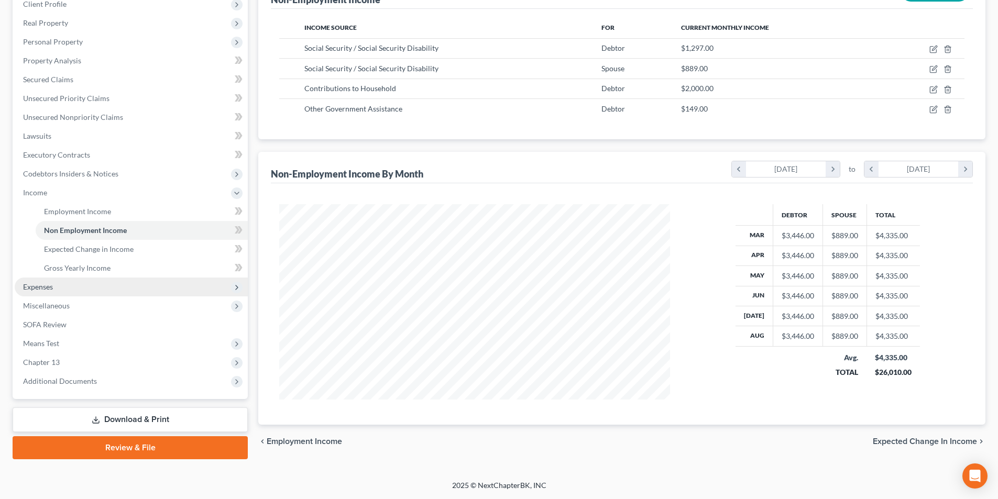
click at [49, 291] on span "Expenses" at bounding box center [131, 287] width 233 height 19
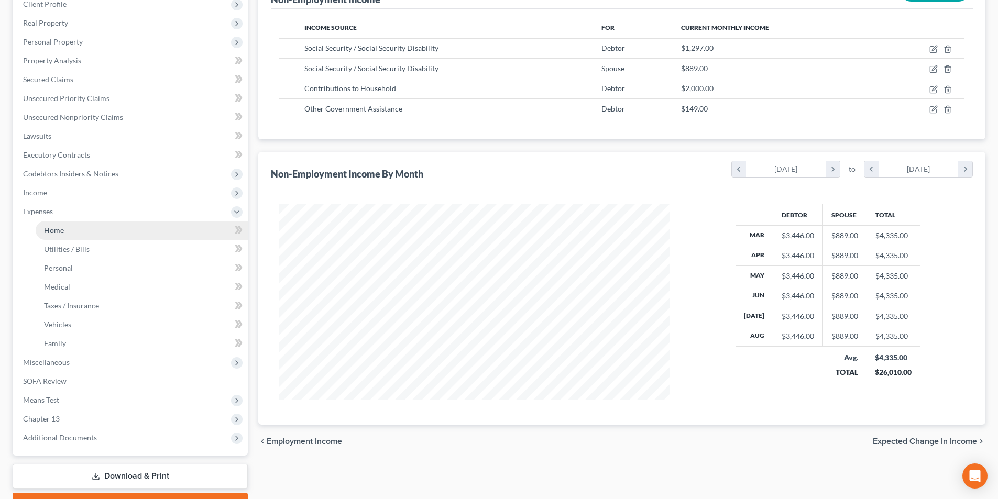
click at [63, 227] on span "Home" at bounding box center [54, 230] width 20 height 9
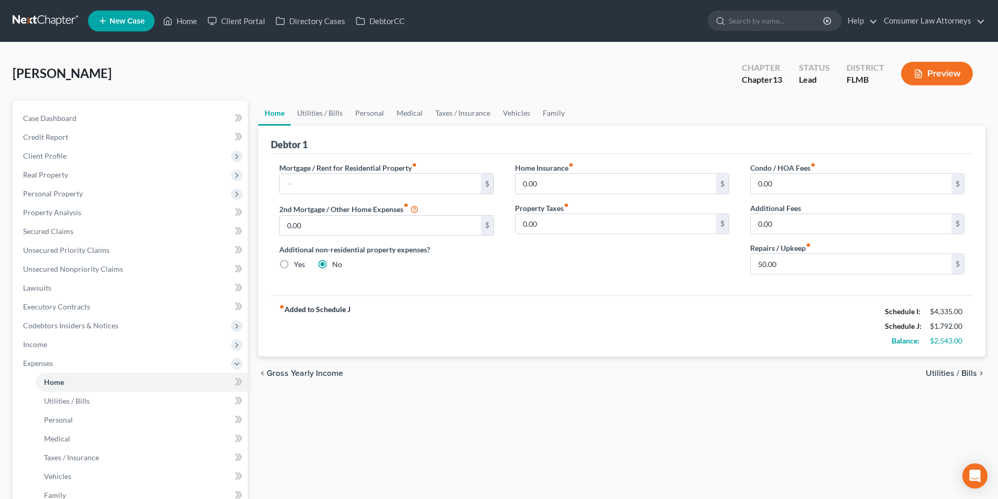
click at [336, 170] on label "Mortgage / Rent for Residential Property fiber_manual_record" at bounding box center [348, 167] width 138 height 11
click at [342, 177] on input "text" at bounding box center [380, 184] width 201 height 20
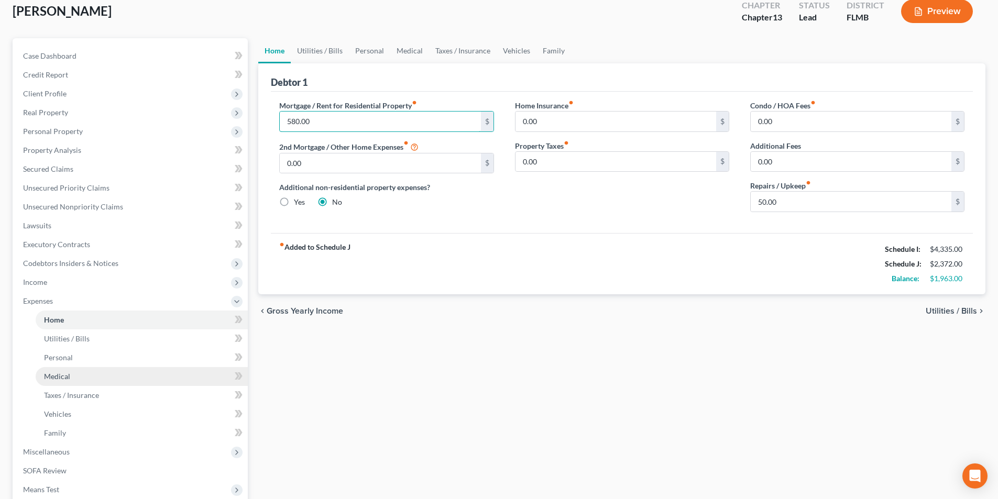
scroll to position [209, 0]
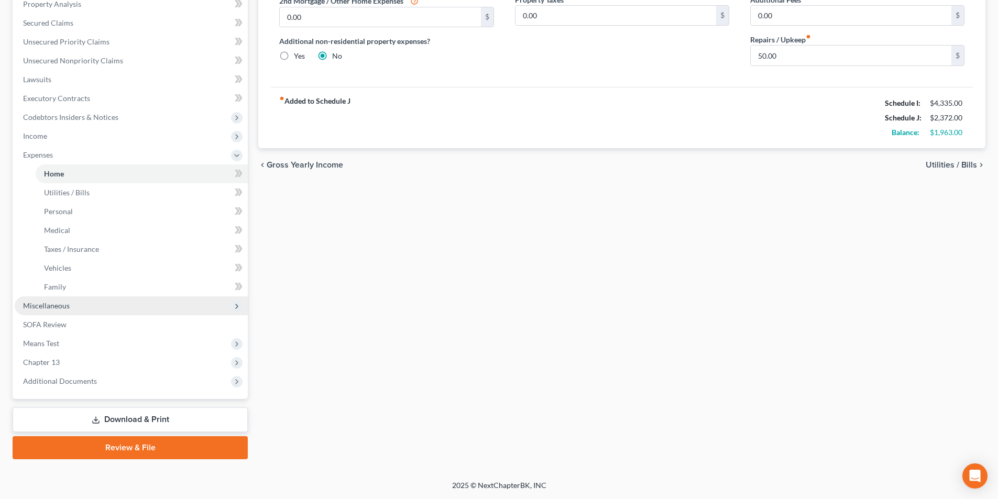
type input "580.00"
click at [72, 309] on span "Miscellaneous" at bounding box center [131, 306] width 233 height 19
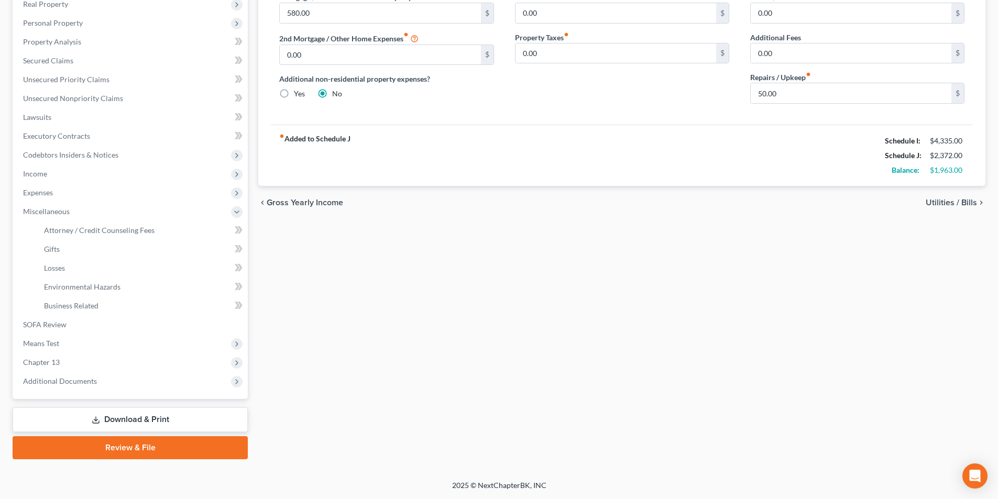
scroll to position [171, 0]
click at [91, 232] on span "Attorney / Credit Counseling Fees" at bounding box center [99, 230] width 111 height 9
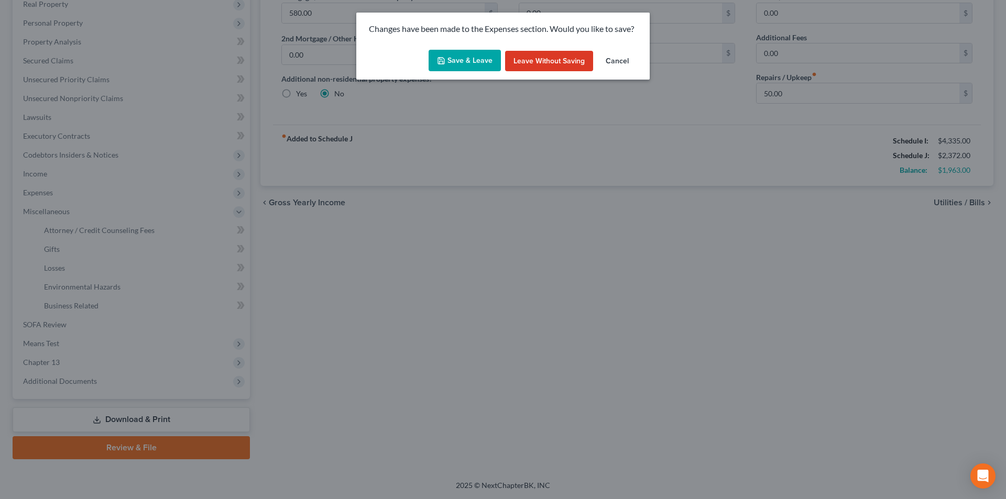
click at [463, 55] on button "Save & Leave" at bounding box center [465, 61] width 72 height 22
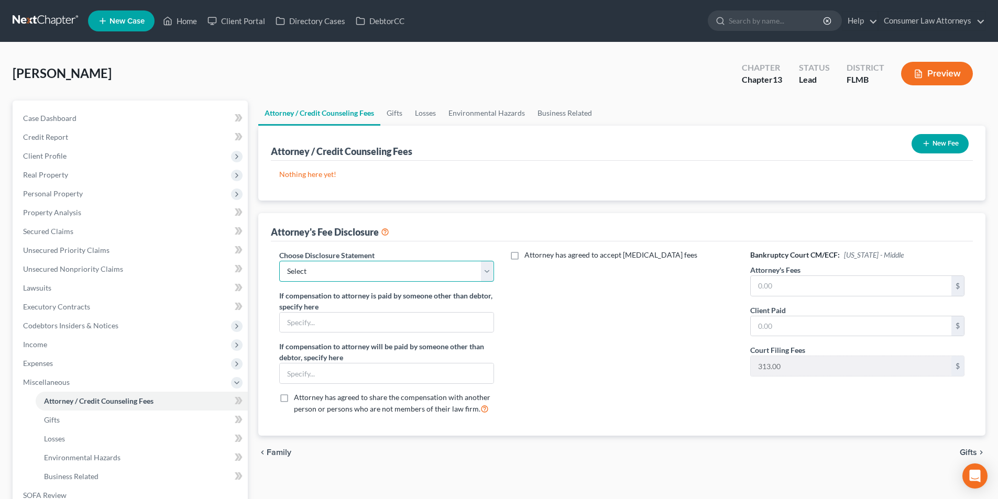
click at [380, 278] on select "Select [GEOGRAPHIC_DATA] [GEOGRAPHIC_DATA] Northern Disclosure of Compensation …" at bounding box center [386, 271] width 214 height 21
select select "2"
click at [279, 261] on select "Select [GEOGRAPHIC_DATA] [GEOGRAPHIC_DATA] Northern Disclosure of Compensation …" at bounding box center [386, 271] width 214 height 21
drag, startPoint x: 766, startPoint y: 289, endPoint x: 797, endPoint y: 291, distance: 31.5
click at [766, 289] on input "text" at bounding box center [851, 286] width 201 height 20
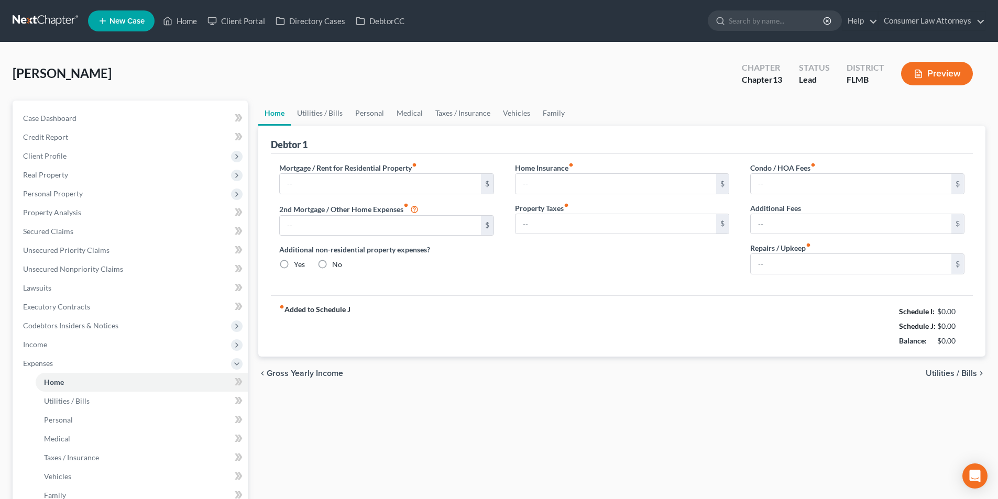
type input "580.00"
type input "0.00"
radio input "true"
type input "0.00"
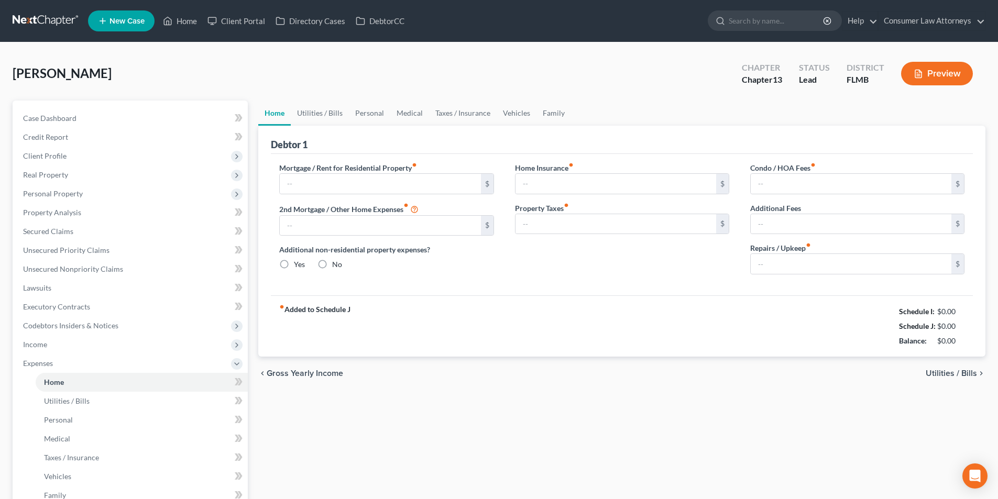
type input "0.00"
type input "50.00"
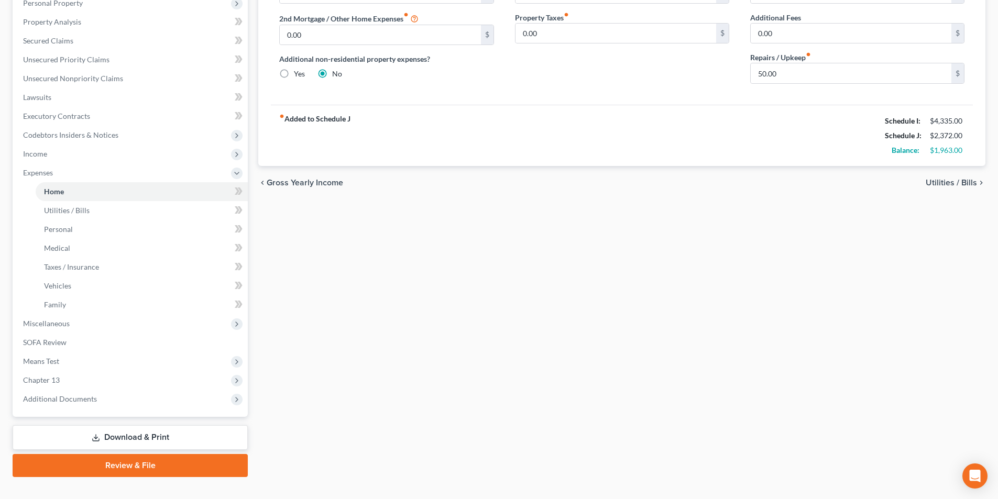
scroll to position [209, 0]
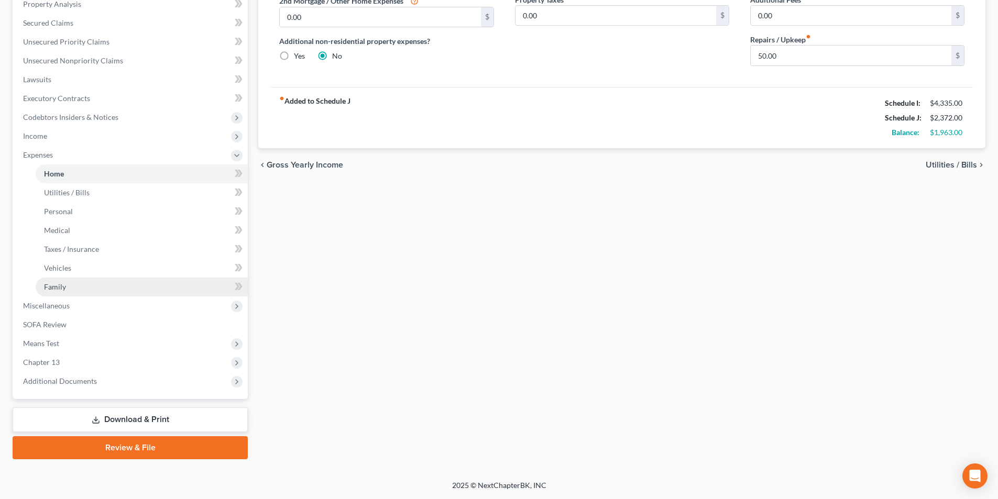
click at [85, 296] on link "Family" at bounding box center [142, 287] width 212 height 19
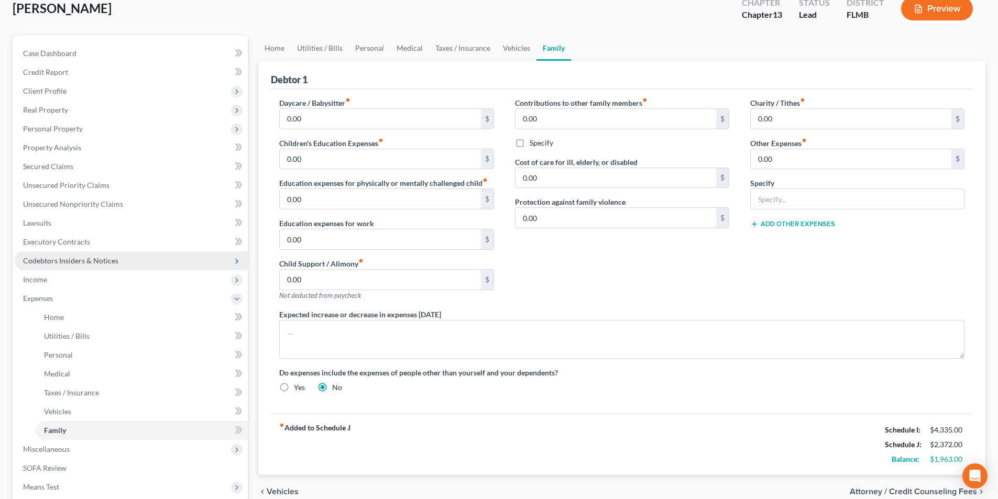
scroll to position [209, 0]
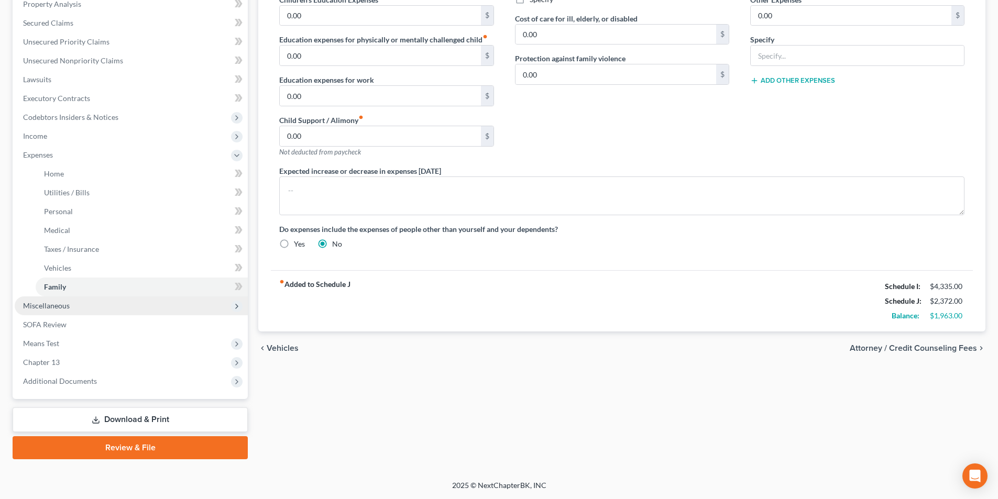
click at [66, 313] on span "Miscellaneous" at bounding box center [131, 306] width 233 height 19
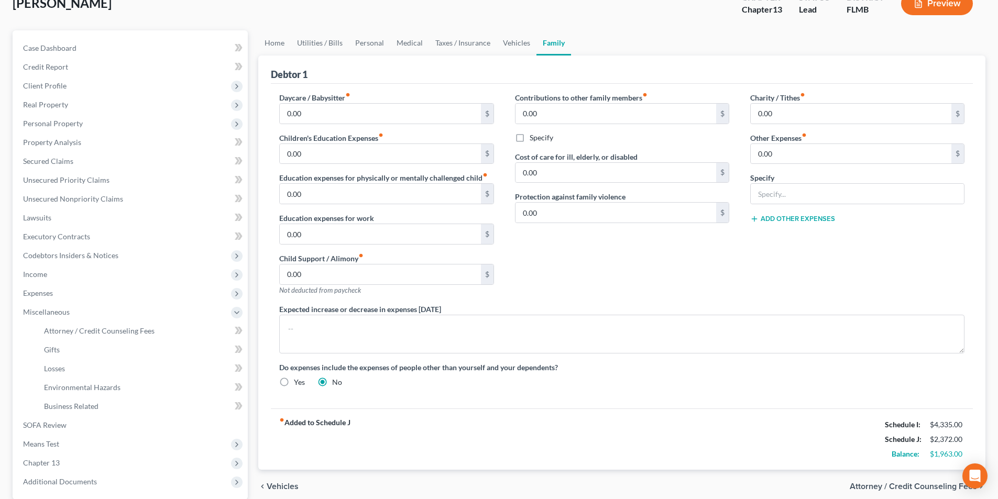
scroll to position [171, 0]
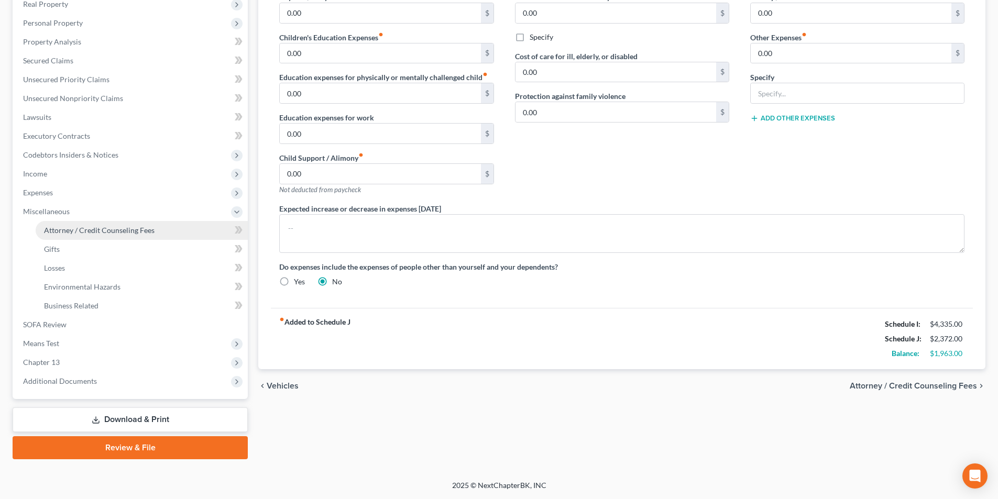
click at [109, 233] on span "Attorney / Credit Counseling Fees" at bounding box center [99, 230] width 111 height 9
select select "2"
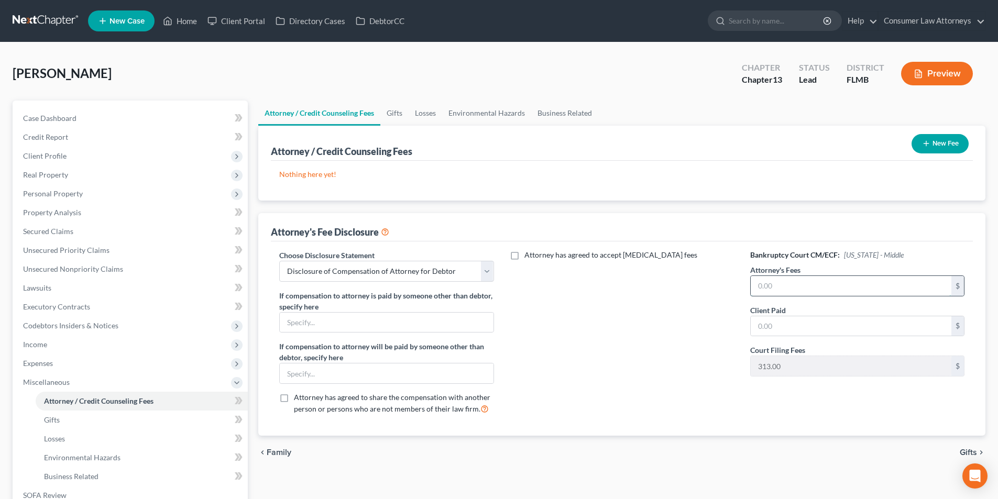
click at [769, 283] on input "text" at bounding box center [851, 286] width 201 height 20
click at [768, 319] on input "text" at bounding box center [851, 326] width 201 height 20
click at [792, 292] on input "2,000.00" at bounding box center [851, 286] width 201 height 20
type input "4,813.00"
click at [781, 318] on input "text" at bounding box center [851, 326] width 201 height 20
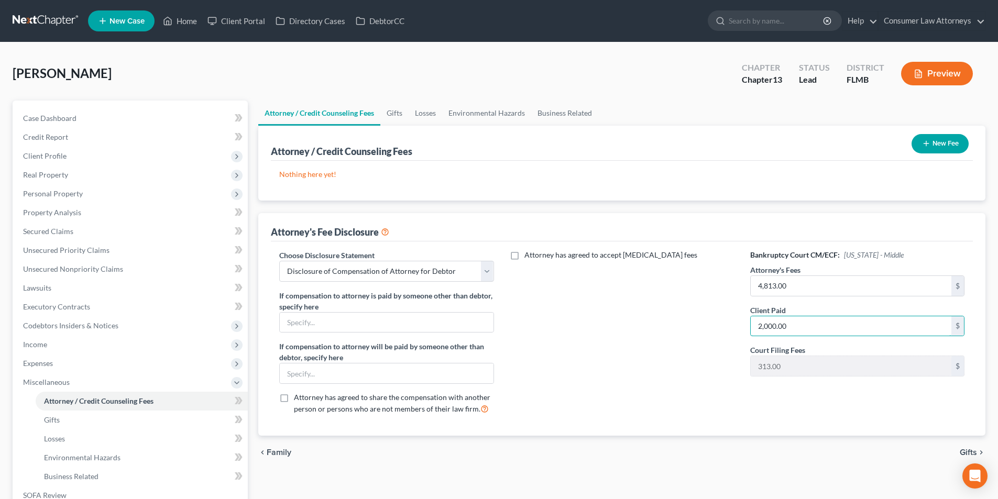
type input "2,000.00"
click at [933, 148] on button "New Fee" at bounding box center [940, 143] width 57 height 19
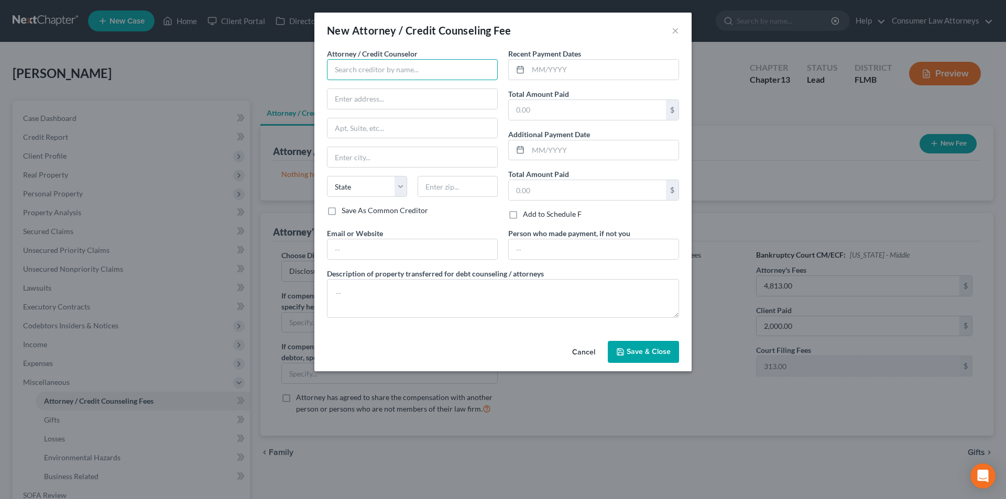
click at [488, 78] on input "text" at bounding box center [412, 69] width 171 height 21
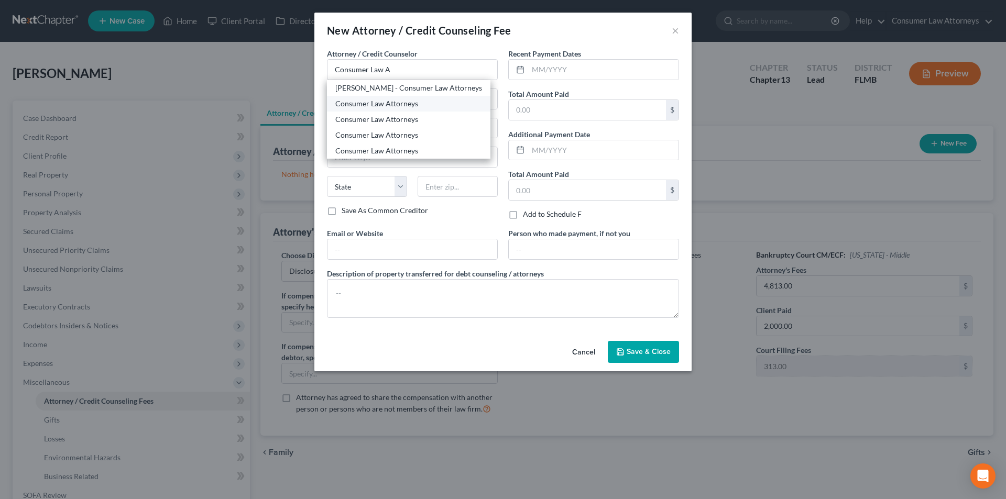
click at [413, 107] on div "Consumer Law Attorneys" at bounding box center [408, 104] width 147 height 10
type input "Consumer Law Attorneys"
type input "[STREET_ADDRESS]"
type input "Suite 270"
type input "Clearwater"
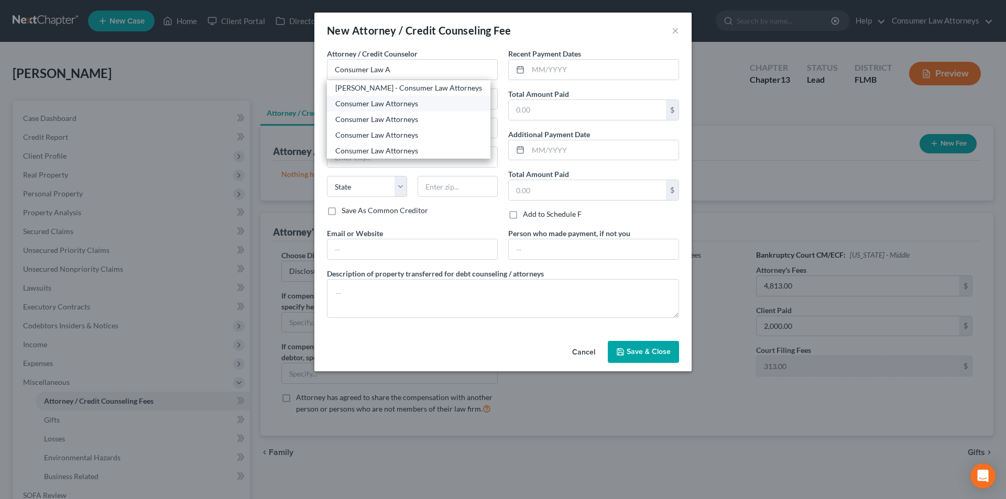
select select "9"
type input "33762"
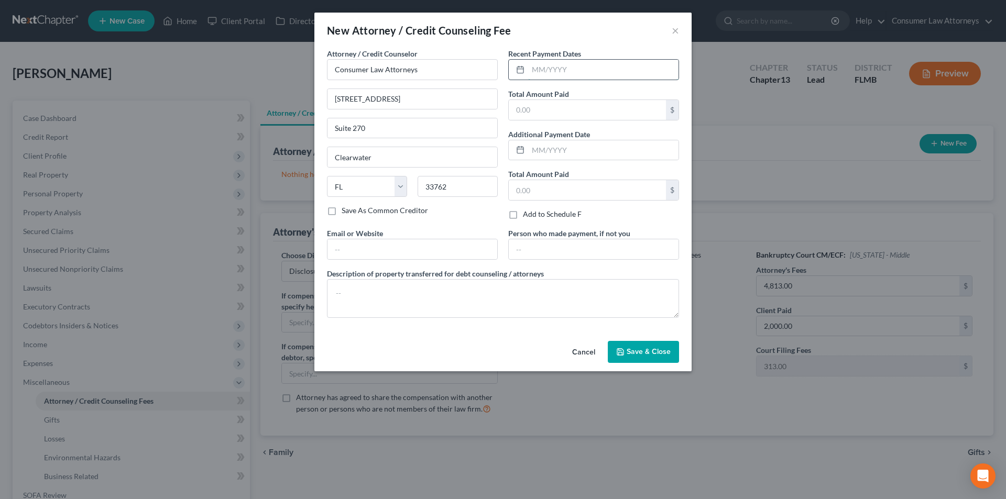
click at [538, 77] on input "text" at bounding box center [603, 70] width 150 height 20
type input "[DATE]"
type input "2,000.00"
click at [460, 280] on textarea at bounding box center [503, 298] width 352 height 39
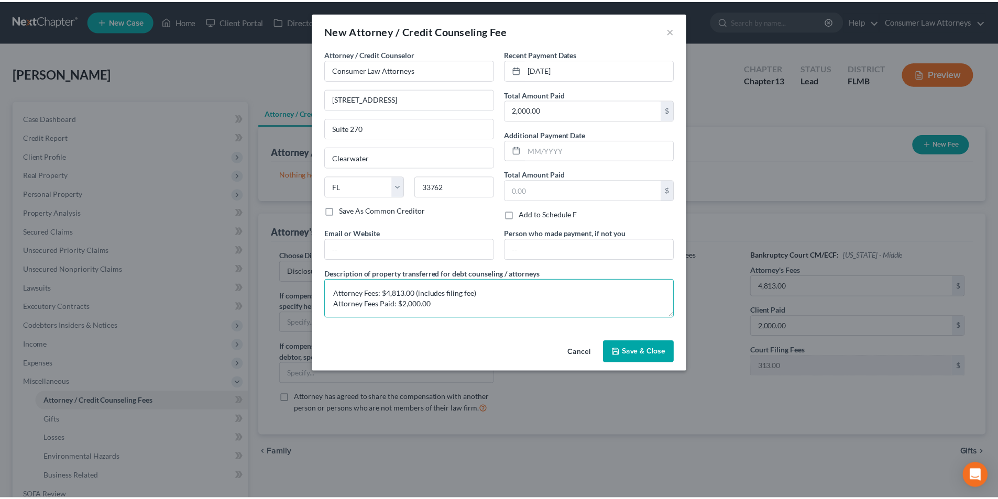
scroll to position [2, 0]
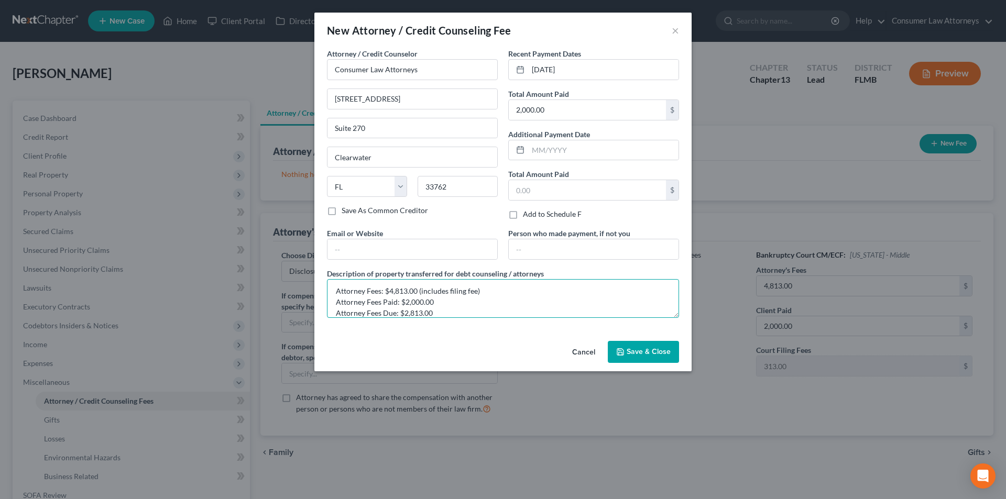
type textarea "Attorney Fees: $4,813.00 (includes filing fee) Attorney Fees Paid: $2,000.00 At…"
click at [628, 351] on span "Save & Close" at bounding box center [649, 351] width 44 height 9
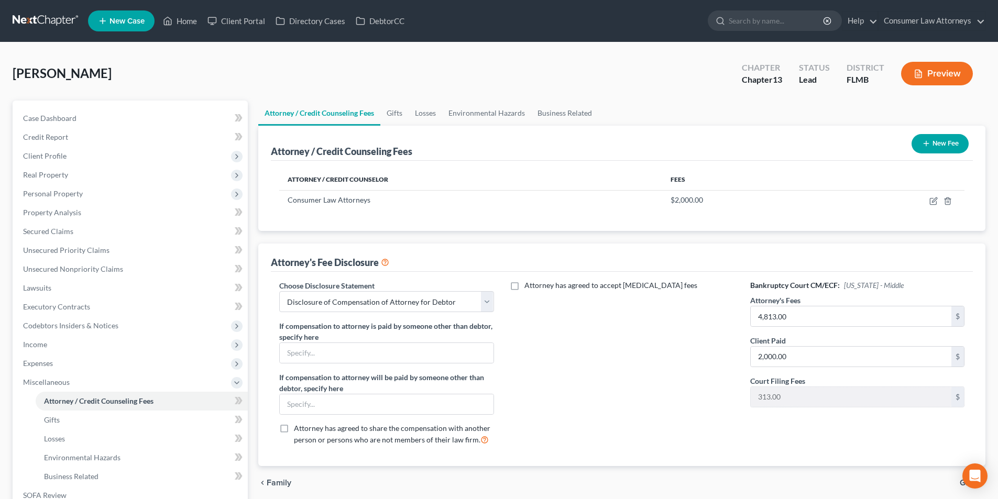
click at [933, 145] on button "New Fee" at bounding box center [940, 143] width 57 height 19
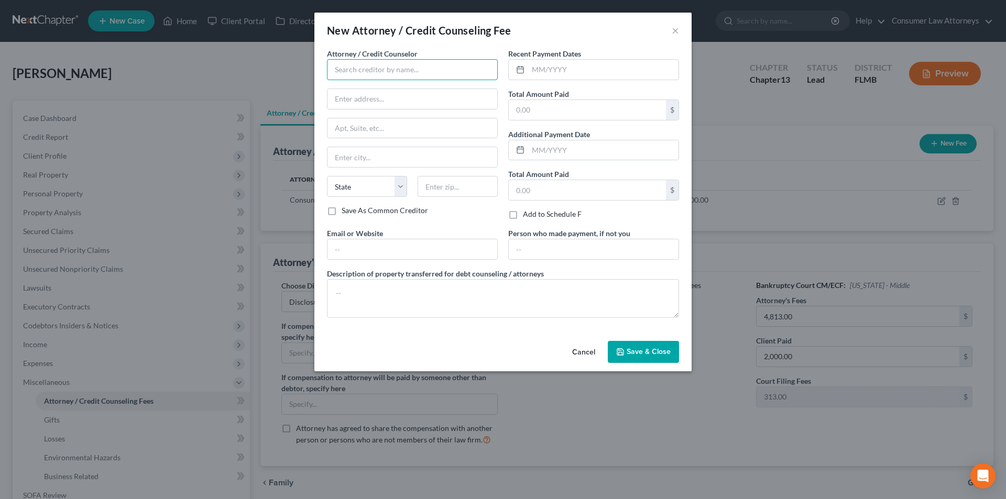
click at [418, 74] on input "text" at bounding box center [412, 69] width 171 height 21
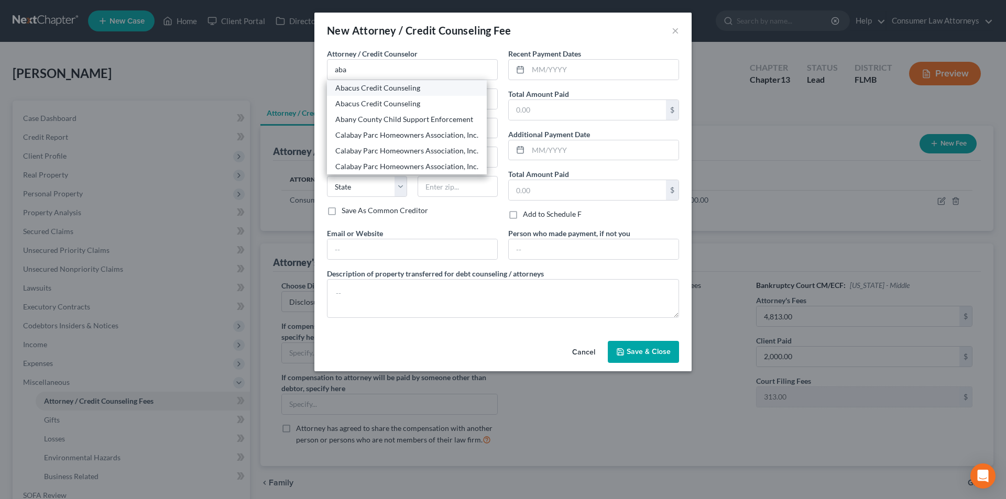
click at [399, 85] on div "Abacus Credit Counseling" at bounding box center [406, 88] width 143 height 10
type input "Abacus Credit Counseling"
type input "[STREET_ADDRESS]"
type input "Suite 205"
type input "Encino"
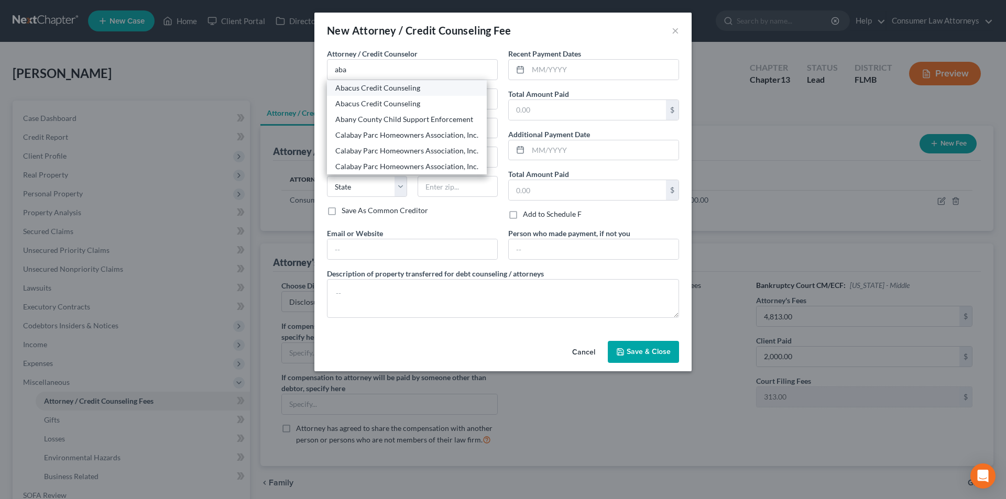
select select "4"
type input "91316"
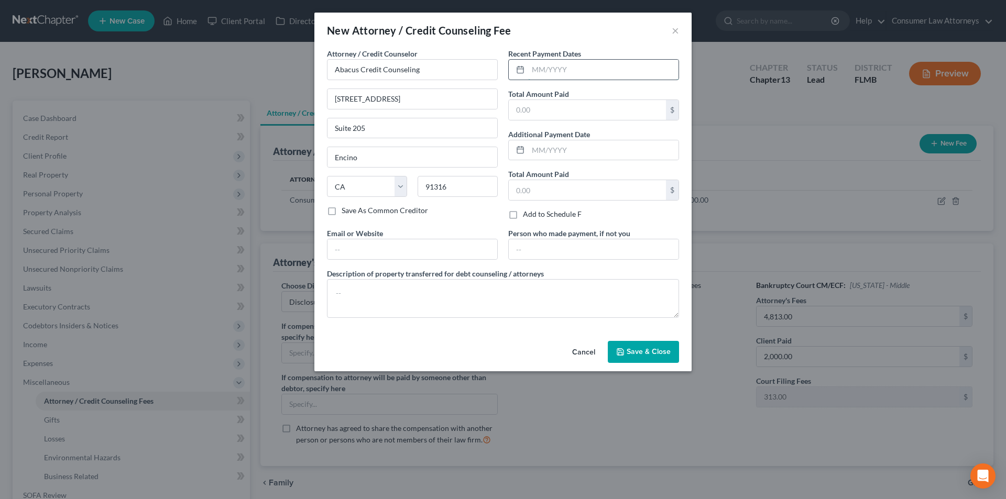
click at [548, 71] on input "text" at bounding box center [603, 70] width 150 height 20
type input "[DATE]"
click at [550, 107] on input "text" at bounding box center [587, 110] width 157 height 20
type input "25.00"
click at [441, 291] on textarea at bounding box center [503, 298] width 352 height 39
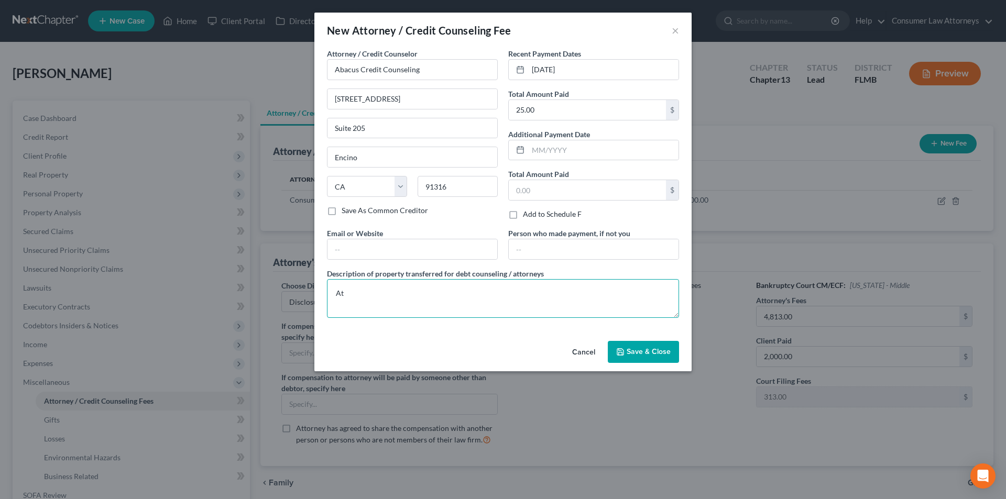
type textarea "A"
type textarea "Credit Counseling: $25.00"
click at [638, 352] on span "Save & Close" at bounding box center [649, 351] width 44 height 9
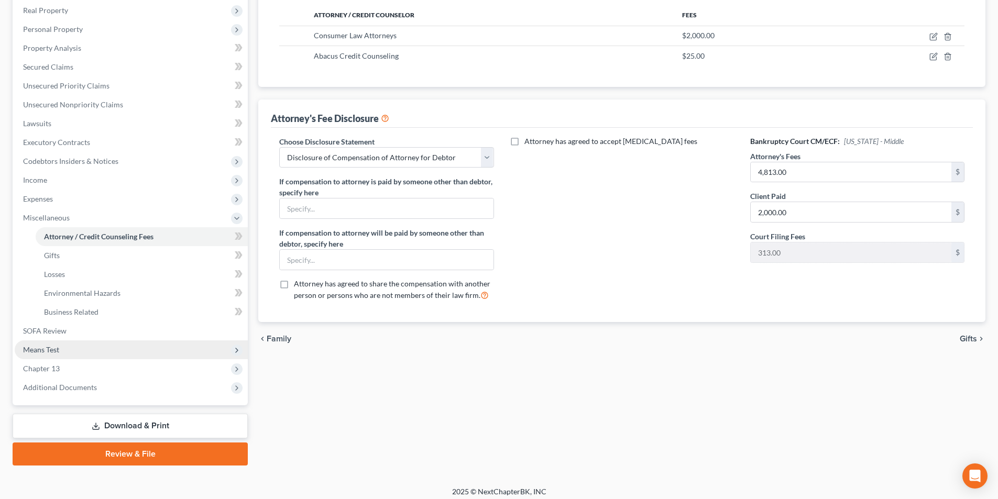
scroll to position [171, 0]
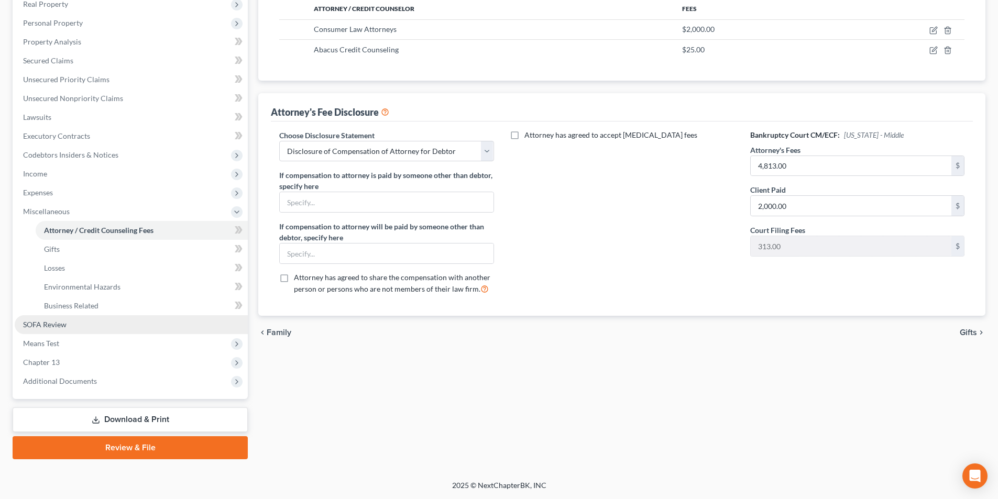
click at [67, 325] on link "SOFA Review" at bounding box center [131, 324] width 233 height 19
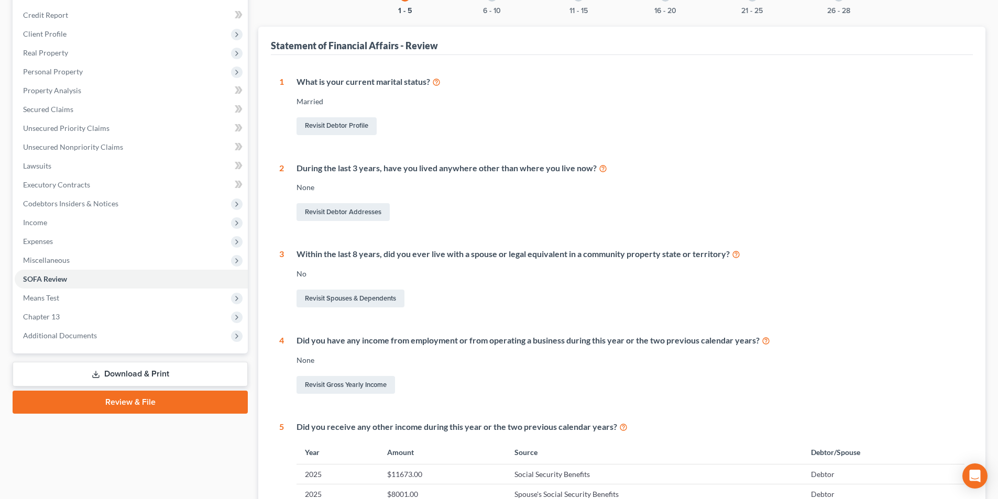
scroll to position [52, 0]
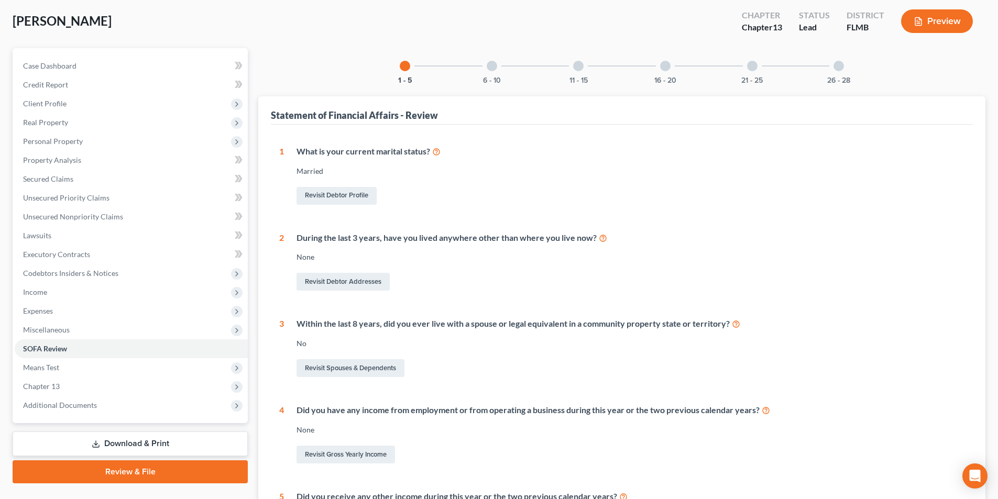
click at [494, 63] on div at bounding box center [492, 66] width 10 height 10
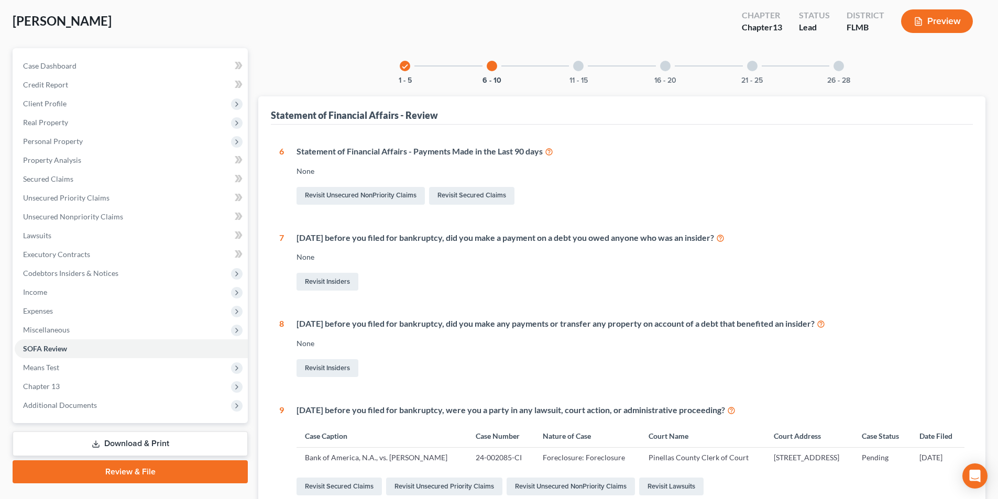
click at [573, 67] on div at bounding box center [578, 66] width 10 height 10
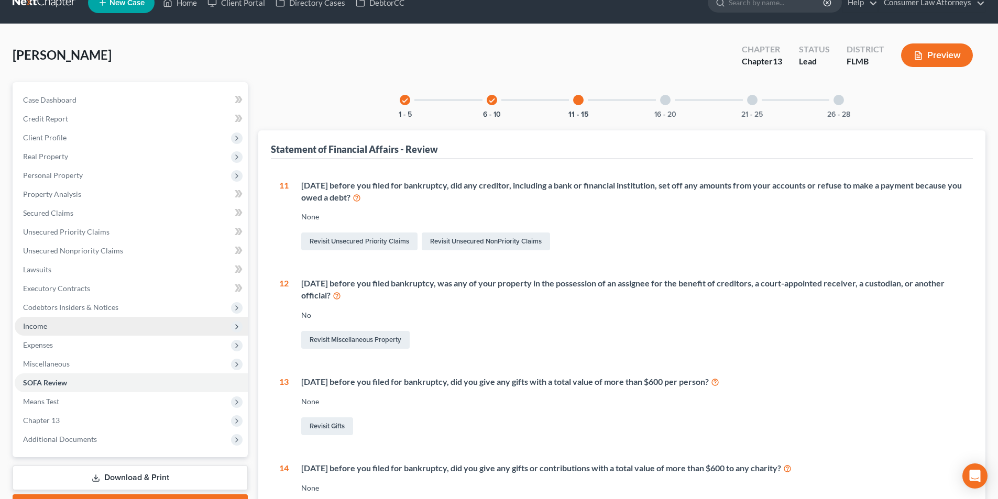
scroll to position [0, 0]
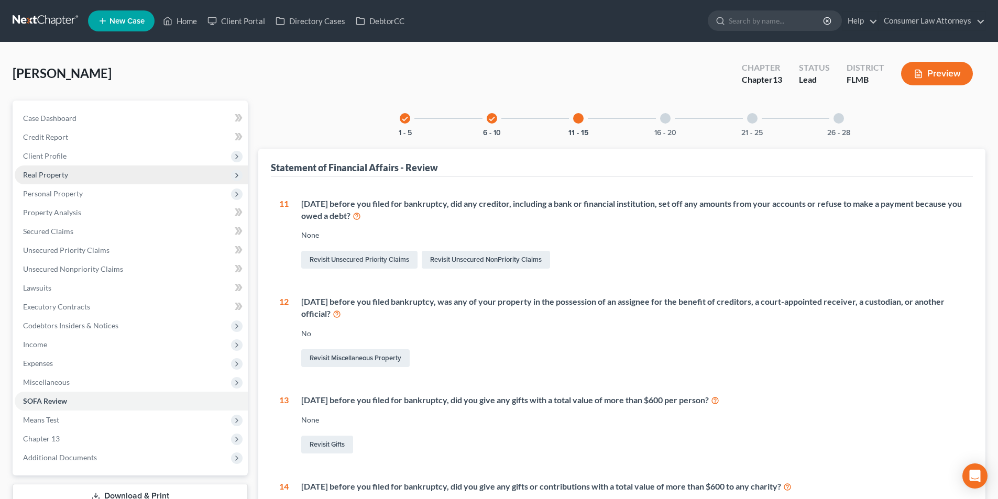
click at [51, 178] on span "Real Property" at bounding box center [45, 174] width 45 height 9
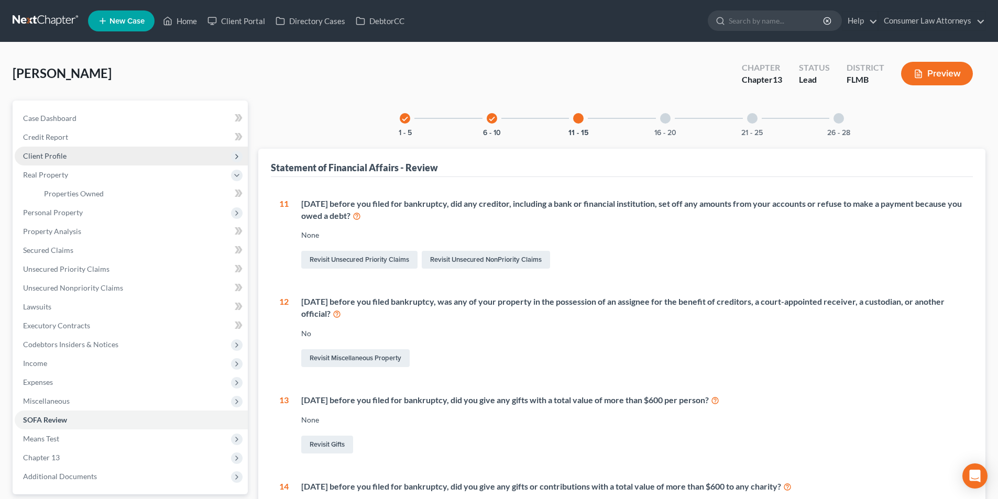
click at [53, 159] on span "Client Profile" at bounding box center [44, 155] width 43 height 9
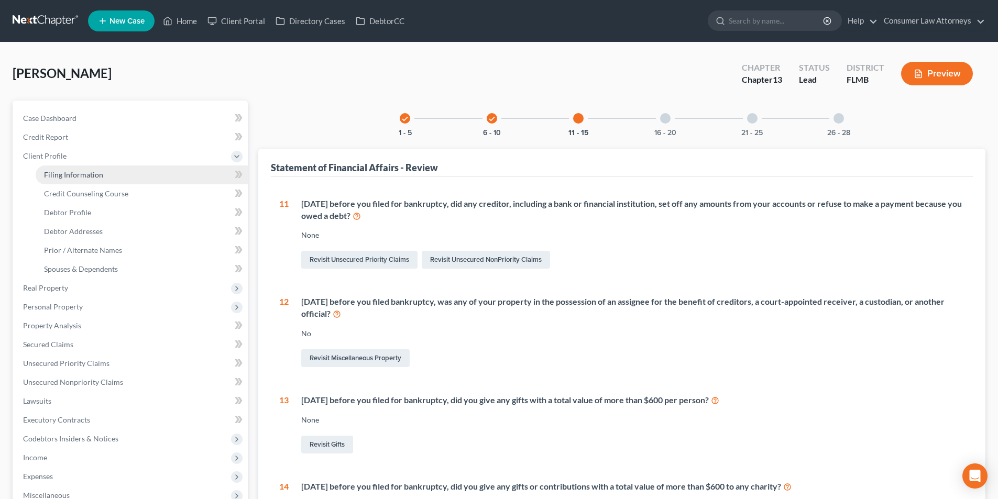
click at [83, 178] on span "Filing Information" at bounding box center [73, 174] width 59 height 9
select select "1"
select select "0"
select select "3"
select select "0"
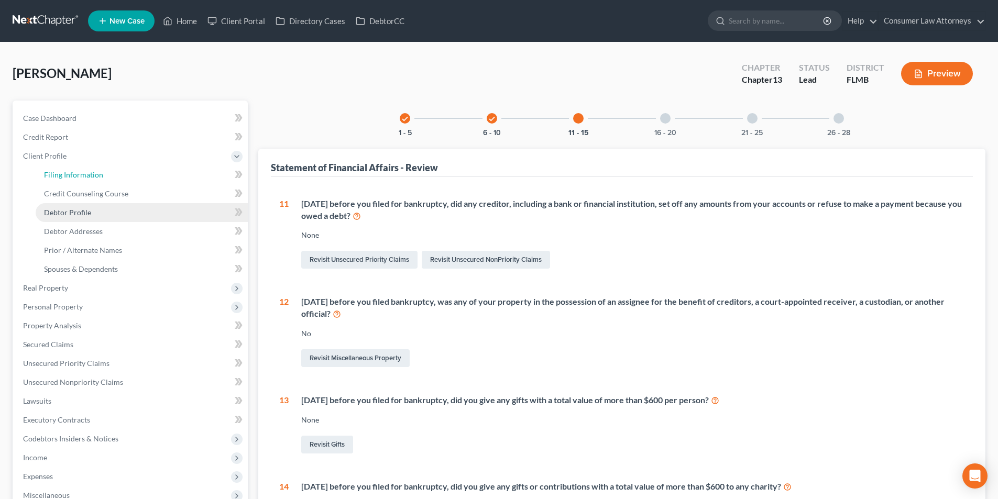
select select "9"
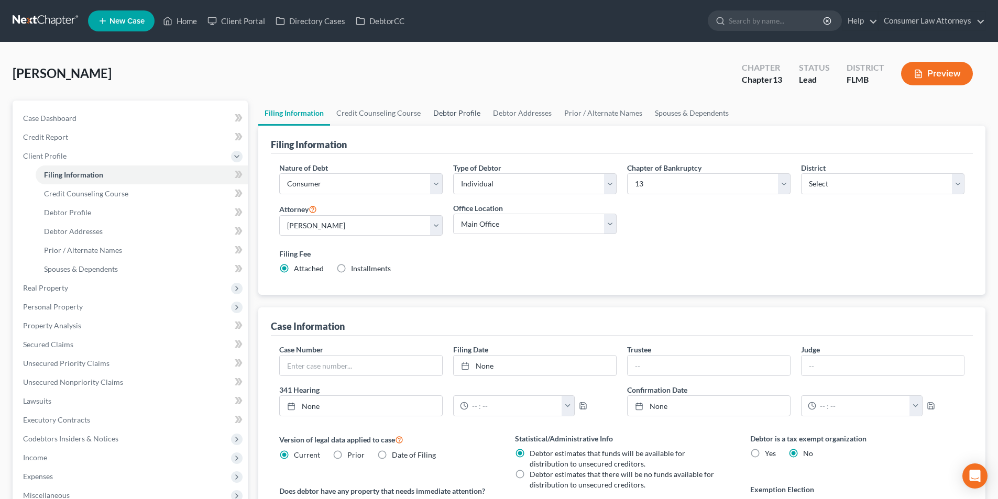
click at [457, 115] on link "Debtor Profile" at bounding box center [457, 113] width 60 height 25
select select "1"
select select "4"
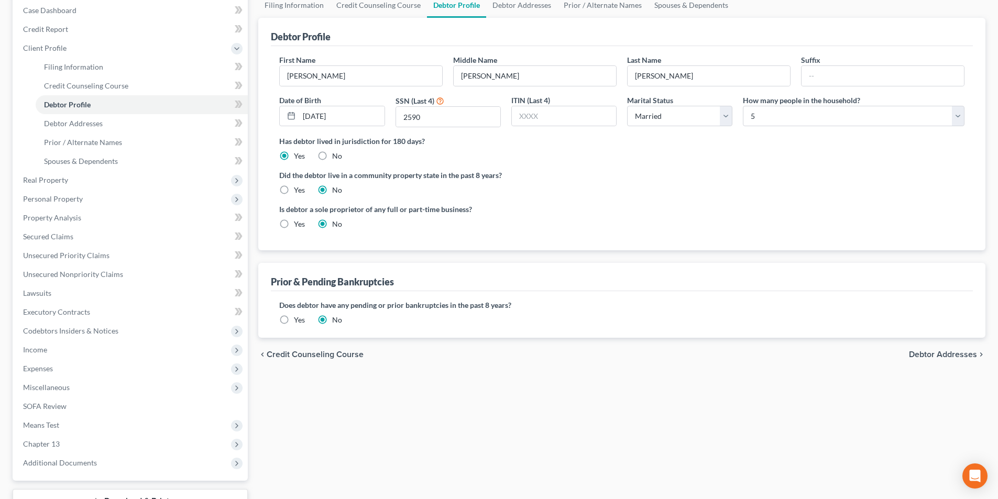
scroll to position [190, 0]
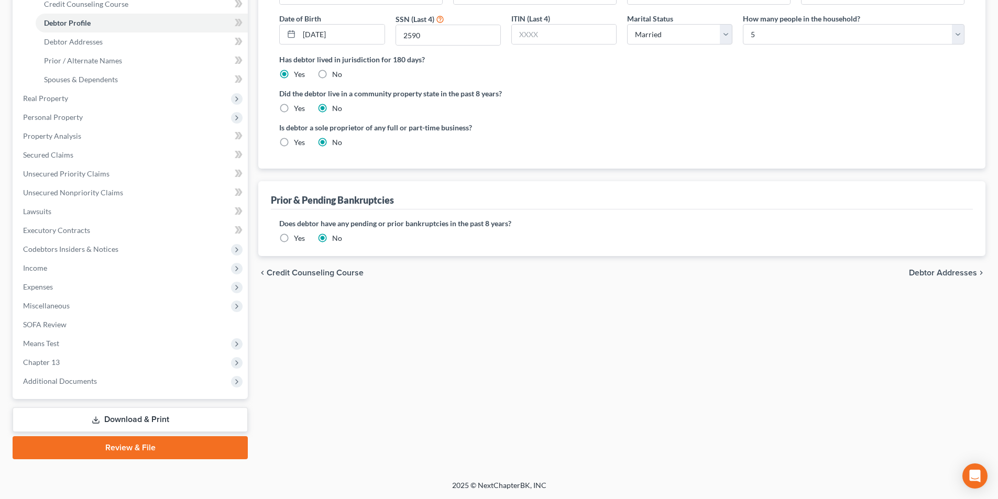
click at [294, 238] on label "Yes" at bounding box center [299, 238] width 11 height 10
click at [298, 238] on input "Yes" at bounding box center [301, 236] width 7 height 7
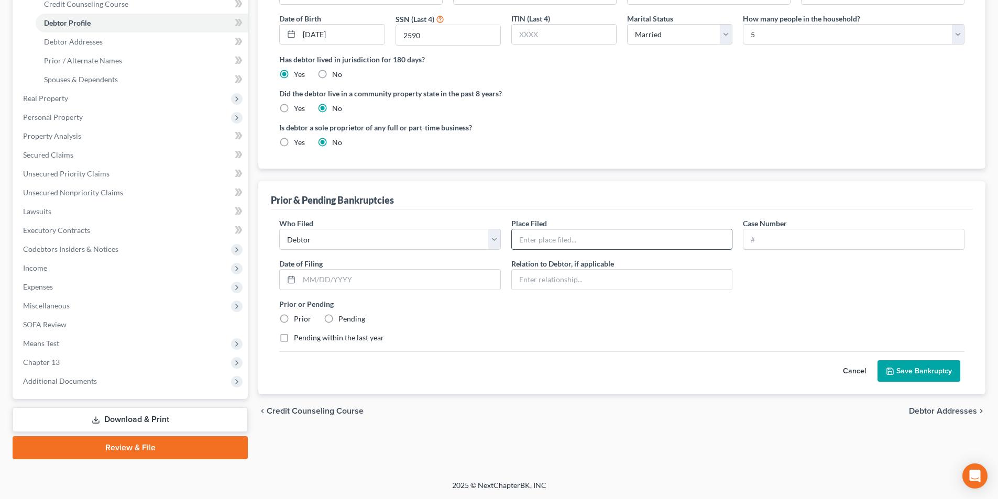
click at [538, 241] on input "text" at bounding box center [622, 240] width 221 height 20
type input "[US_STATE] Middle Bankruptcy Court"
click at [373, 270] on input "text" at bounding box center [399, 280] width 201 height 20
type input "[DATE]"
click at [766, 242] on input "text" at bounding box center [854, 240] width 221 height 20
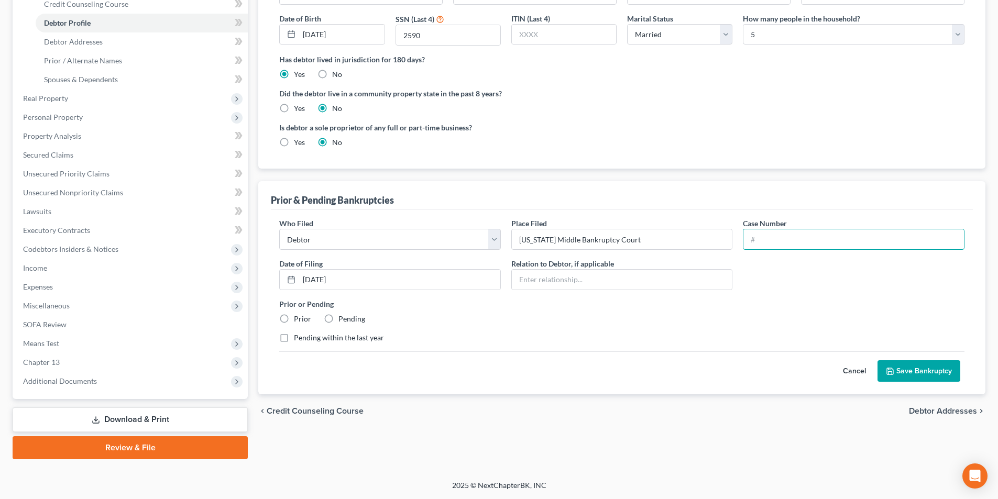
paste input "8:2018bk10436"
click at [775, 238] on input "8:2018bk10436" at bounding box center [854, 240] width 221 height 20
type input "8:2018-bk-10436"
click at [920, 372] on button "Save Bankruptcy" at bounding box center [919, 372] width 83 height 22
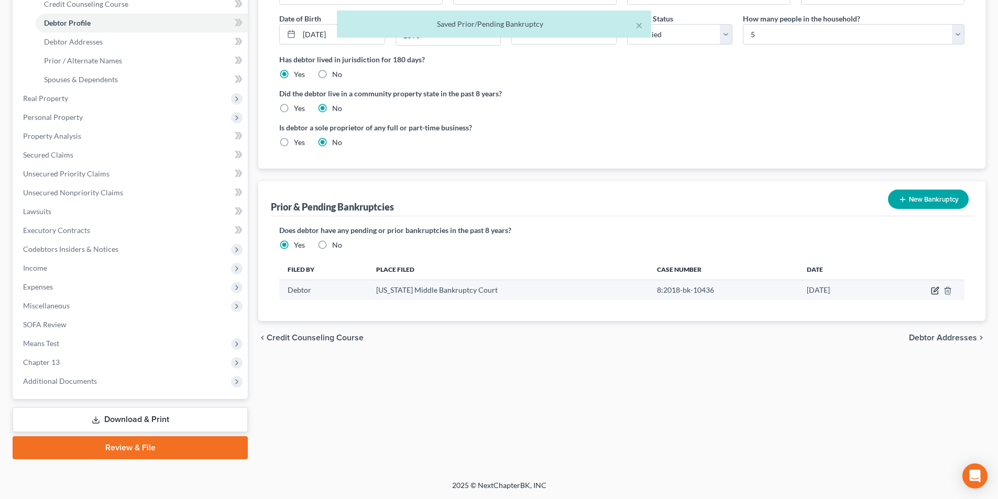
click at [931, 290] on icon "button" at bounding box center [935, 291] width 8 height 8
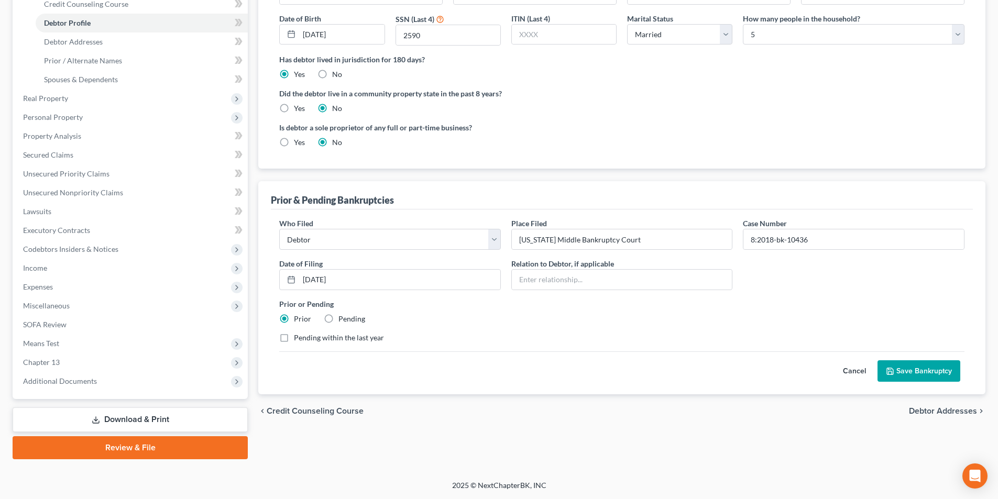
click at [906, 370] on button "Save Bankruptcy" at bounding box center [919, 372] width 83 height 22
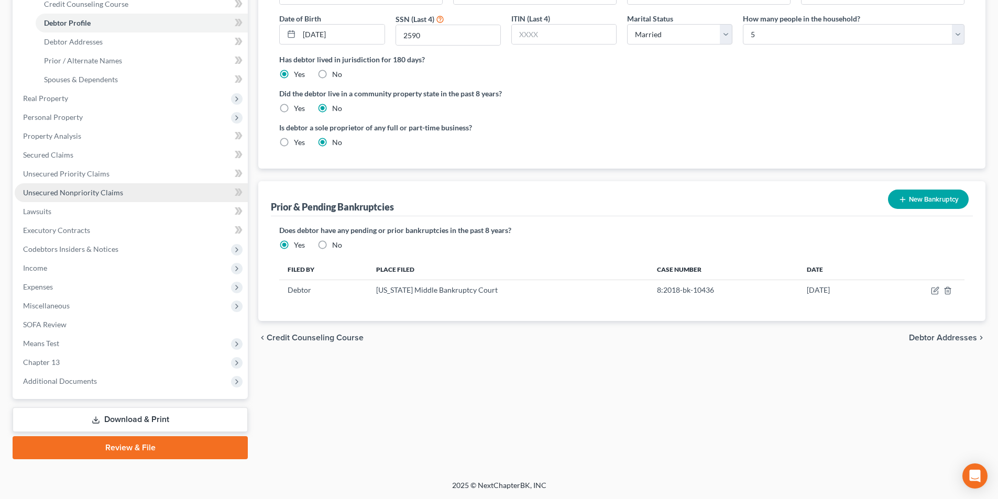
click at [68, 191] on span "Unsecured Nonpriority Claims" at bounding box center [73, 192] width 100 height 9
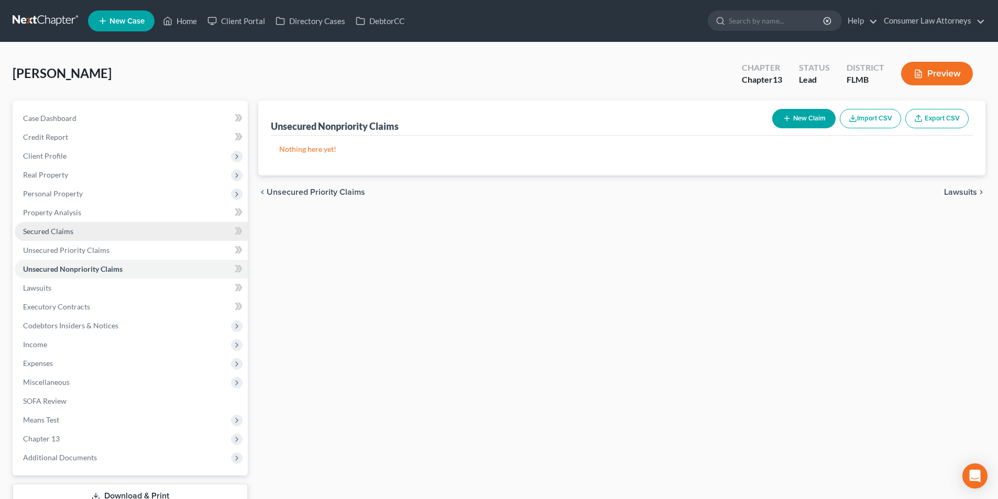
click at [61, 230] on span "Secured Claims" at bounding box center [48, 231] width 50 height 9
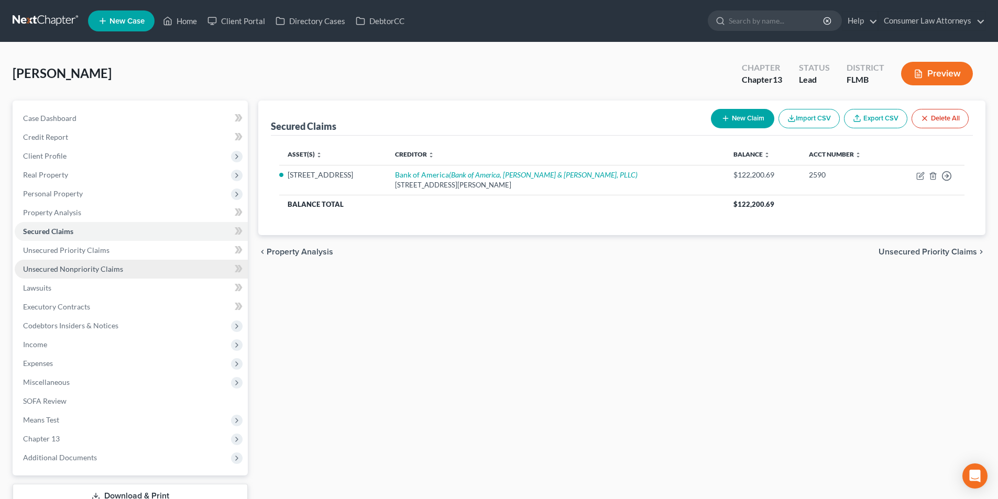
click at [74, 268] on span "Unsecured Nonpriority Claims" at bounding box center [73, 269] width 100 height 9
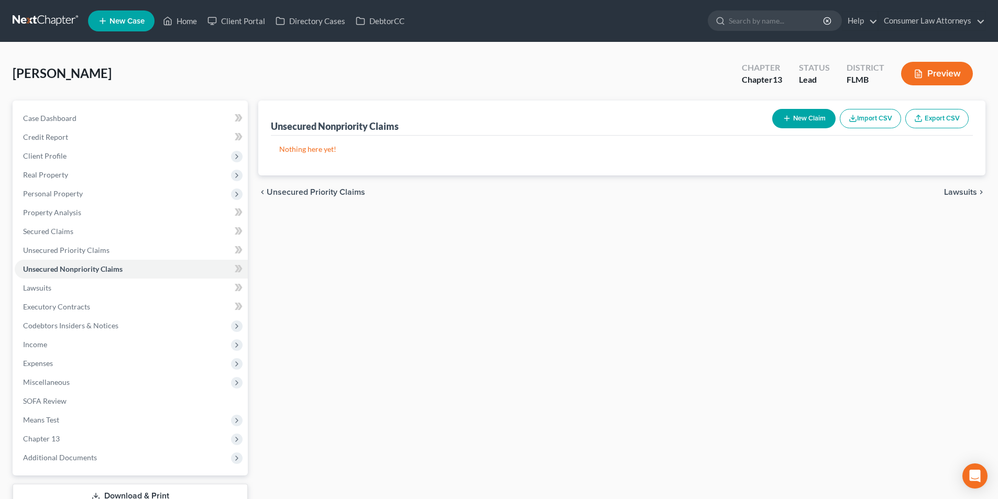
click at [787, 118] on line "button" at bounding box center [786, 118] width 5 height 0
select select "0"
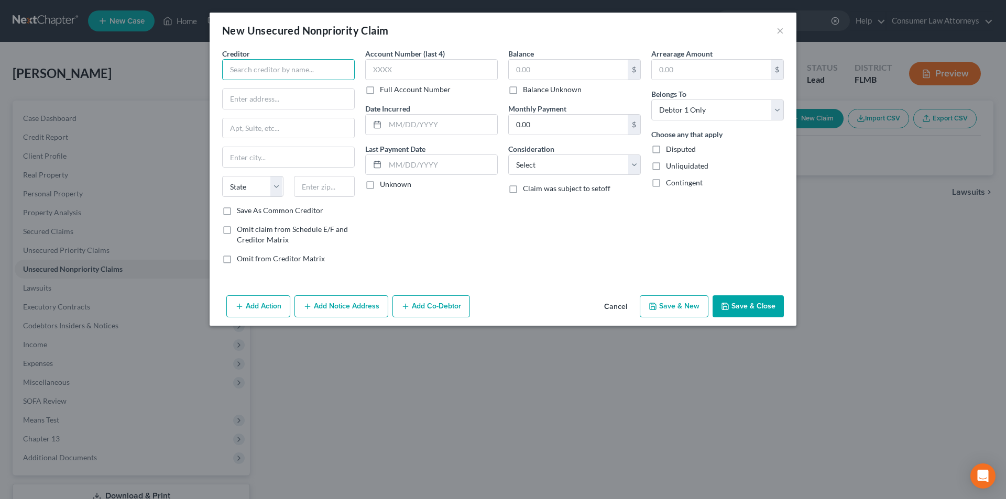
click at [315, 74] on input "text" at bounding box center [288, 69] width 133 height 21
type input "Chase Card"
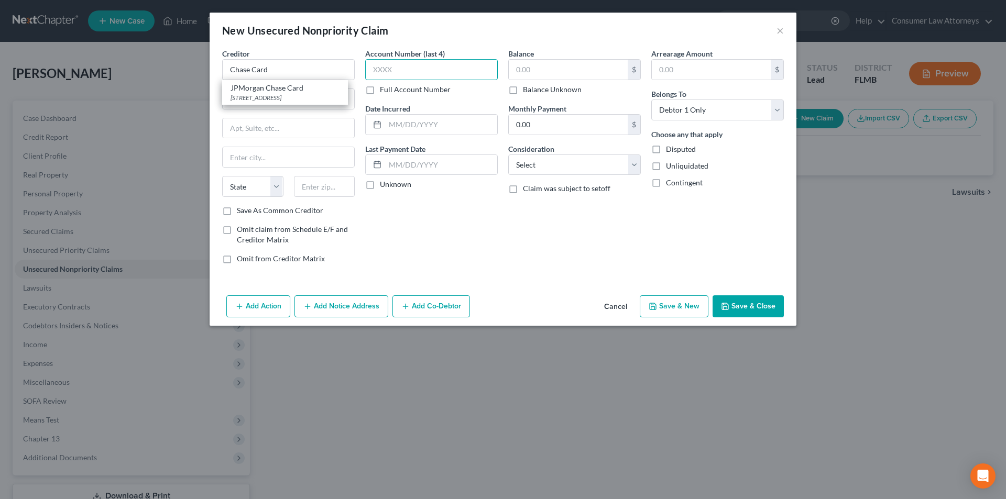
click at [406, 74] on input "text" at bounding box center [431, 69] width 133 height 21
type input "6616"
click at [324, 70] on input "Chase Card" at bounding box center [288, 69] width 133 height 21
click at [296, 68] on input "Chase Ca" at bounding box center [288, 69] width 133 height 21
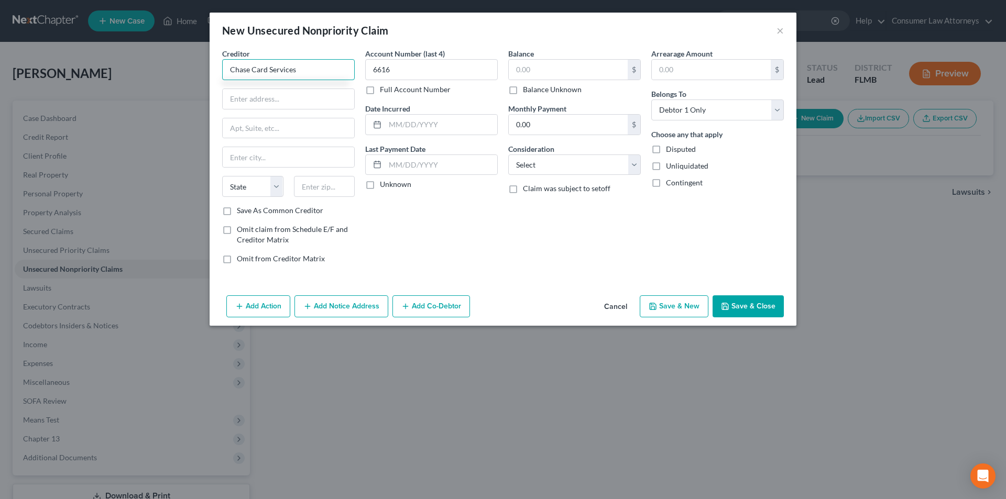
type input "Chase Card Services"
type input "PO Box 15298"
type input "19850"
click at [427, 215] on div "Account Number (last 4) 6616 Full Account Number Date Incurred Last Payment Dat…" at bounding box center [431, 160] width 143 height 224
type input "Wilmington"
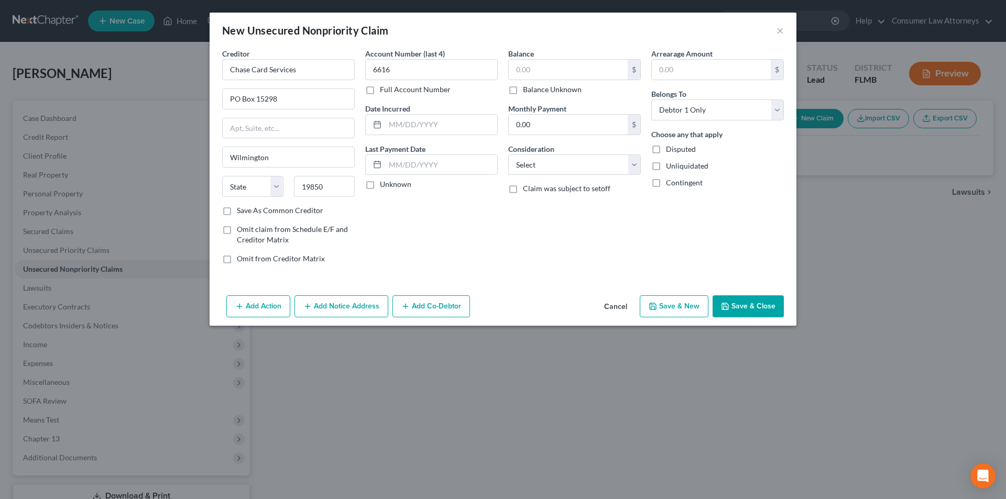
select select "7"
click at [237, 211] on label "Save As Common Creditor" at bounding box center [280, 210] width 86 height 10
click at [241, 211] on input "Save As Common Creditor" at bounding box center [244, 208] width 7 height 7
checkbox input "true"
click at [542, 71] on input "text" at bounding box center [568, 70] width 119 height 20
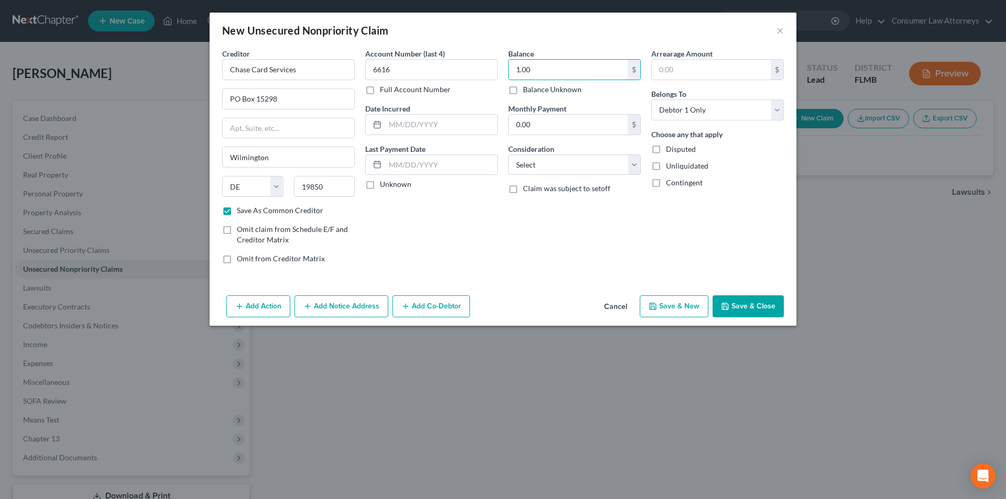
type input "1.00"
click at [752, 308] on button "Save & Close" at bounding box center [748, 307] width 71 height 22
checkbox input "false"
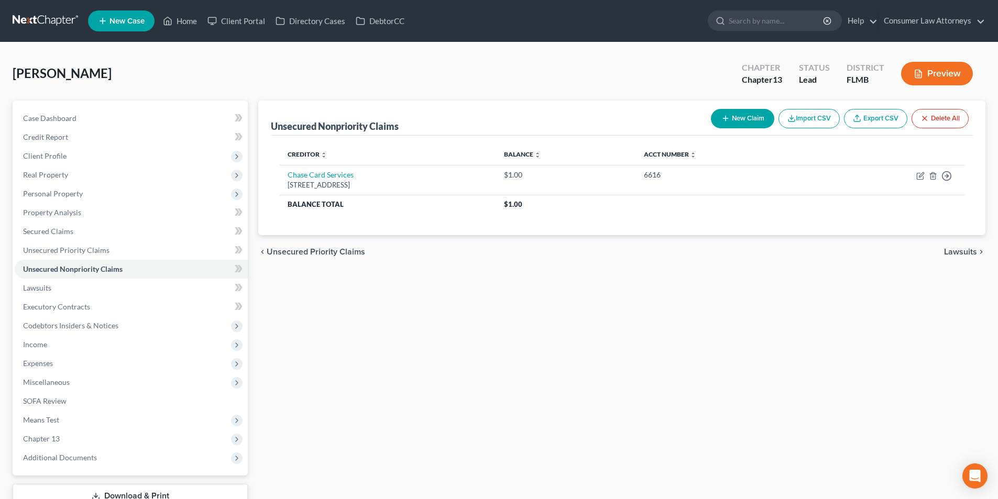
click at [725, 119] on icon "button" at bounding box center [726, 118] width 8 height 8
select select "0"
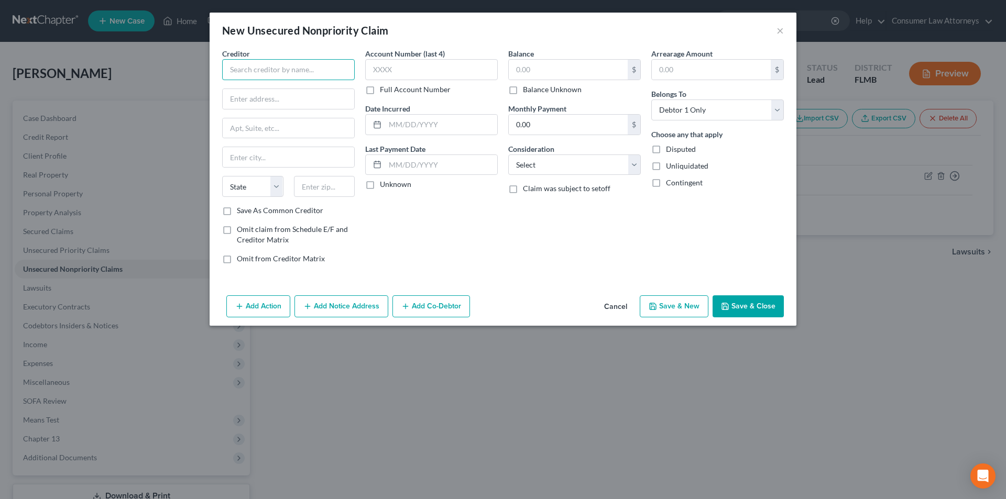
click at [309, 80] on input "text" at bounding box center [288, 69] width 133 height 21
type input "Pinellas Tax Collector"
click at [261, 96] on input "text" at bounding box center [289, 99] width 132 height 20
type input "PO Box 6340"
click at [321, 188] on input "text" at bounding box center [324, 186] width 61 height 21
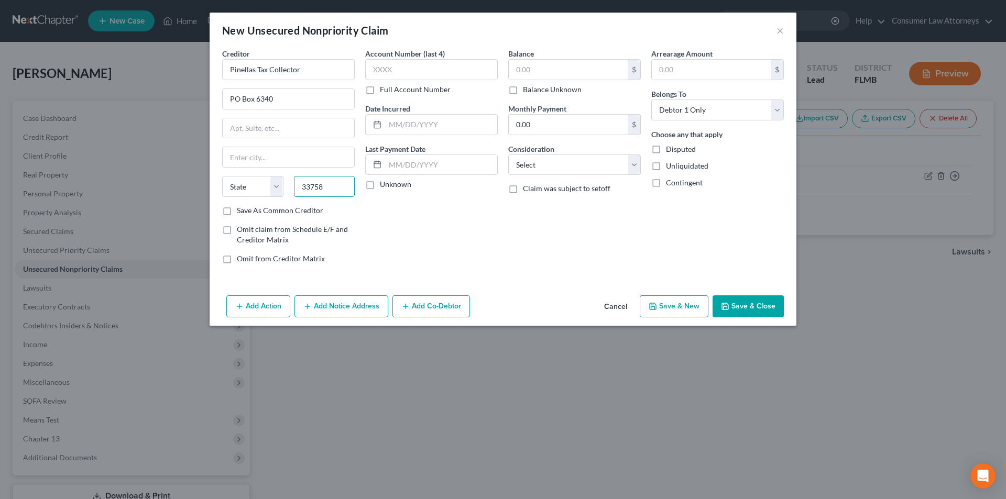
type input "33758"
click at [379, 223] on div "Account Number (last 4) Full Account Number Date Incurred Last Payment Date Unk…" at bounding box center [431, 160] width 143 height 224
type input "Clearwater"
select select "9"
click at [237, 212] on label "Save As Common Creditor" at bounding box center [280, 210] width 86 height 10
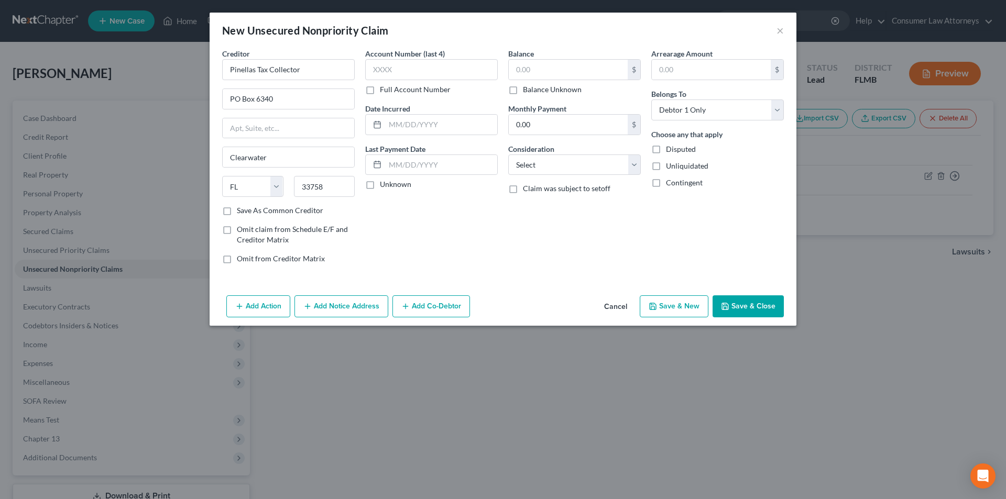
click at [241, 212] on input "Save As Common Creditor" at bounding box center [244, 208] width 7 height 7
checkbox input "true"
click at [520, 73] on input "text" at bounding box center [568, 70] width 119 height 20
type input "1,918.15"
click at [403, 69] on input "text" at bounding box center [431, 69] width 133 height 21
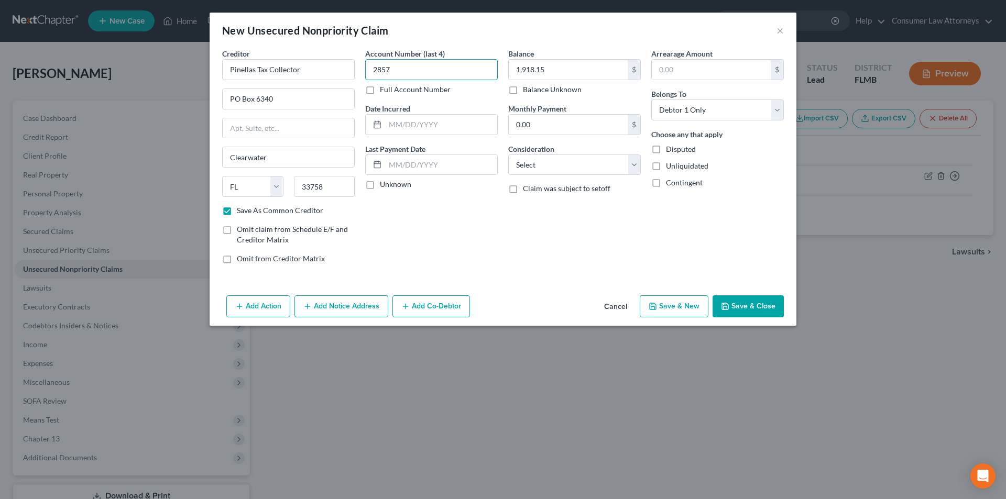
type input "2857"
click at [745, 299] on button "Save & Close" at bounding box center [748, 307] width 71 height 22
checkbox input "false"
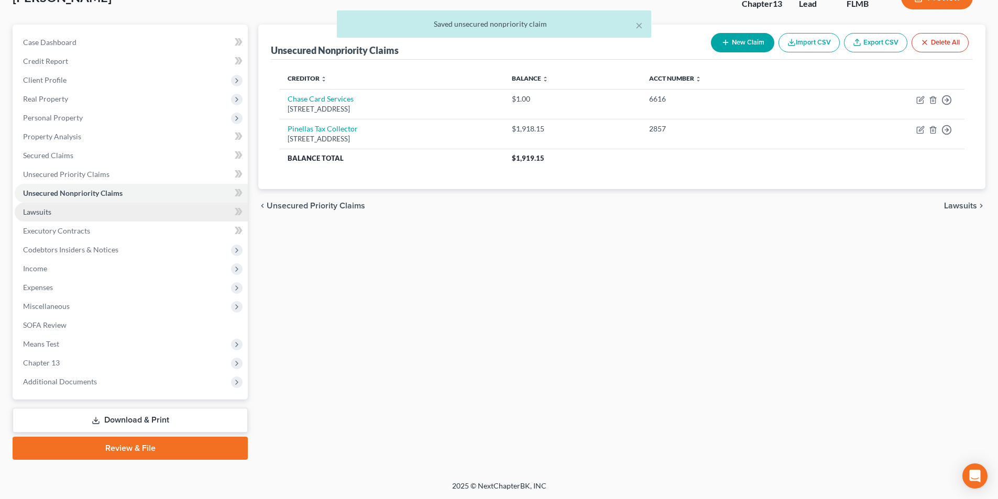
scroll to position [77, 0]
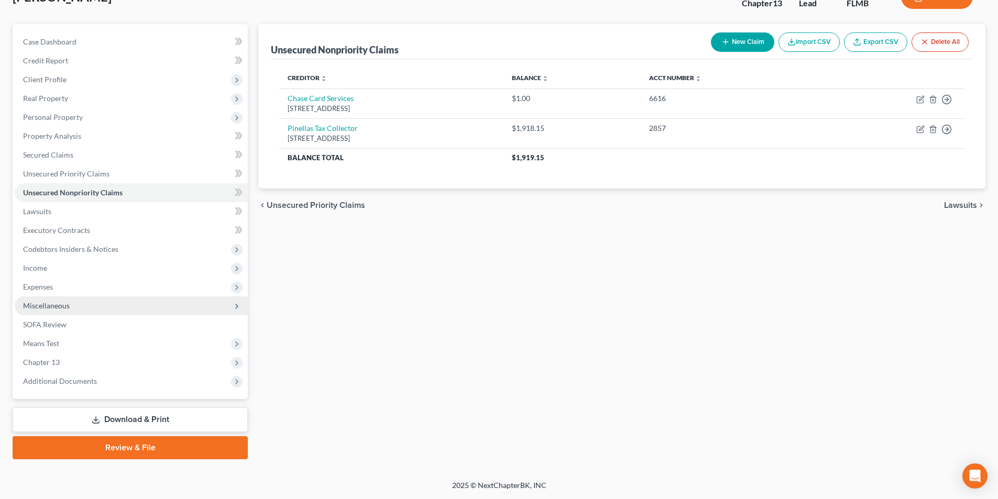
click at [57, 307] on span "Miscellaneous" at bounding box center [46, 305] width 47 height 9
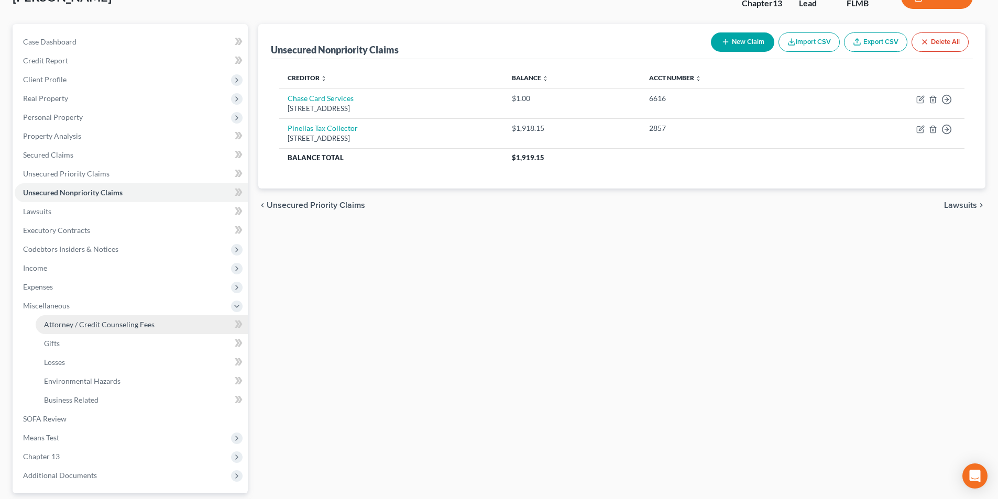
click at [88, 326] on span "Attorney / Credit Counseling Fees" at bounding box center [99, 324] width 111 height 9
select select "2"
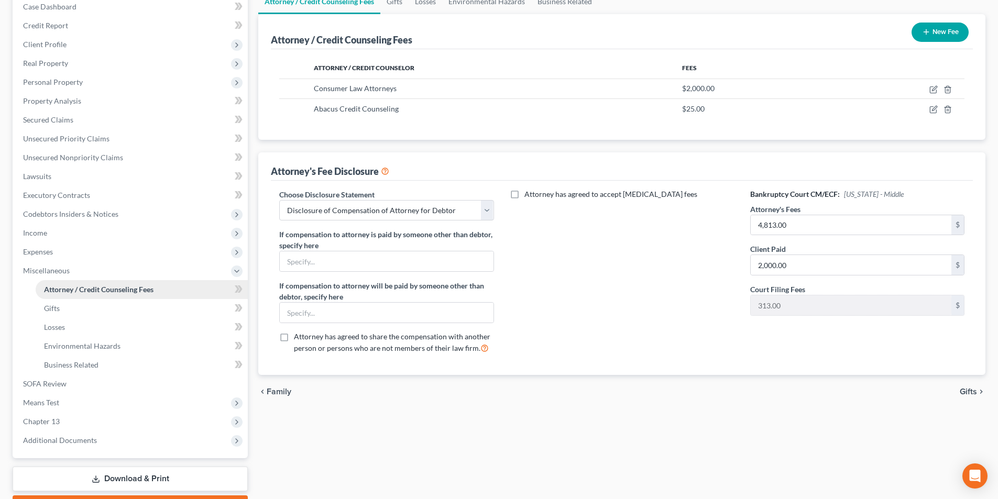
scroll to position [171, 0]
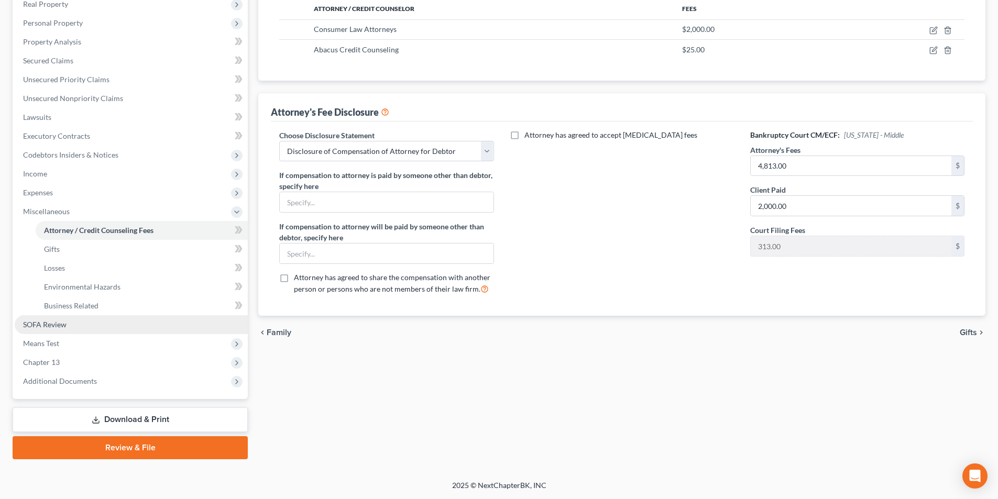
click at [59, 325] on span "SOFA Review" at bounding box center [44, 324] width 43 height 9
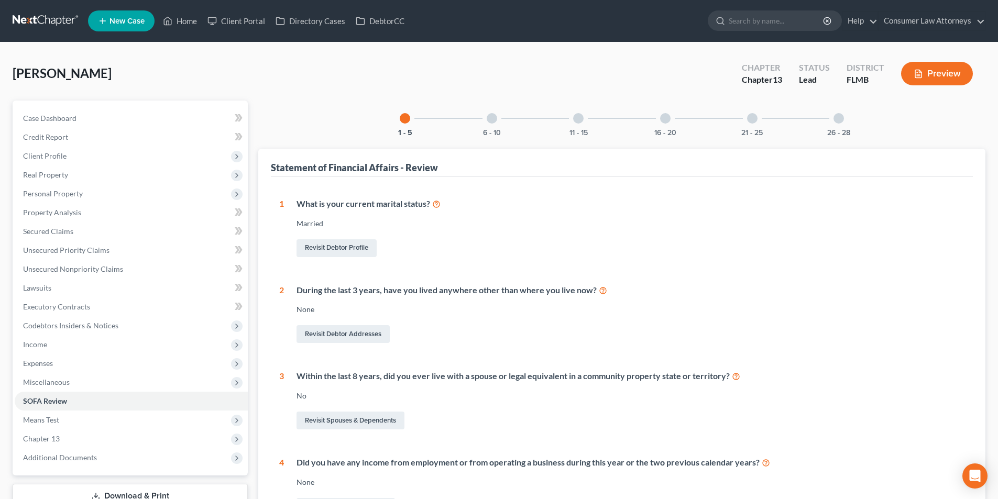
click at [489, 121] on div at bounding box center [492, 118] width 10 height 10
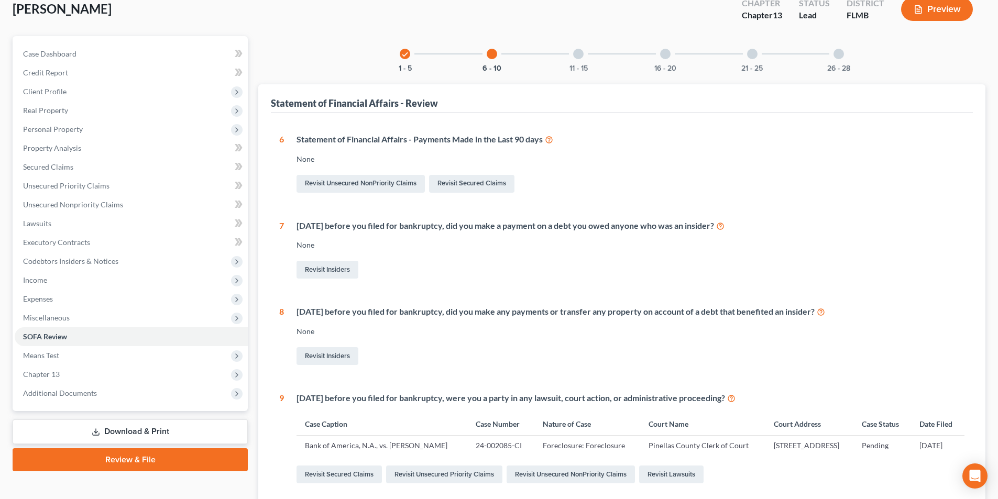
scroll to position [60, 0]
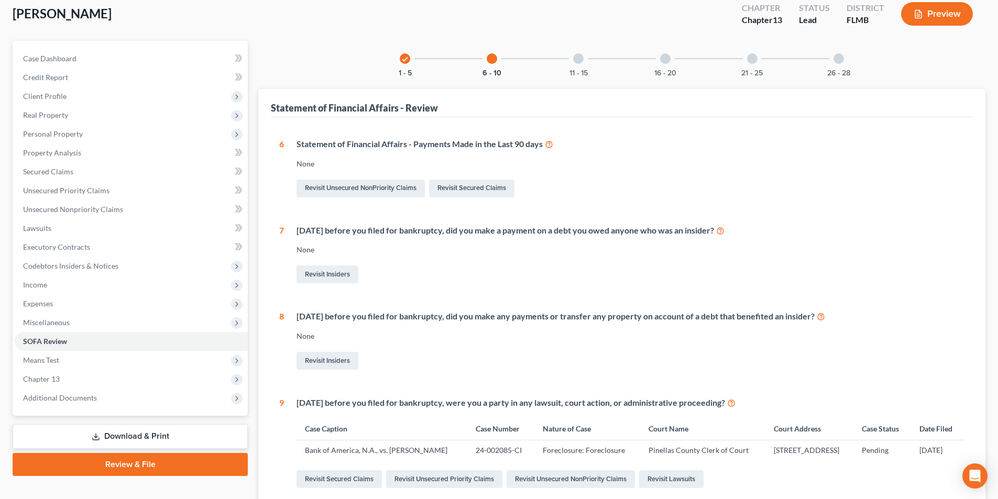
click at [580, 61] on div at bounding box center [578, 58] width 10 height 10
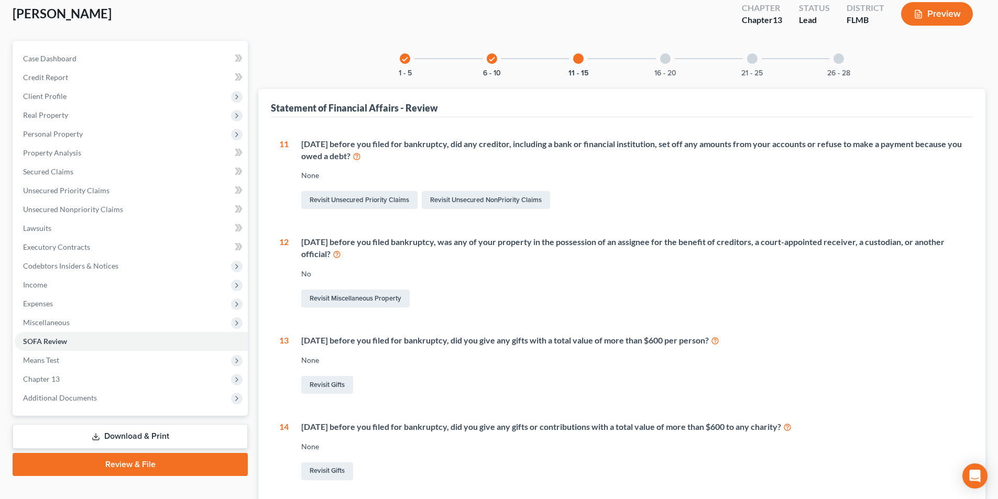
click at [669, 62] on div at bounding box center [665, 58] width 10 height 10
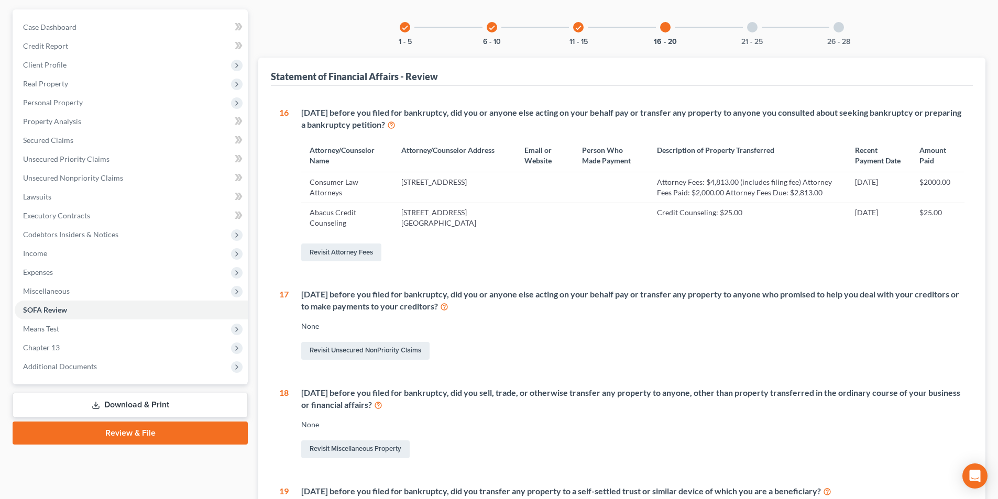
scroll to position [0, 0]
